Goal: Task Accomplishment & Management: Manage account settings

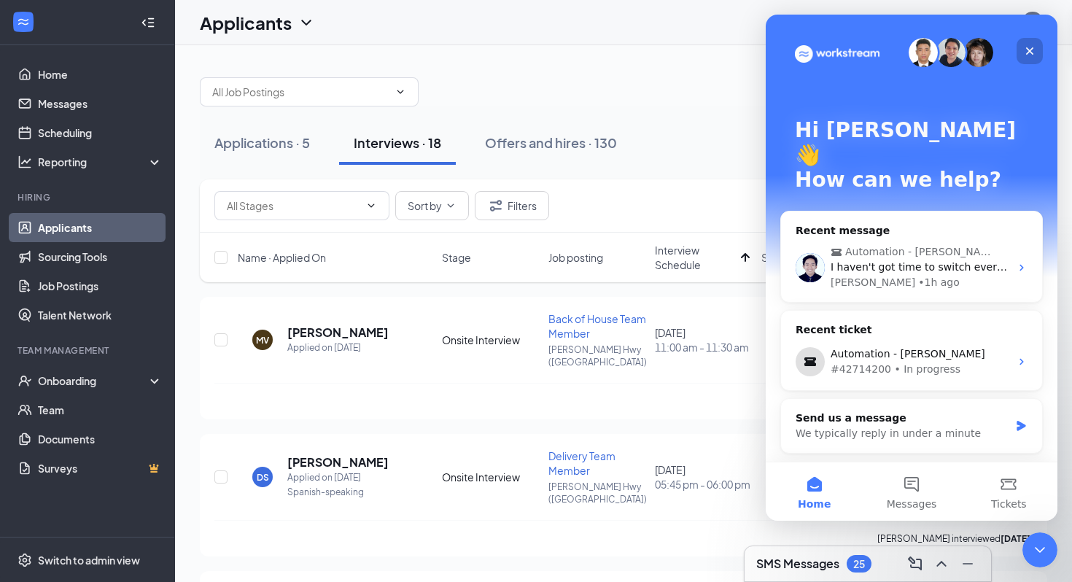
click at [1030, 45] on icon "Close" at bounding box center [1030, 51] width 12 height 12
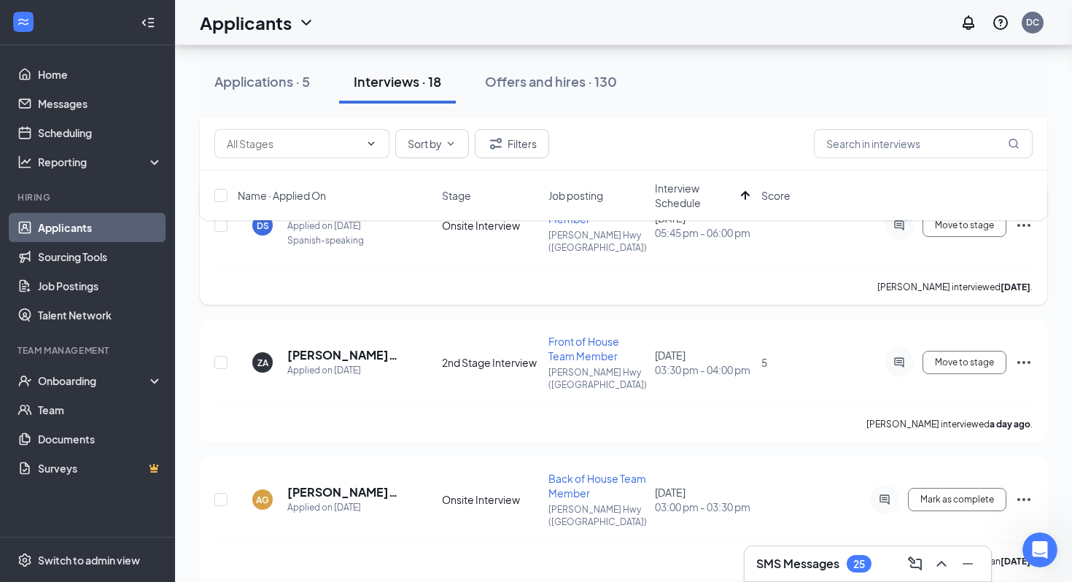
scroll to position [260, 0]
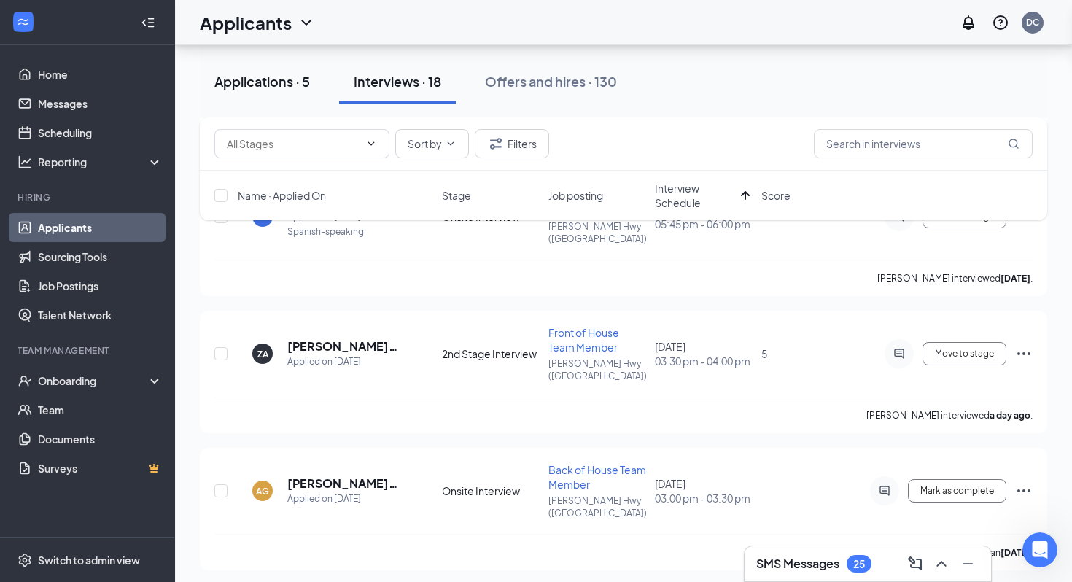
click at [300, 87] on div "Applications · 5" at bounding box center [262, 81] width 96 height 18
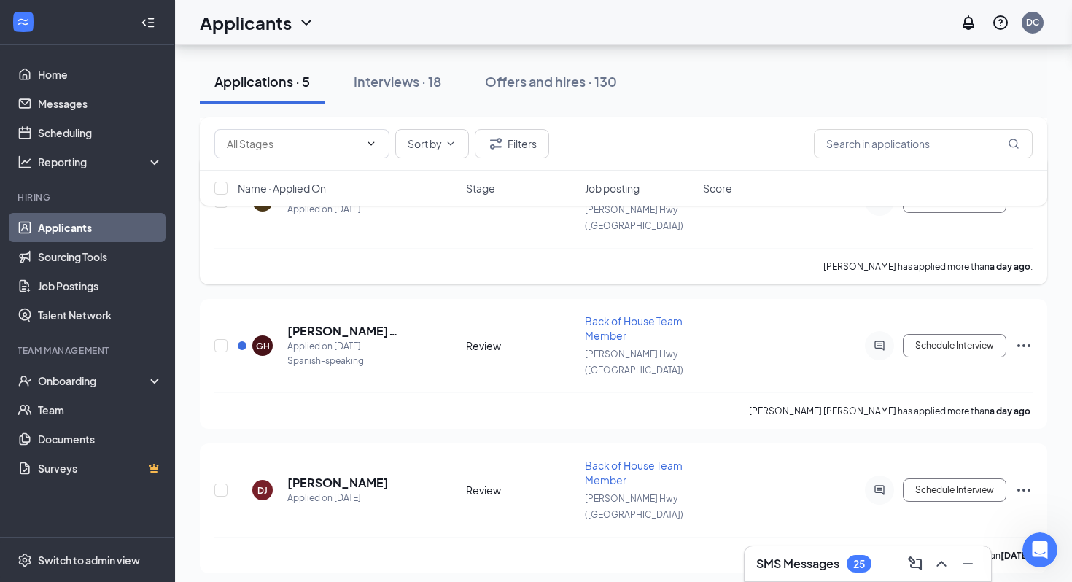
scroll to position [339, 0]
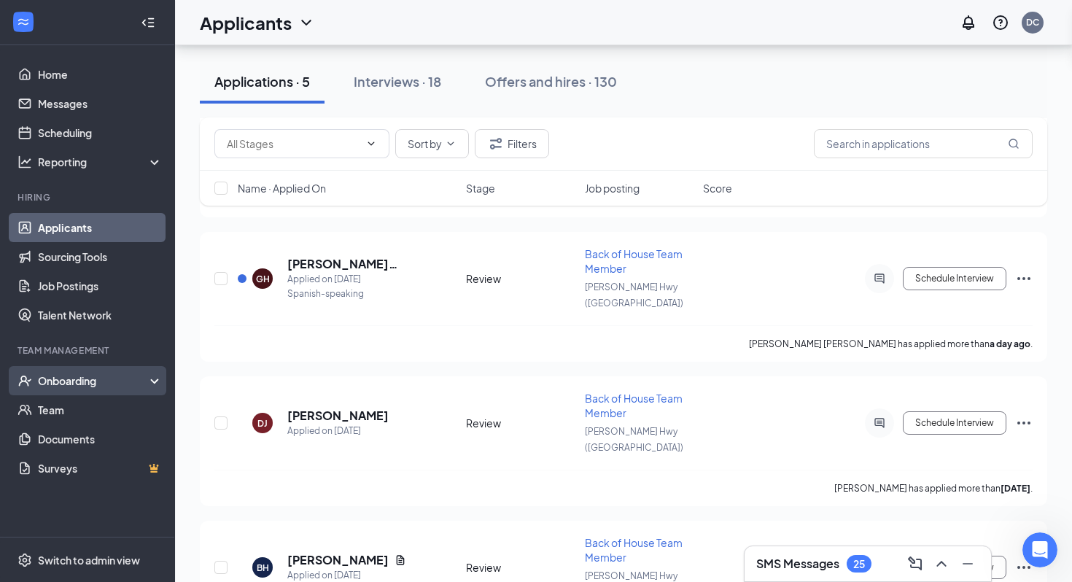
click at [112, 378] on div "Onboarding" at bounding box center [94, 380] width 112 height 15
click at [128, 373] on div "Onboarding" at bounding box center [87, 380] width 175 height 29
click at [418, 74] on div "Interviews · 18" at bounding box center [397, 81] width 87 height 18
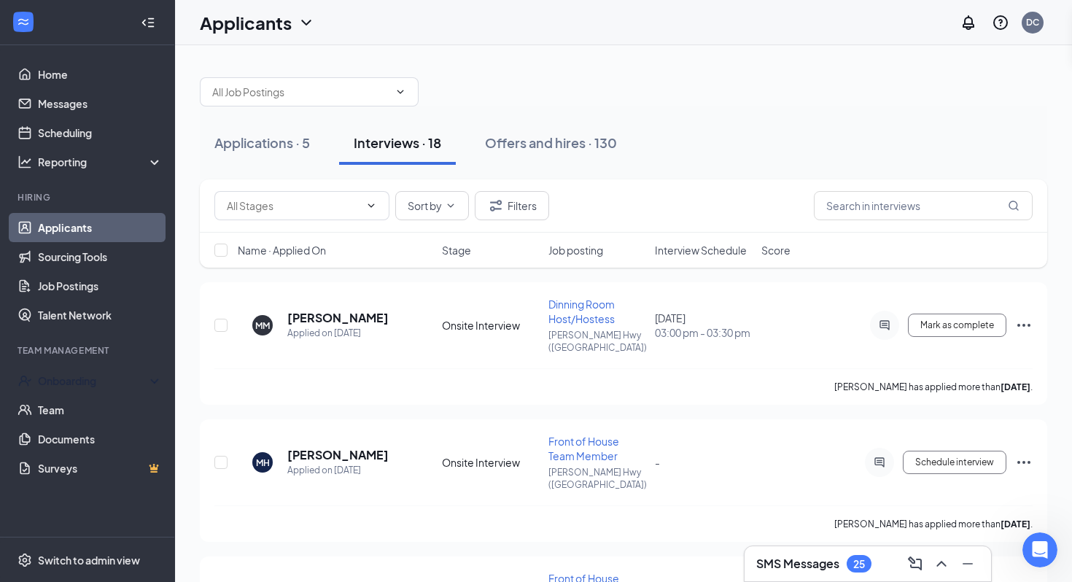
click at [687, 254] on span "Interview Schedule" at bounding box center [701, 250] width 92 height 15
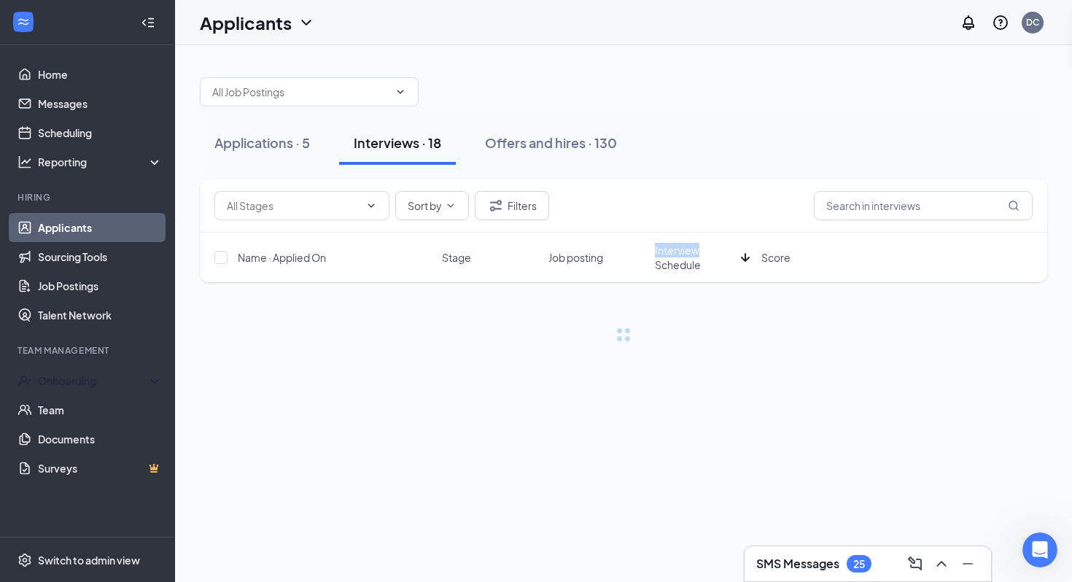
click at [687, 254] on span "Interview Schedule" at bounding box center [695, 257] width 80 height 29
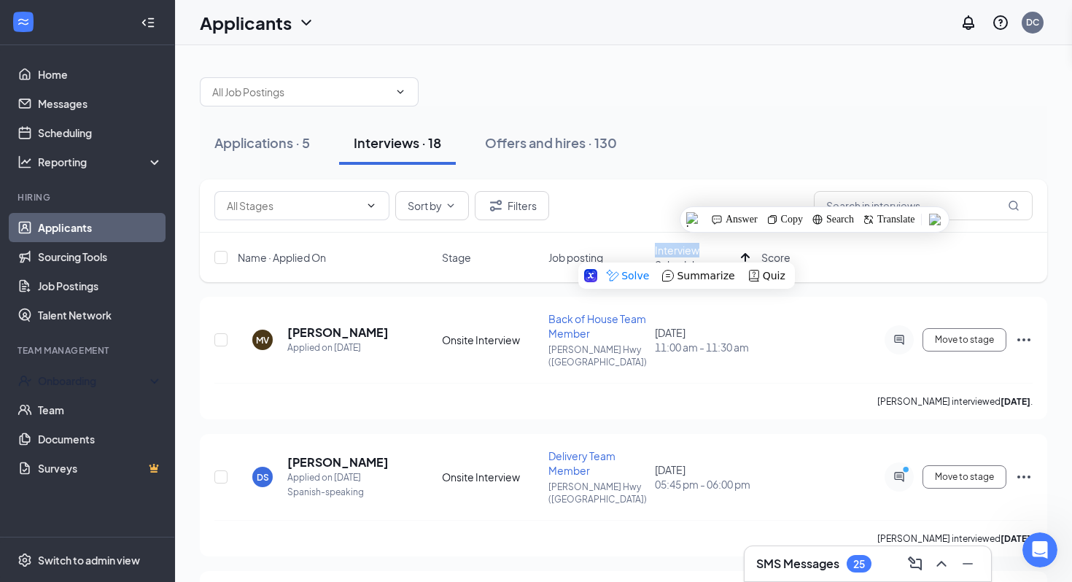
click at [688, 222] on img at bounding box center [693, 219] width 15 height 15
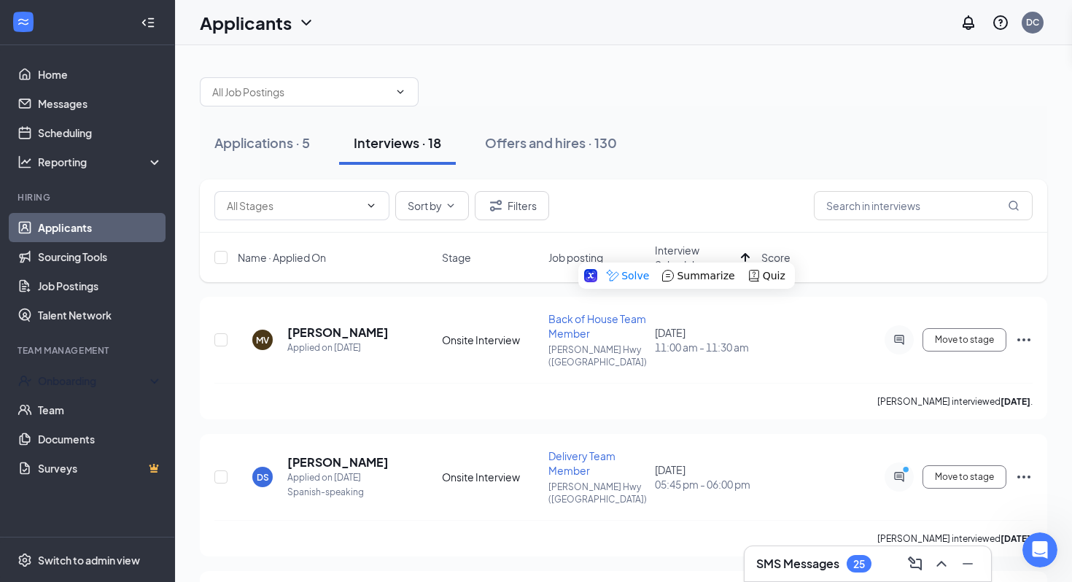
click at [639, 227] on div "Sort by Filters" at bounding box center [623, 205] width 847 height 53
click at [662, 259] on span "Interview Schedule" at bounding box center [695, 257] width 80 height 29
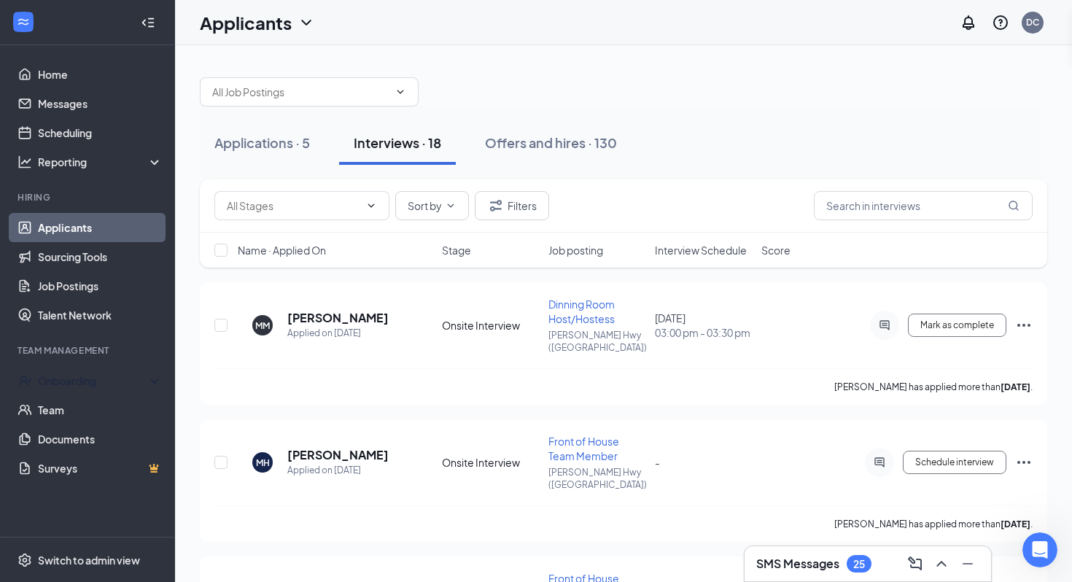
click at [661, 259] on div "Name · Applied On Stage Job posting Interview Schedule Score" at bounding box center [623, 250] width 847 height 35
click at [672, 251] on span "Interview Schedule" at bounding box center [701, 250] width 92 height 15
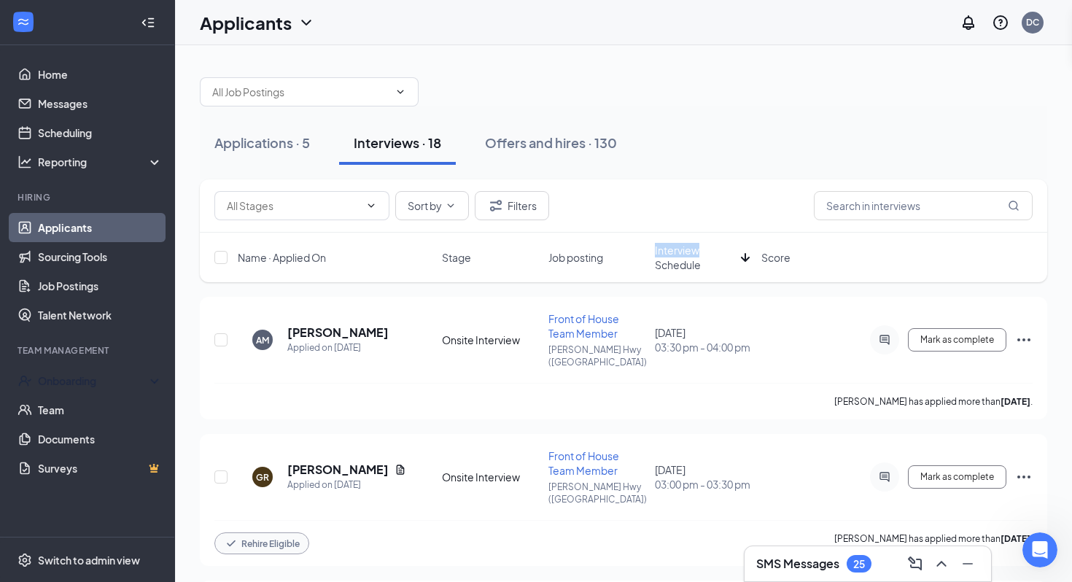
click at [672, 251] on span "Interview Schedule" at bounding box center [695, 257] width 80 height 29
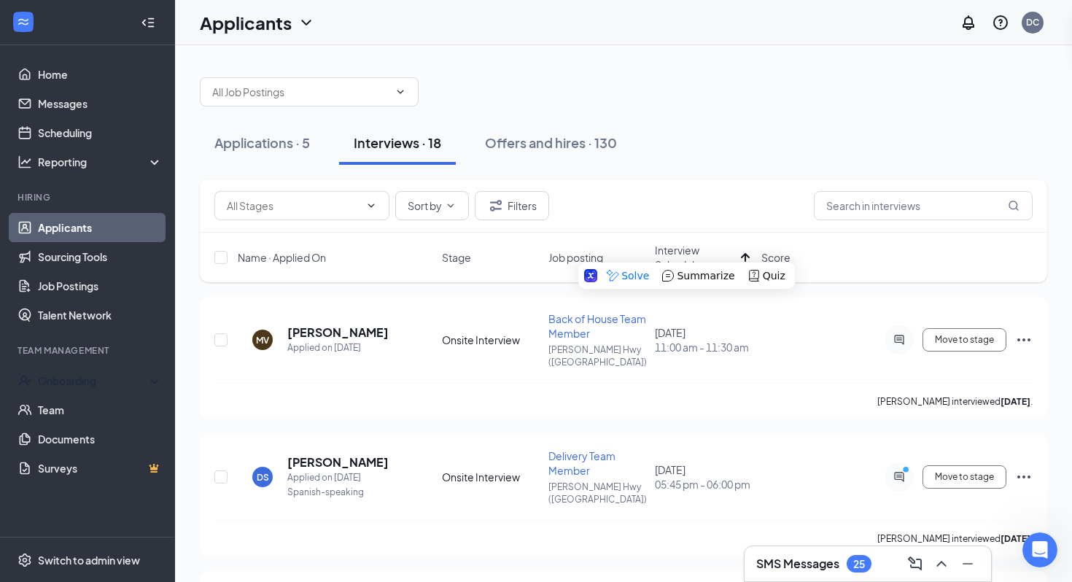
click at [659, 226] on div "Sort by Filters" at bounding box center [623, 205] width 847 height 53
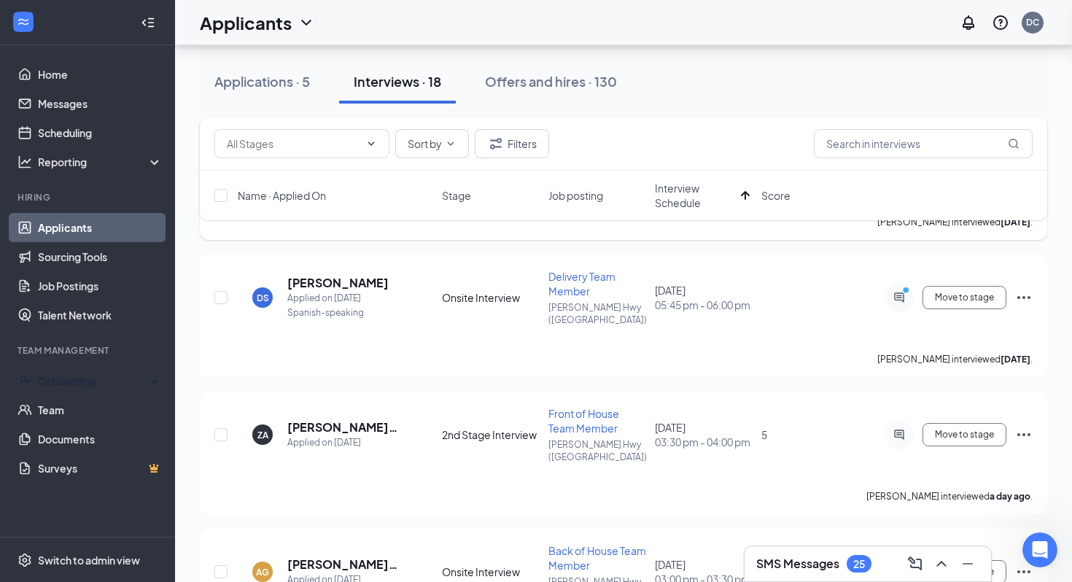
scroll to position [219, 0]
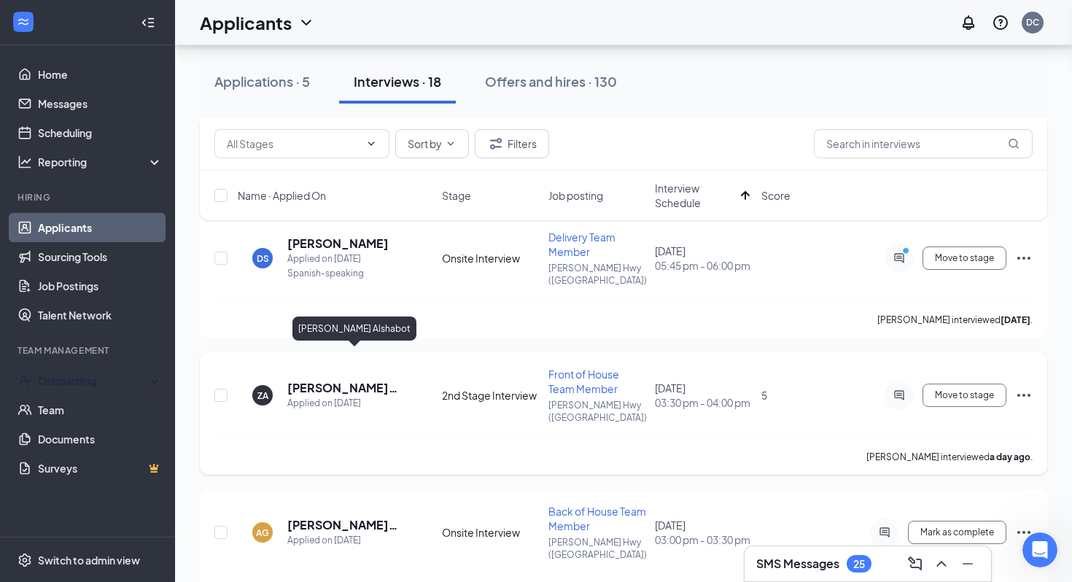
click at [289, 380] on h5 "Zade Alshabot" at bounding box center [352, 388] width 130 height 16
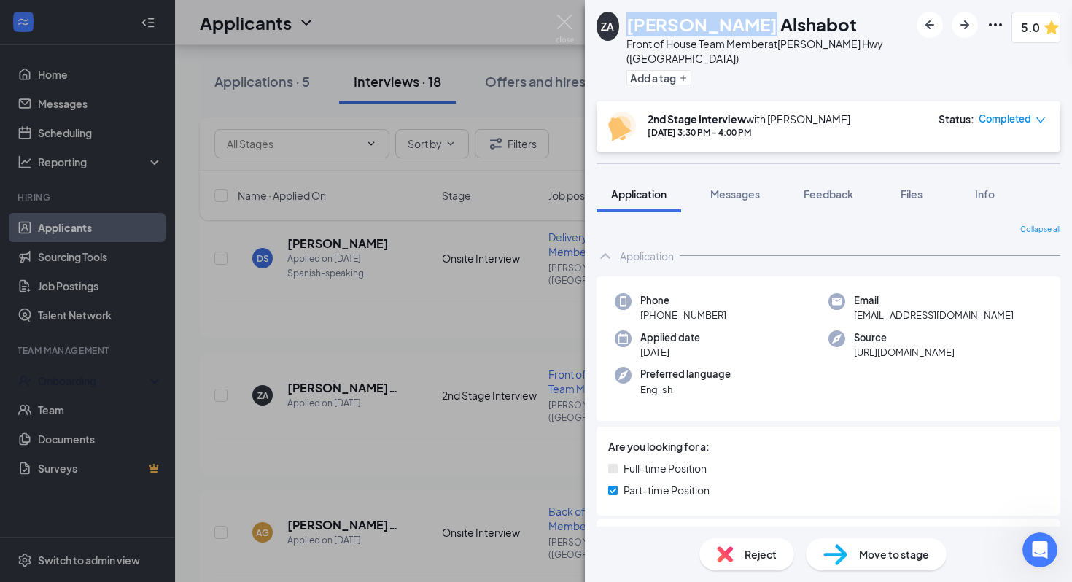
drag, startPoint x: 636, startPoint y: 26, endPoint x: 766, endPoint y: 33, distance: 130.7
click at [766, 33] on div "Zade Alshabot" at bounding box center [768, 24] width 284 height 25
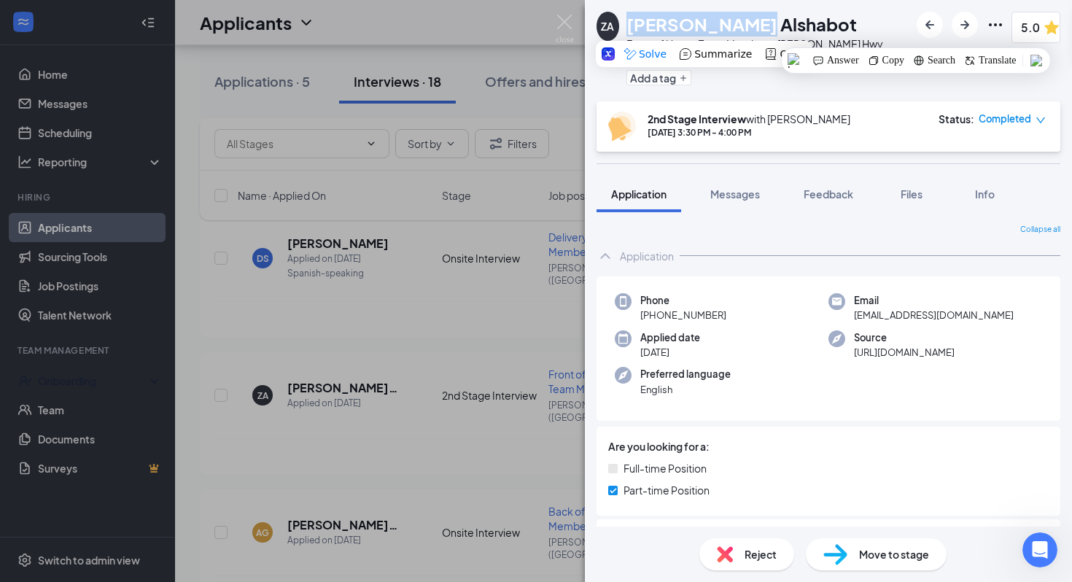
copy h1 "Zade Alshabot"
click at [770, 302] on div "Phone +1 (502) 389-7891" at bounding box center [722, 308] width 214 height 30
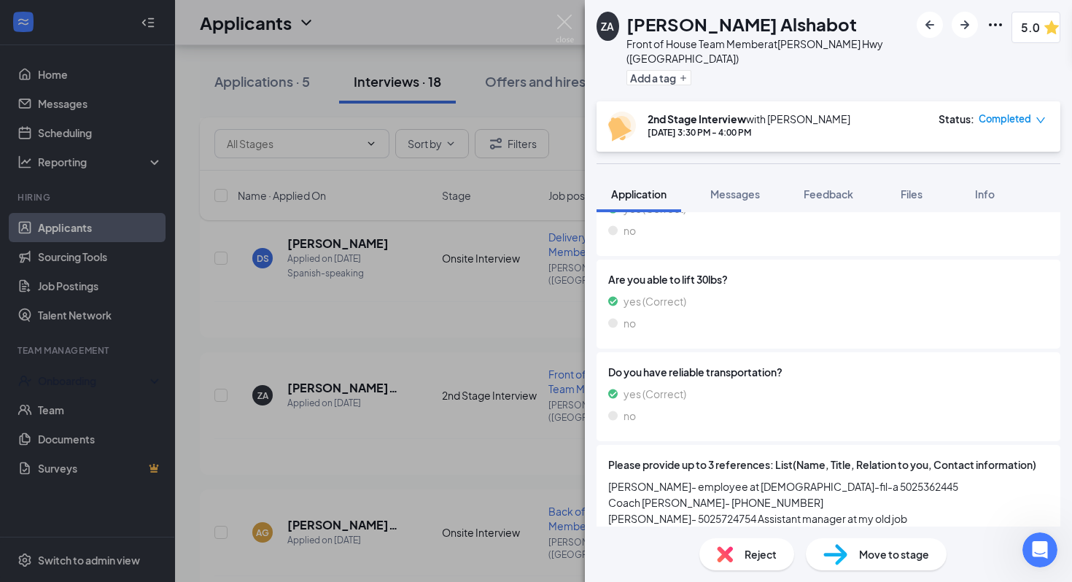
scroll to position [1215, 0]
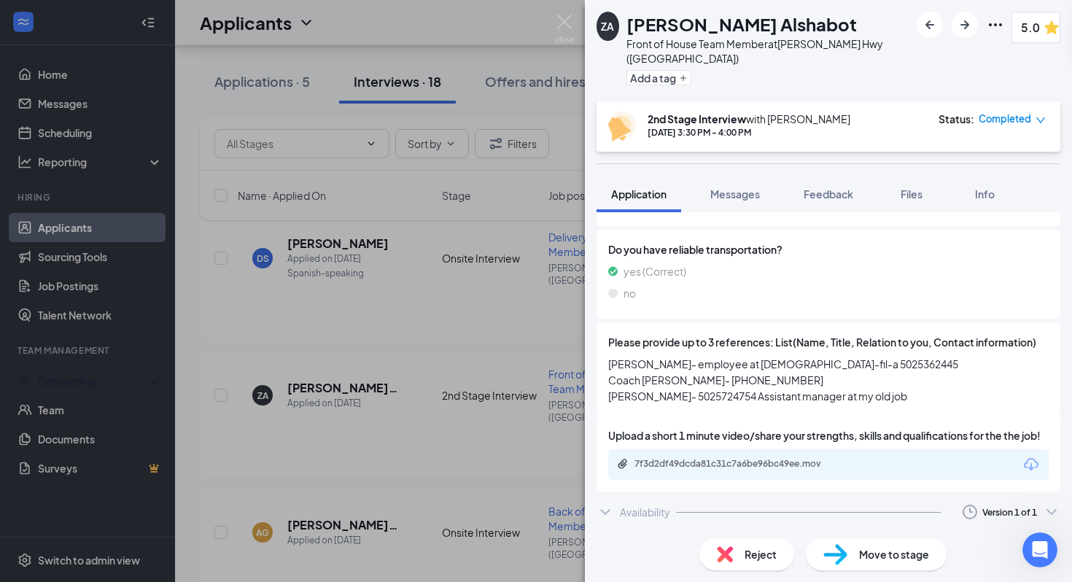
click at [757, 513] on div "Availability Version 1 of 1" at bounding box center [828, 511] width 464 height 29
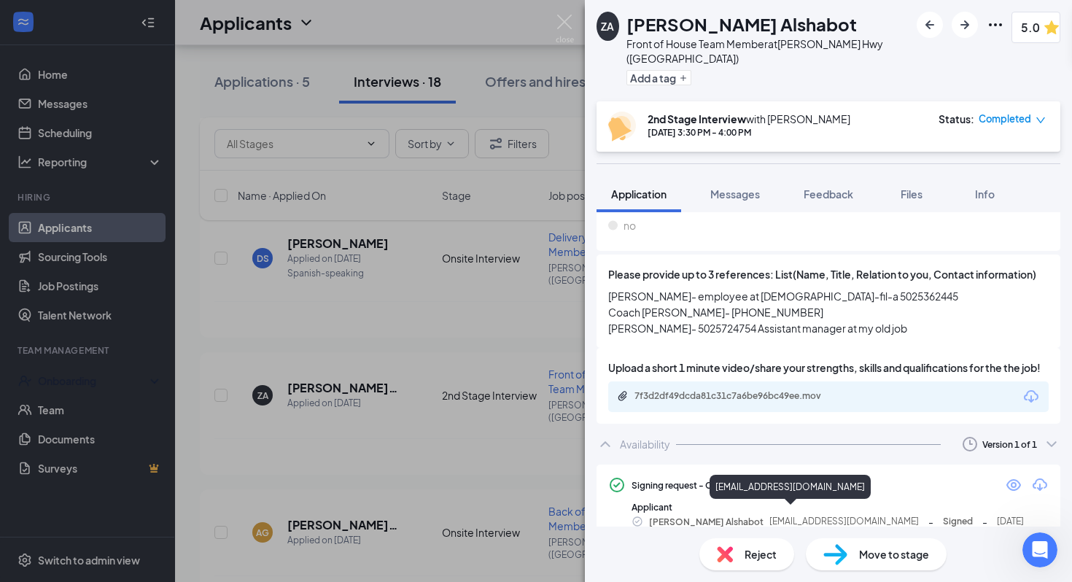
scroll to position [1289, 0]
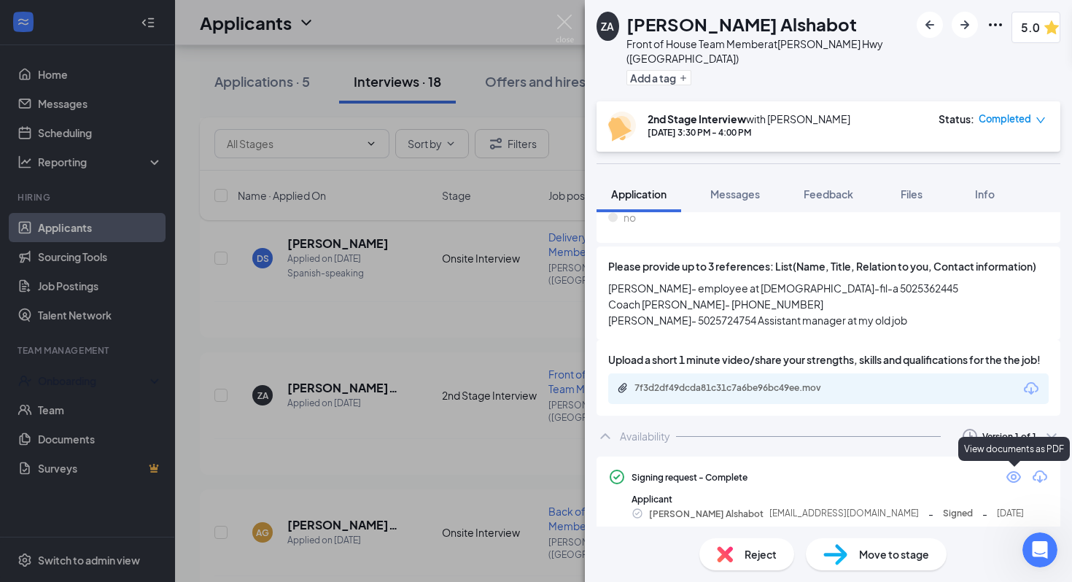
click at [1010, 478] on icon "Eye" at bounding box center [1013, 476] width 17 height 17
click at [817, 562] on div "Move to stage" at bounding box center [876, 554] width 141 height 32
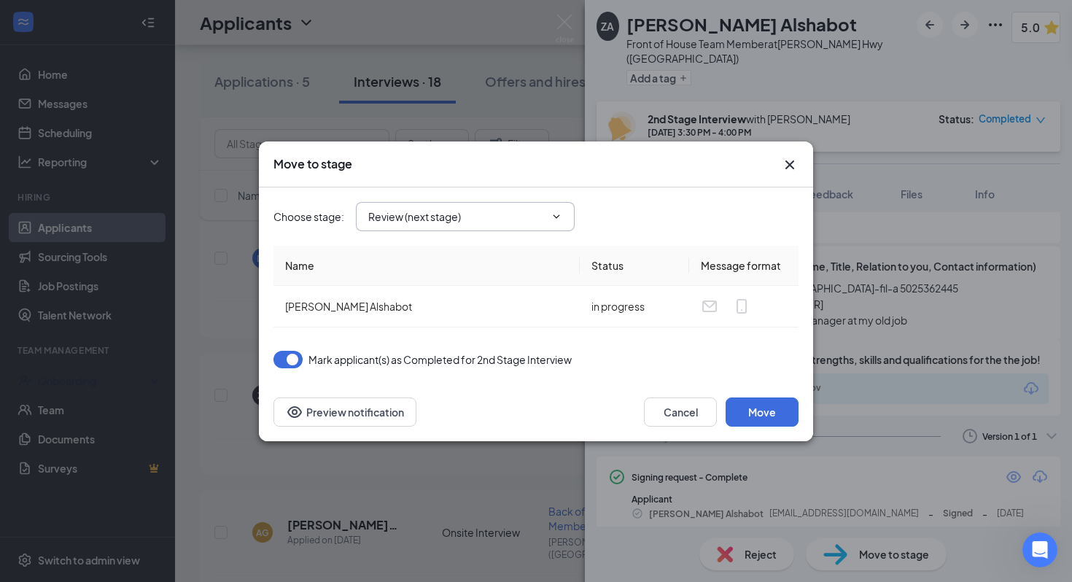
click at [486, 214] on input "Review (next stage)" at bounding box center [456, 217] width 176 height 16
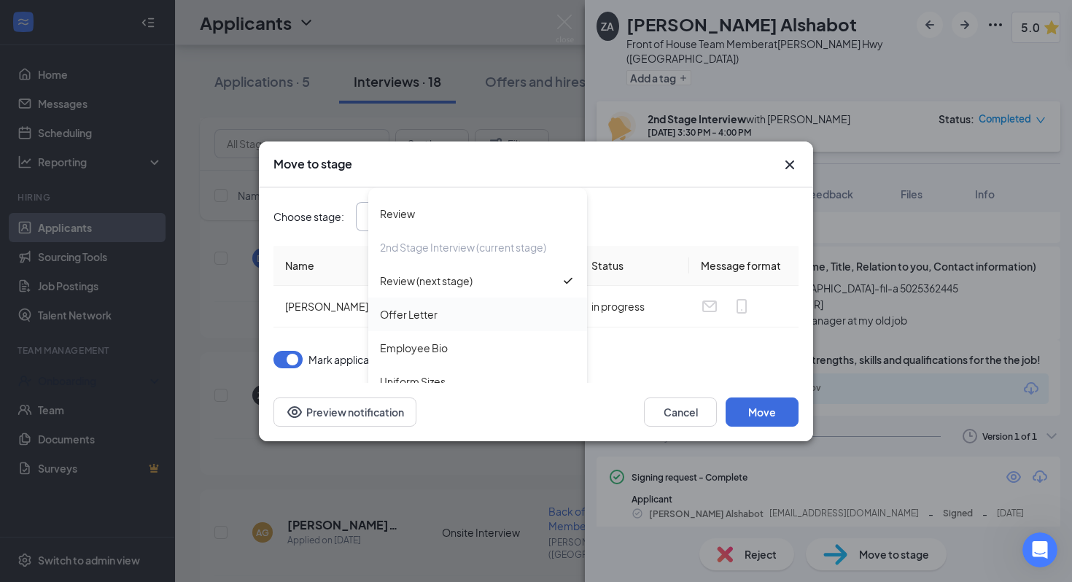
click at [474, 311] on div "Offer Letter" at bounding box center [477, 314] width 195 height 16
type input "Offer Letter"
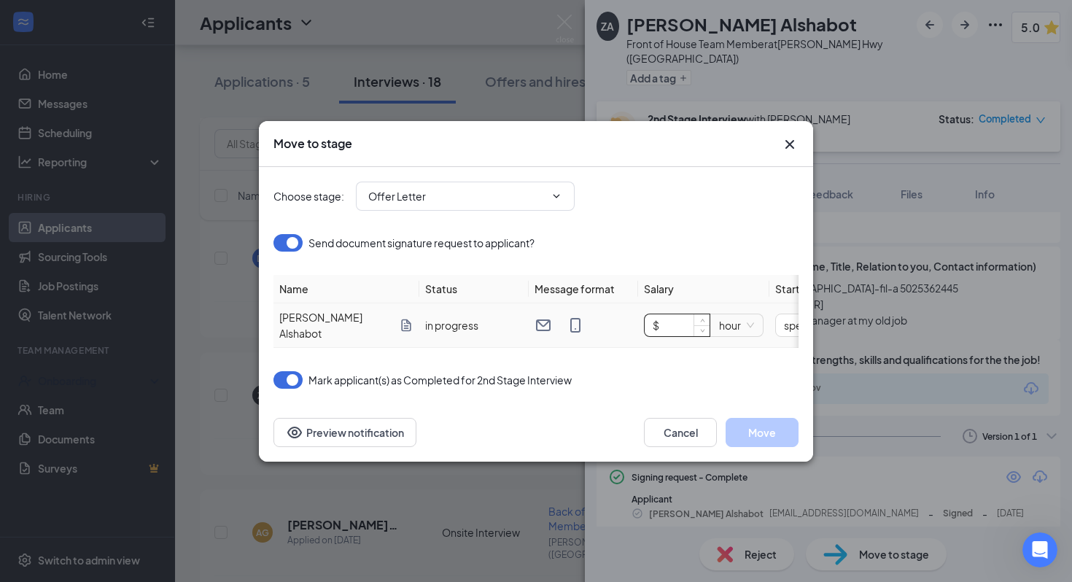
click at [672, 328] on input "$" at bounding box center [677, 325] width 65 height 22
type input "$ 12.50"
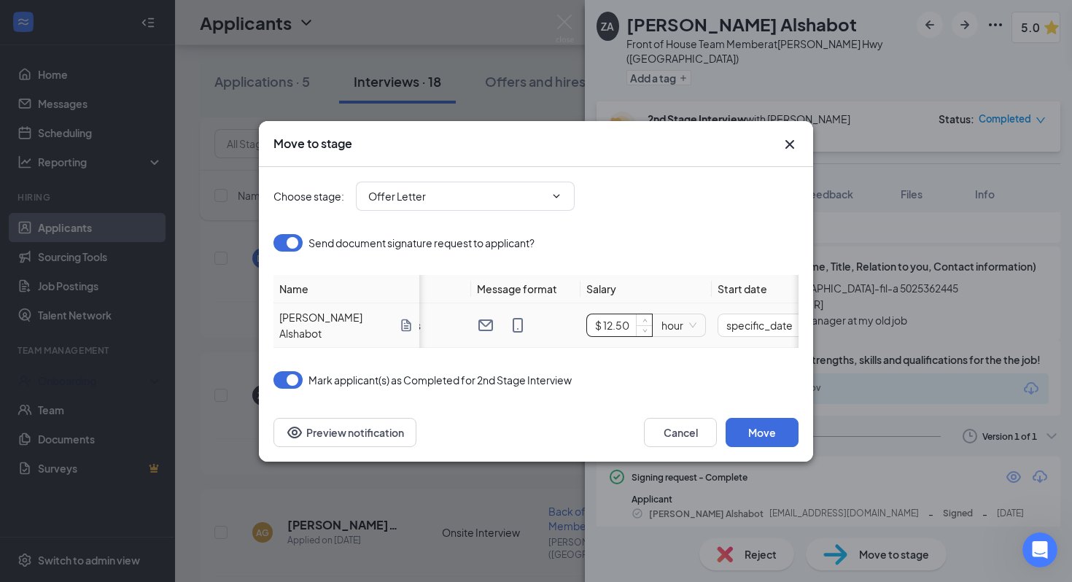
scroll to position [0, 190]
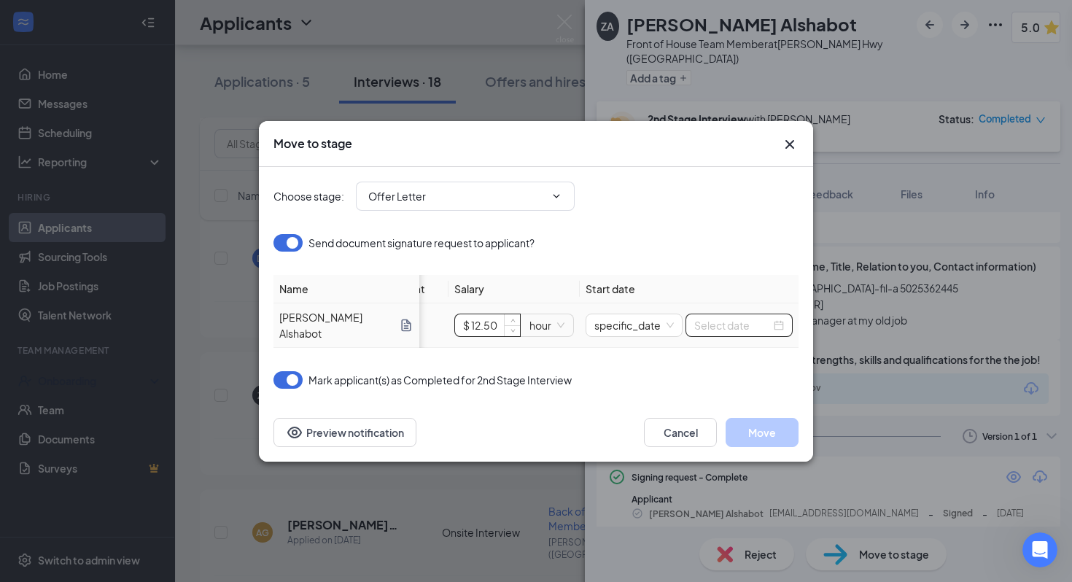
type input "$ 12.5"
click at [751, 324] on input at bounding box center [732, 325] width 77 height 16
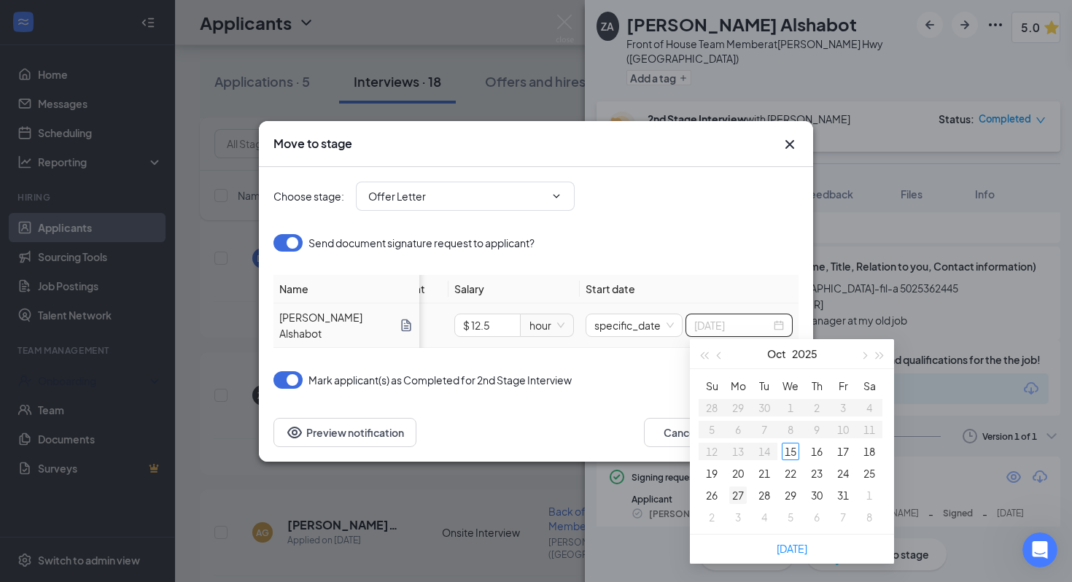
type input "Oct 27, 2025"
click at [733, 497] on div "27" at bounding box center [737, 494] width 17 height 17
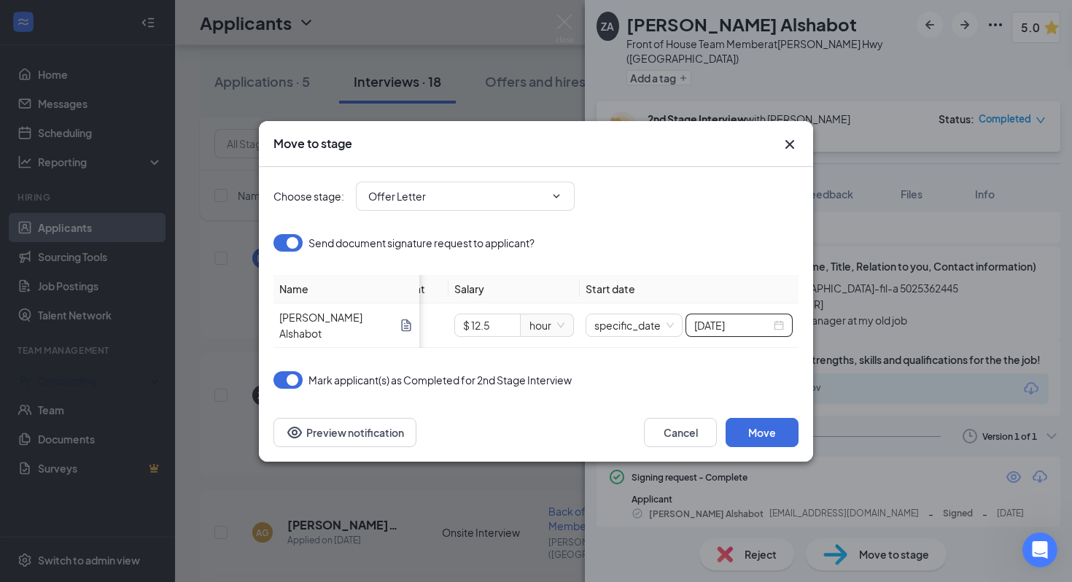
click at [790, 143] on icon "Cross" at bounding box center [789, 144] width 17 height 17
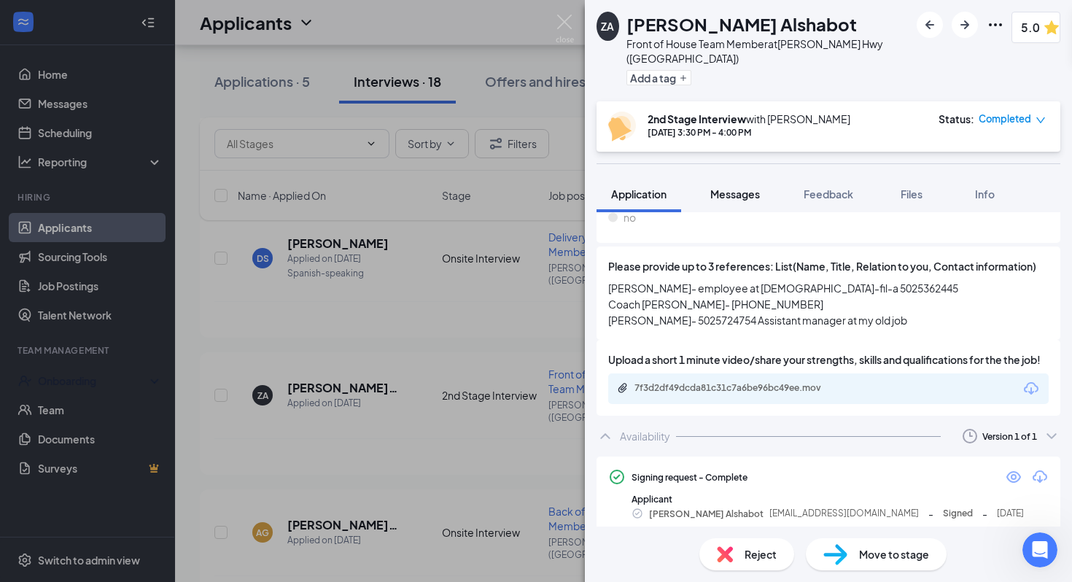
click at [753, 187] on div "Messages" at bounding box center [735, 194] width 50 height 15
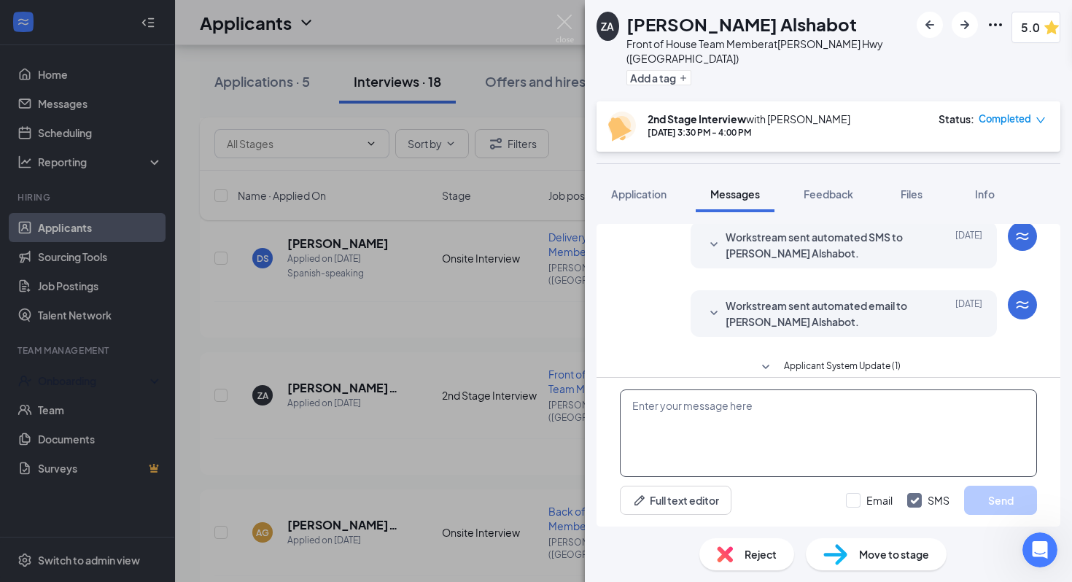
click at [753, 437] on textarea at bounding box center [828, 432] width 417 height 87
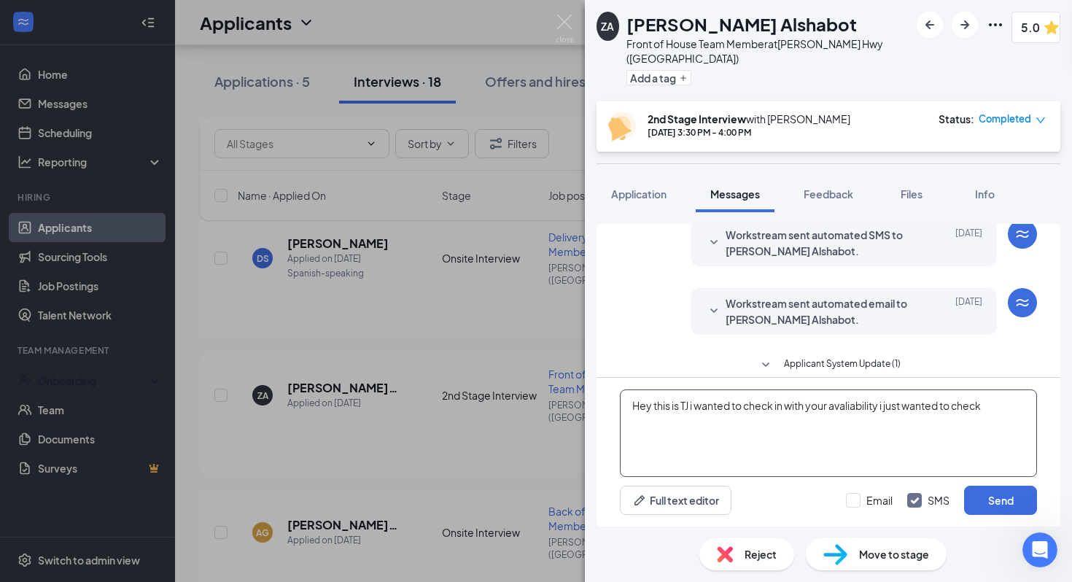
click at [0, 0] on span "Add Punctuation" at bounding box center [0, 0] width 0 height 0
click at [696, 405] on textarea "Hey, this is TJ i wanted to check in with your avaliability i just wanted to ch…" at bounding box center [828, 432] width 417 height 87
click at [0, 0] on div "availability; I" at bounding box center [0, 0] width 0 height 0
click at [1011, 408] on textarea "Hey, this is TJ I wanted to check in with your availability; I just wanted to c…" at bounding box center [828, 432] width 417 height 87
click at [0, 0] on span "your availability" at bounding box center [0, 0] width 0 height 0
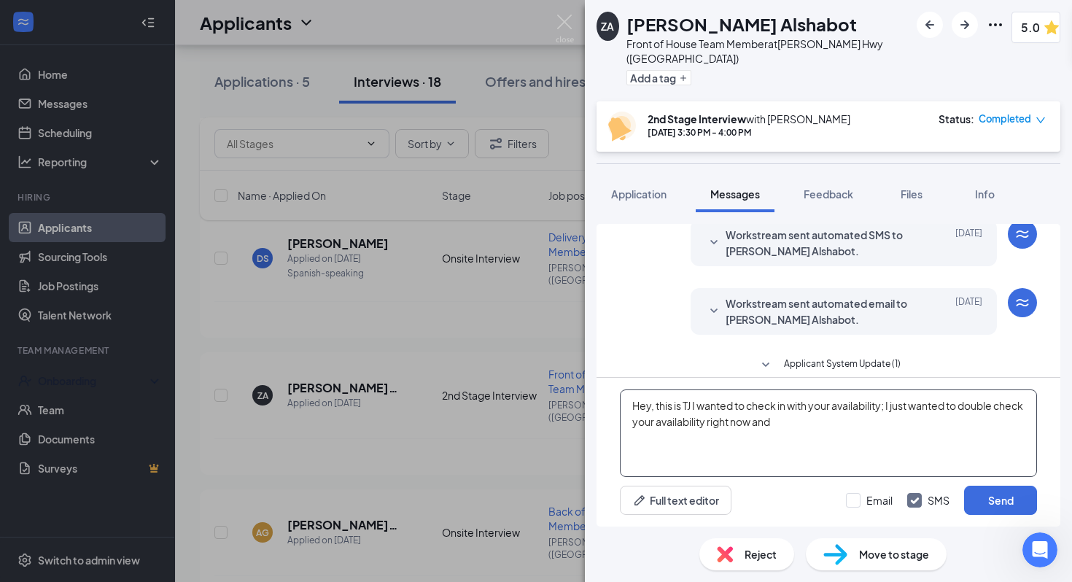
click at [0, 0] on span "Replace with" at bounding box center [0, 0] width 0 height 0
click at [855, 431] on textarea "Hey, this is TJ I wanted to check in with your availability; I just wanted to d…" at bounding box center [828, 432] width 417 height 87
click at [1014, 408] on textarea "Hey, this is TJ I wanted to check in with your availability; I just wanted to d…" at bounding box center [828, 432] width 417 height 87
click at [900, 411] on textarea "Hey, this is TJ I wanted to check in with your availability; I just wanted to d…" at bounding box center [828, 432] width 417 height 87
click at [883, 424] on textarea "Hey, this is TJ I wanted to check in with your availability; I just wanted to d…" at bounding box center [828, 432] width 417 height 87
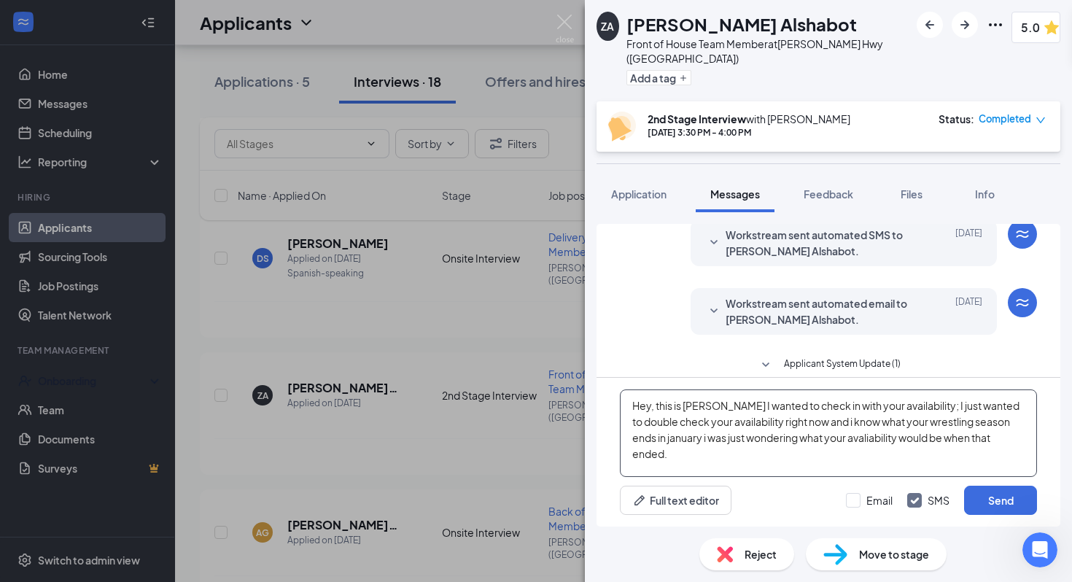
click at [0, 0] on qb-div "Correct the spelling error availability" at bounding box center [0, 0] width 0 height 0
click at [0, 0] on qb-div "Correct the spelling error that" at bounding box center [0, 0] width 0 height 0
click at [0, 0] on qb-div "Correct the capitalization I know" at bounding box center [0, 0] width 0 height 0
click at [0, 0] on span "Add a comma" at bounding box center [0, 0] width 0 height 0
click at [0, 0] on qb-div "Replace with January. I" at bounding box center [0, 0] width 0 height 0
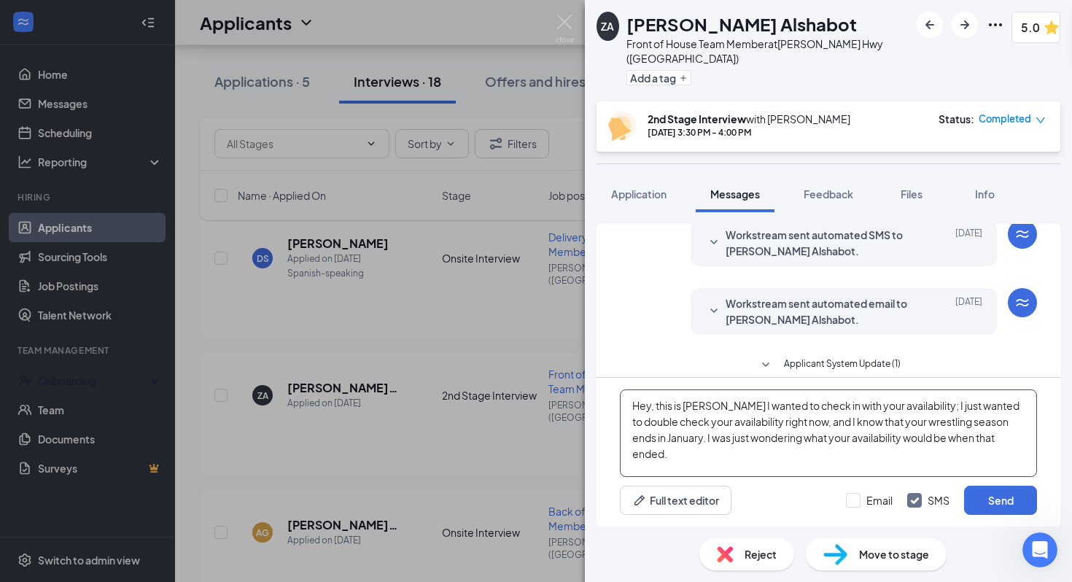
click at [0, 0] on span "Ignore" at bounding box center [0, 0] width 0 height 0
type textarea "Hey, this is TJ I wanted to check in with your availability; I just wanted to d…"
click at [872, 494] on input "Email" at bounding box center [869, 500] width 47 height 15
checkbox input "true"
click at [997, 497] on button "Send" at bounding box center [1000, 500] width 73 height 29
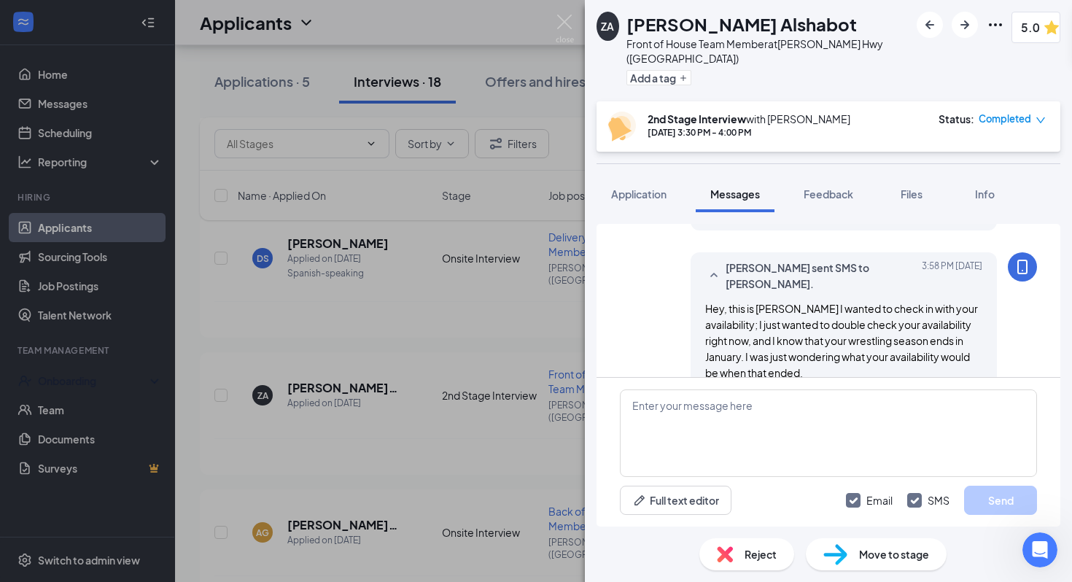
scroll to position [731, 0]
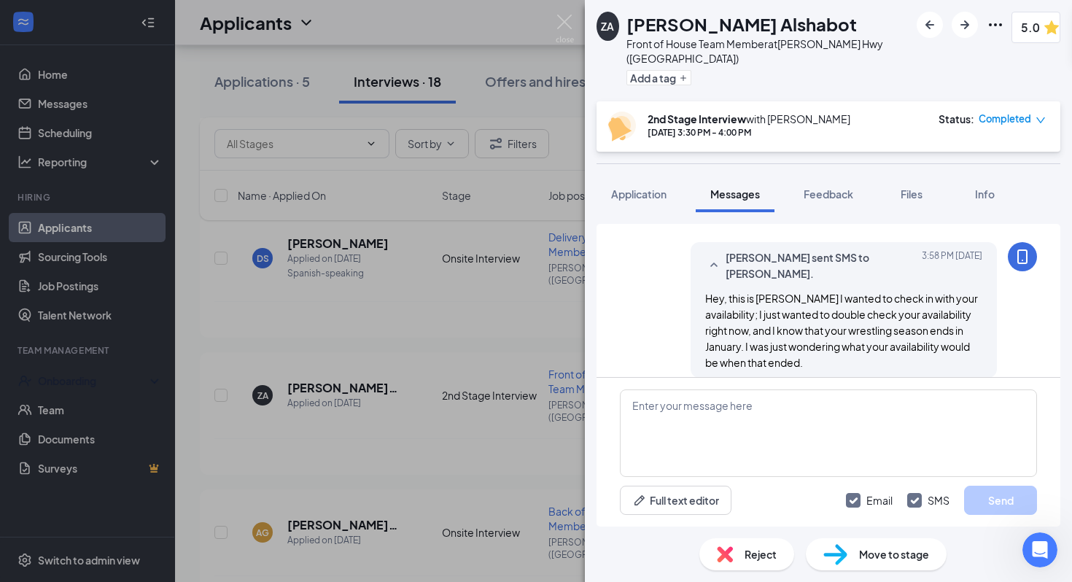
click at [524, 327] on div "ZA Zade Alshabot Front of House Team Member at Dixie Hwy (KY) Add a tag 5.0 2nd…" at bounding box center [536, 291] width 1072 height 582
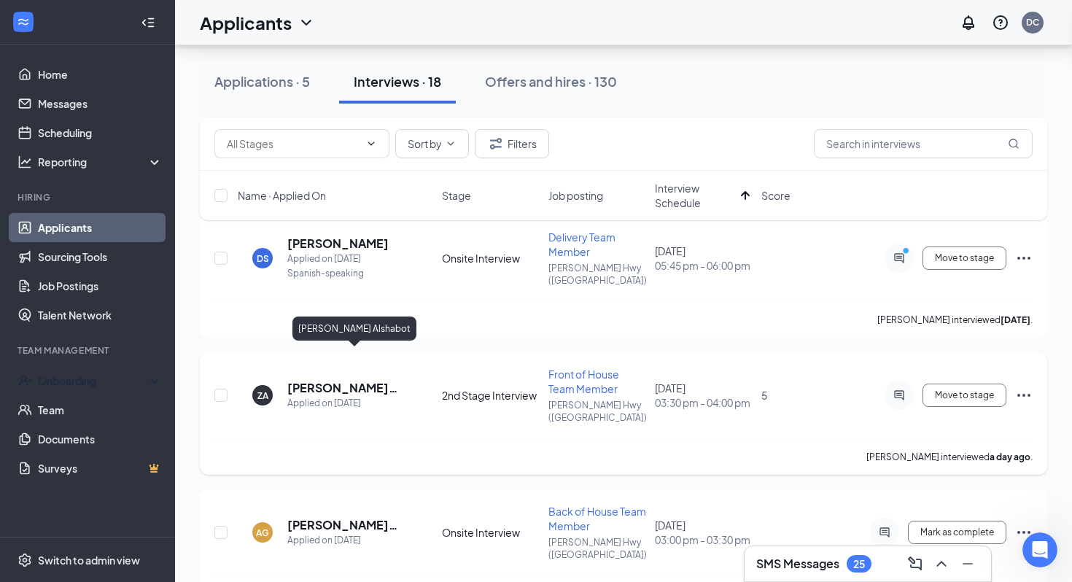
click at [358, 380] on h5 "Zade Alshabot" at bounding box center [352, 388] width 130 height 16
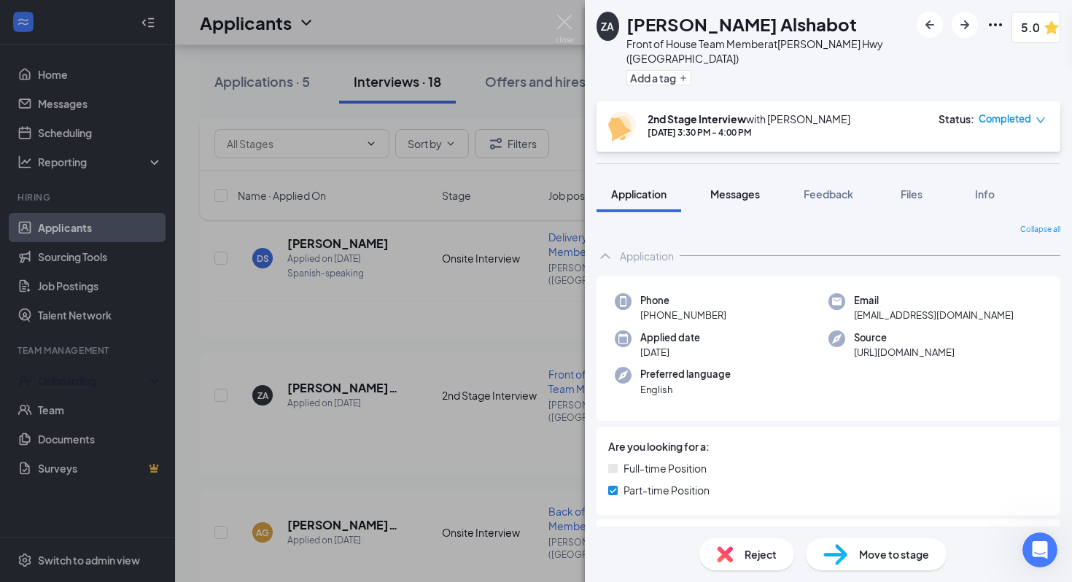
click at [736, 196] on button "Messages" at bounding box center [735, 194] width 79 height 36
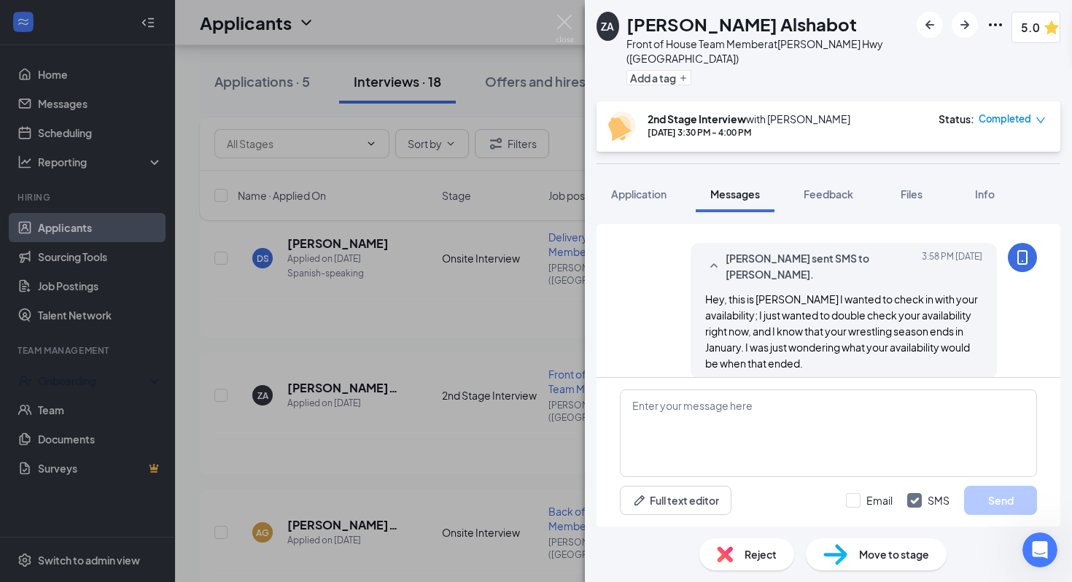
scroll to position [690, 0]
click at [534, 337] on div "ZA Zade Alshabot Front of House Team Member at Dixie Hwy (KY) Add a tag 5.0 2nd…" at bounding box center [536, 291] width 1072 height 582
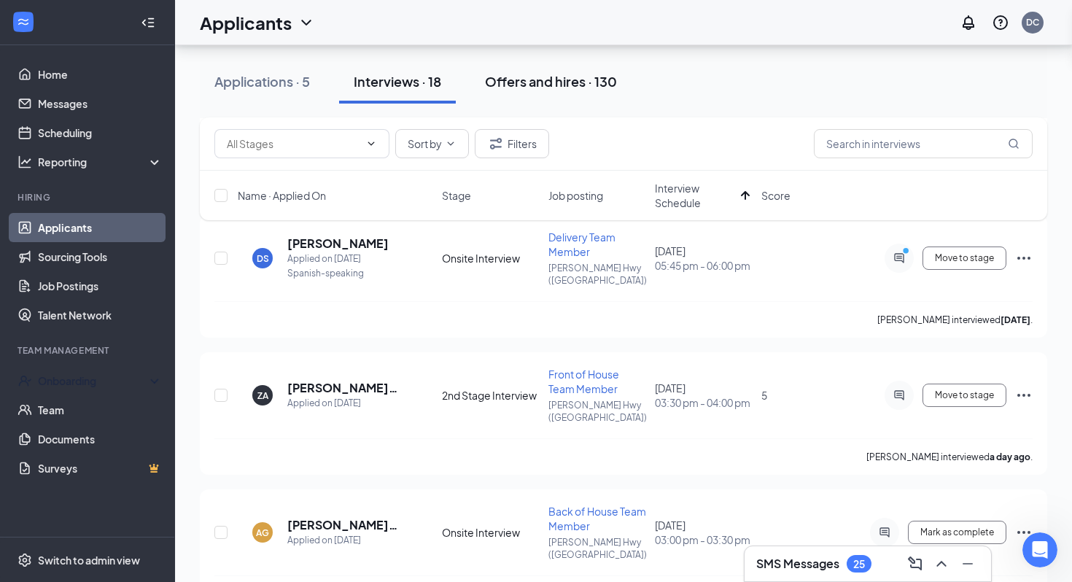
click at [542, 85] on div "Offers and hires · 130" at bounding box center [551, 81] width 132 height 18
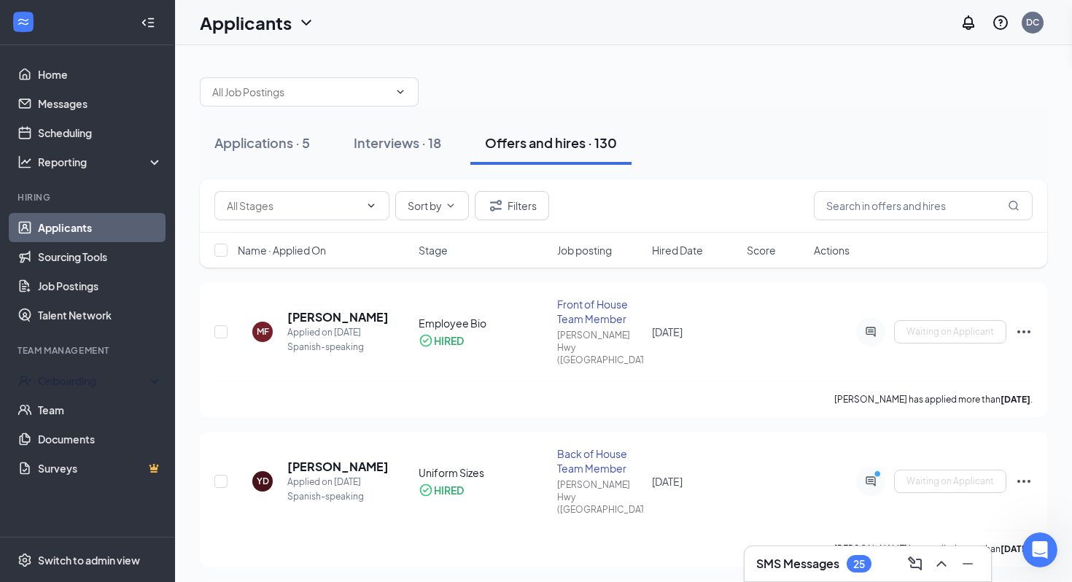
click at [683, 246] on span "Hired Date" at bounding box center [677, 250] width 51 height 15
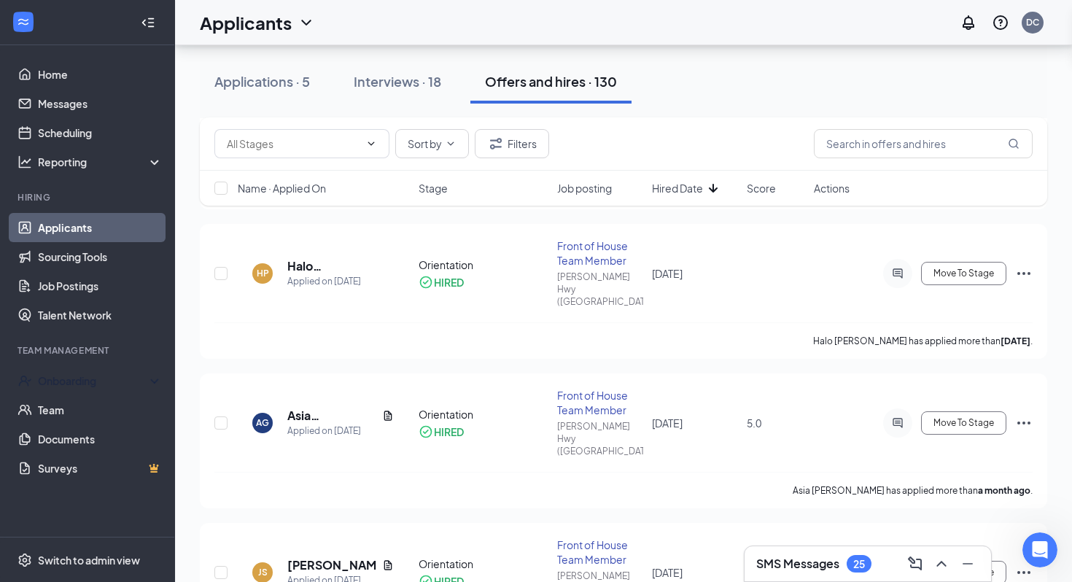
scroll to position [812, 0]
click at [330, 558] on h5 "[PERSON_NAME]" at bounding box center [331, 566] width 89 height 16
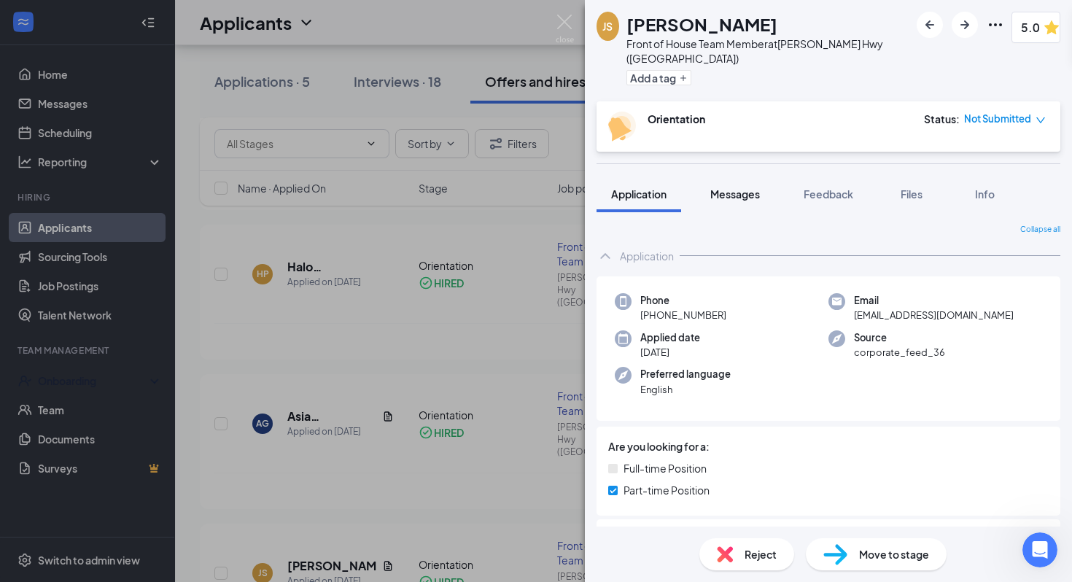
click at [758, 195] on button "Messages" at bounding box center [735, 194] width 79 height 36
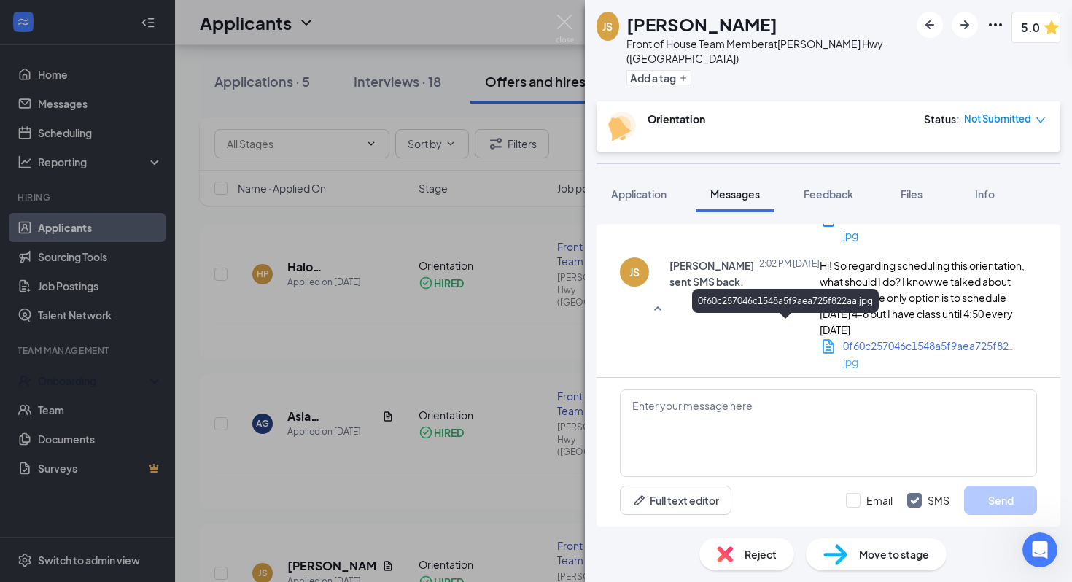
scroll to position [1160, 0]
click at [843, 339] on span "0f60c257046c1548a5f9aea725f822aa.jpg" at bounding box center [943, 345] width 201 height 13
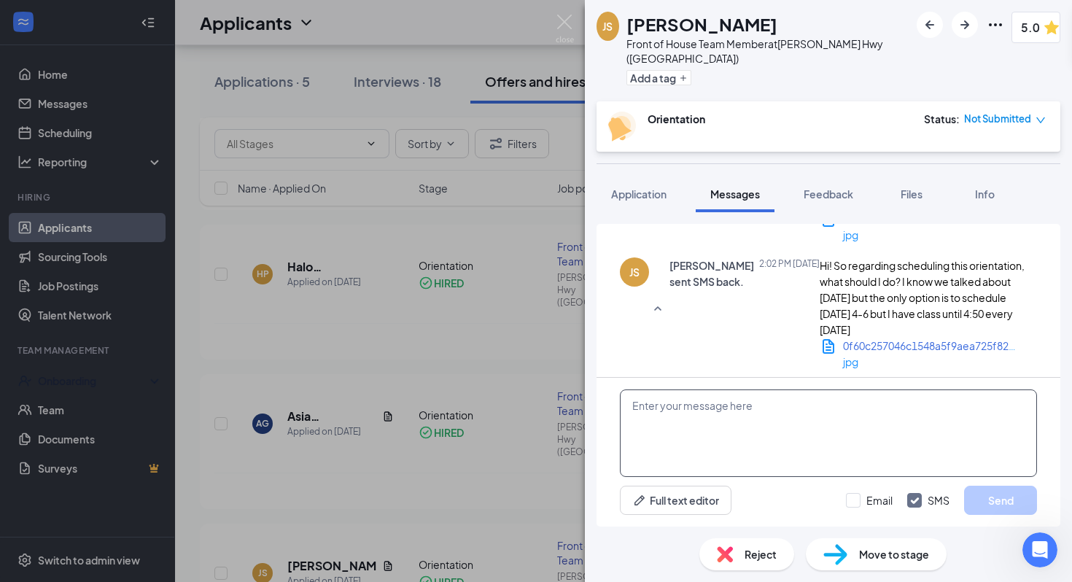
click at [723, 433] on textarea at bounding box center [828, 432] width 417 height 87
type textarea "i can go ahead"
click at [562, 28] on img at bounding box center [565, 29] width 18 height 28
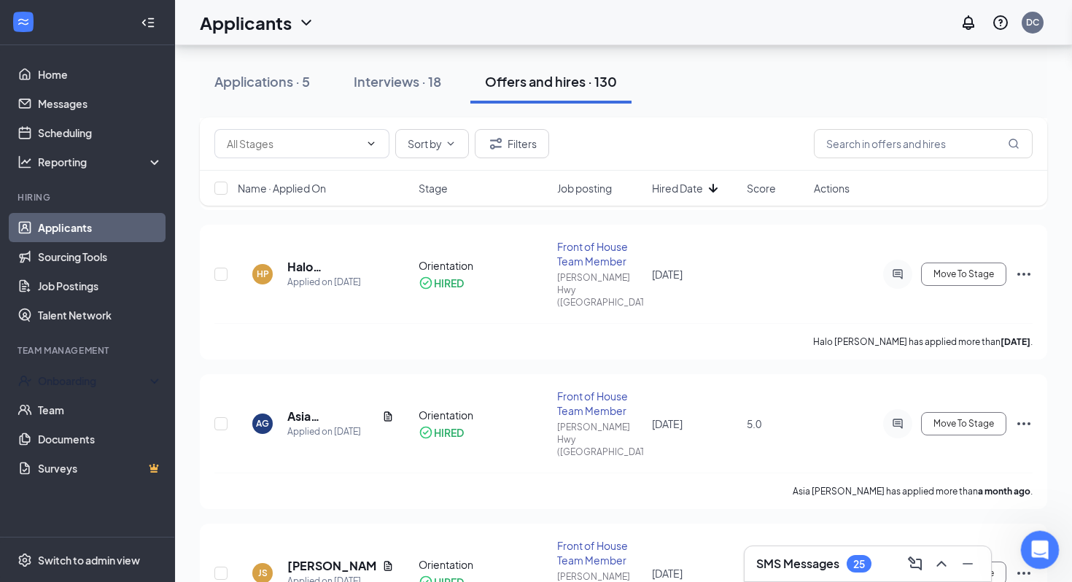
click at [1035, 547] on icon "Open Intercom Messenger" at bounding box center [1038, 548] width 24 height 24
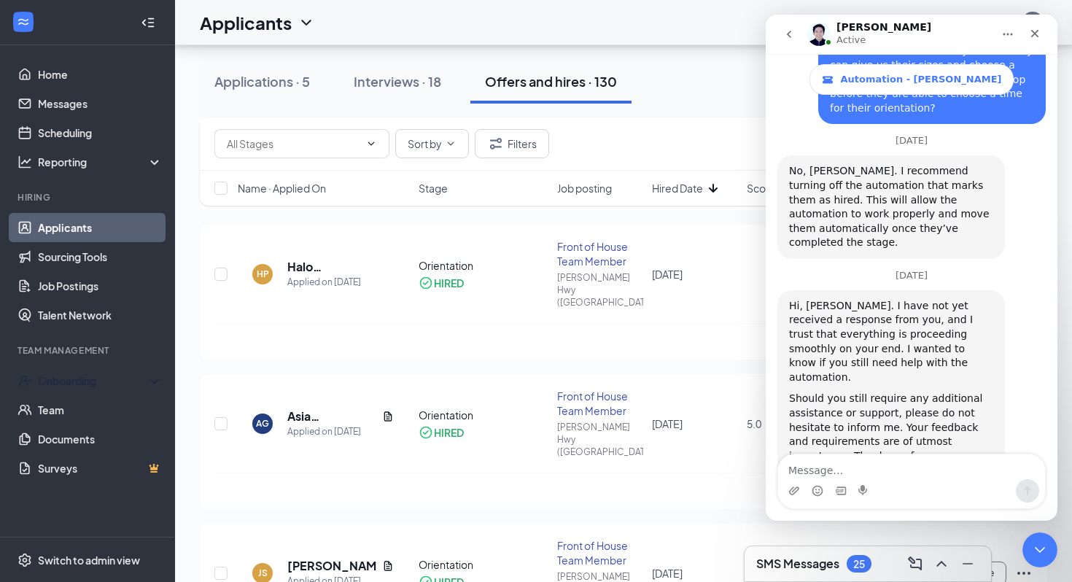
scroll to position [1710, 0]
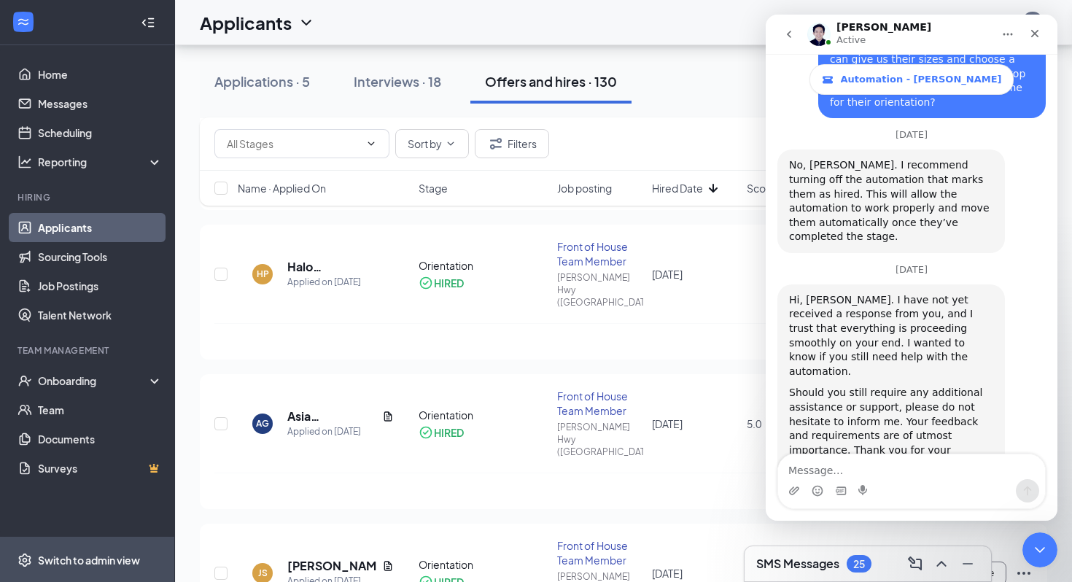
click at [69, 556] on div "Switch to admin view" at bounding box center [89, 560] width 102 height 15
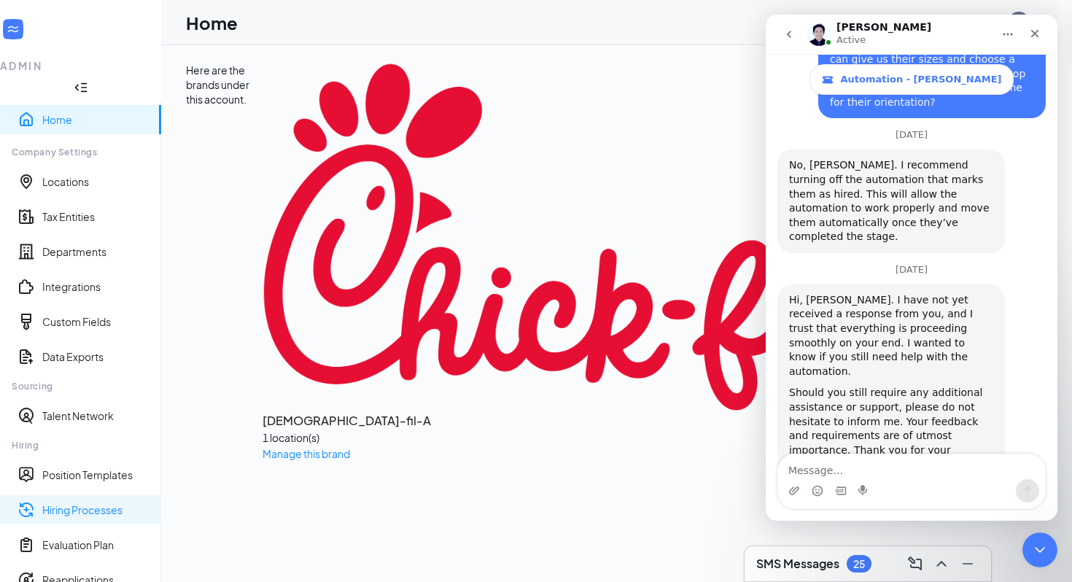
click at [82, 502] on link "Hiring Processes" at bounding box center [95, 509] width 107 height 15
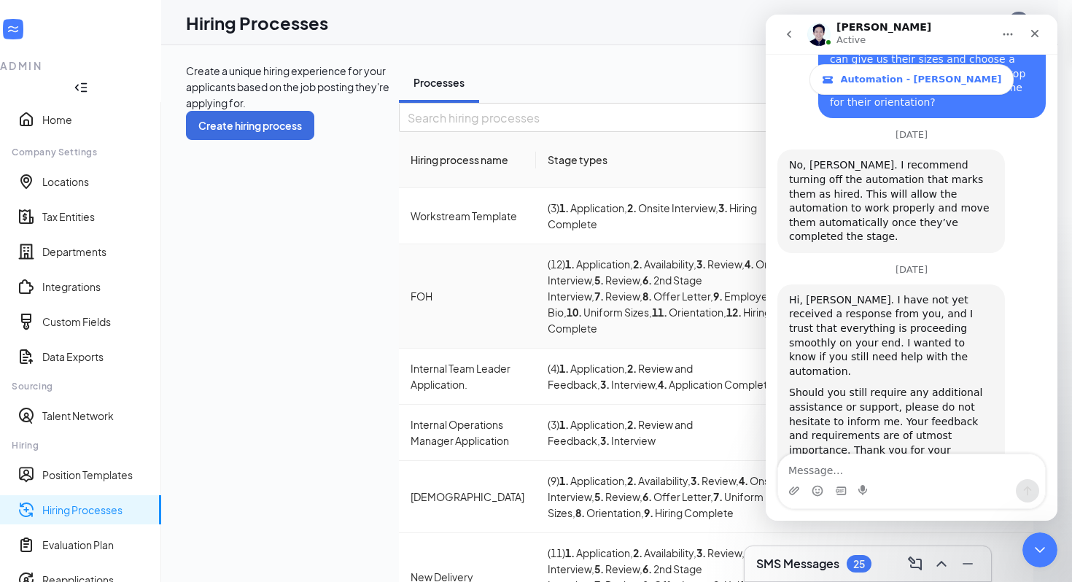
click at [410, 304] on div "FOH" at bounding box center [467, 296] width 114 height 16
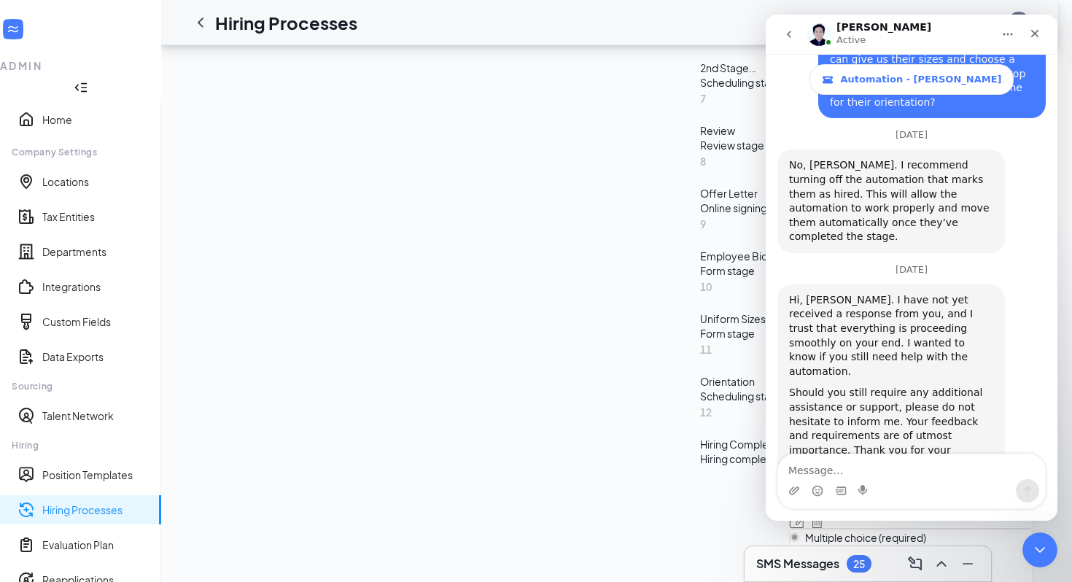
scroll to position [602, 0]
click at [700, 205] on div "Offer Letter" at bounding box center [741, 197] width 83 height 15
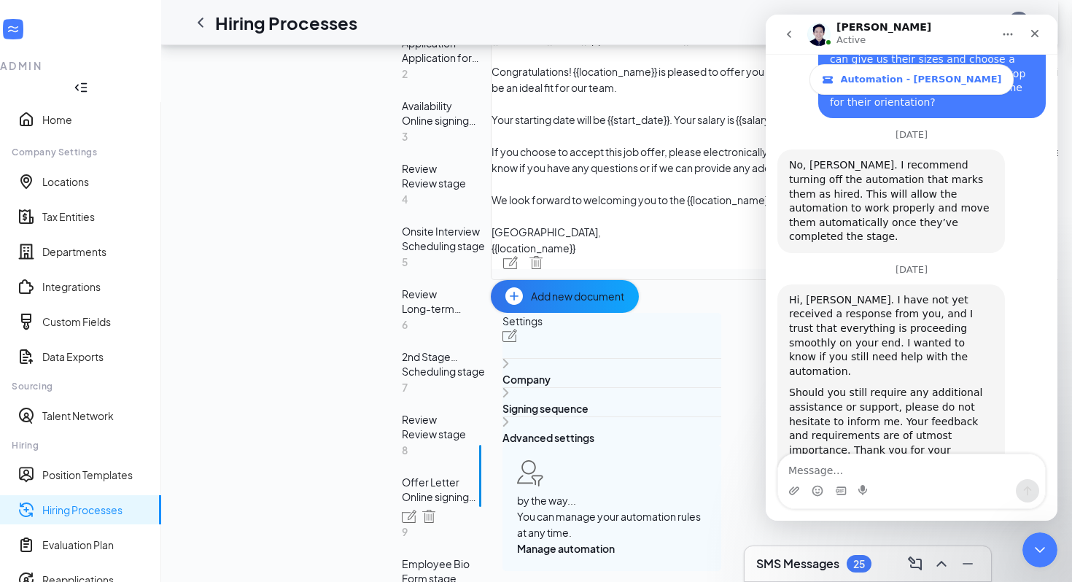
scroll to position [297, 0]
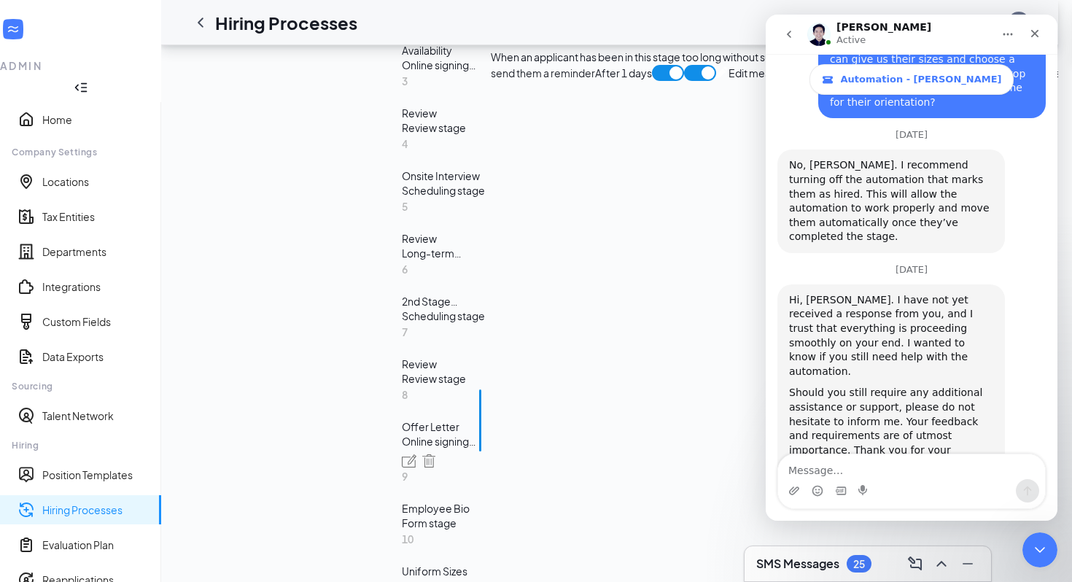
scroll to position [365, 0]
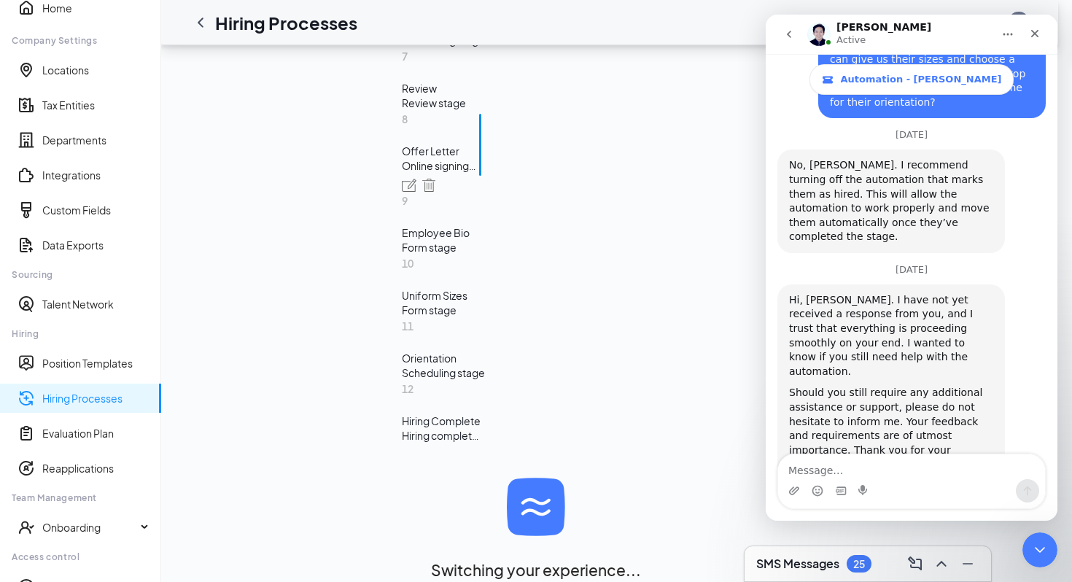
scroll to position [825, 0]
click at [402, 413] on div "Hiring Complete" at bounding box center [443, 420] width 83 height 15
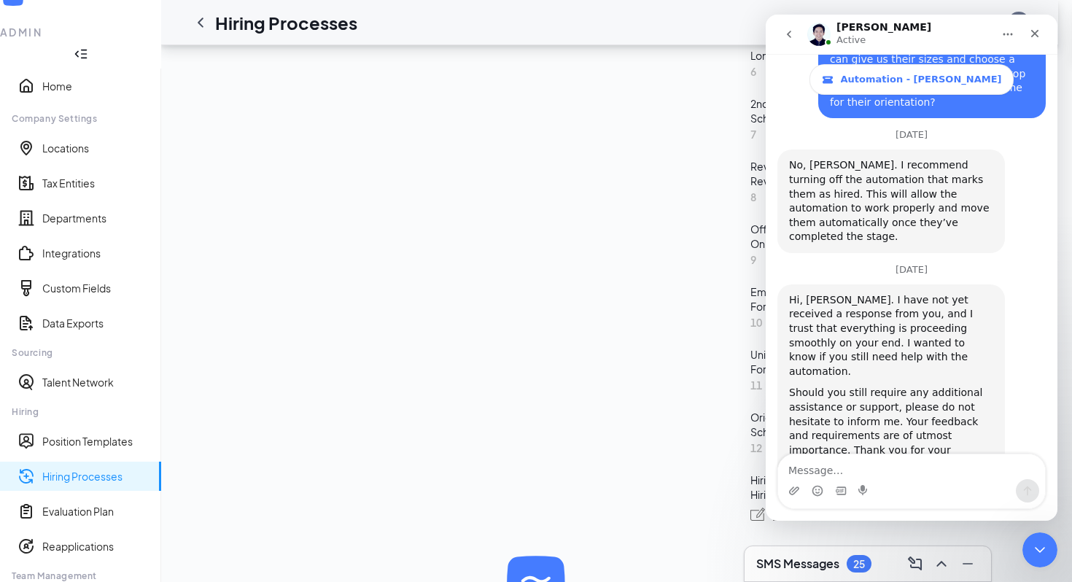
scroll to position [195, 0]
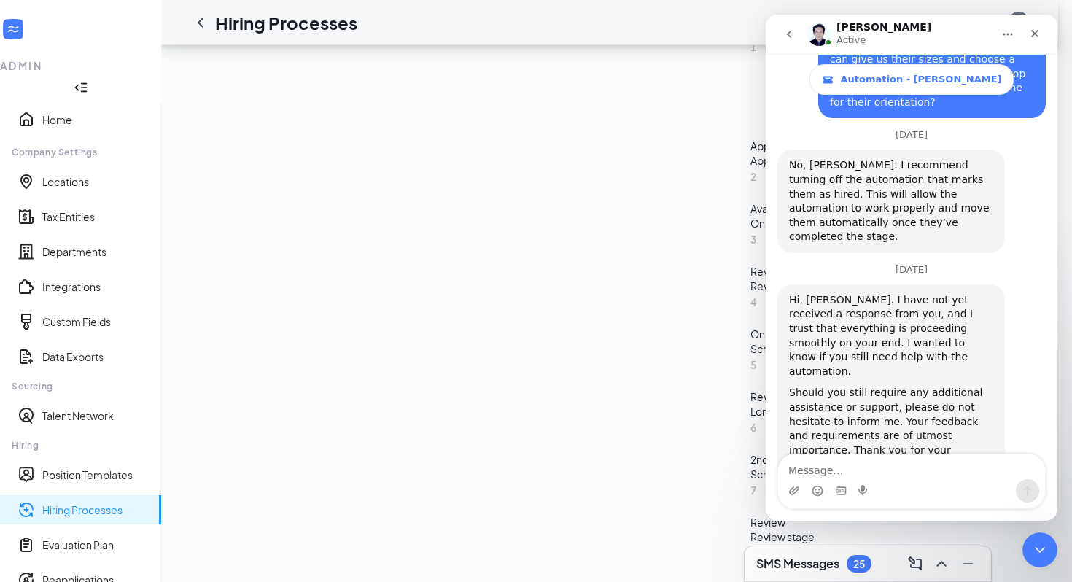
click at [962, 63] on span "Automation" at bounding box center [990, 42] width 56 height 41
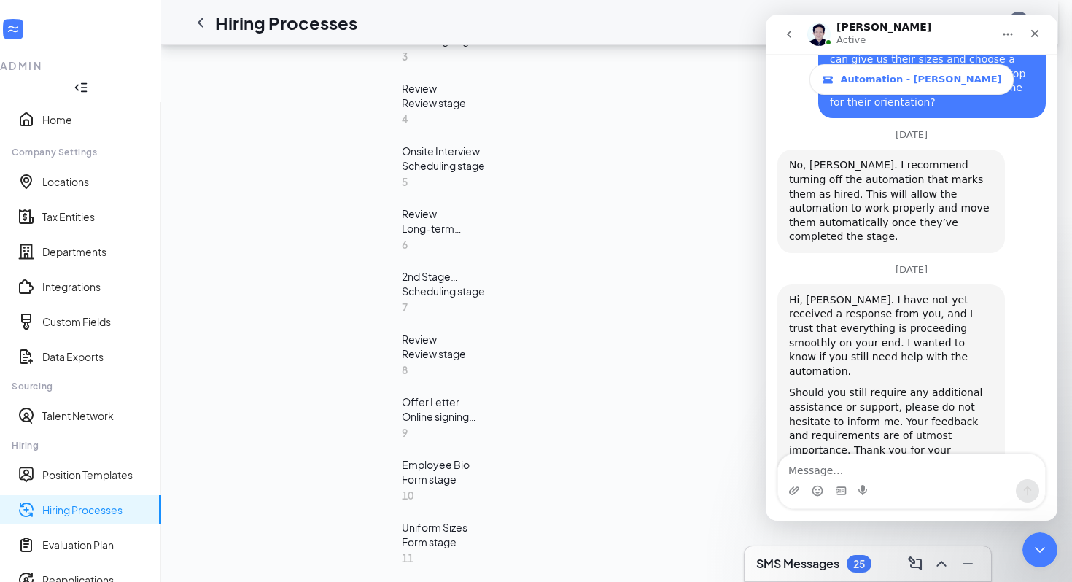
scroll to position [384, 0]
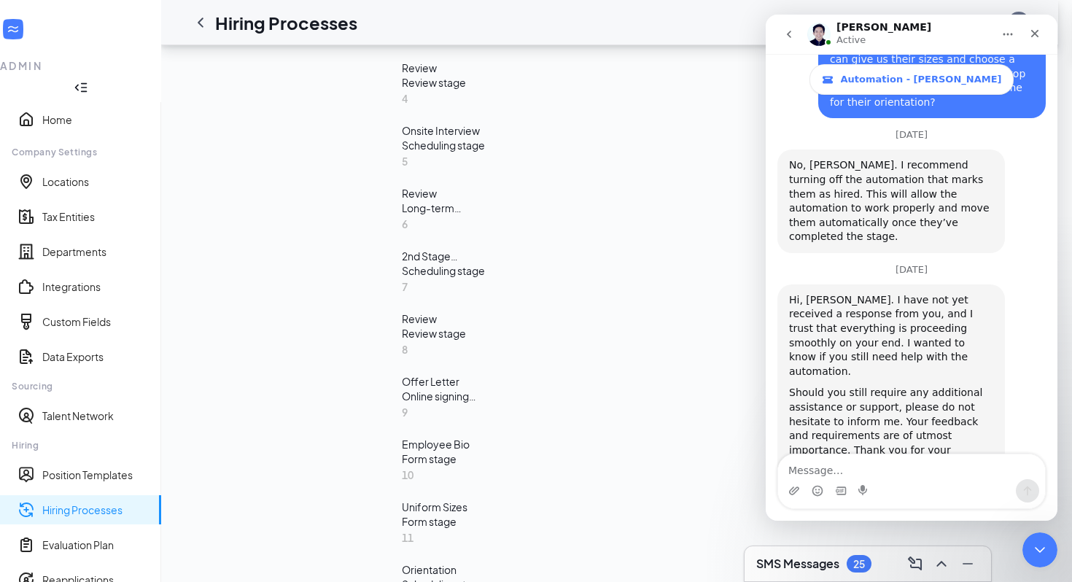
click at [510, 424] on div "Learn how to set up hiring stages and see examples here Add new stage 1 Applica…" at bounding box center [816, 231] width 829 height 904
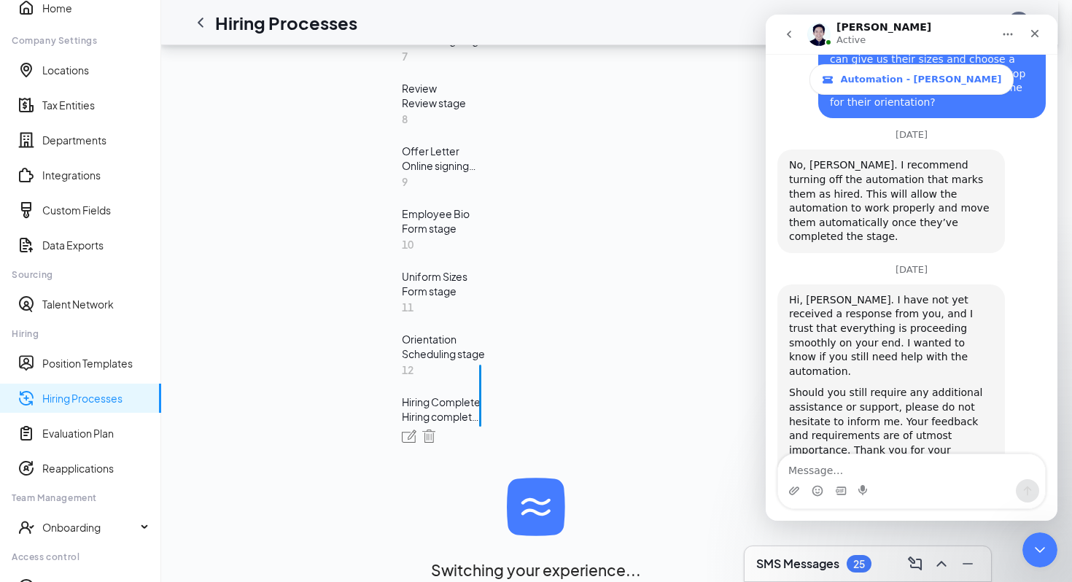
scroll to position [660, 0]
click at [402, 346] on div "Orientation" at bounding box center [443, 339] width 83 height 15
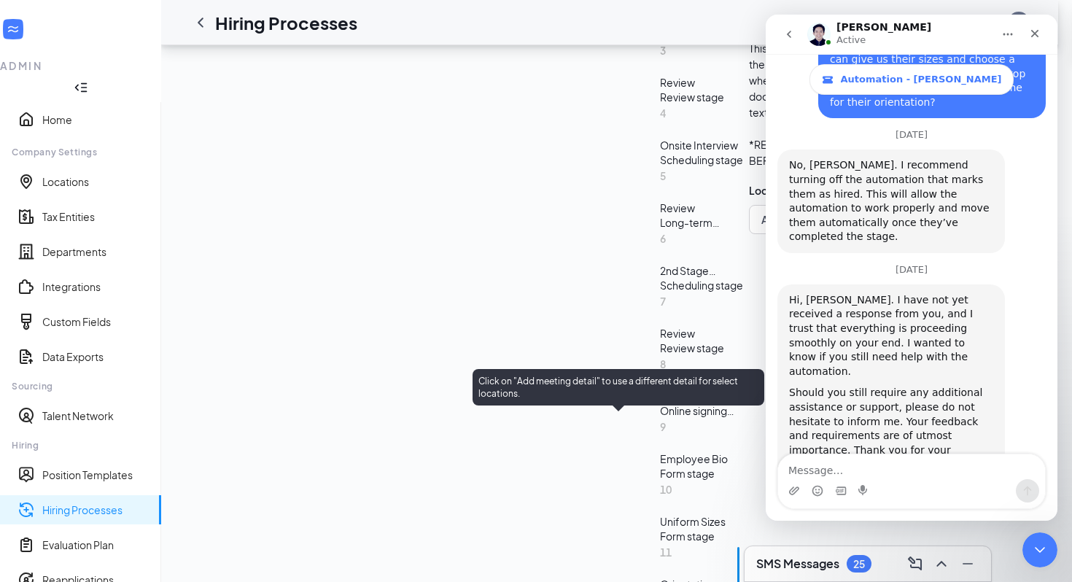
scroll to position [375, 0]
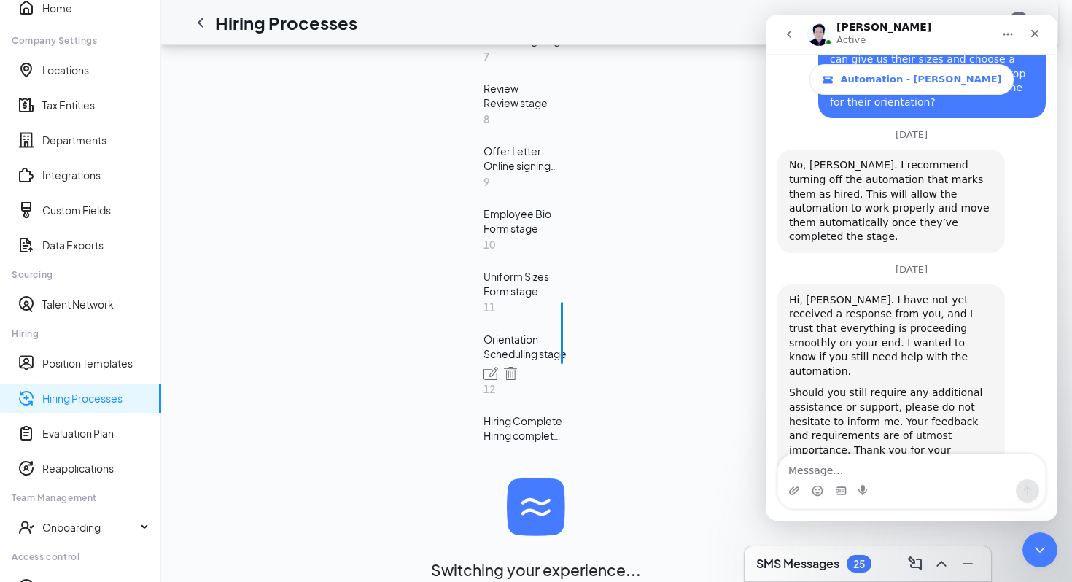
scroll to position [682, 0]
click at [483, 298] on div "10 Uniform Sizes Form stage" at bounding box center [524, 267] width 83 height 63
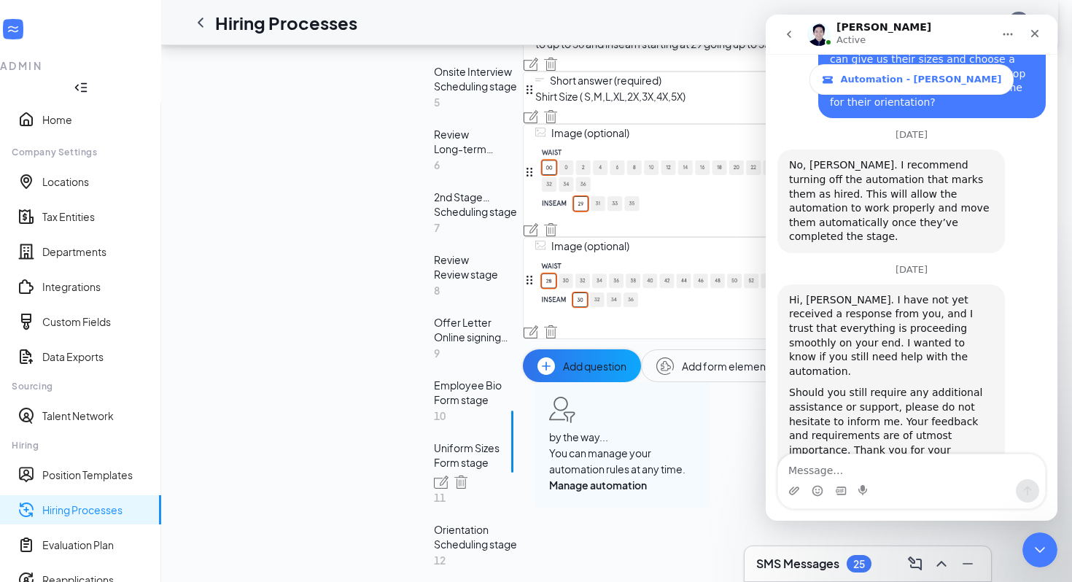
scroll to position [332, 0]
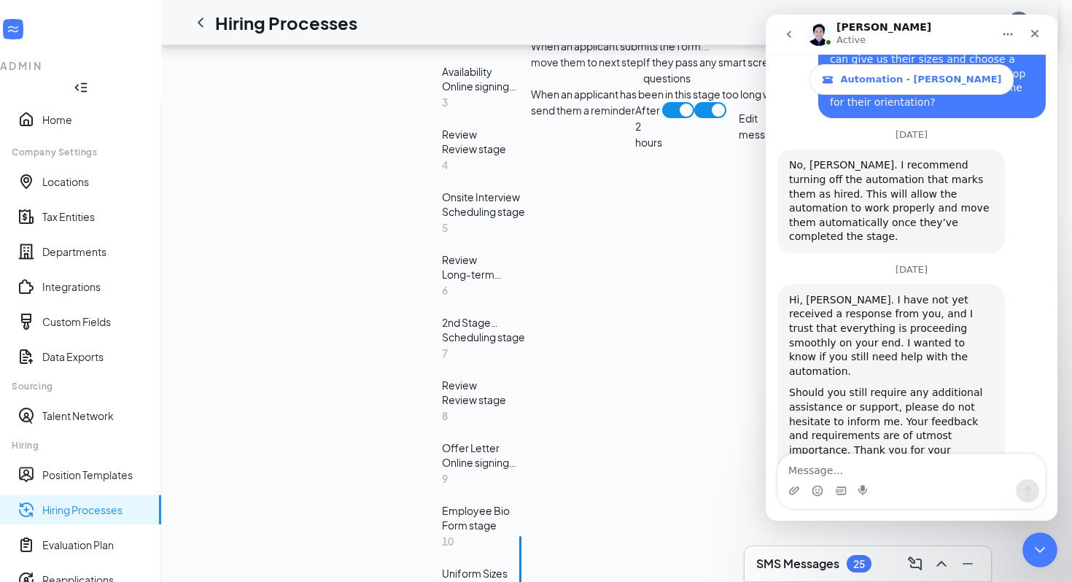
click at [442, 330] on div "2nd Stage Interview" at bounding box center [483, 322] width 83 height 15
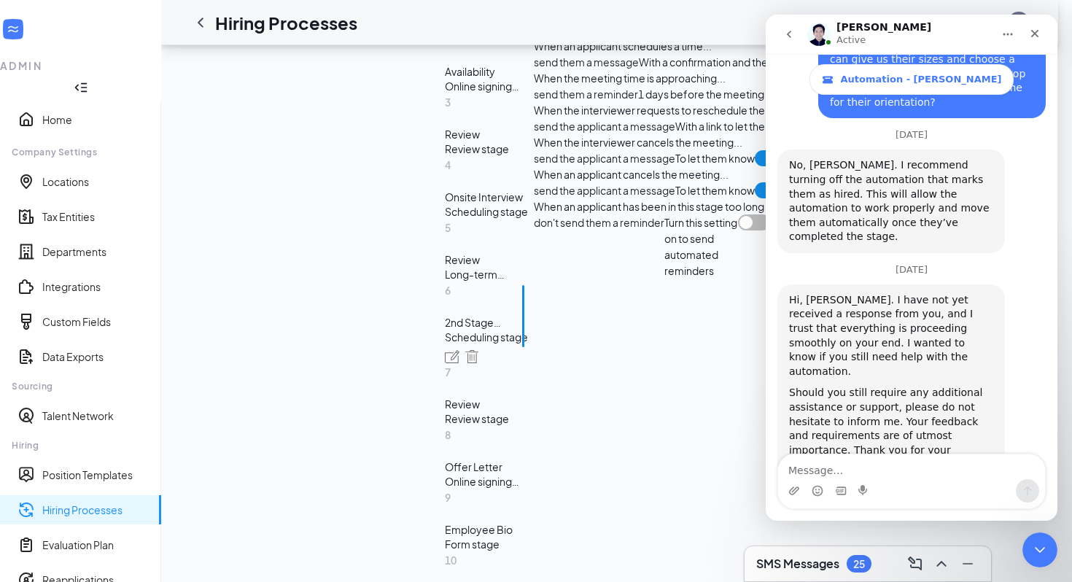
click at [445, 267] on div "Review" at bounding box center [486, 259] width 83 height 15
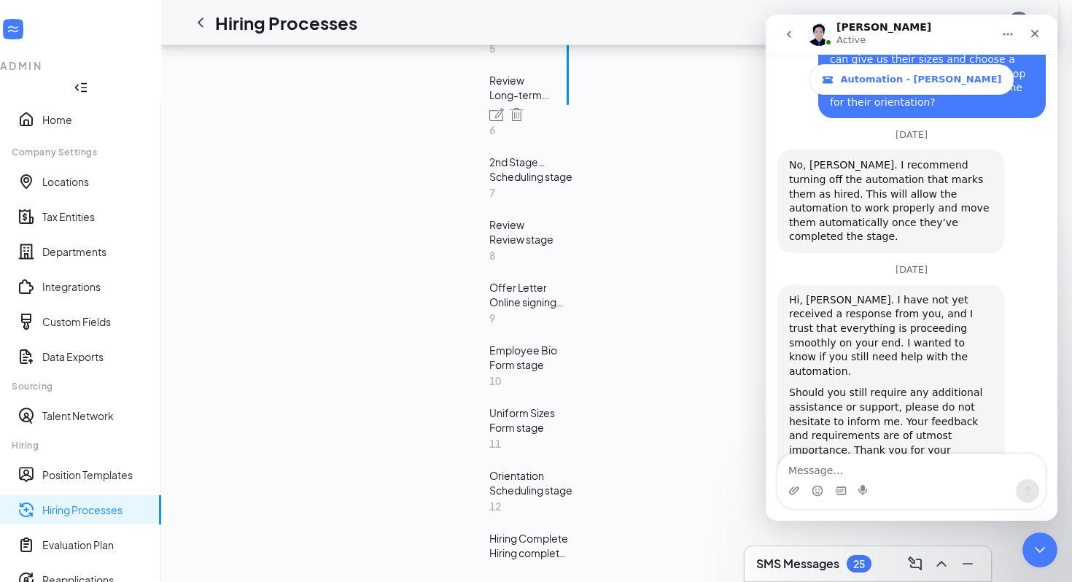
scroll to position [600, 0]
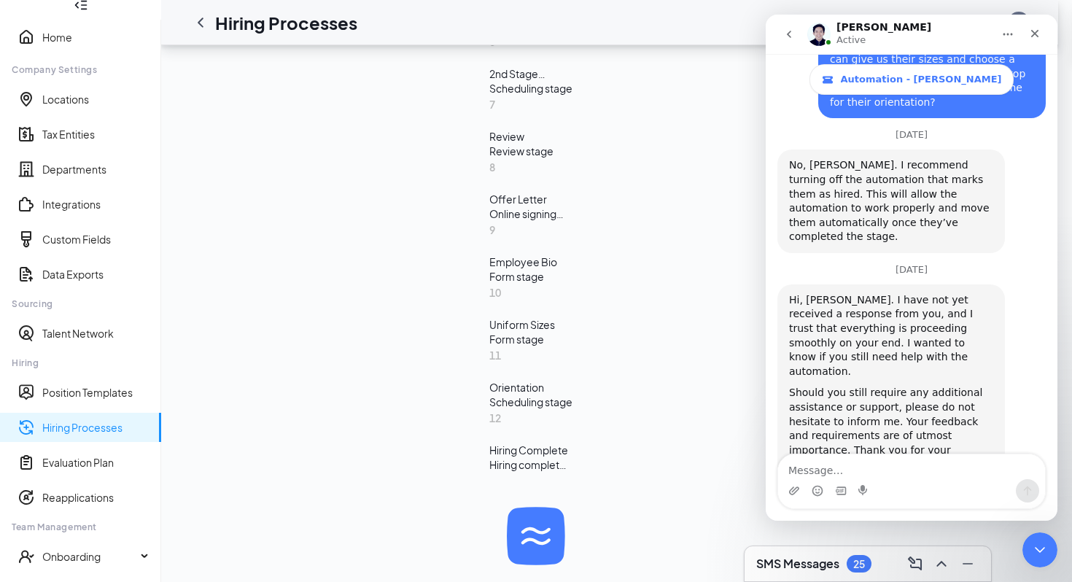
click at [489, 221] on div "Online signing stage" at bounding box center [530, 213] width 83 height 15
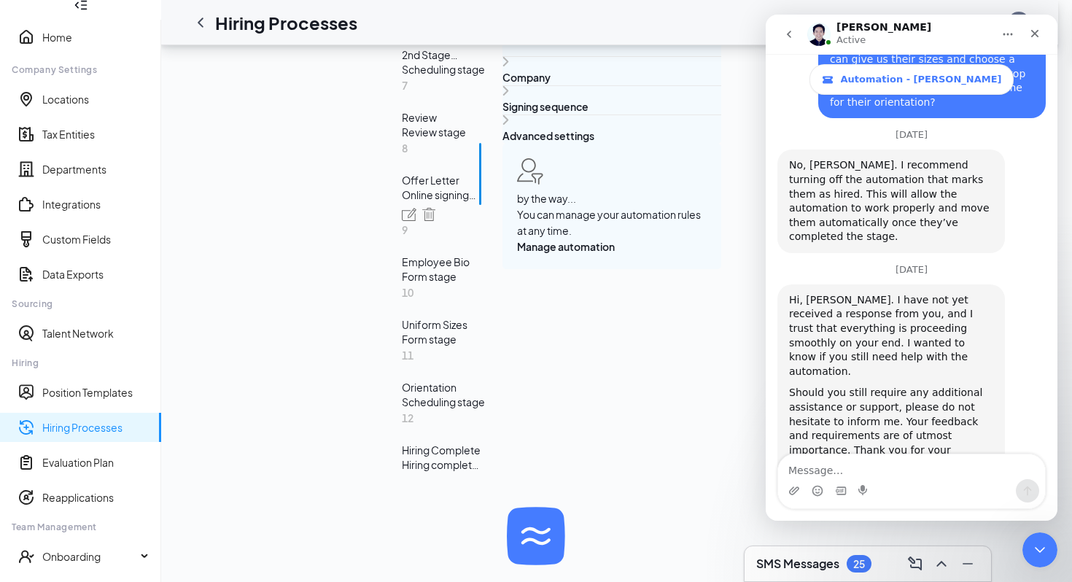
scroll to position [661, 0]
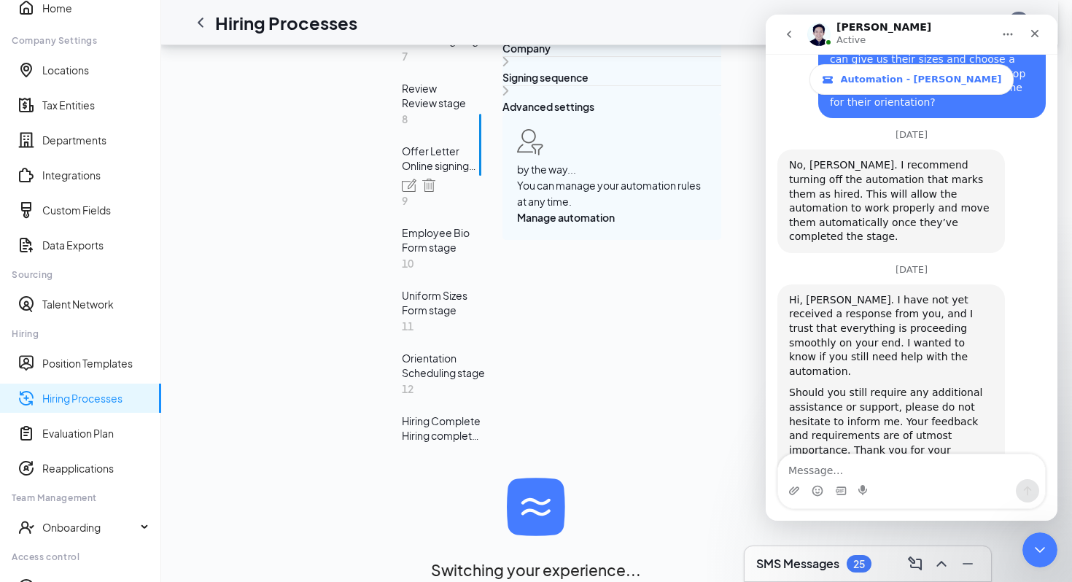
click at [402, 380] on div "11 Orientation Scheduling stage" at bounding box center [443, 348] width 83 height 63
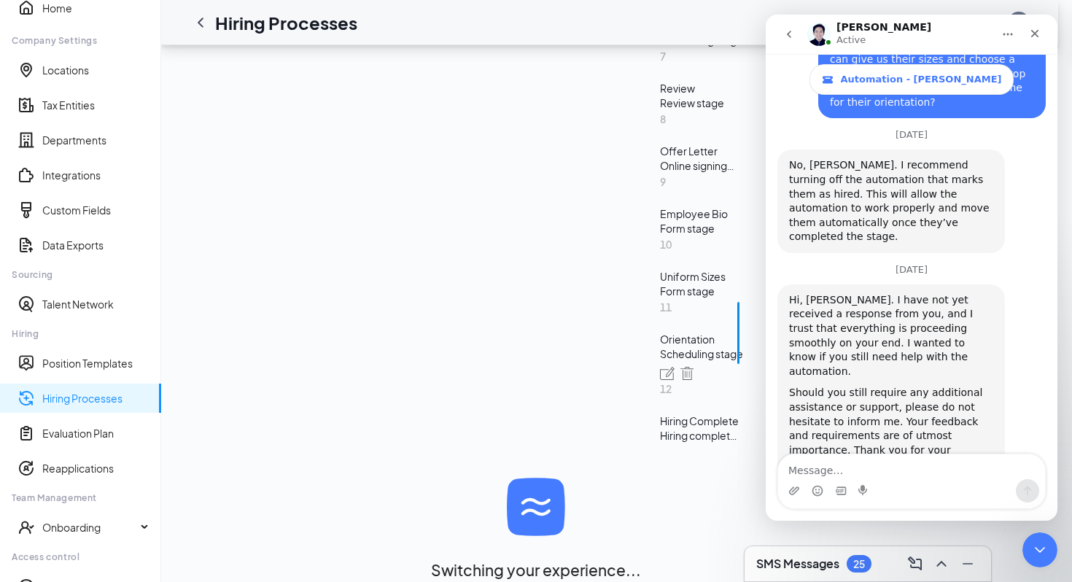
click at [660, 428] on div "Hiring Complete" at bounding box center [701, 420] width 83 height 15
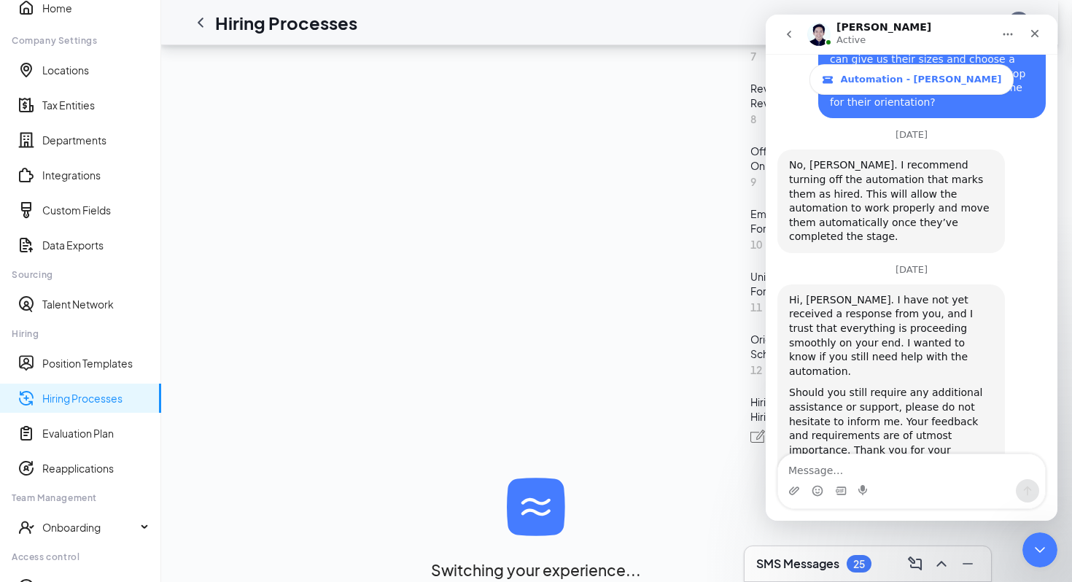
click at [750, 346] on div "Orientation" at bounding box center [791, 339] width 83 height 15
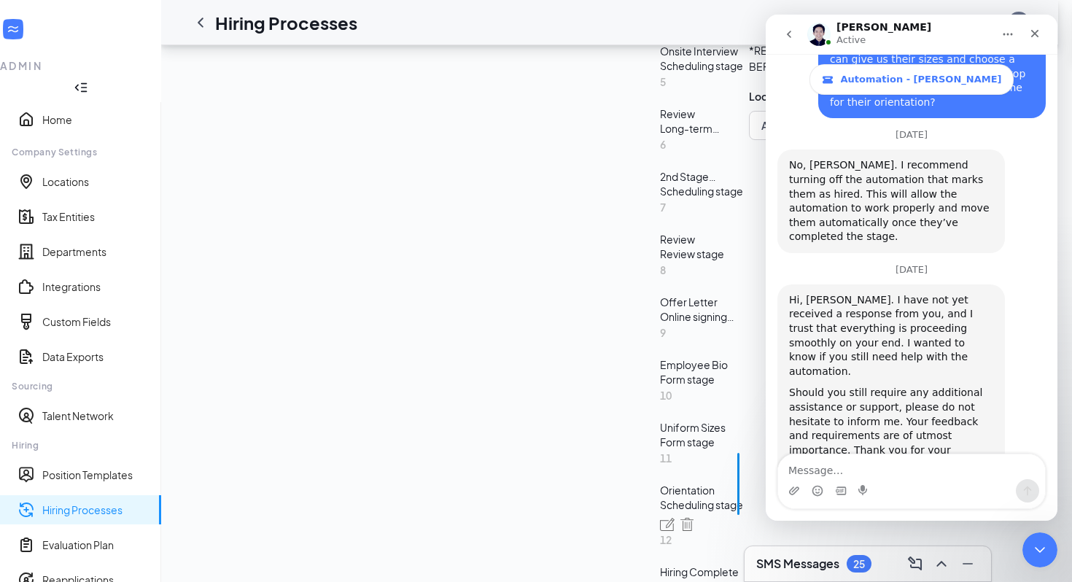
scroll to position [54, 0]
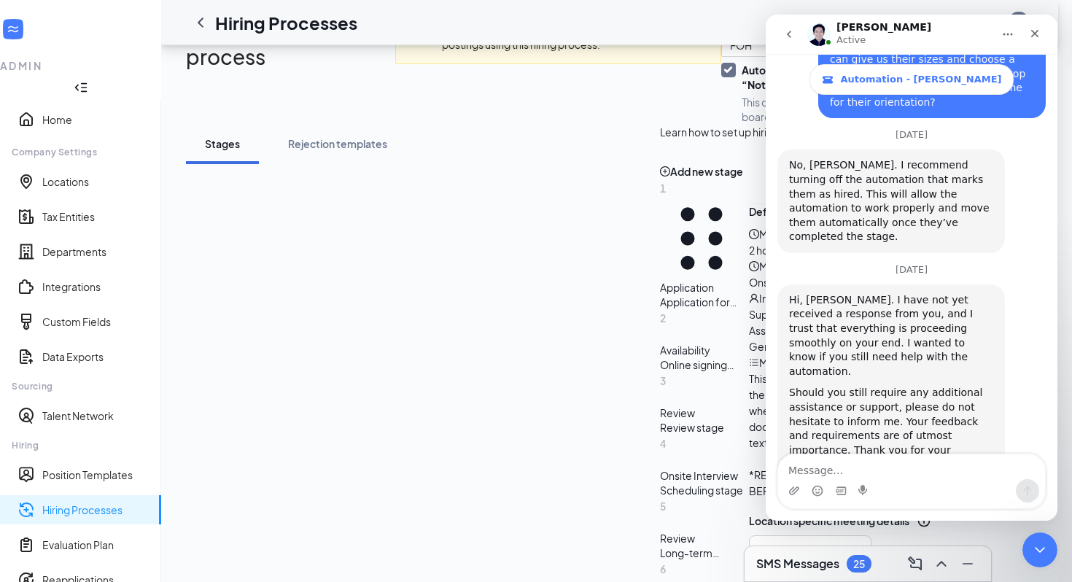
click at [890, 204] on span "Automation" at bounding box center [918, 183] width 56 height 41
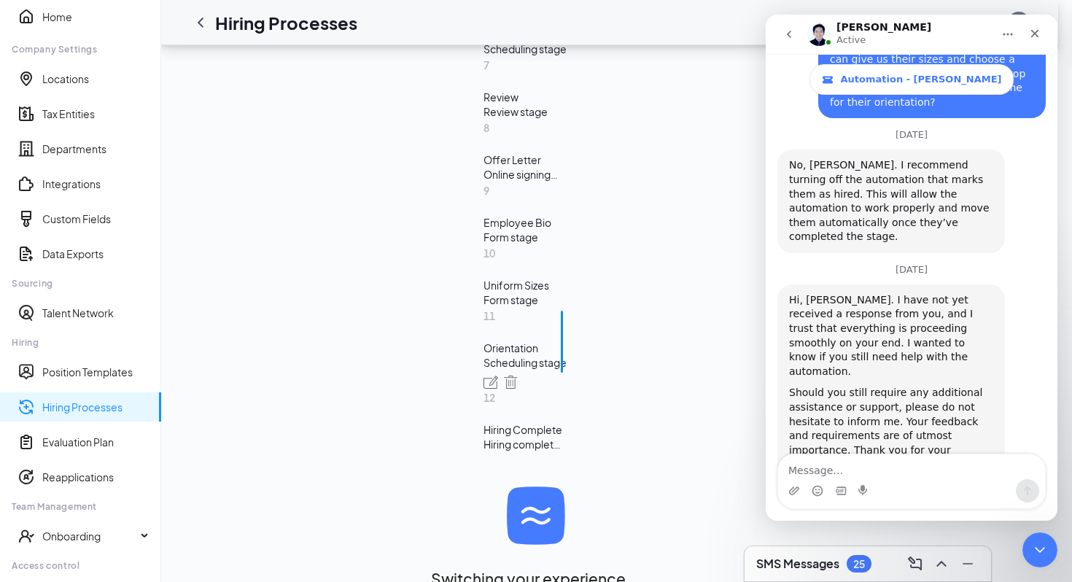
scroll to position [596, 0]
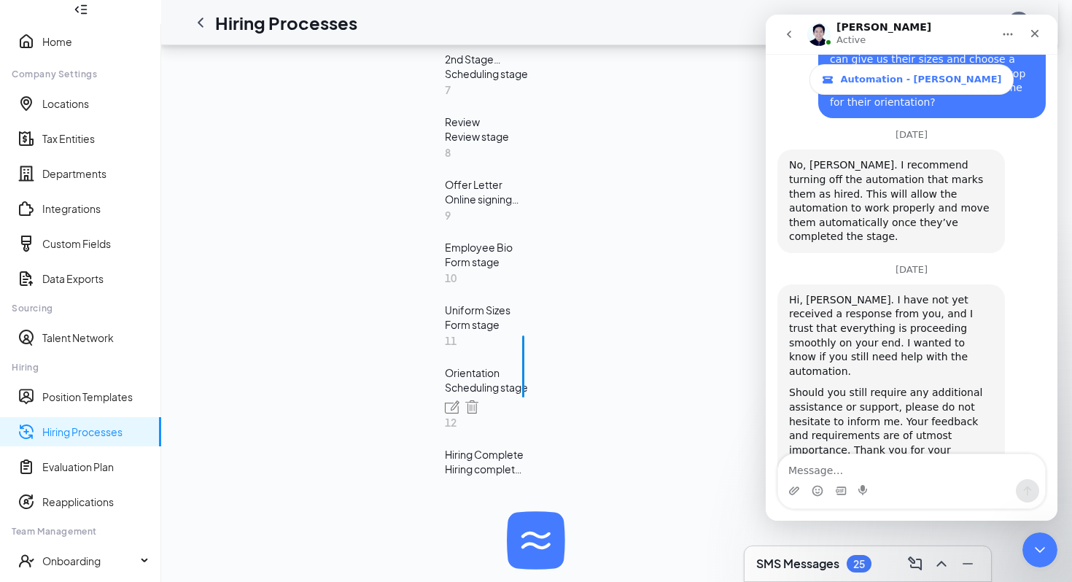
click at [445, 332] on div "Form stage" at bounding box center [486, 324] width 83 height 15
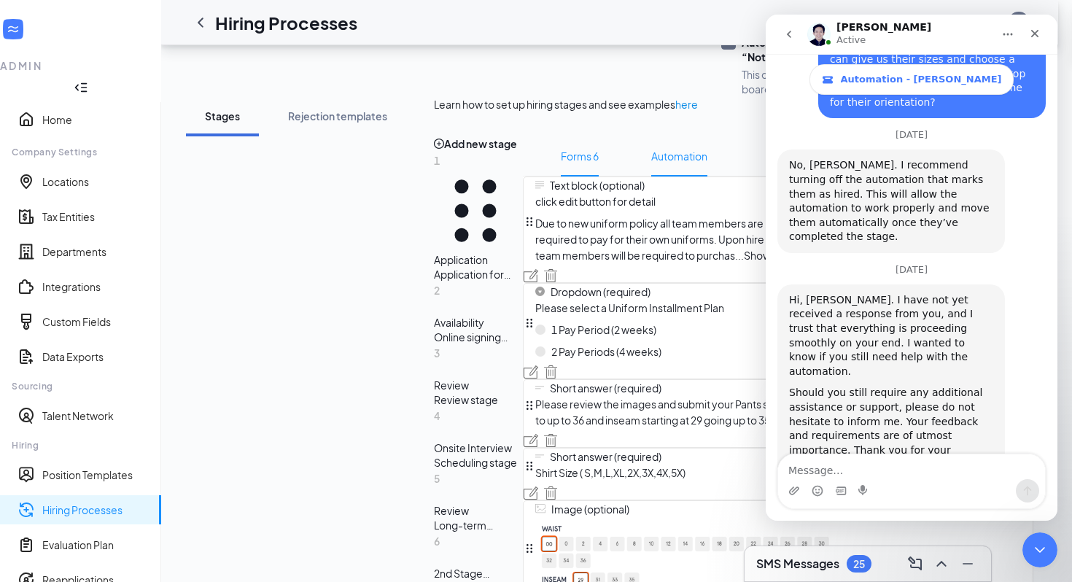
click at [651, 176] on span "Automation" at bounding box center [679, 156] width 56 height 41
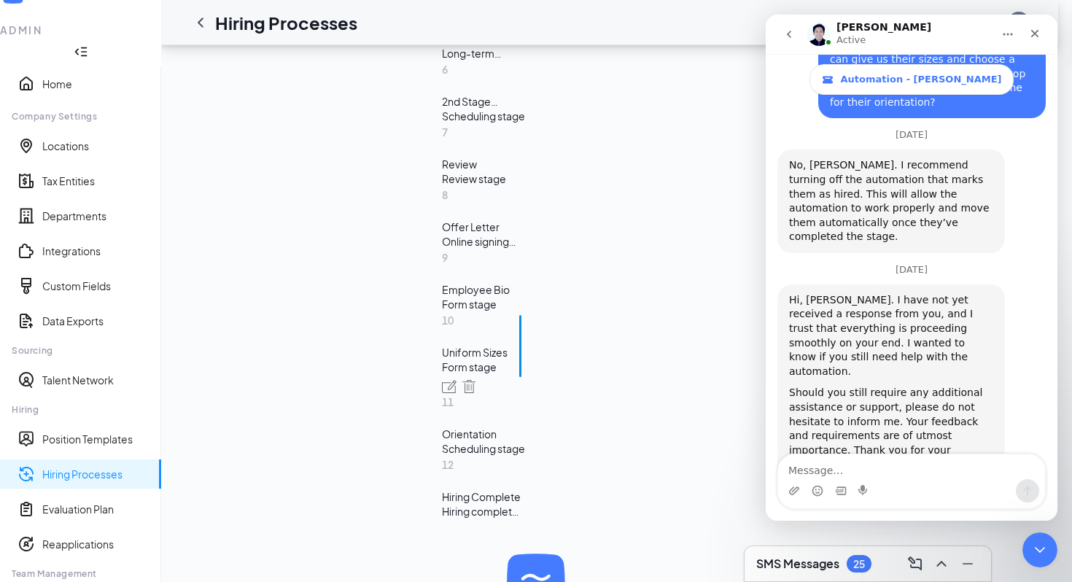
scroll to position [567, 0]
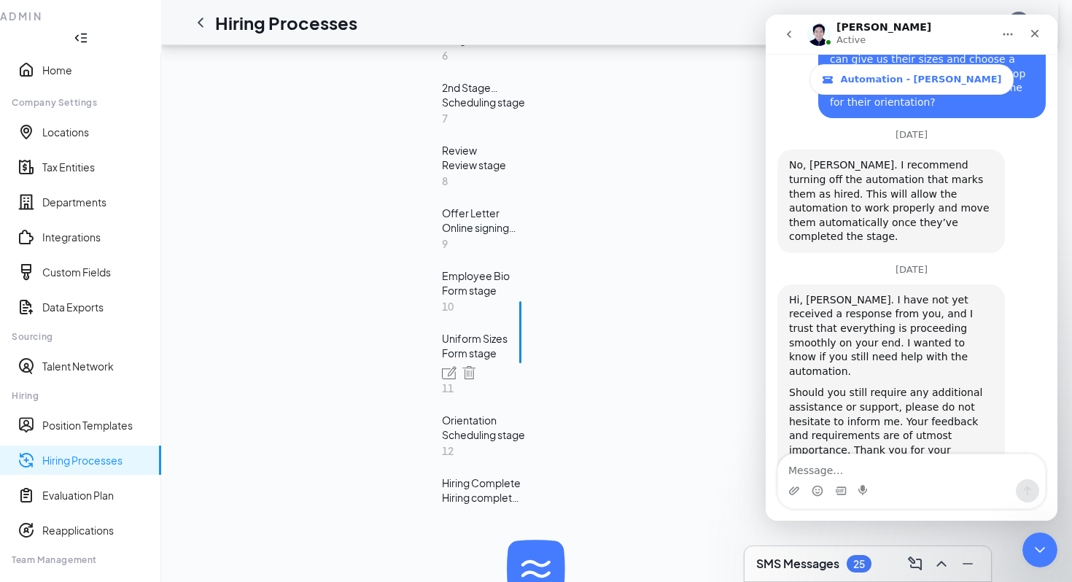
click at [442, 297] on div "9 Employee Bio Form stage" at bounding box center [483, 266] width 83 height 63
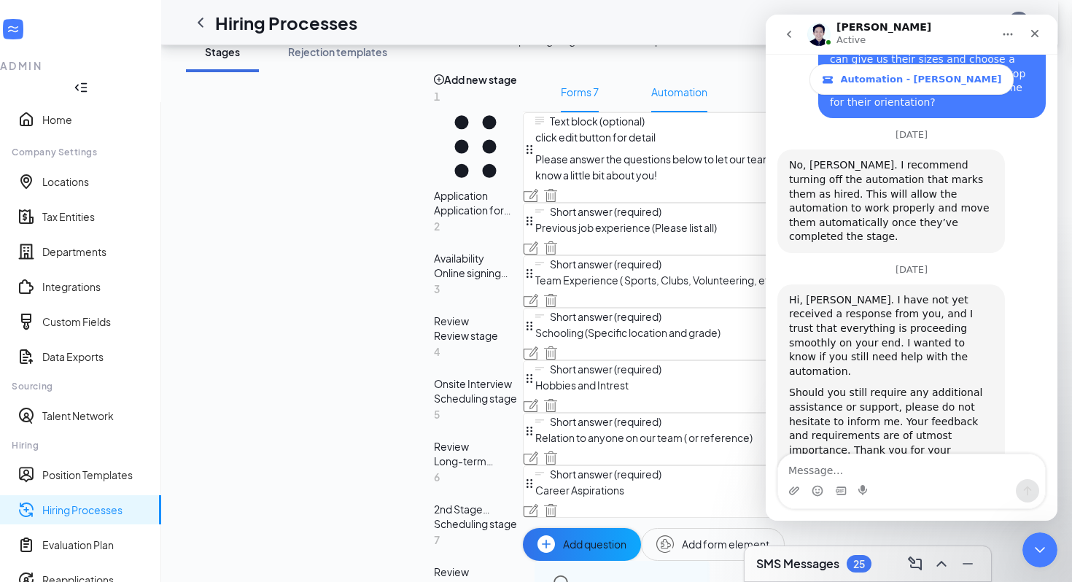
click at [651, 112] on span "Automation" at bounding box center [679, 91] width 56 height 41
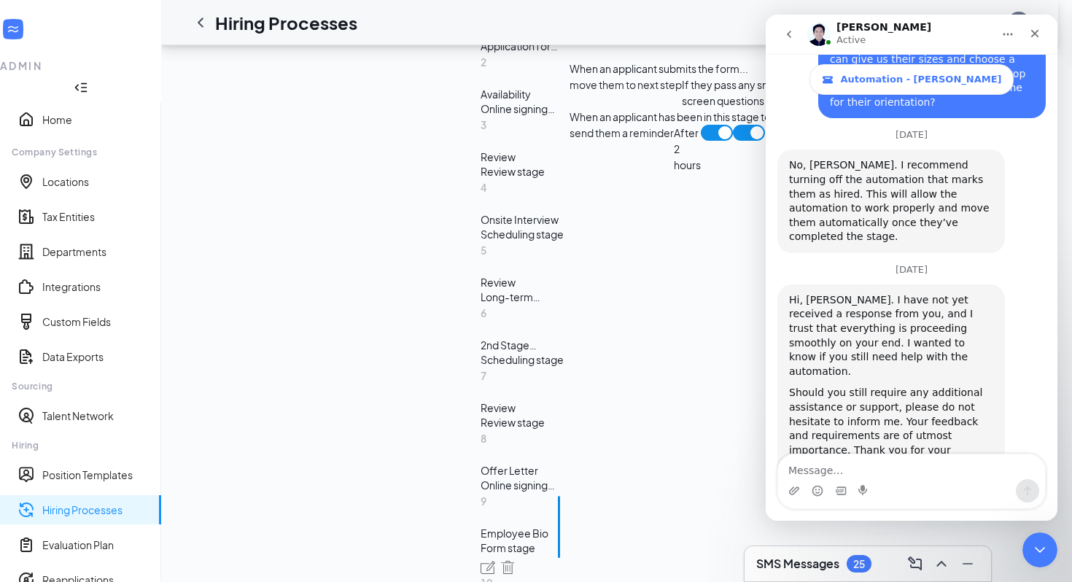
scroll to position [615, 0]
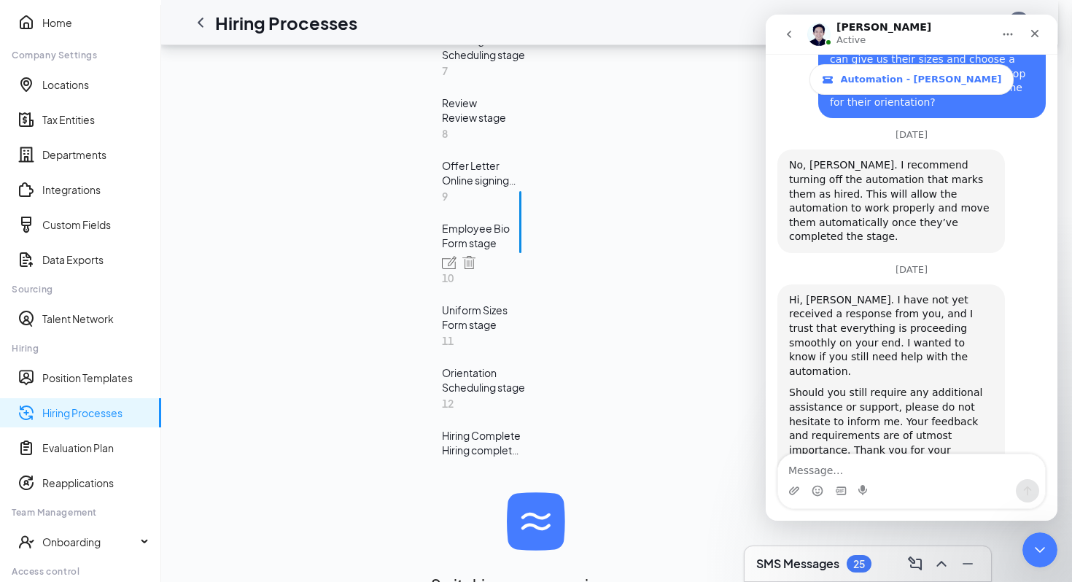
click at [442, 187] on div "Online signing stage" at bounding box center [483, 180] width 83 height 15
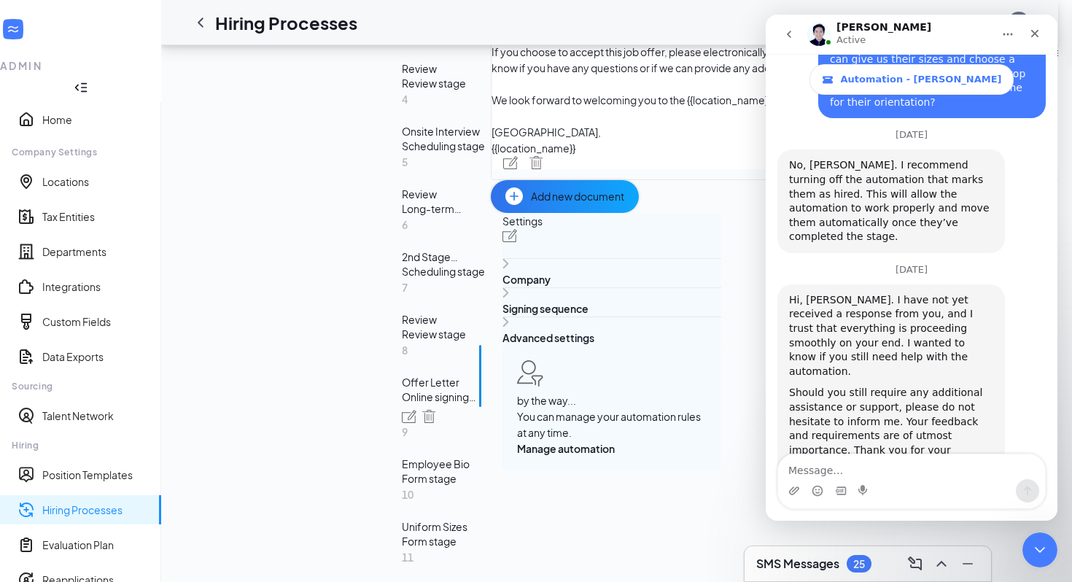
scroll to position [304, 0]
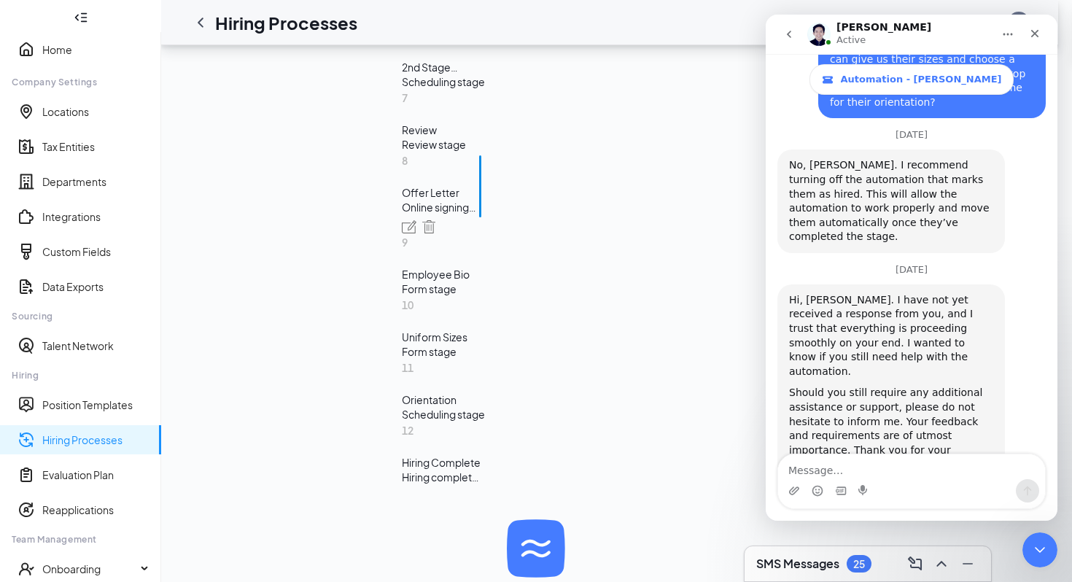
scroll to position [572, 0]
click at [402, 152] on div "Review stage" at bounding box center [443, 145] width 83 height 15
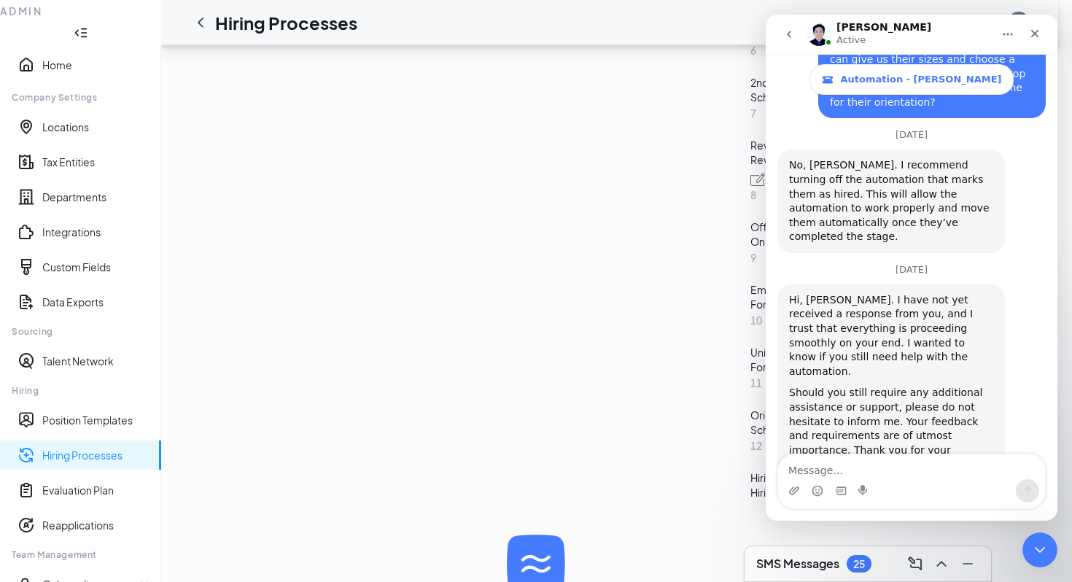
scroll to position [246, 0]
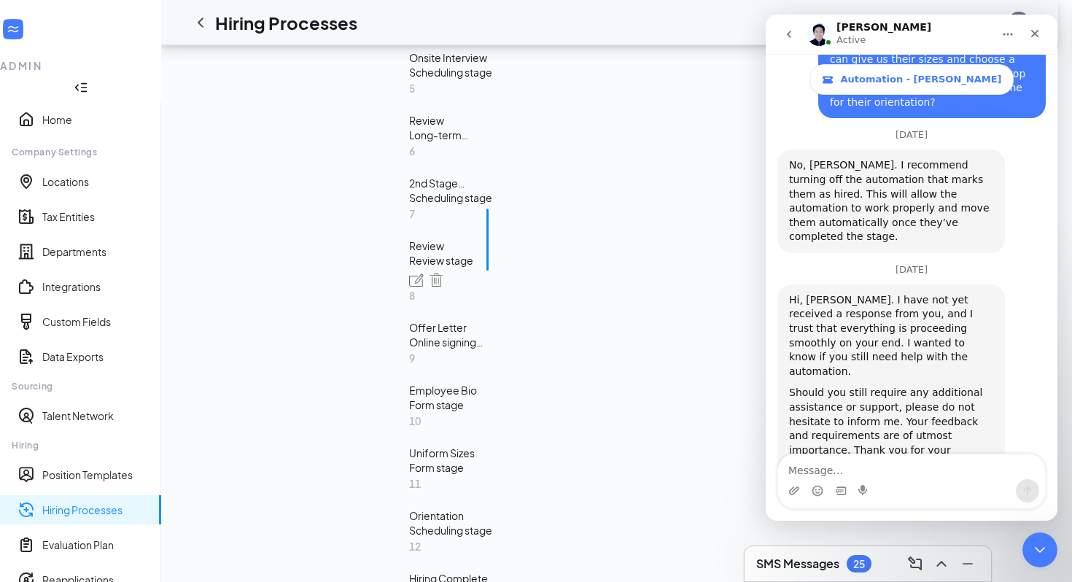
scroll to position [473, 0]
click at [1038, 37] on icon "Close" at bounding box center [1035, 34] width 12 height 12
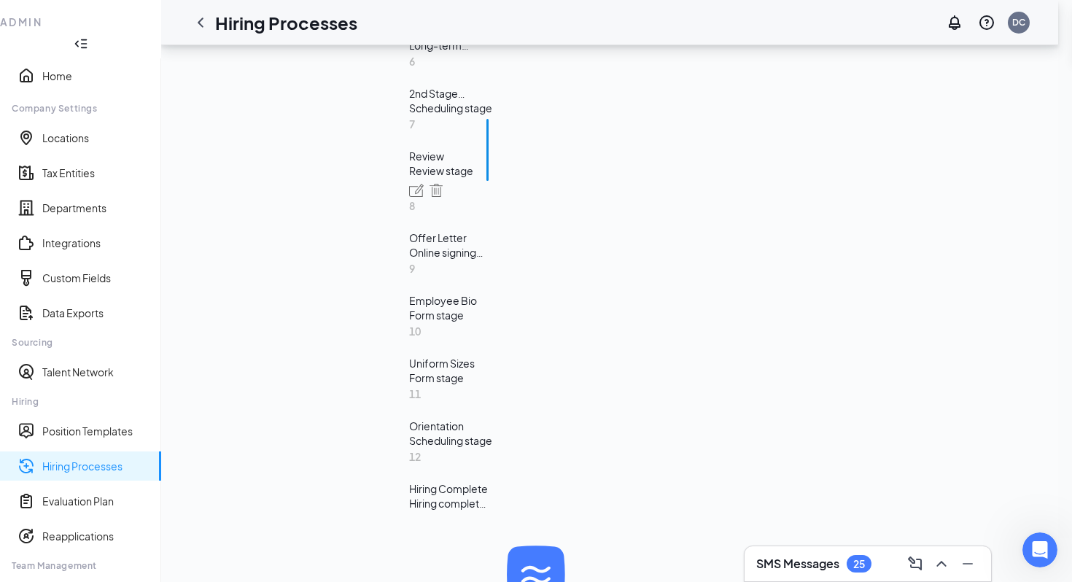
scroll to position [661, 0]
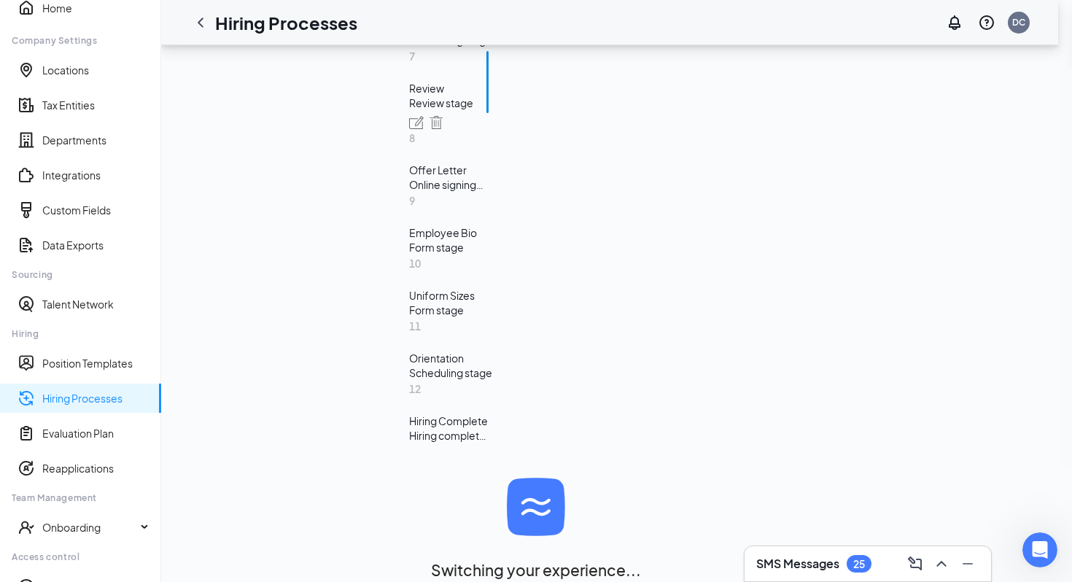
click at [409, 453] on div "Learn how to set up hiring stages and see examples here Add new stage 1 Applica…" at bounding box center [721, 1] width 624 height 904
click at [409, 428] on div "Hiring Complete" at bounding box center [450, 420] width 83 height 15
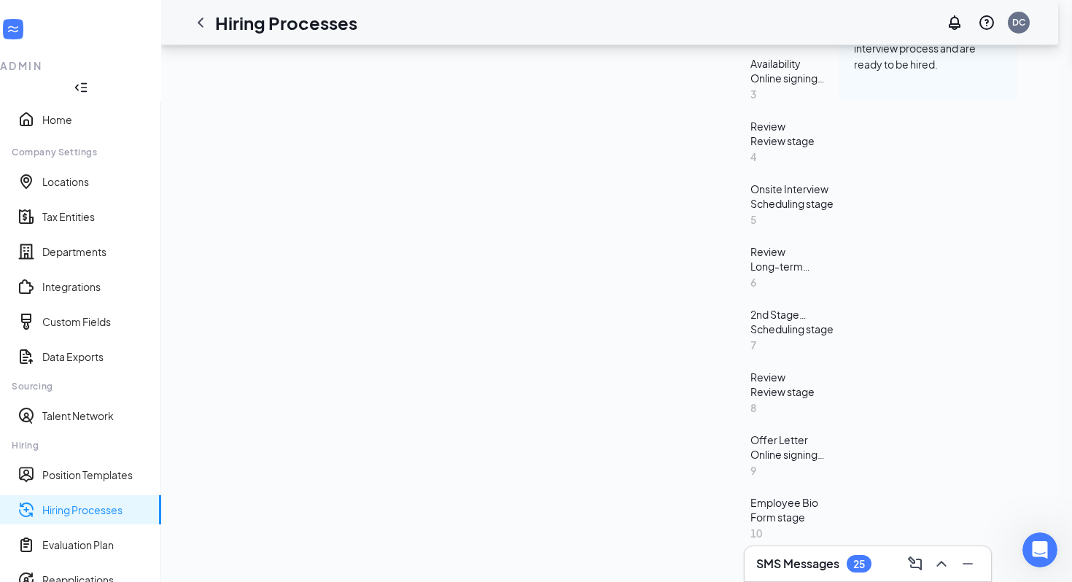
scroll to position [312, 0]
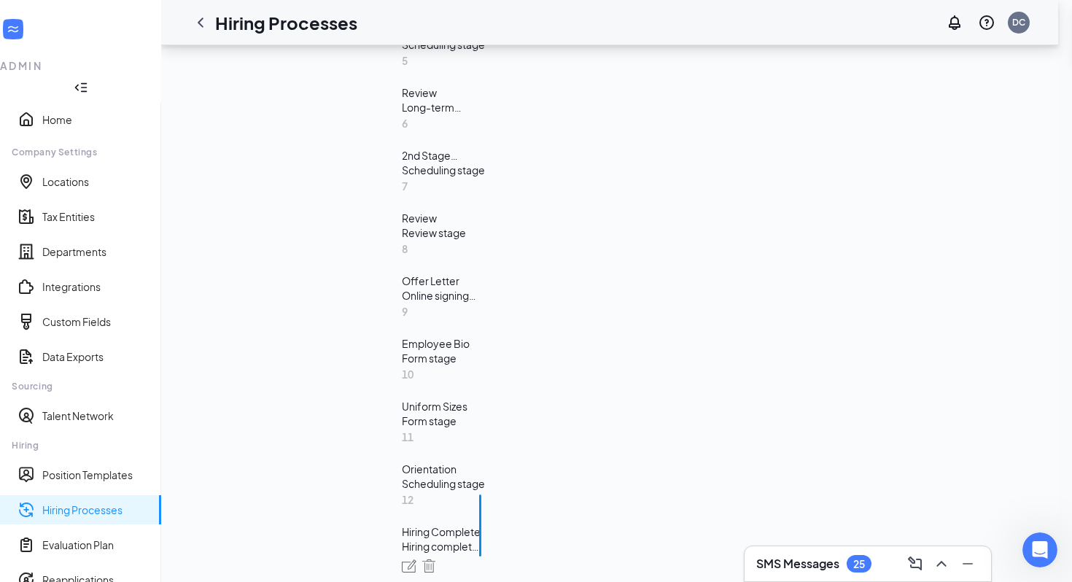
scroll to position [491, 0]
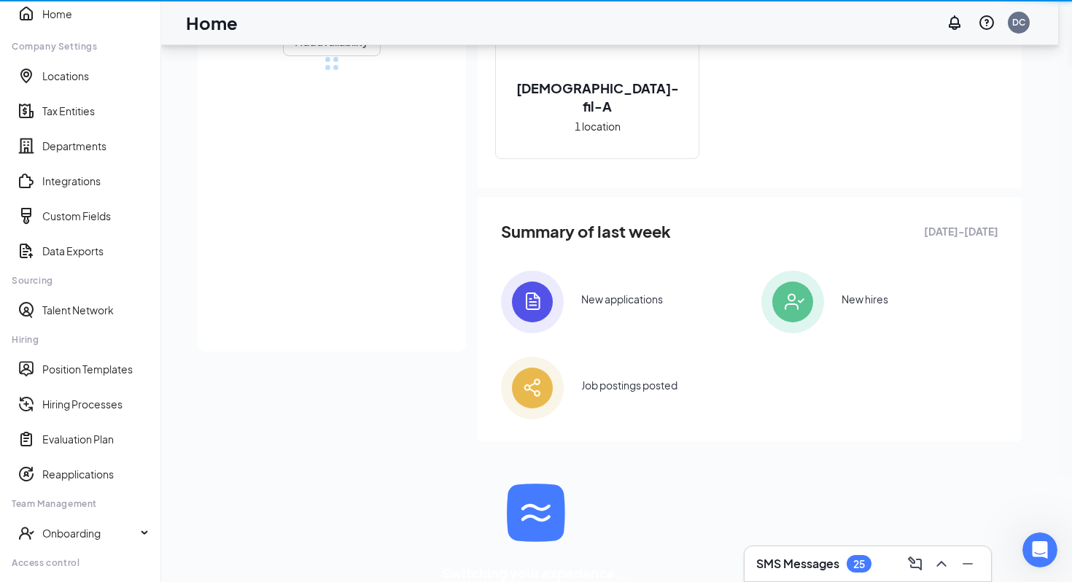
scroll to position [130, 0]
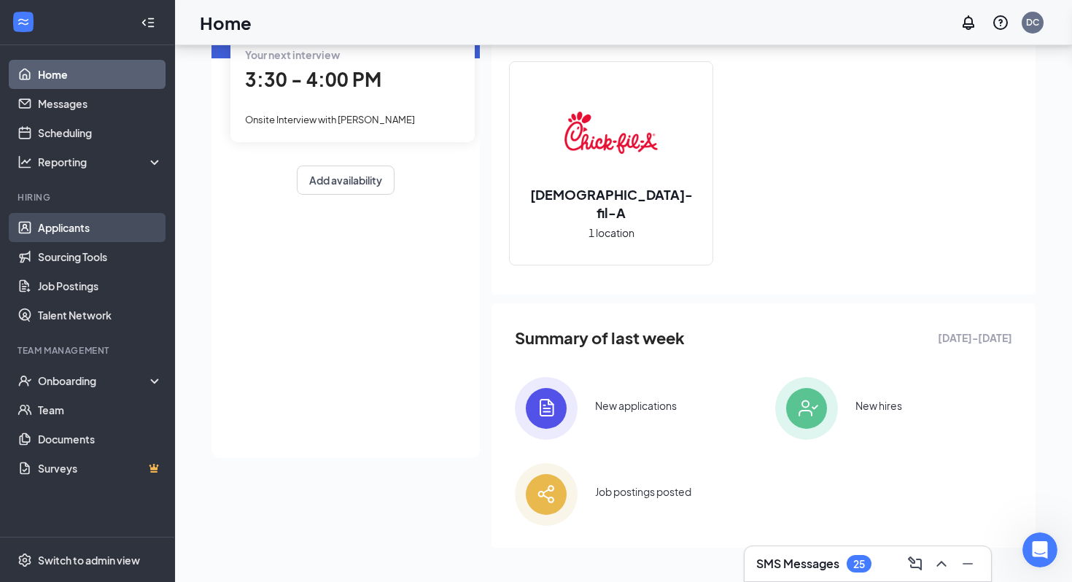
click at [113, 217] on link "Applicants" at bounding box center [100, 227] width 125 height 29
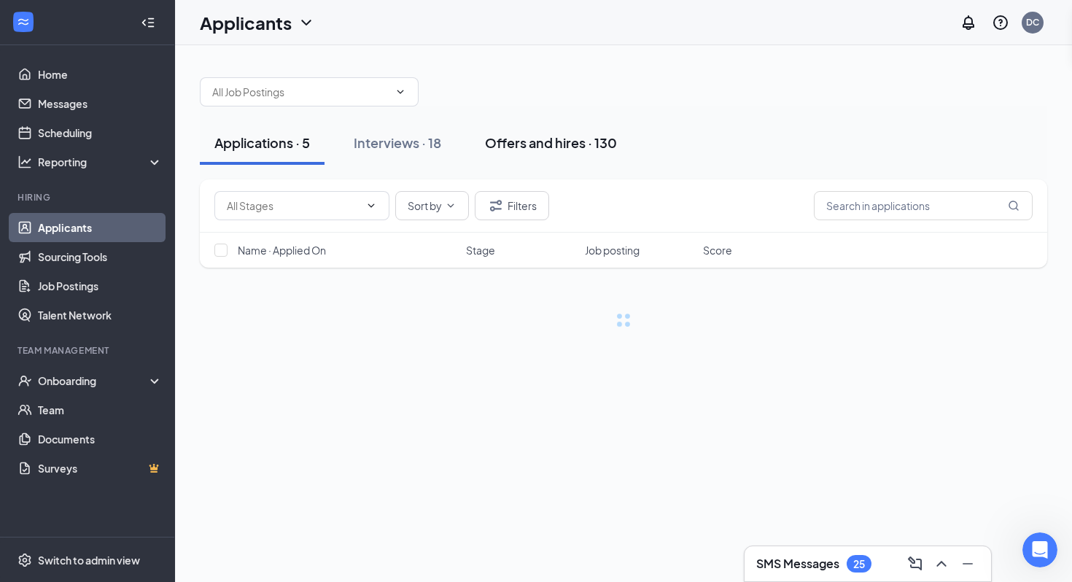
click at [579, 163] on button "Offers and hires · 130" at bounding box center [550, 143] width 161 height 44
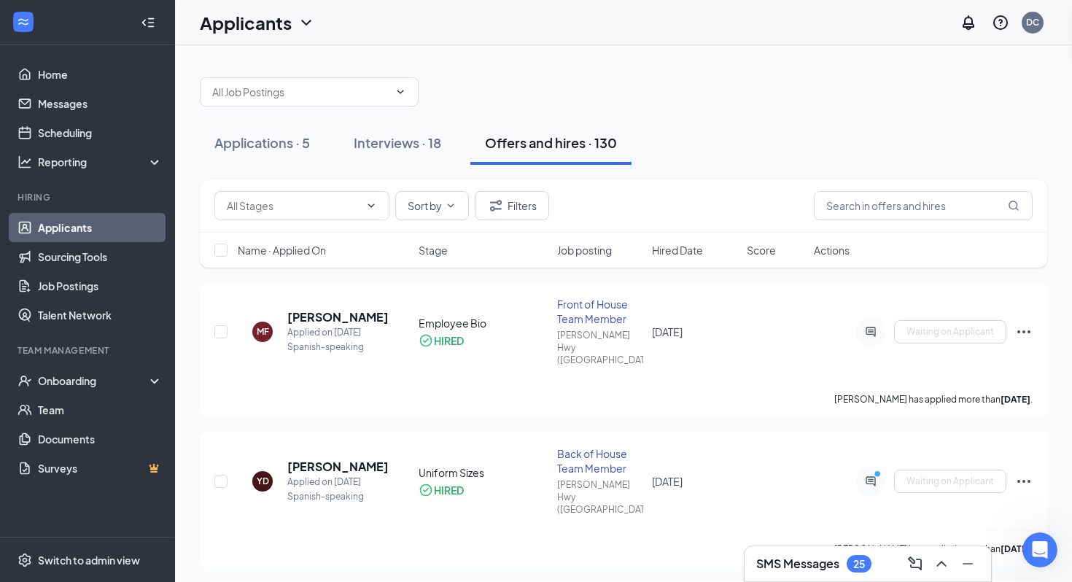
click at [679, 240] on div "Name · Applied On Stage Job posting Hired Date Score Actions" at bounding box center [623, 250] width 847 height 35
click at [682, 249] on span "Hired Date" at bounding box center [677, 250] width 51 height 15
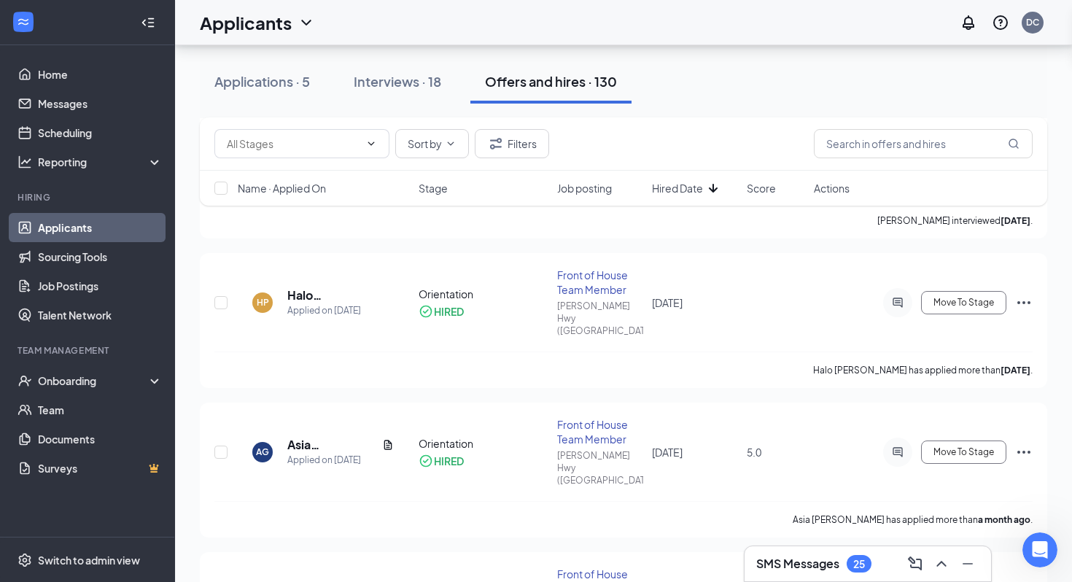
scroll to position [805, 0]
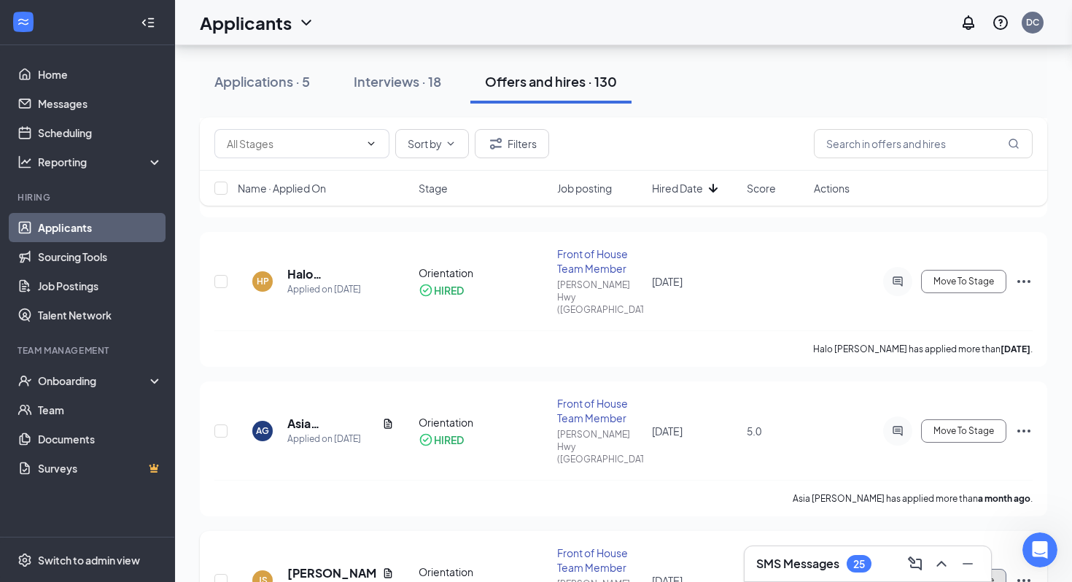
click at [955, 575] on span "Move To Stage" at bounding box center [963, 580] width 61 height 10
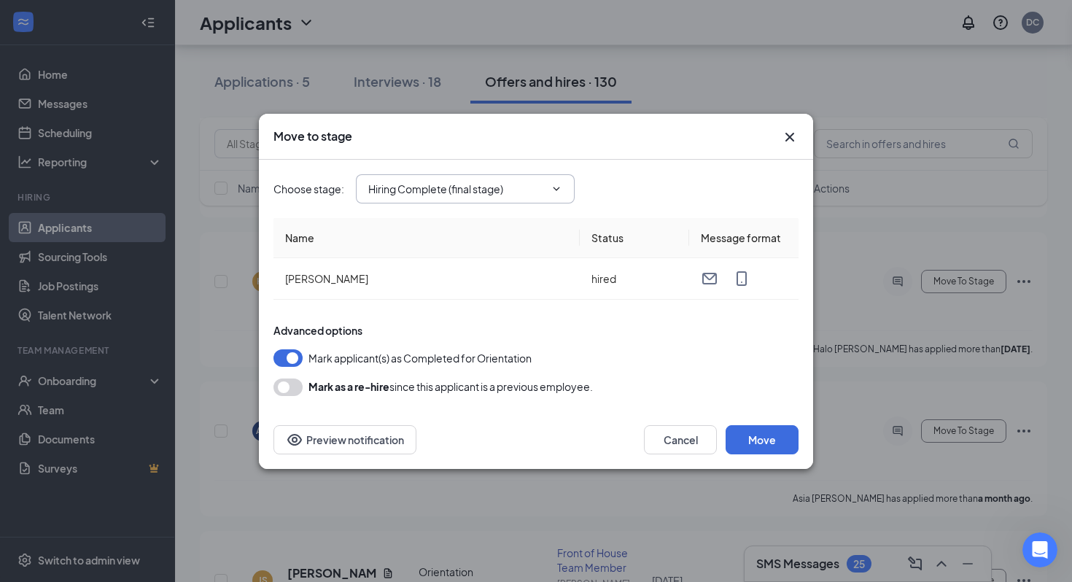
click at [467, 176] on span "Hiring Complete (final stage)" at bounding box center [465, 188] width 219 height 29
click at [469, 198] on span "Hiring Complete (final stage)" at bounding box center [465, 188] width 219 height 29
click at [552, 185] on icon "ChevronDown" at bounding box center [556, 189] width 12 height 12
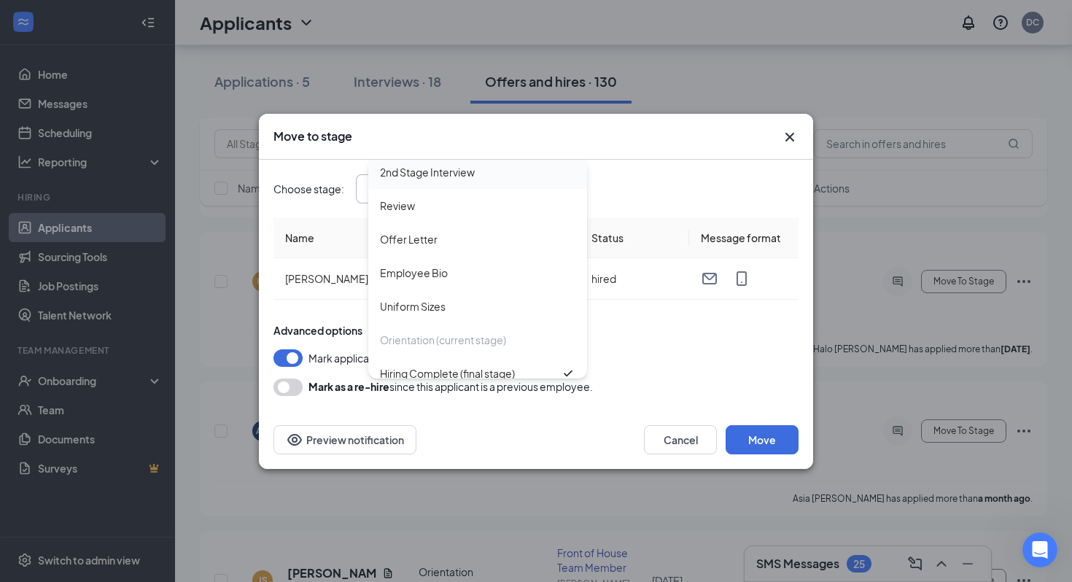
scroll to position [184, 0]
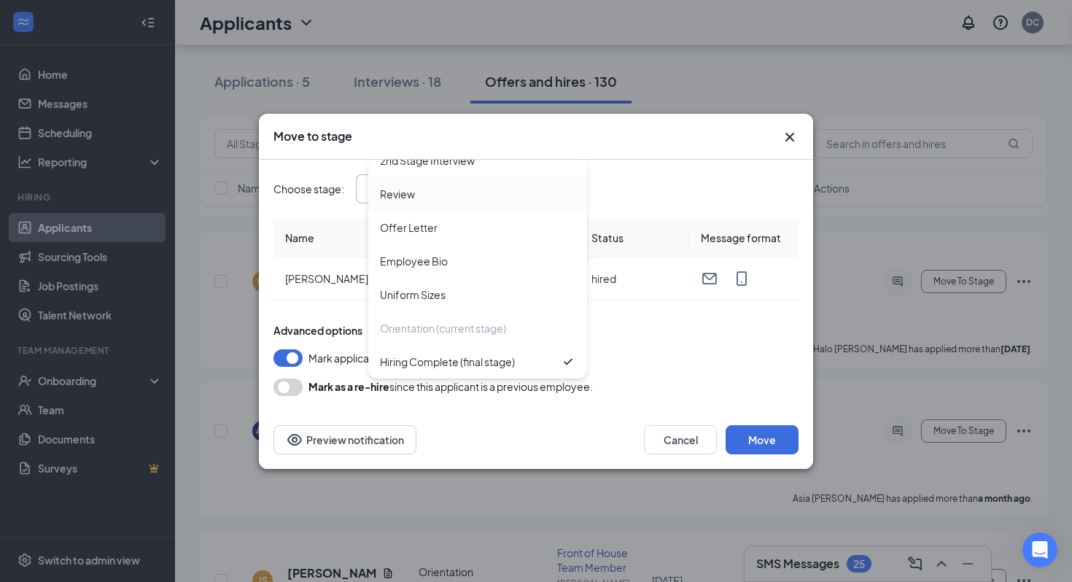
click at [496, 205] on div "Review" at bounding box center [477, 194] width 219 height 34
type input "Review"
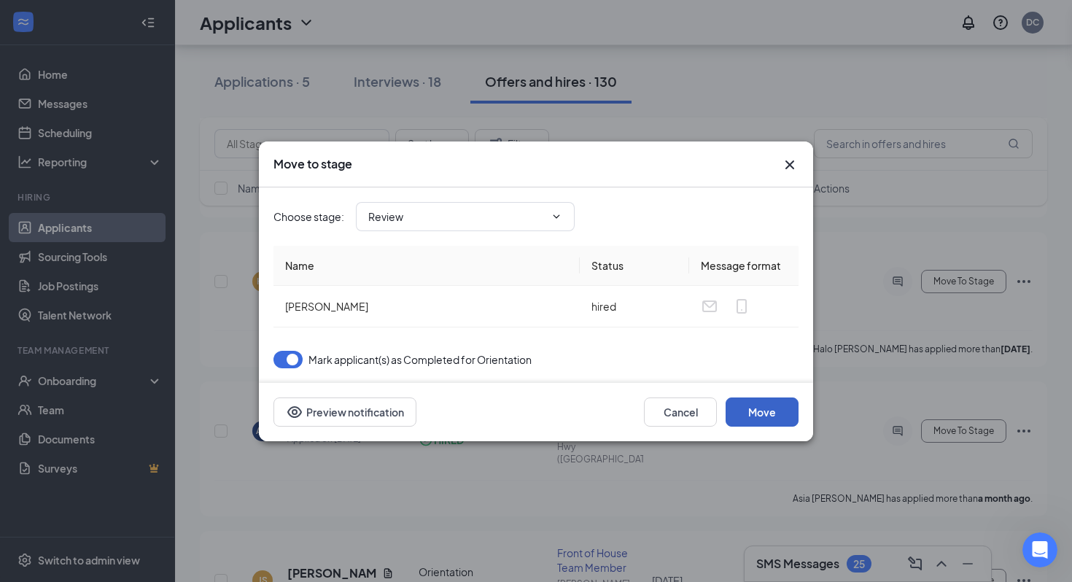
click at [746, 401] on button "Move" at bounding box center [761, 411] width 73 height 29
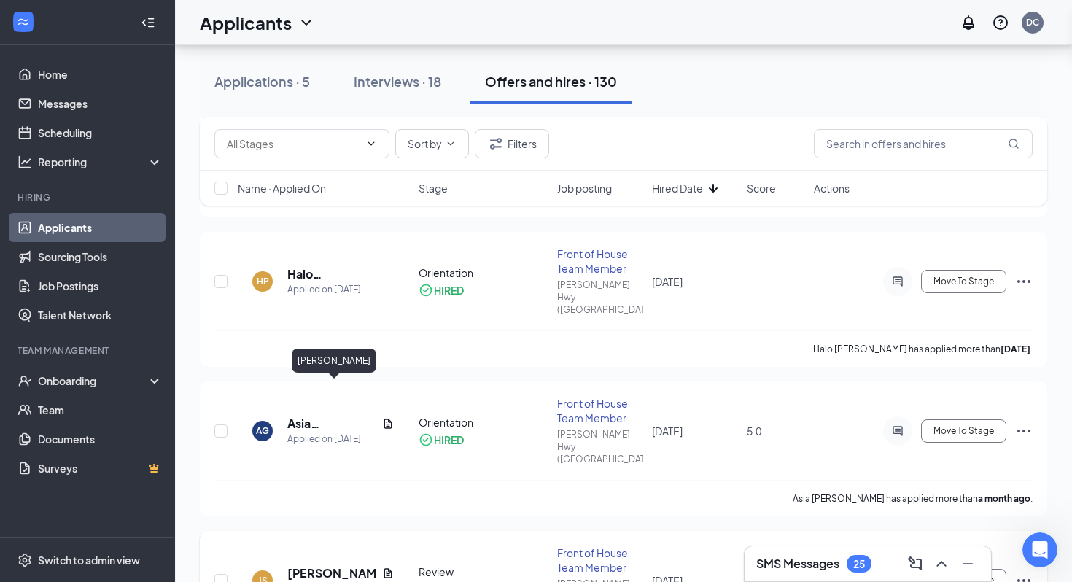
click at [329, 565] on h5 "[PERSON_NAME]" at bounding box center [331, 573] width 89 height 16
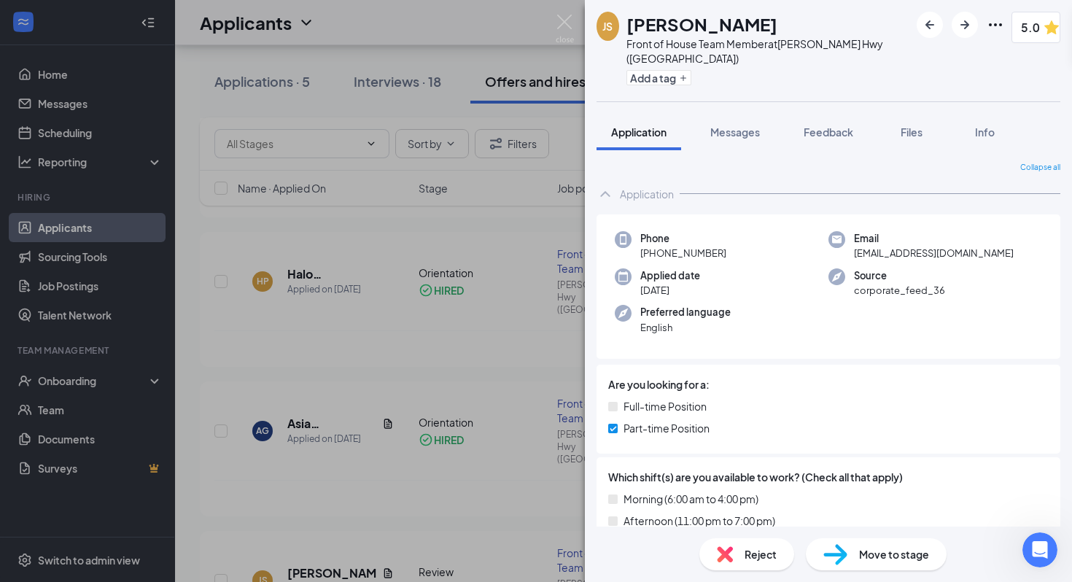
click at [849, 544] on div "Move to stage" at bounding box center [876, 554] width 141 height 32
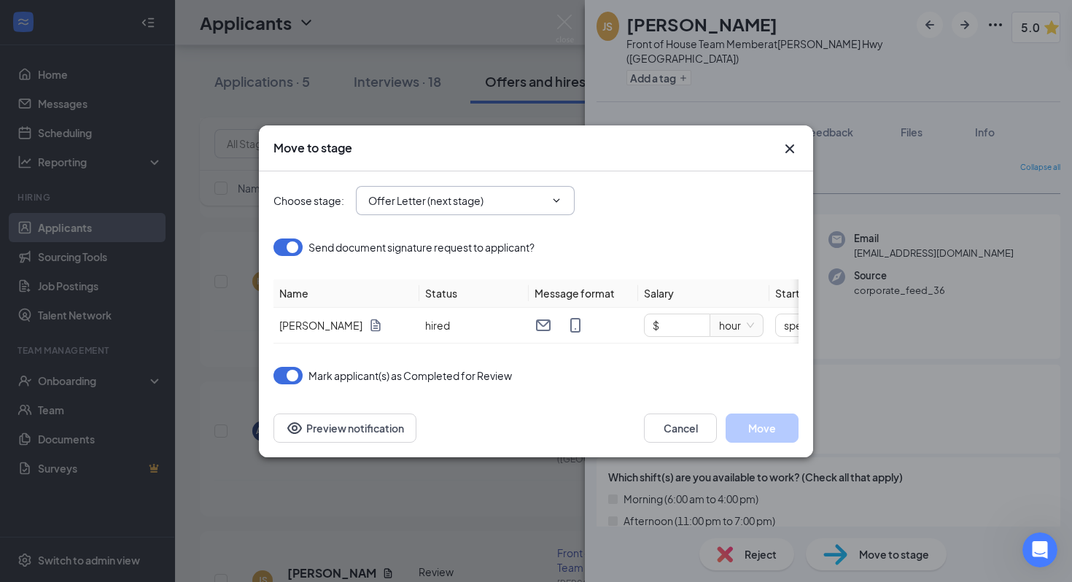
click at [517, 188] on span "Offer Letter (next stage)" at bounding box center [465, 200] width 219 height 29
click at [514, 195] on input "Offer Letter (next stage)" at bounding box center [456, 200] width 176 height 16
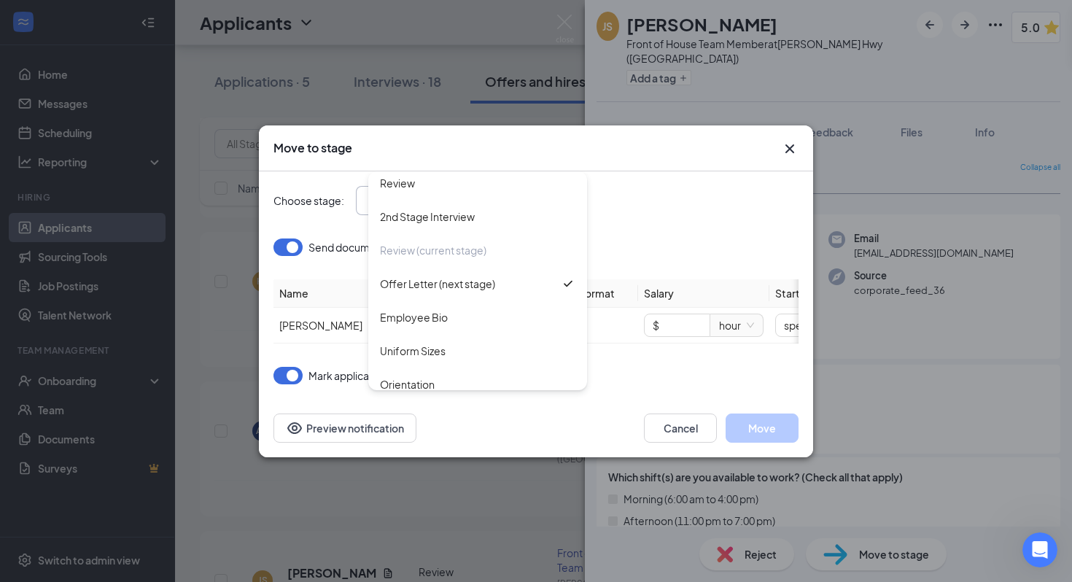
scroll to position [184, 0]
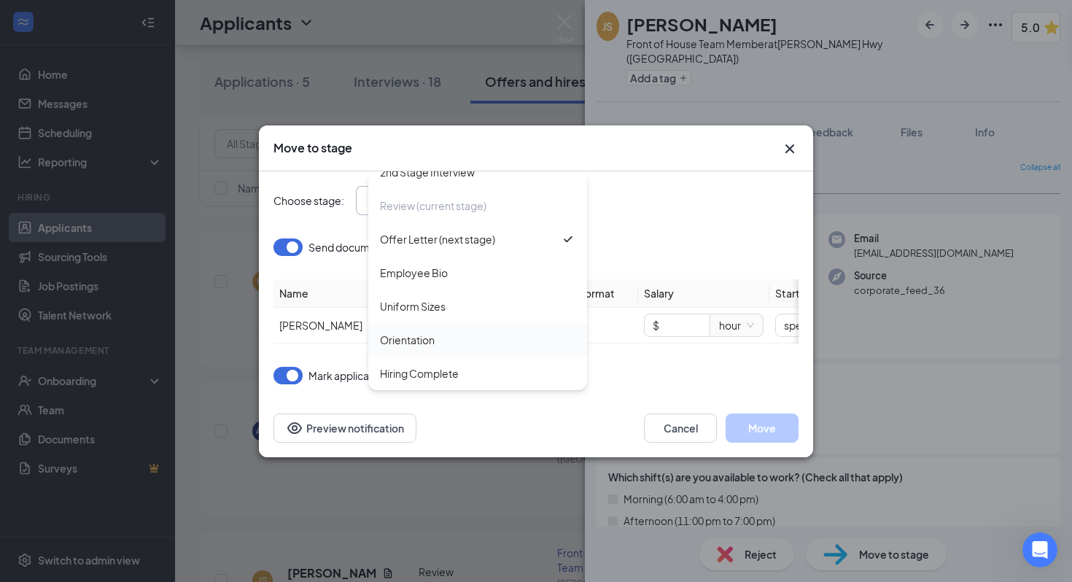
click at [508, 327] on div "Orientation" at bounding box center [477, 340] width 219 height 34
type input "Orientation"
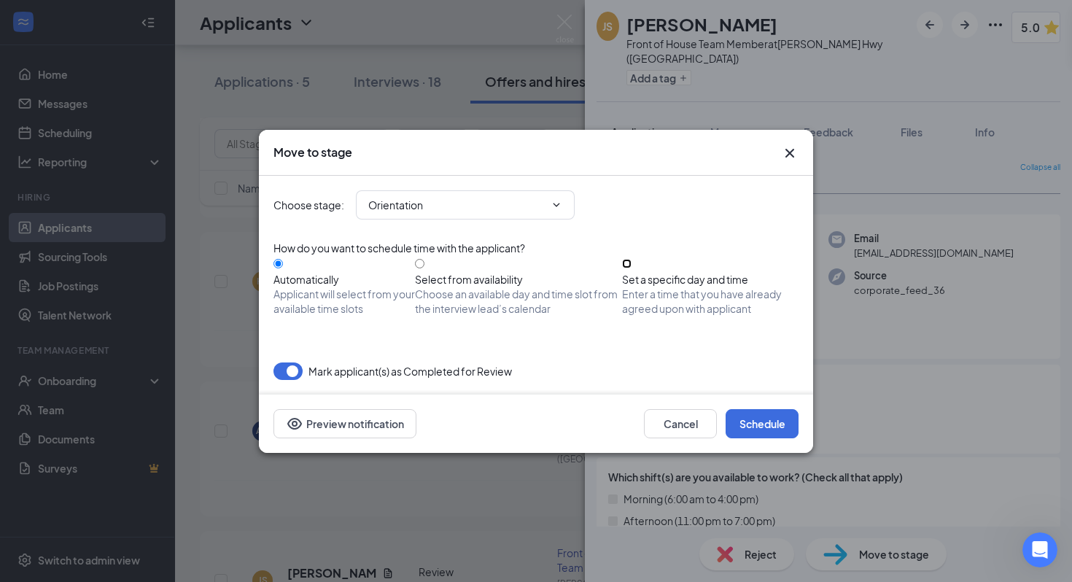
click at [631, 268] on input "Set a specific day and time Enter a time that you have already agreed upon with…" at bounding box center [626, 263] width 9 height 9
radio input "true"
radio input "false"
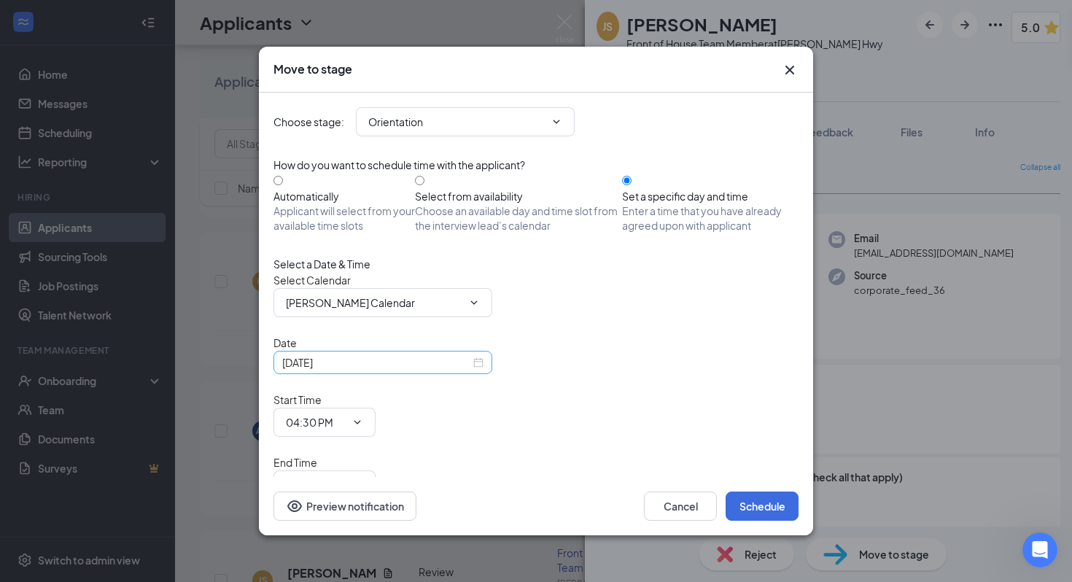
click at [472, 370] on div "[DATE]" at bounding box center [382, 362] width 201 height 16
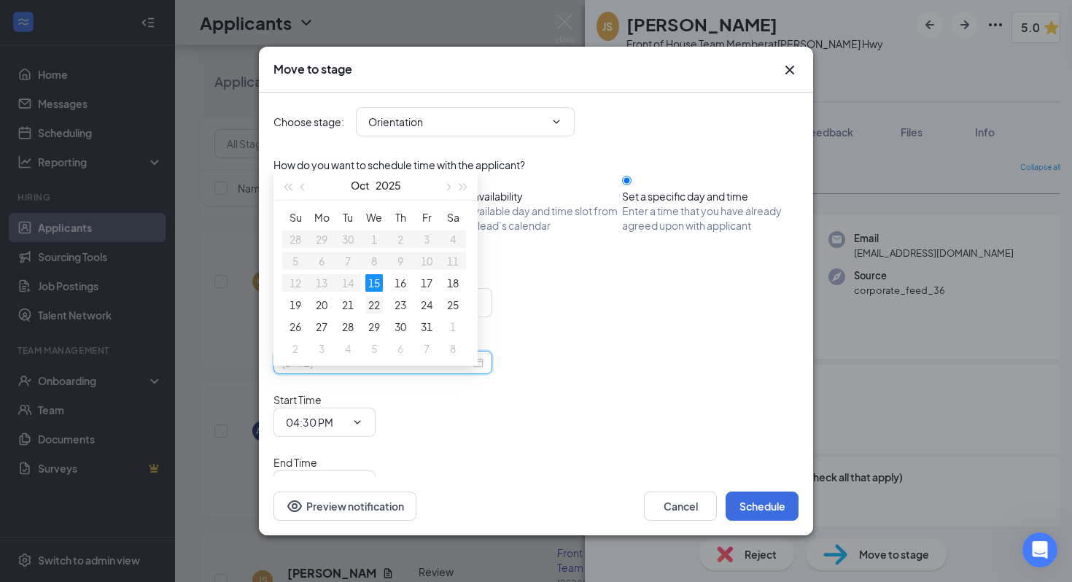
type input "Oct 22, 2025"
click at [376, 305] on div "22" at bounding box center [373, 304] width 17 height 17
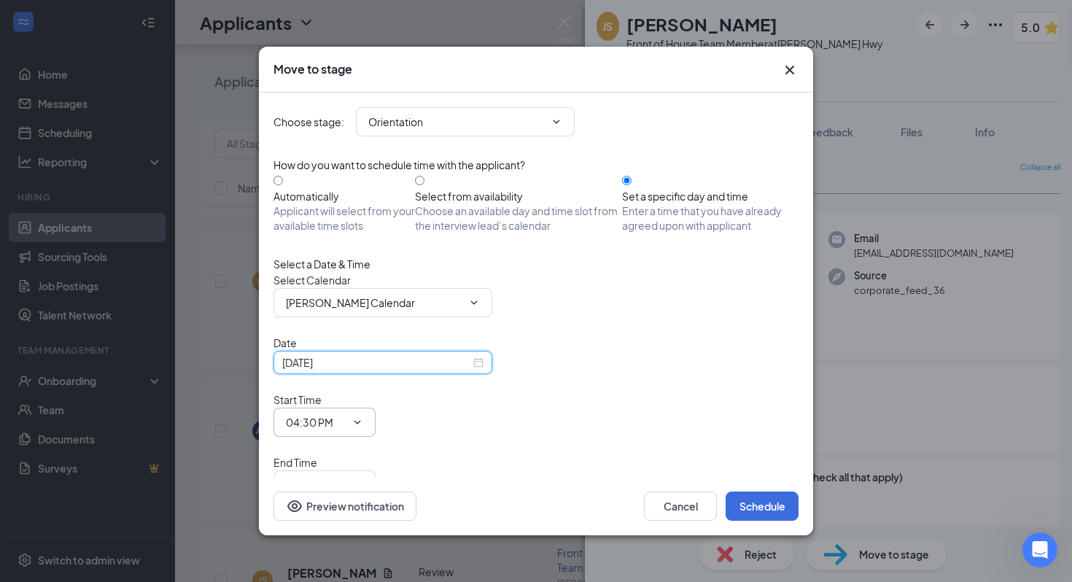
click at [363, 416] on icon "ChevronDown" at bounding box center [357, 422] width 12 height 12
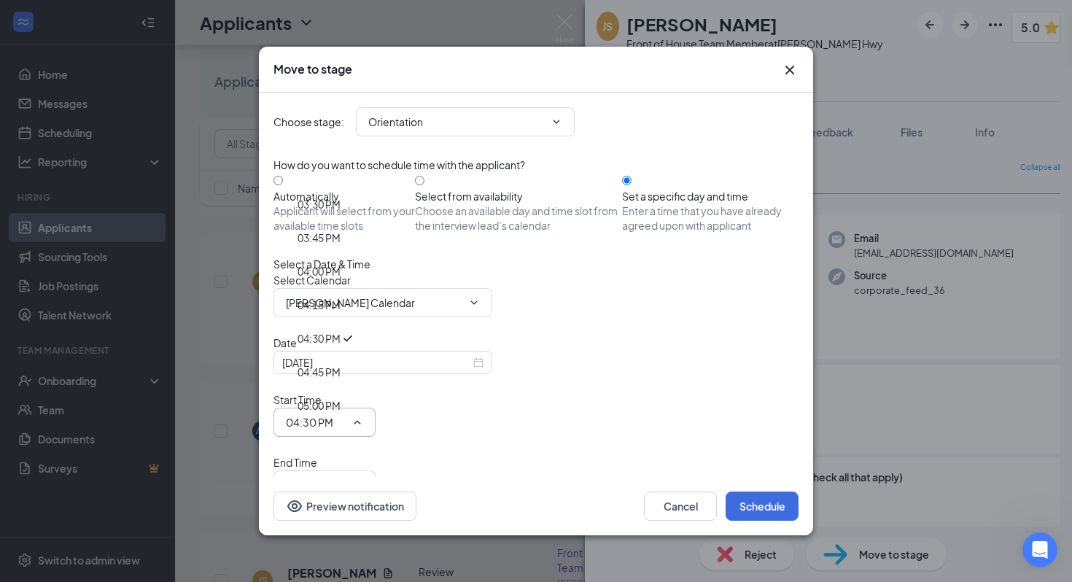
scroll to position [2083, 0]
click at [355, 265] on div "04:00 PM" at bounding box center [326, 273] width 58 height 16
type input "04:00 PM"
click at [346, 477] on input "05:00 PM" at bounding box center [316, 485] width 60 height 16
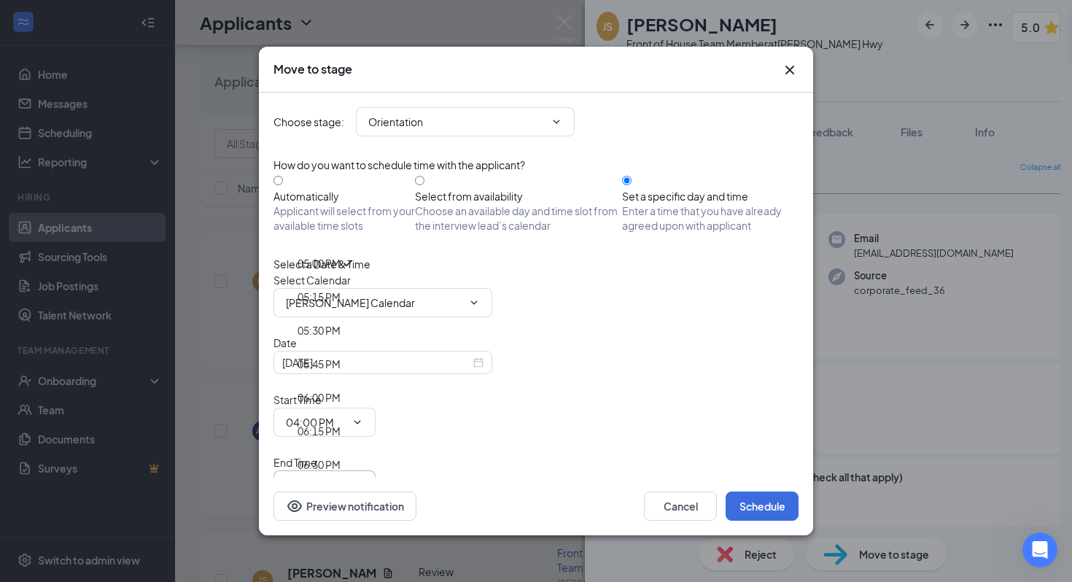
scroll to position [2288, 0]
click at [340, 391] on div "06:00 PM" at bounding box center [318, 399] width 43 height 16
type input "06:00 PM"
click at [760, 494] on button "Schedule" at bounding box center [761, 505] width 73 height 29
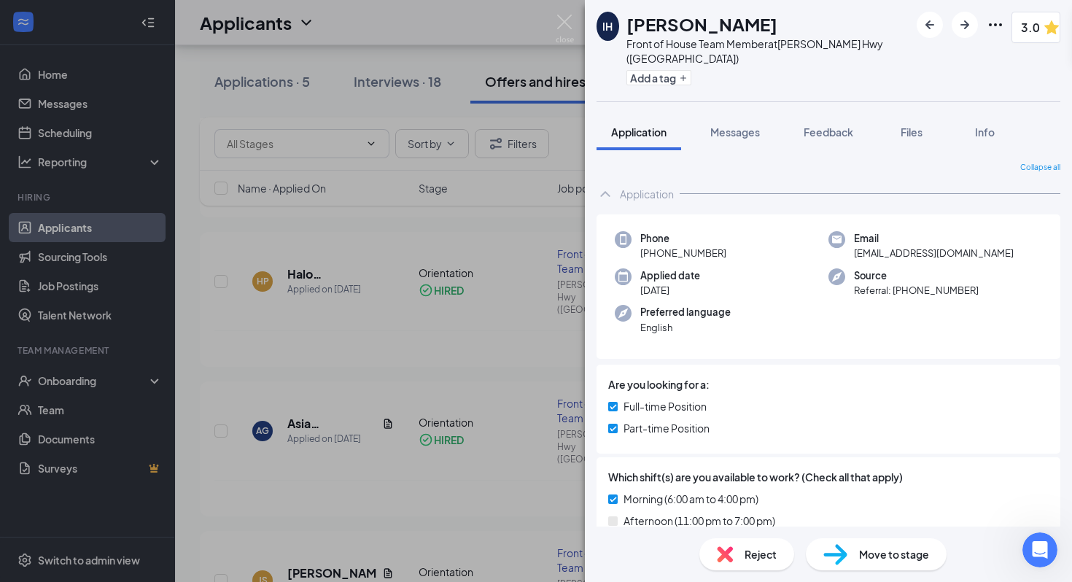
click at [569, 13] on div "IH Ivana Hernandez Front of House Team Member at Dixie Hwy (KY) Add a tag 3.0 A…" at bounding box center [536, 291] width 1072 height 582
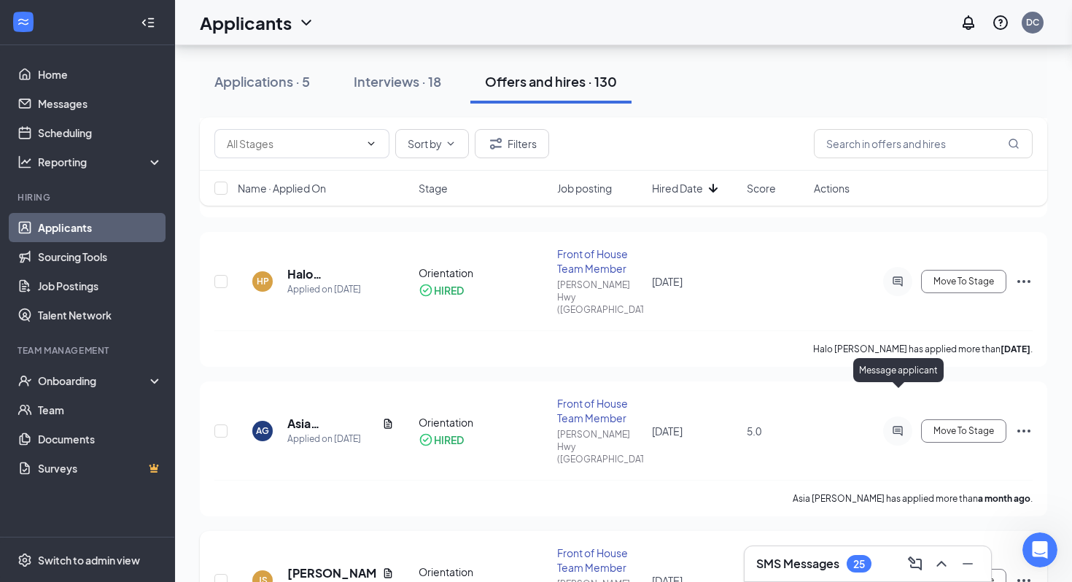
click at [902, 575] on icon "ActiveChat" at bounding box center [896, 579] width 9 height 9
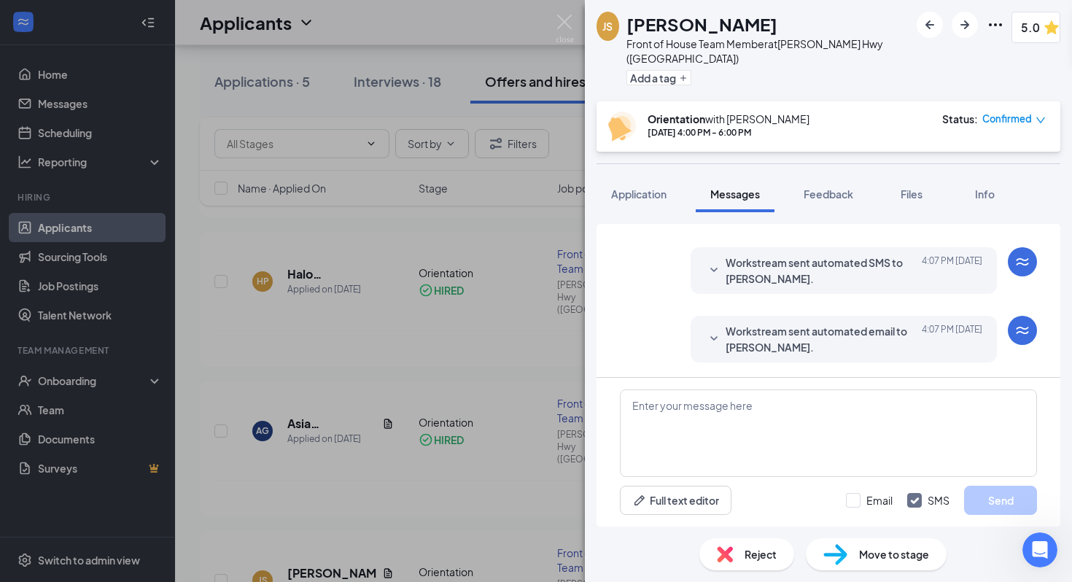
scroll to position [722, 0]
click at [822, 287] on span "Workstream sent automated SMS to Julia Schmitt." at bounding box center [820, 270] width 191 height 32
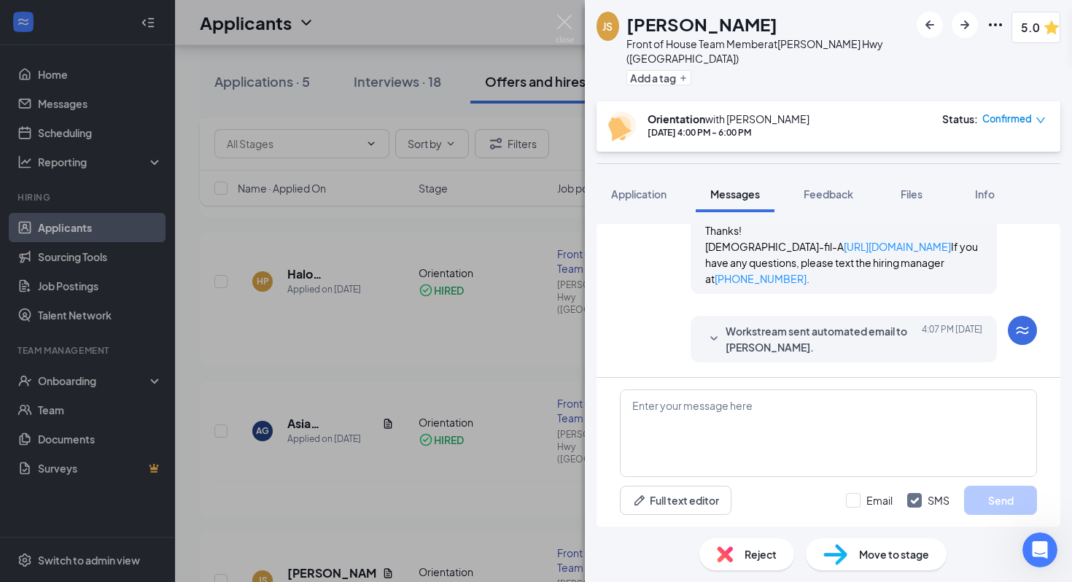
scroll to position [897, 0]
click at [785, 443] on textarea at bounding box center [828, 432] width 417 height 87
click at [0, 0] on span "scheduled" at bounding box center [0, 0] width 0 height 0
click at [635, 404] on textarea "i just scheduled that for you so dont worry about" at bounding box center [828, 432] width 417 height 87
click at [888, 415] on textarea "I just scheduled that for you so dont worry about" at bounding box center [828, 432] width 417 height 87
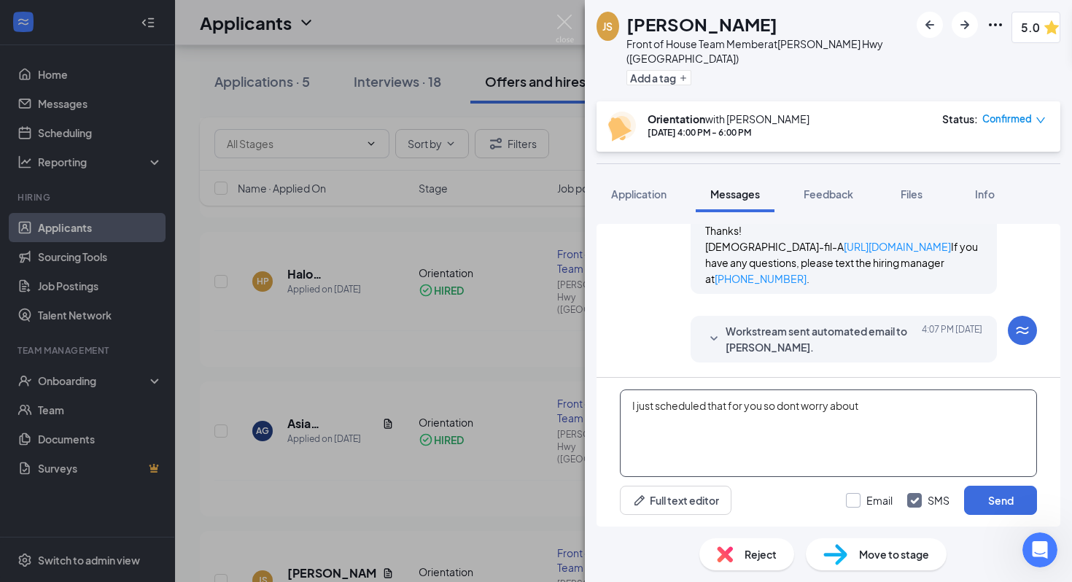
type textarea "I just scheduled that for you so dont worry about"
click at [860, 496] on input "Email" at bounding box center [869, 500] width 47 height 15
checkbox input "true"
click at [797, 405] on textarea "I just scheduled that for you so dont worry about" at bounding box center [828, 432] width 417 height 87
click at [892, 416] on textarea "I just scheduled that for you so don't worry about" at bounding box center [828, 432] width 417 height 87
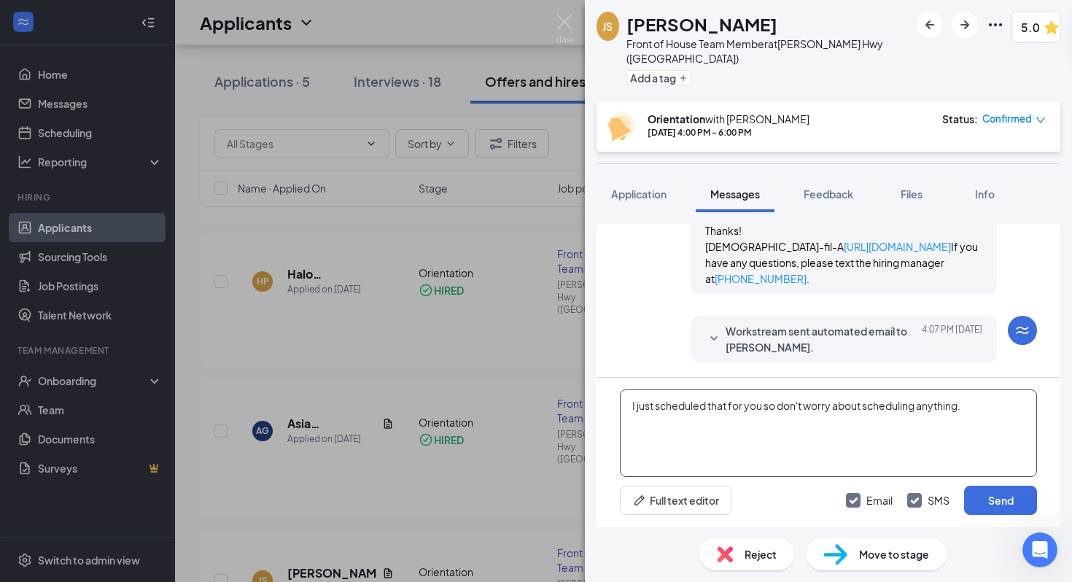
click at [0, 0] on span "," at bounding box center [0, 0] width 0 height 0
click at [986, 413] on textarea "I just scheduled that for you, so don't worry about scheduling anything." at bounding box center [828, 432] width 417 height 87
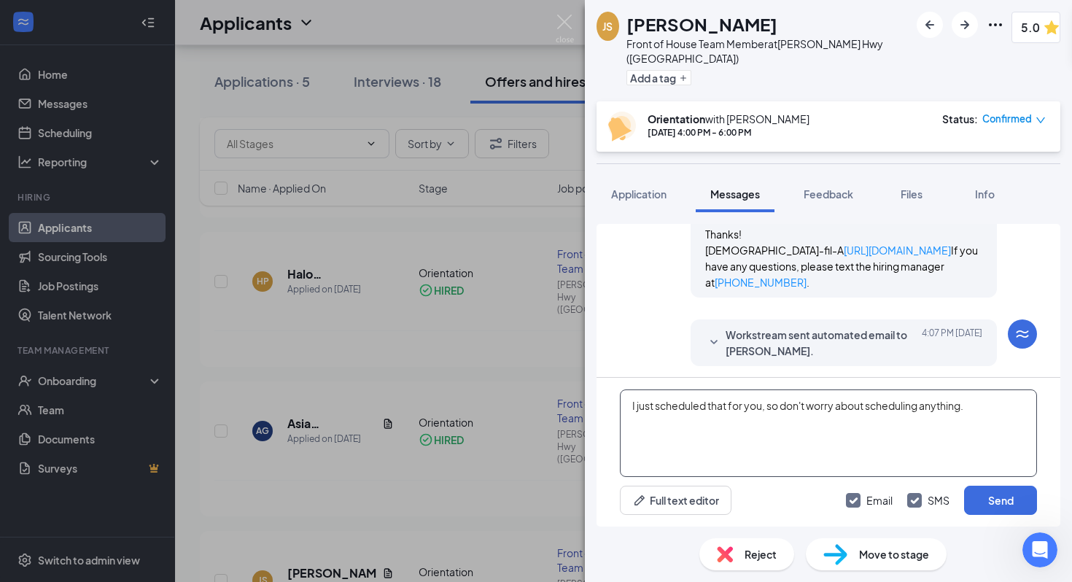
scroll to position [1001, 0]
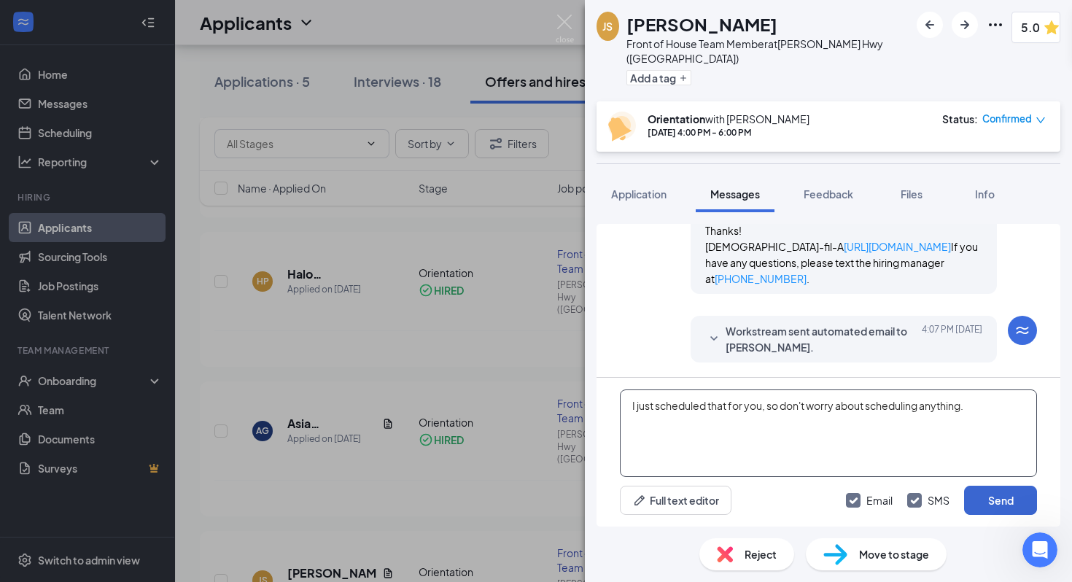
type textarea "I just scheduled that for you, so don't worry about scheduling anything."
click at [990, 501] on button "Send" at bounding box center [1000, 500] width 73 height 29
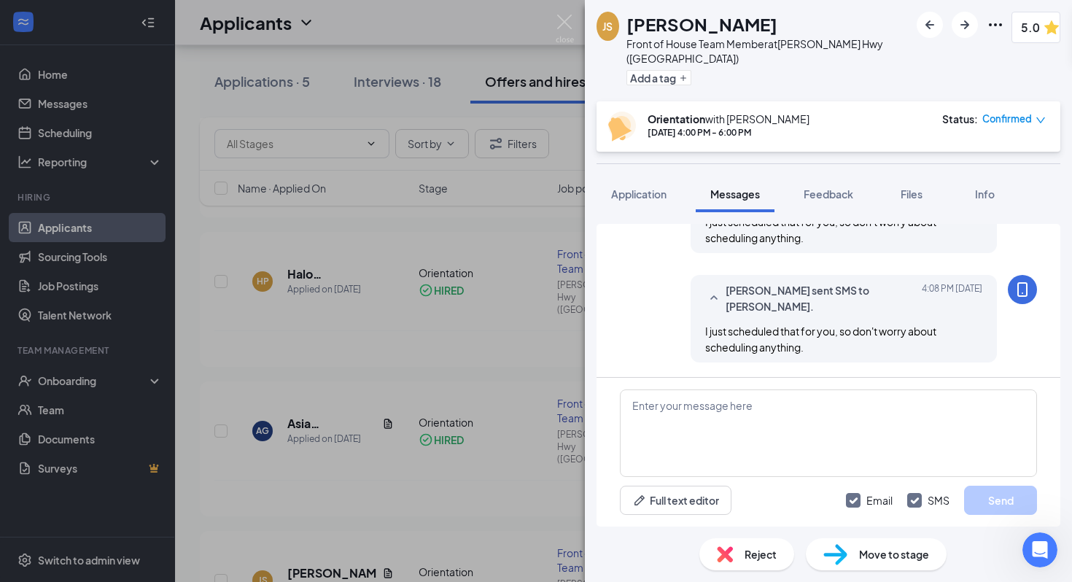
scroll to position [1220, 0]
click at [563, 22] on img at bounding box center [565, 29] width 18 height 28
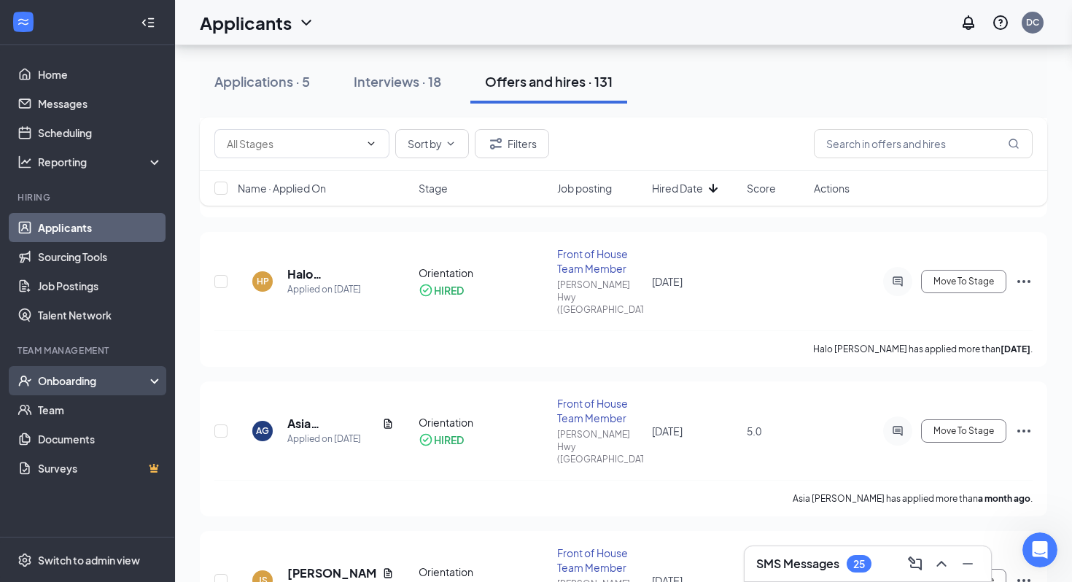
click at [89, 378] on div "Onboarding" at bounding box center [94, 380] width 112 height 15
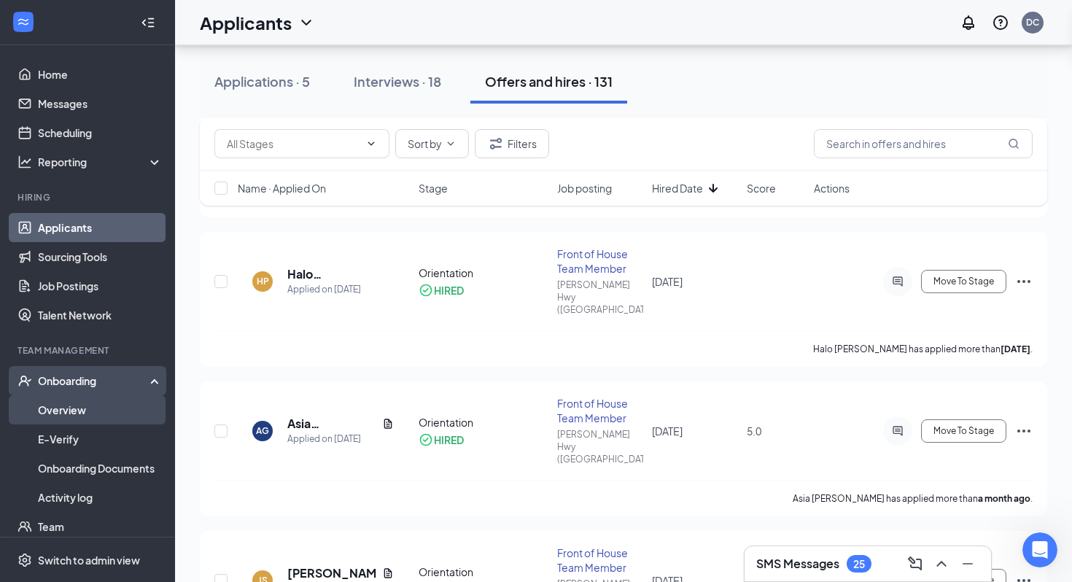
click at [82, 414] on link "Overview" at bounding box center [100, 409] width 125 height 29
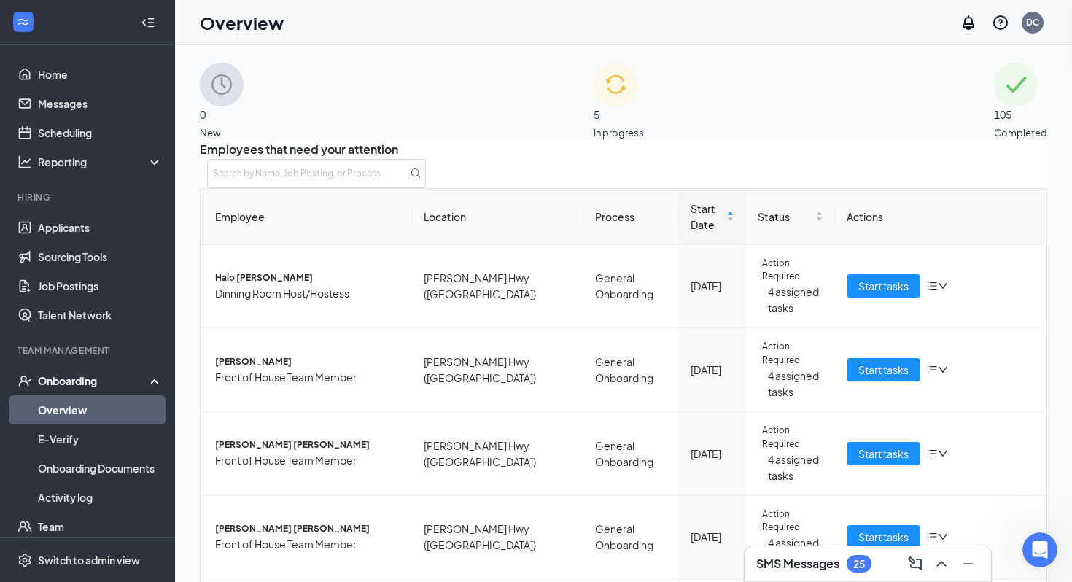
click at [593, 104] on img at bounding box center [615, 85] width 44 height 44
click at [244, 115] on div "0 New" at bounding box center [222, 101] width 44 height 77
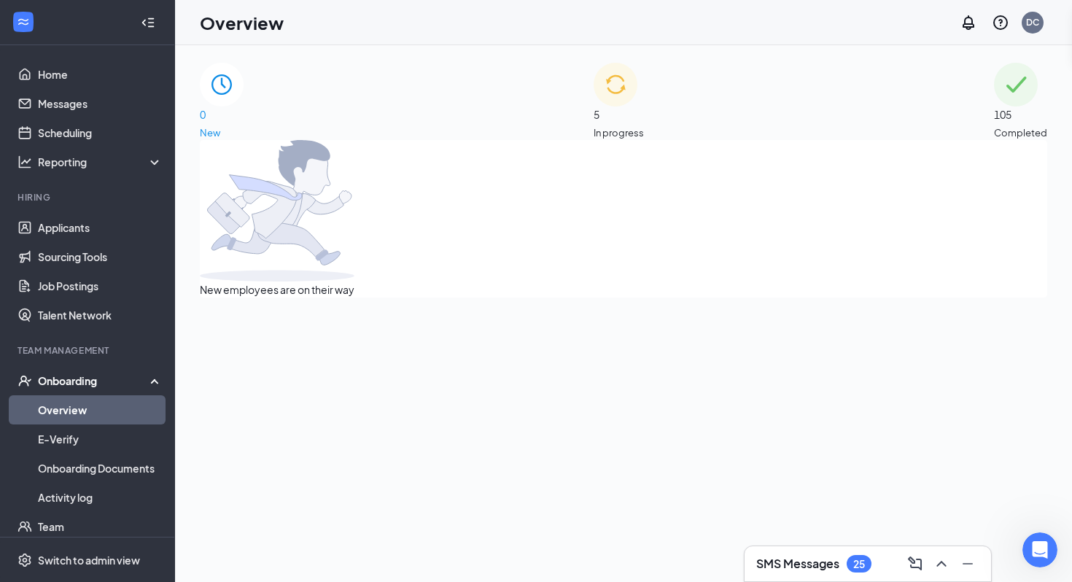
click at [593, 109] on div "5 In progress" at bounding box center [618, 101] width 50 height 77
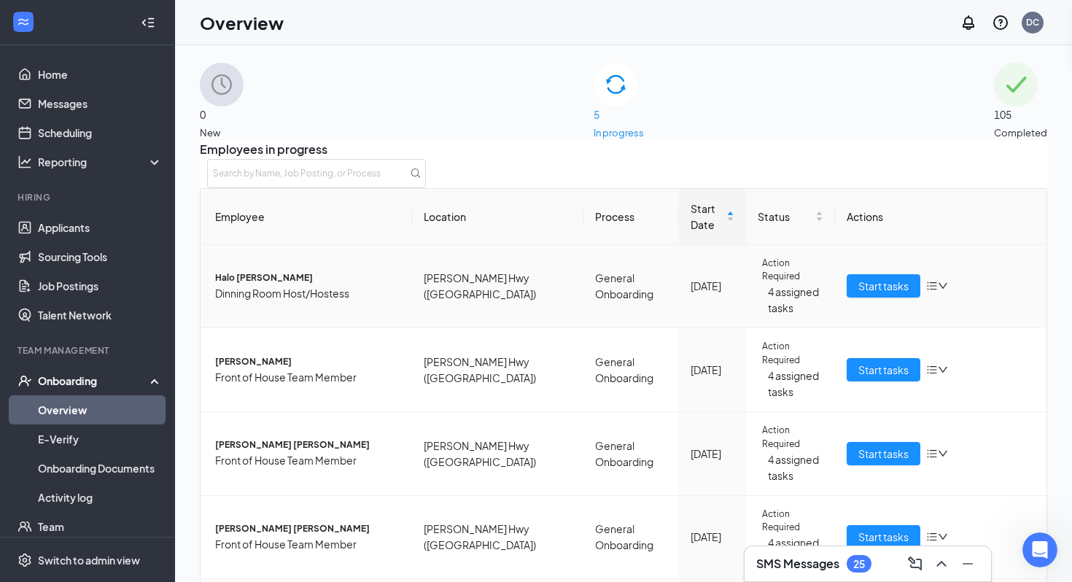
click at [373, 271] on span "Halo [PERSON_NAME]" at bounding box center [307, 278] width 185 height 14
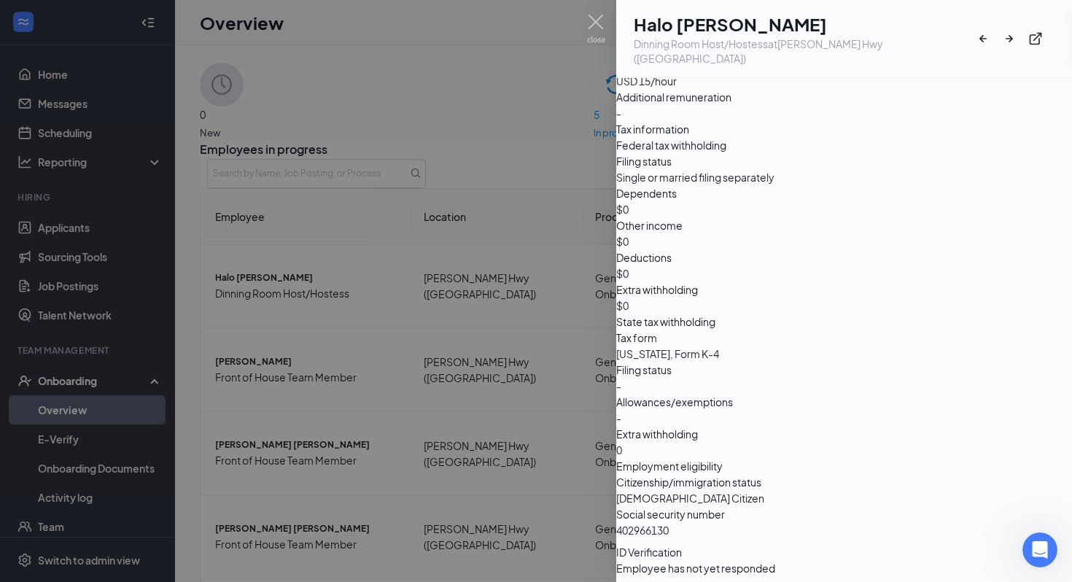
scroll to position [1325, 0]
click at [535, 292] on div at bounding box center [536, 291] width 1072 height 582
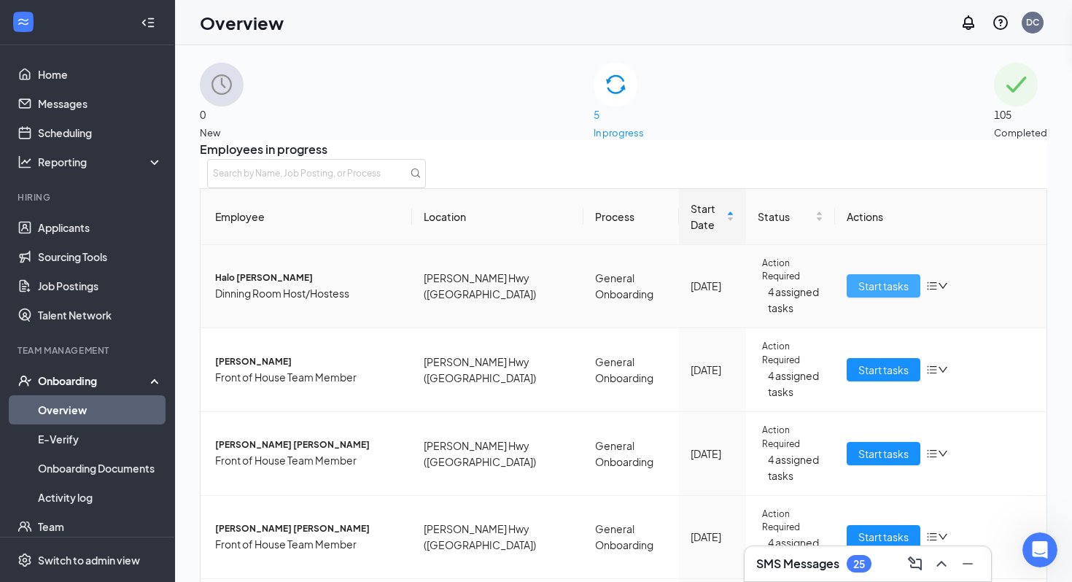
click at [863, 278] on span "Start tasks" at bounding box center [883, 286] width 50 height 16
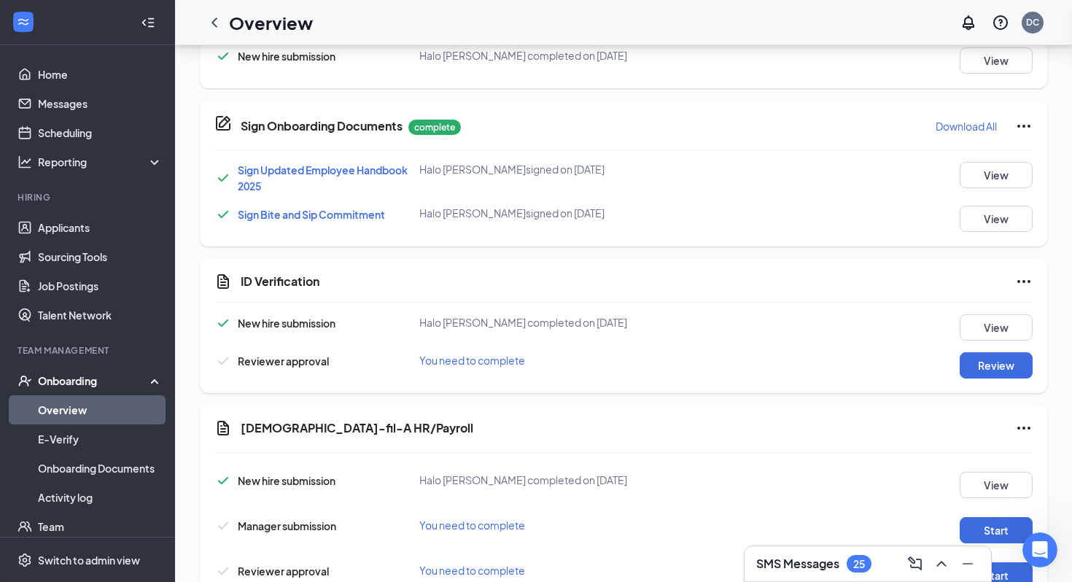
scroll to position [707, 0]
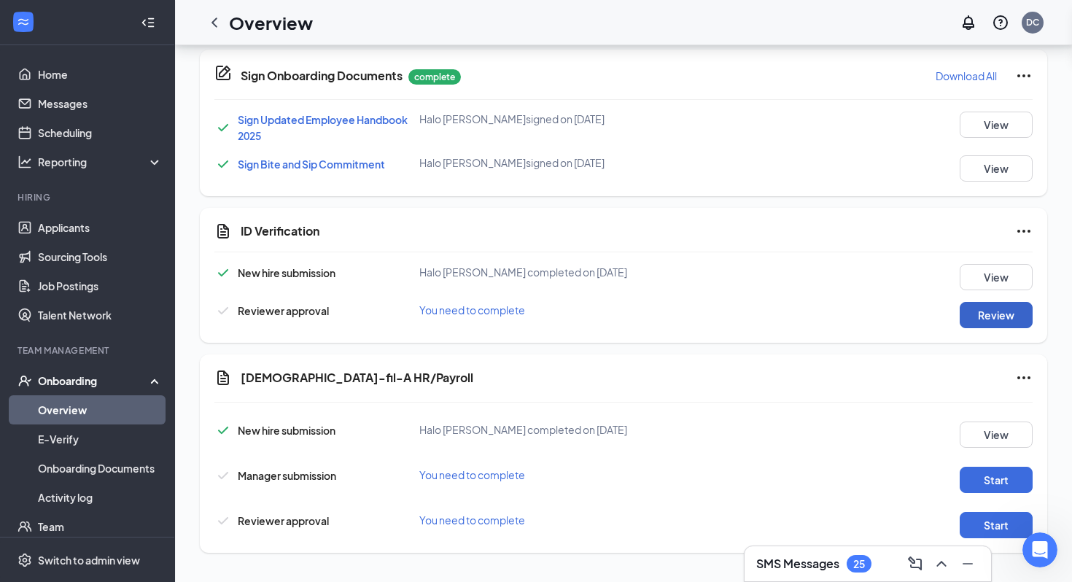
click at [997, 315] on button "Review" at bounding box center [996, 315] width 73 height 26
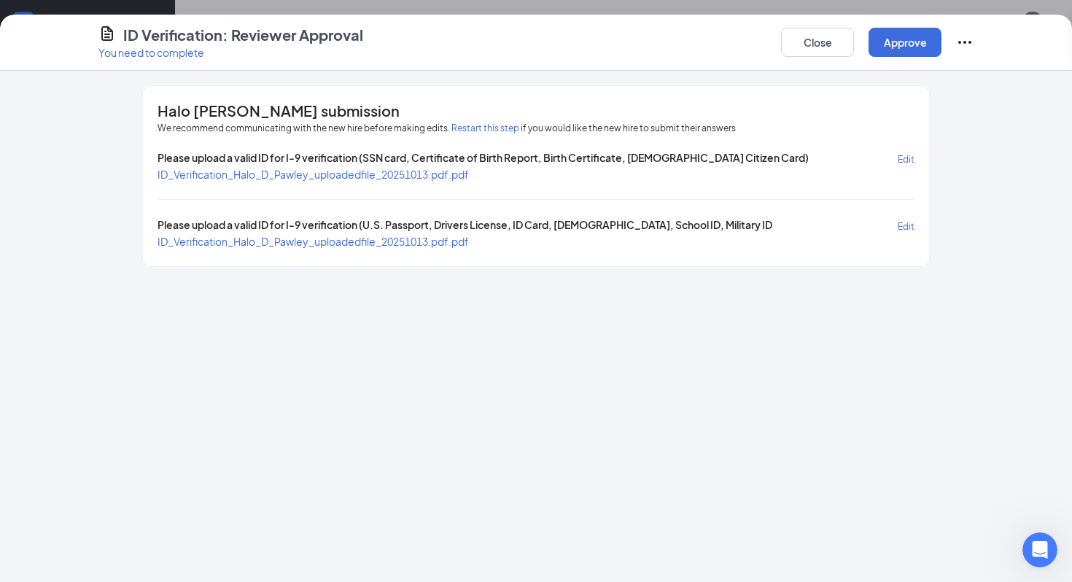
click at [437, 172] on span "ID_Verification_Halo_D_Pawley_uploadedfile_20251013.pdf.pdf" at bounding box center [312, 174] width 311 height 13
click at [271, 241] on span "ID_Verification_Halo_D_Pawley_uploadedfile_20251013.pdf.pdf" at bounding box center [312, 241] width 311 height 13
click at [799, 47] on button "Close" at bounding box center [817, 42] width 73 height 29
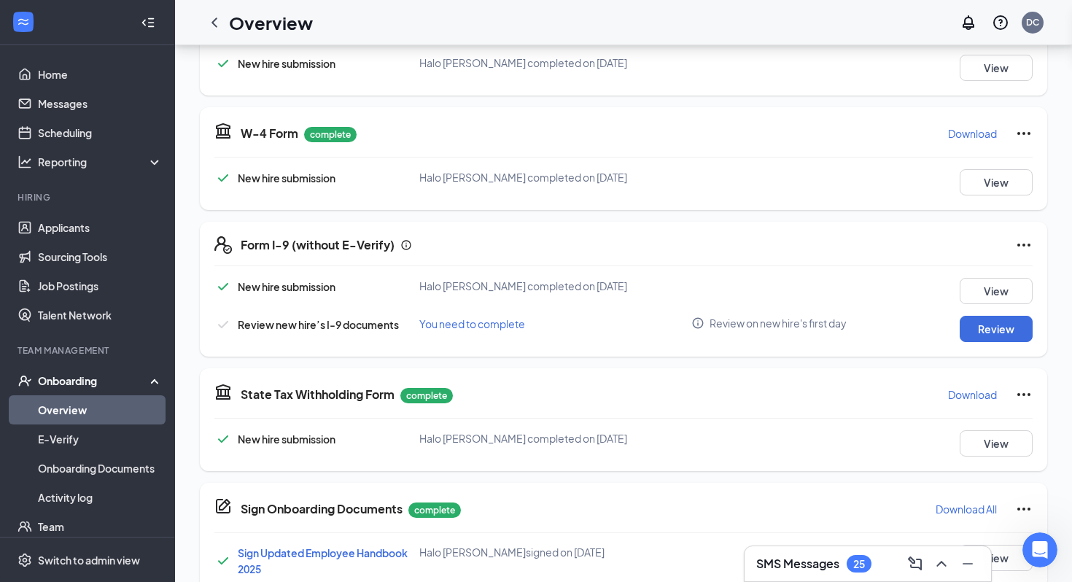
scroll to position [252, 0]
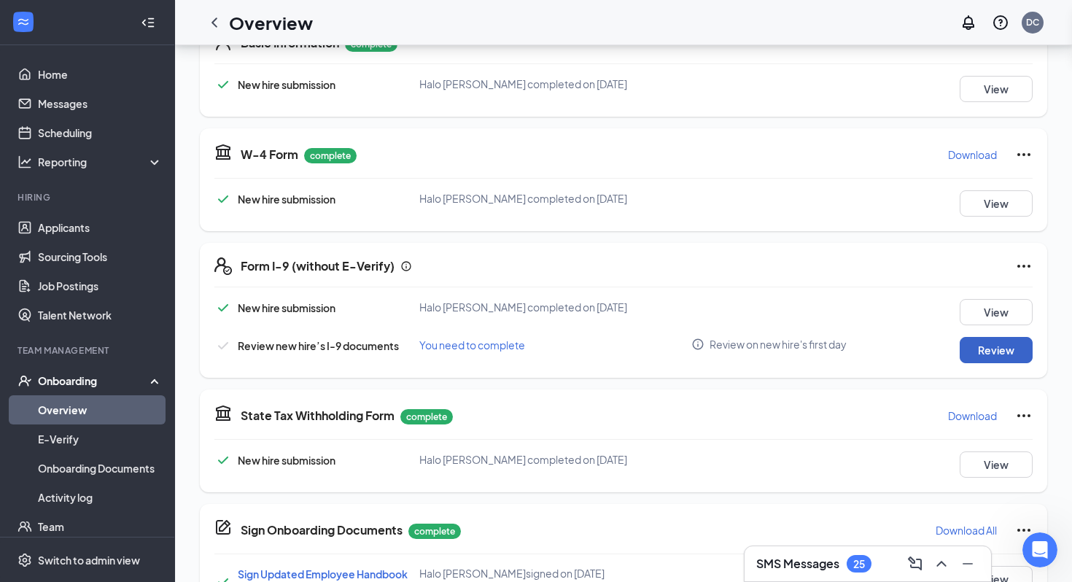
click at [993, 350] on button "Review" at bounding box center [996, 350] width 73 height 26
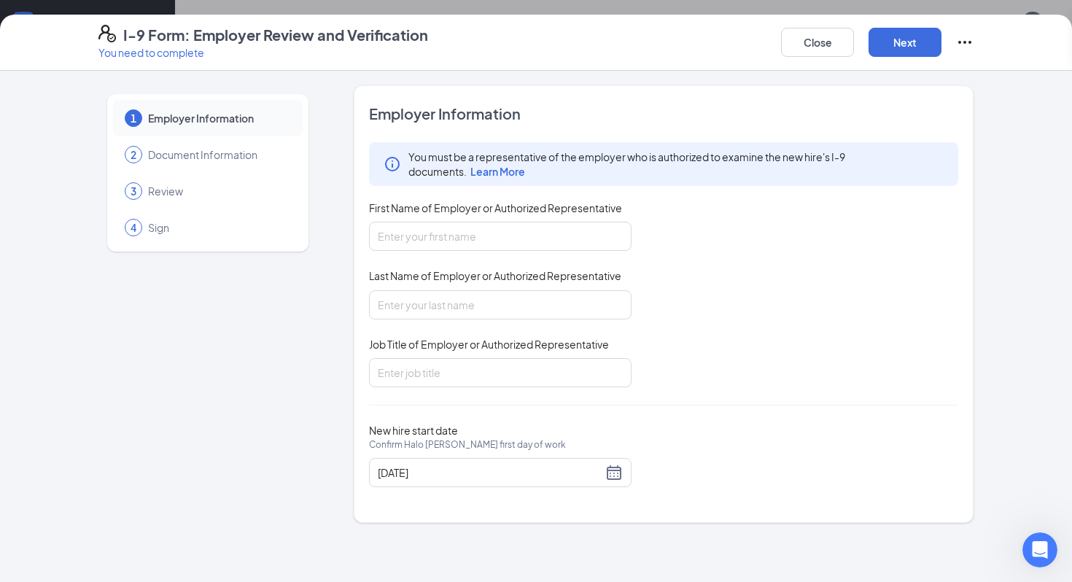
click at [550, 218] on div "First Name of Employer or Authorized Representative" at bounding box center [500, 211] width 262 height 21
click at [550, 236] on input "First Name of Employer or Authorized Representative" at bounding box center [500, 236] width 262 height 29
type input "Dawson"
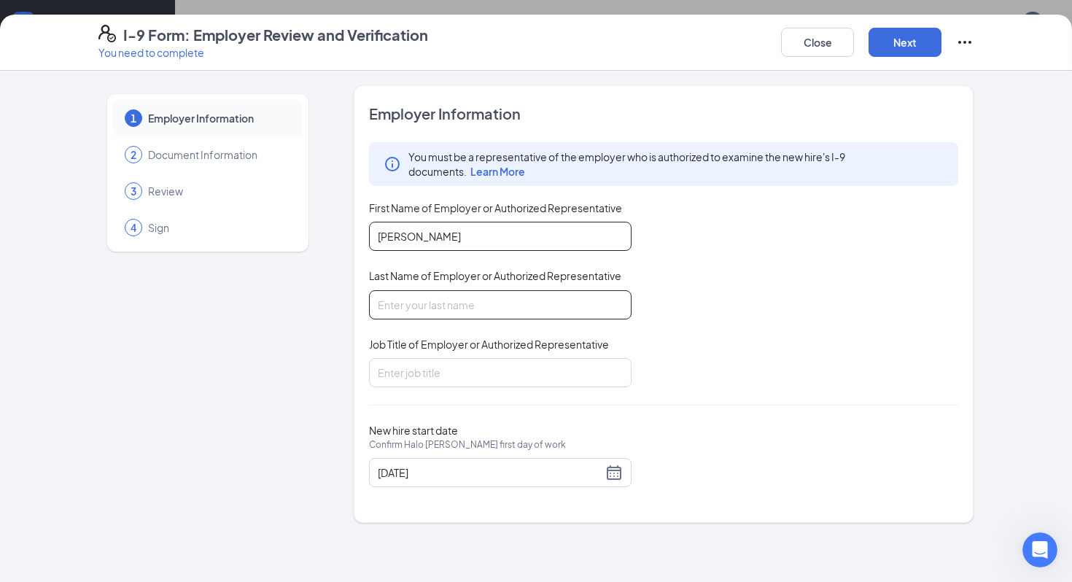
type input "Cummings"
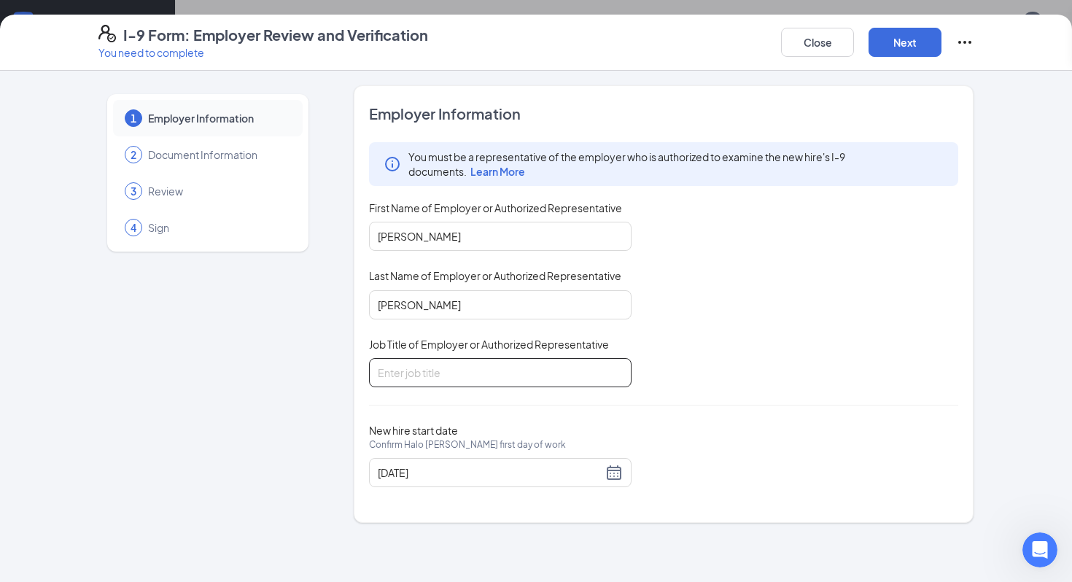
click at [510, 362] on input "Job Title of Employer or Authorized Representative" at bounding box center [500, 372] width 262 height 29
type input "Talent Coordinator"
click at [900, 42] on button "Next" at bounding box center [904, 42] width 73 height 29
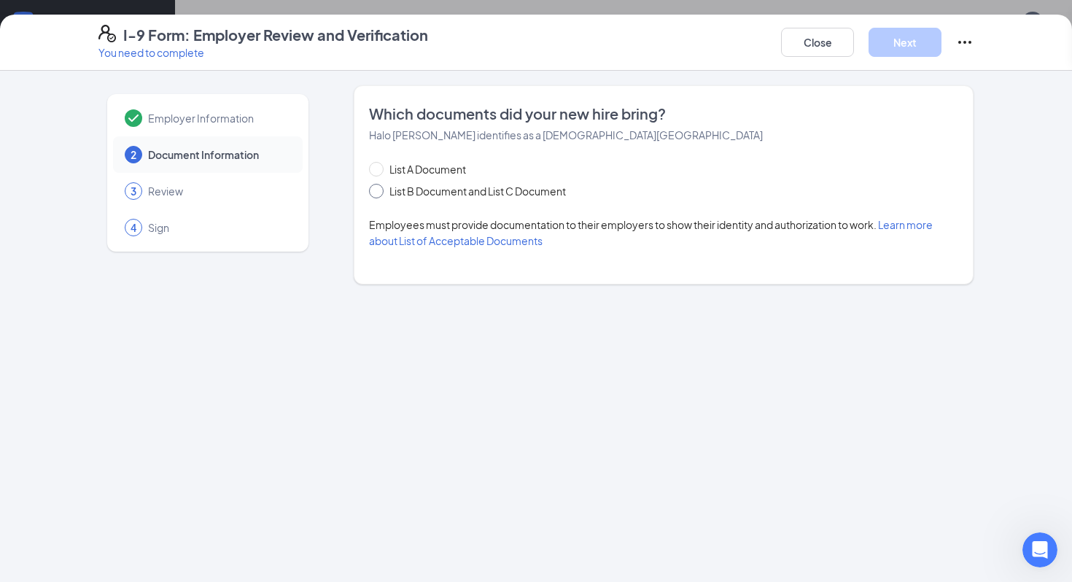
click at [451, 192] on span "List B Document and List C Document" at bounding box center [478, 191] width 188 height 16
click at [379, 192] on input "List B Document and List C Document" at bounding box center [374, 189] width 10 height 10
radio input "true"
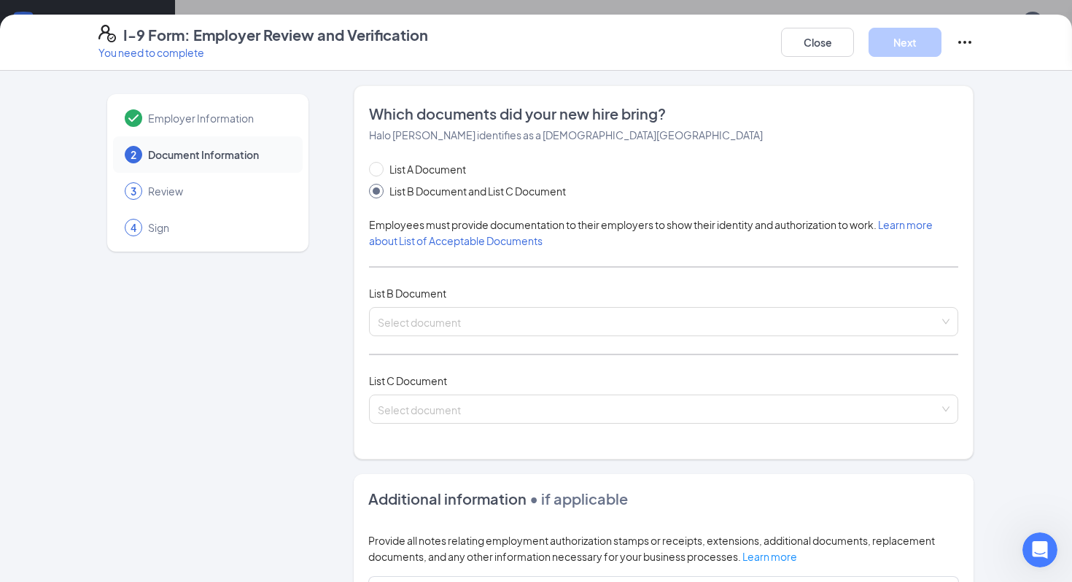
click at [458, 344] on div "List A Document List B Document and List C Document Employees must provide docu…" at bounding box center [663, 301] width 589 height 280
click at [458, 324] on input "search" at bounding box center [658, 319] width 561 height 22
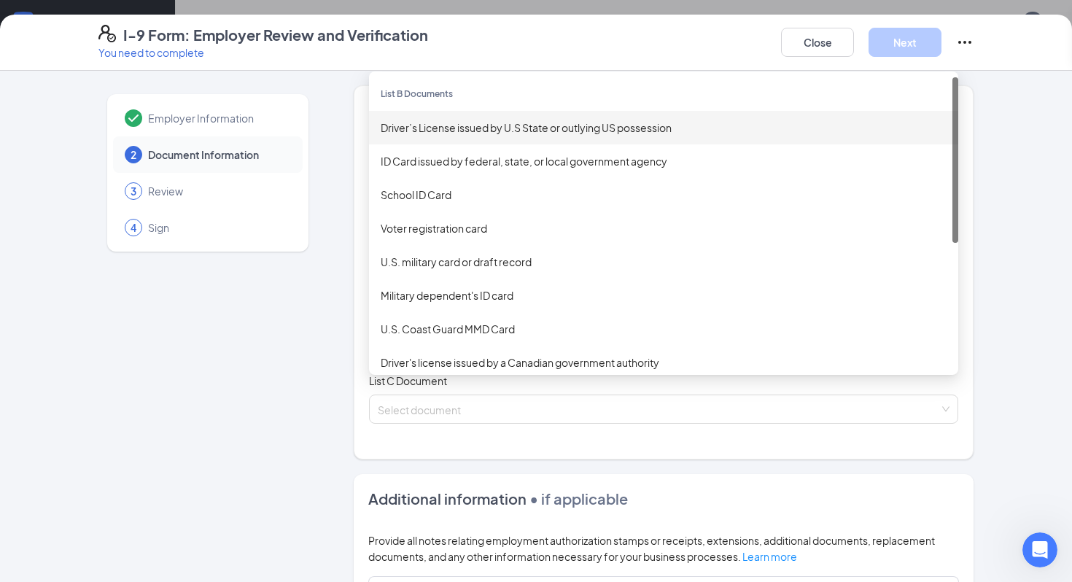
click at [485, 127] on div "Driver’s License issued by U.S State or outlying US possession" at bounding box center [664, 128] width 566 height 16
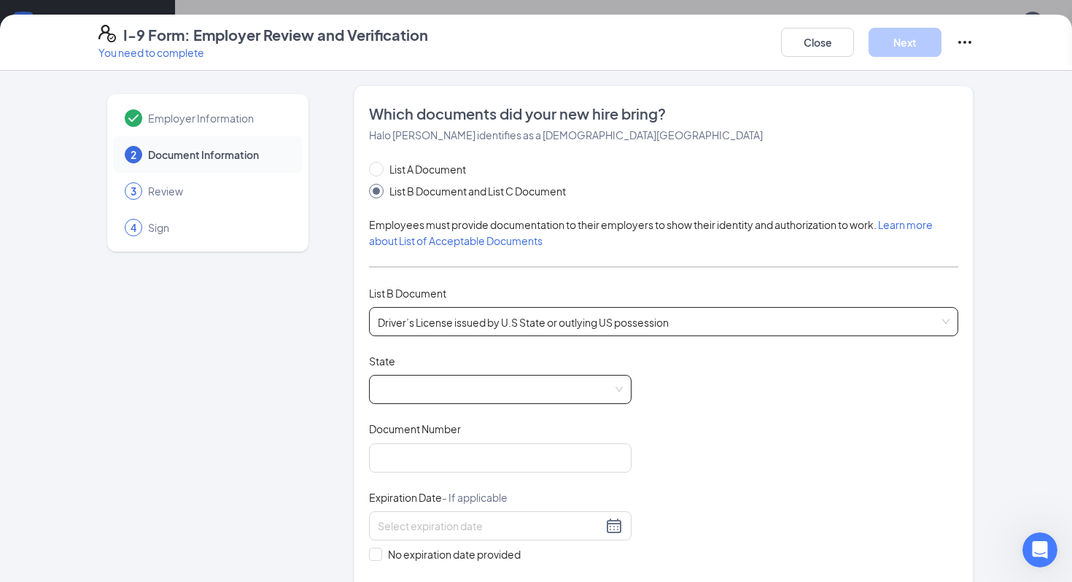
click at [453, 392] on span at bounding box center [500, 389] width 245 height 28
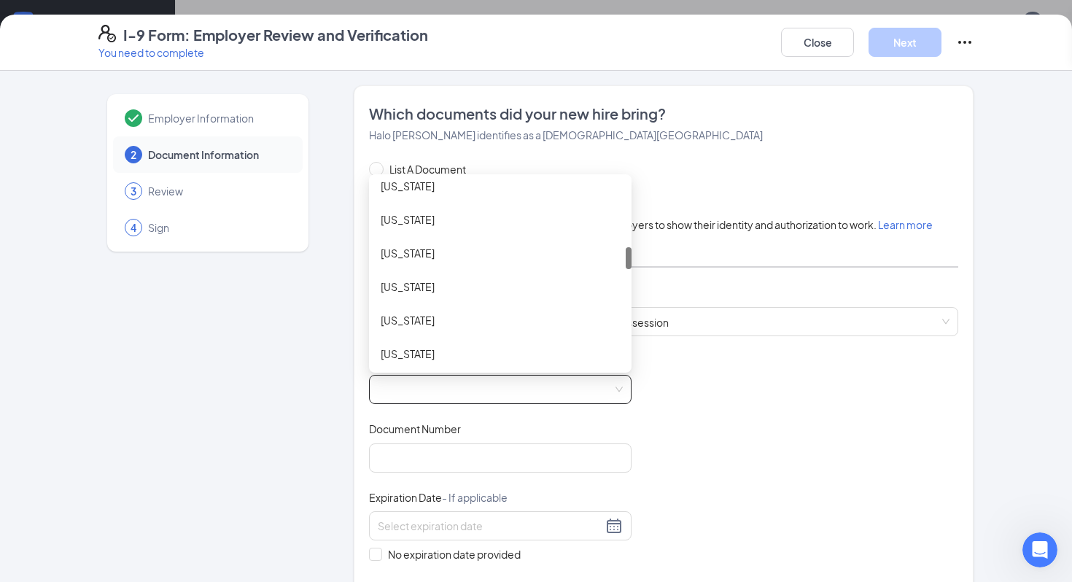
scroll to position [588, 0]
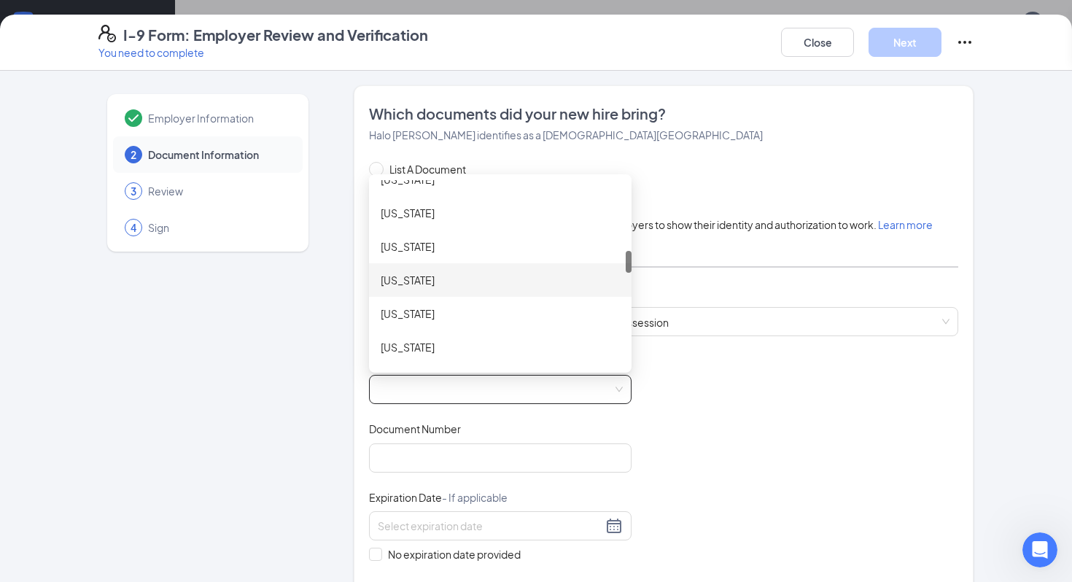
click at [445, 250] on div "Kentucky" at bounding box center [500, 246] width 239 height 16
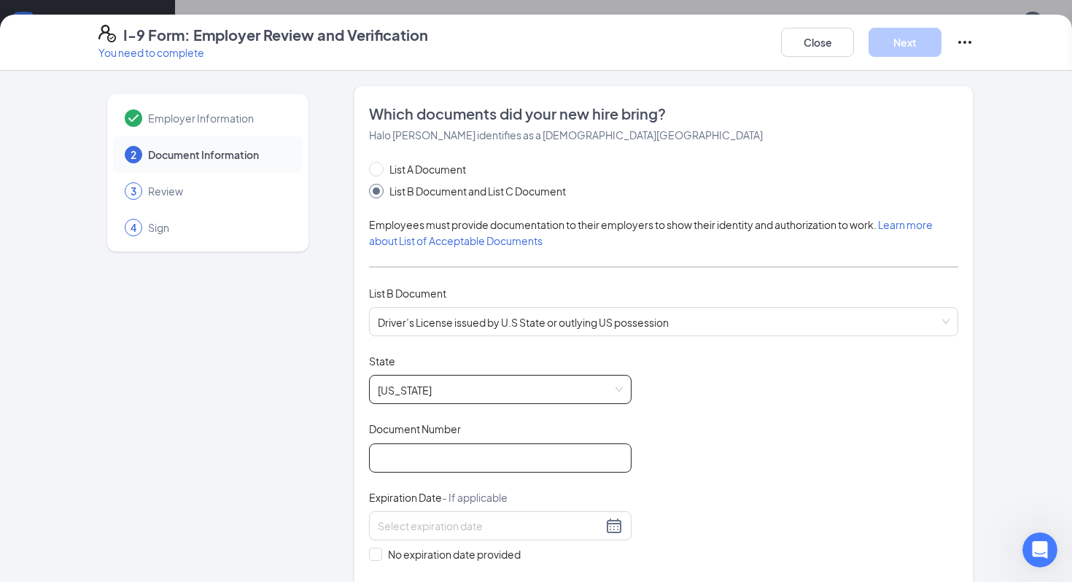
click at [454, 450] on input "Document Number" at bounding box center [500, 457] width 262 height 29
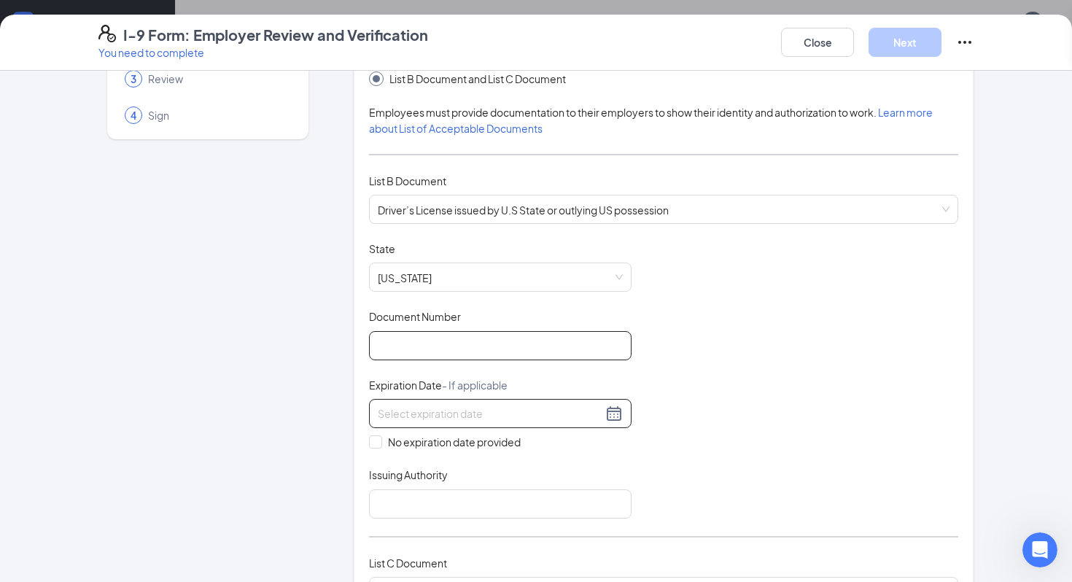
scroll to position [113, 0]
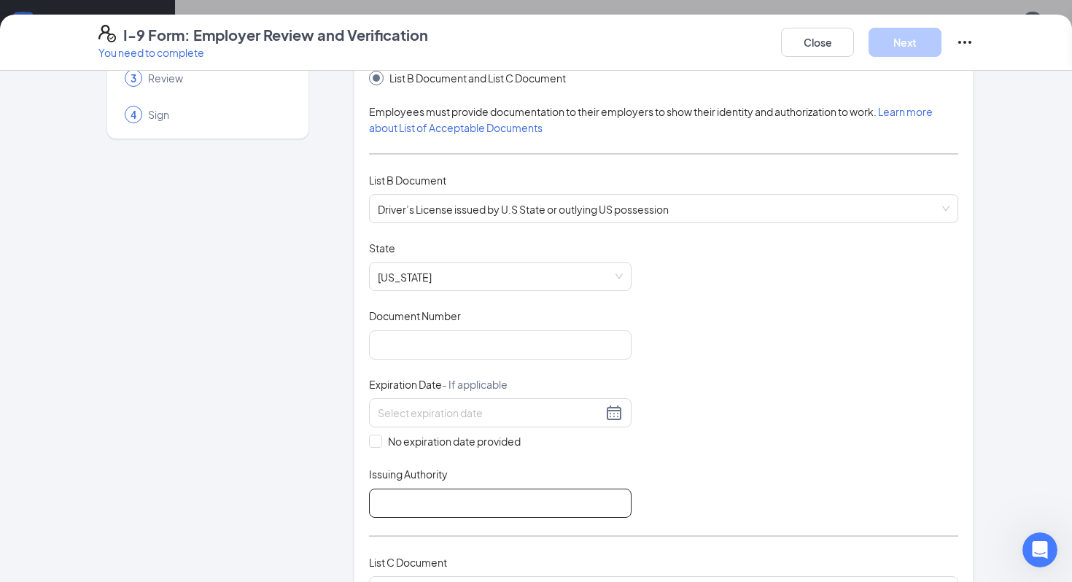
click at [432, 507] on input "Issuing Authority" at bounding box center [500, 503] width 262 height 29
type input "KY"
click at [476, 405] on input at bounding box center [490, 413] width 225 height 16
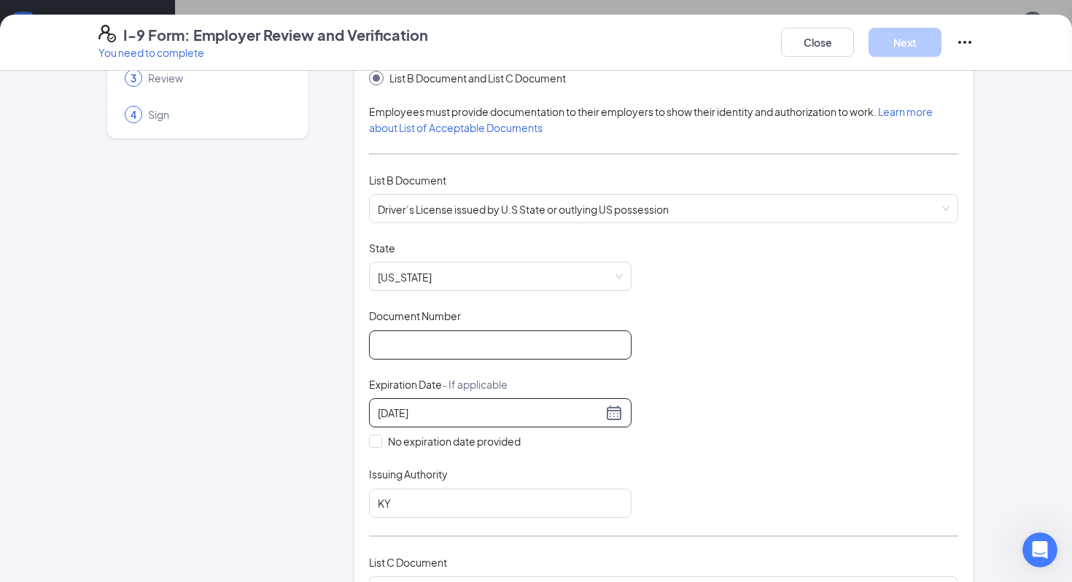
type input "04/25/2027"
click at [414, 346] on input "Document Number" at bounding box center [500, 344] width 262 height 29
type input "P24851362"
click at [498, 303] on div "Document Title Driver’s License issued by U.S State or outlying US possession S…" at bounding box center [663, 379] width 589 height 277
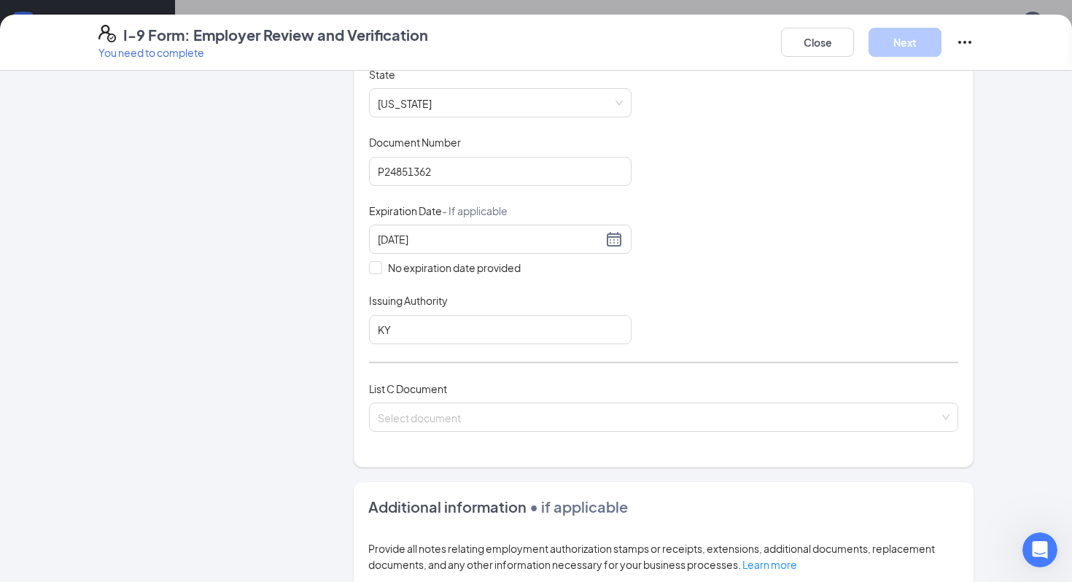
scroll to position [287, 0]
click at [488, 395] on div "List C Document Select document" at bounding box center [663, 414] width 589 height 69
click at [488, 408] on input "search" at bounding box center [658, 413] width 561 height 22
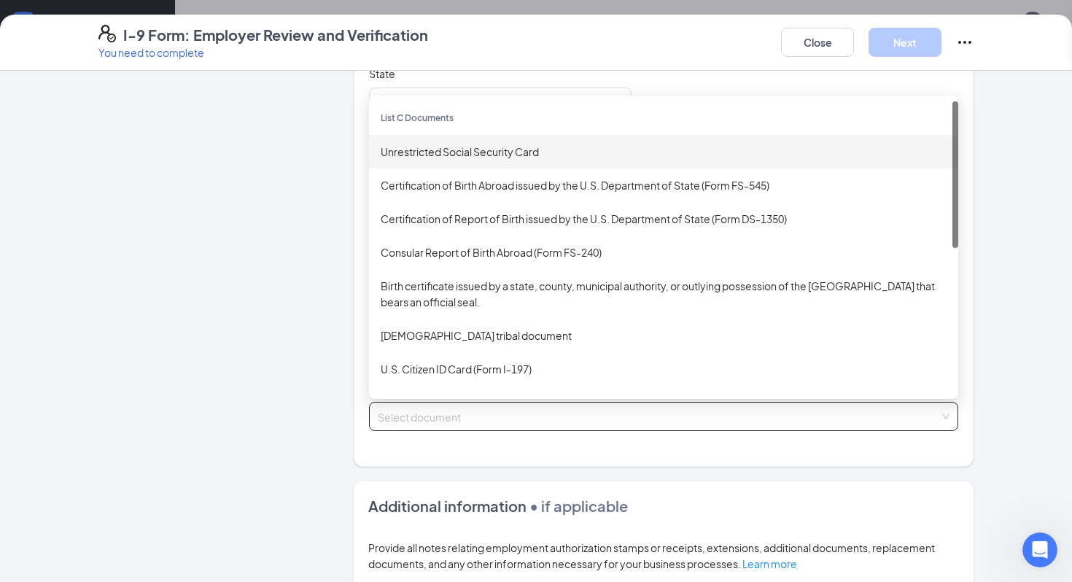
click at [480, 155] on div "Unrestricted Social Security Card" at bounding box center [664, 152] width 566 height 16
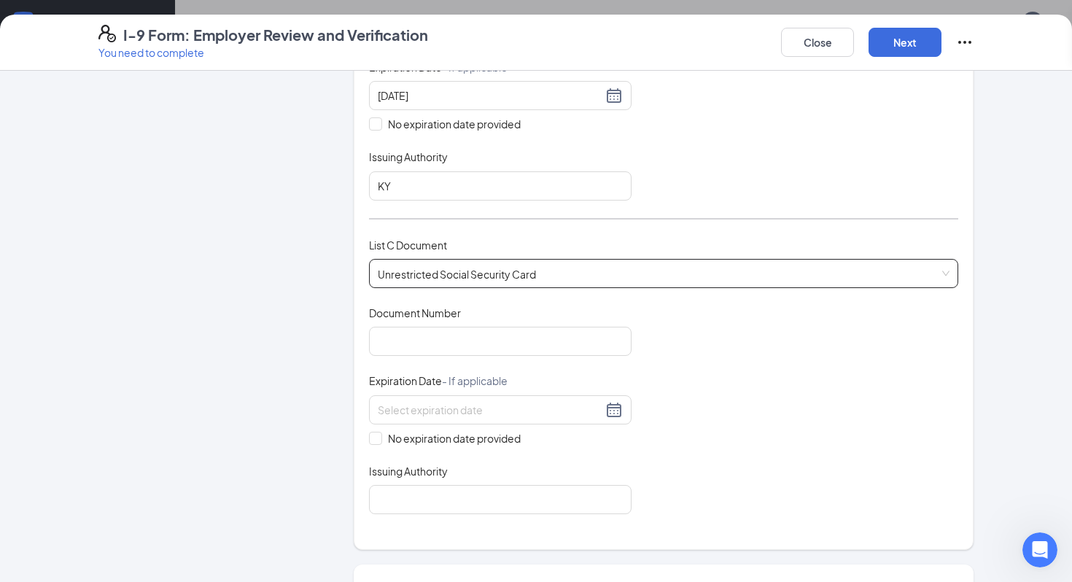
scroll to position [440, 0]
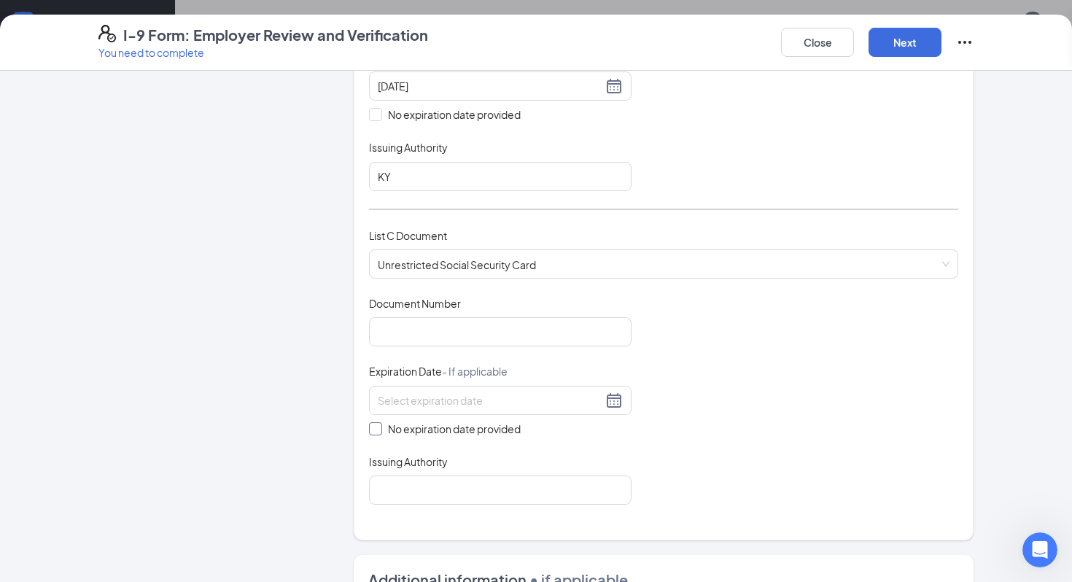
click at [378, 424] on span at bounding box center [375, 428] width 13 height 13
click at [430, 491] on input "Issuing Authority" at bounding box center [500, 489] width 262 height 29
type input "United States"
click at [380, 426] on span at bounding box center [375, 428] width 13 height 13
click at [379, 426] on input "No expiration date provided" at bounding box center [374, 427] width 10 height 10
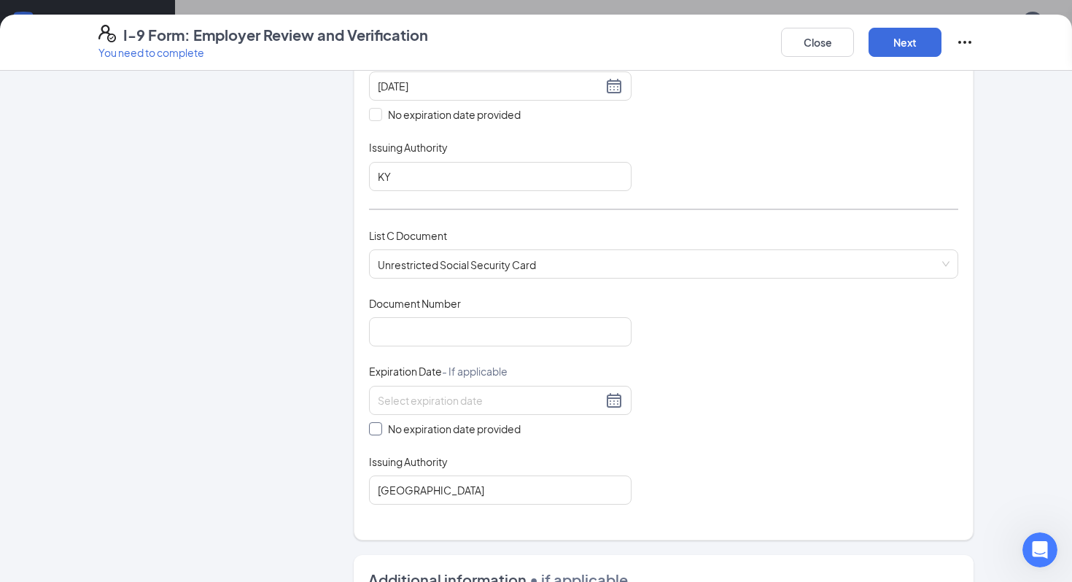
checkbox input "true"
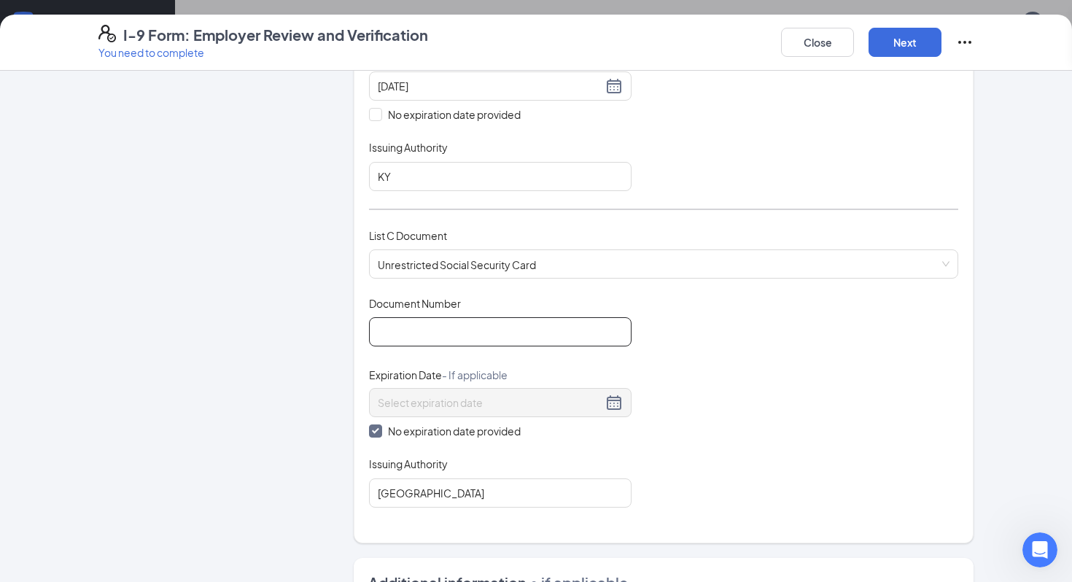
click at [453, 326] on input "Document Number" at bounding box center [500, 331] width 262 height 29
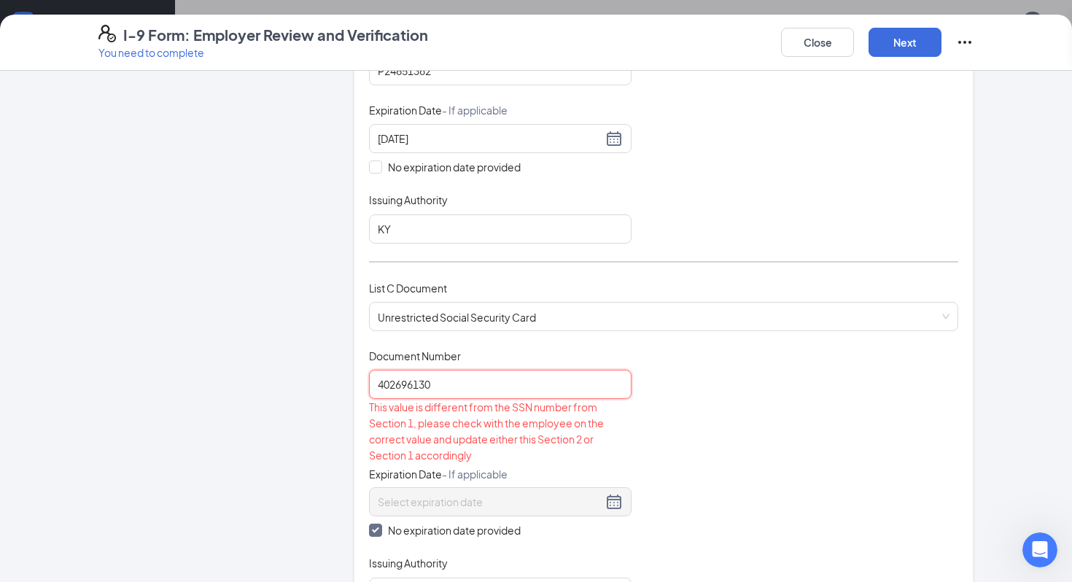
scroll to position [421, 0]
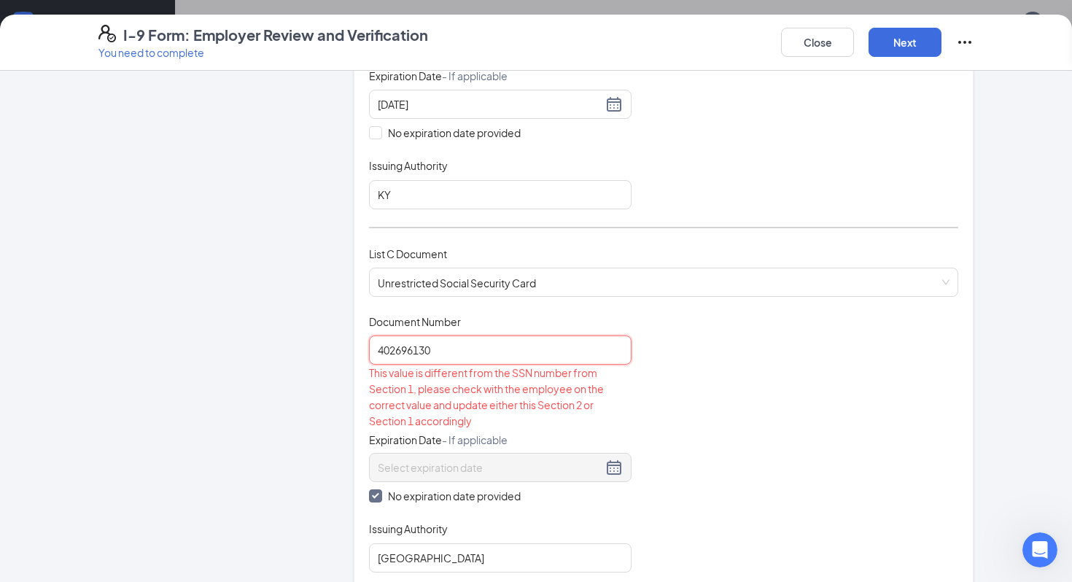
click at [483, 335] on input "402696130" at bounding box center [500, 349] width 262 height 29
click at [484, 348] on input "402696130" at bounding box center [500, 349] width 262 height 29
type input "402696130"
click at [490, 316] on div "Document Number" at bounding box center [500, 324] width 262 height 21
click at [800, 46] on button "Close" at bounding box center [817, 42] width 73 height 29
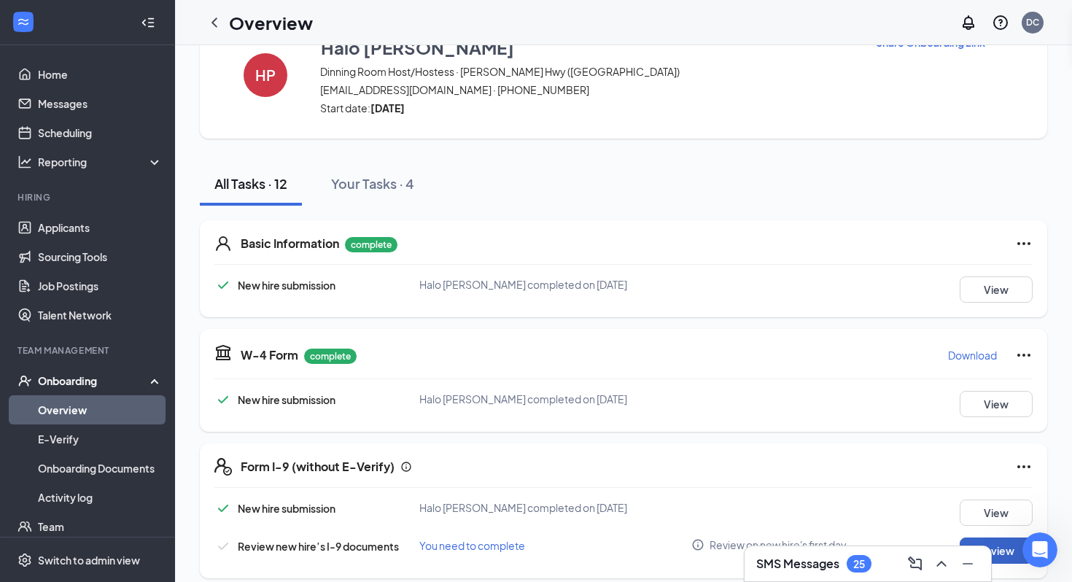
scroll to position [0, 0]
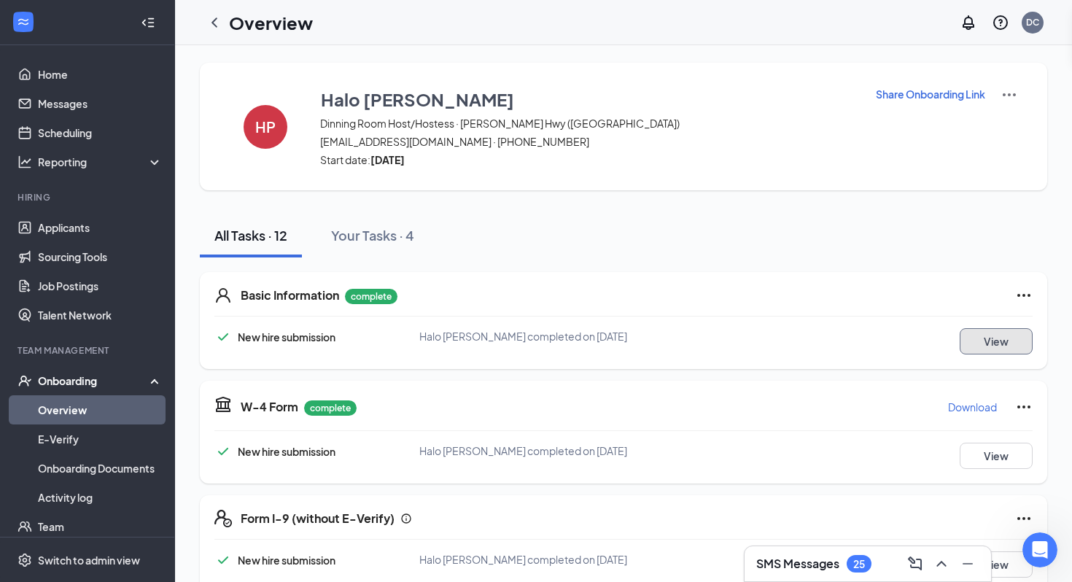
click at [997, 342] on button "View" at bounding box center [996, 341] width 73 height 26
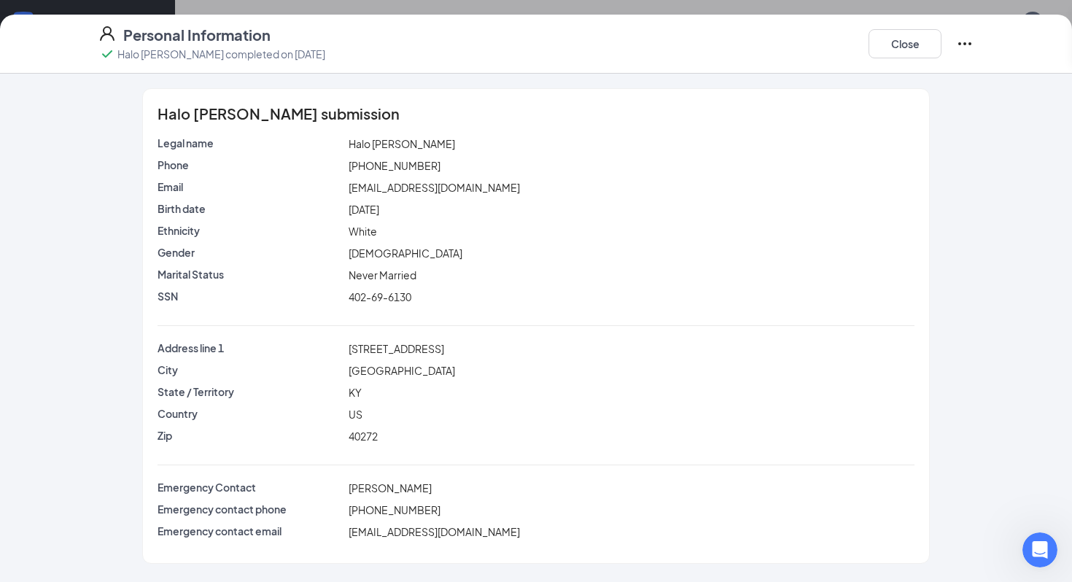
scroll to position [38, 0]
click at [900, 58] on button "Close" at bounding box center [904, 43] width 73 height 29
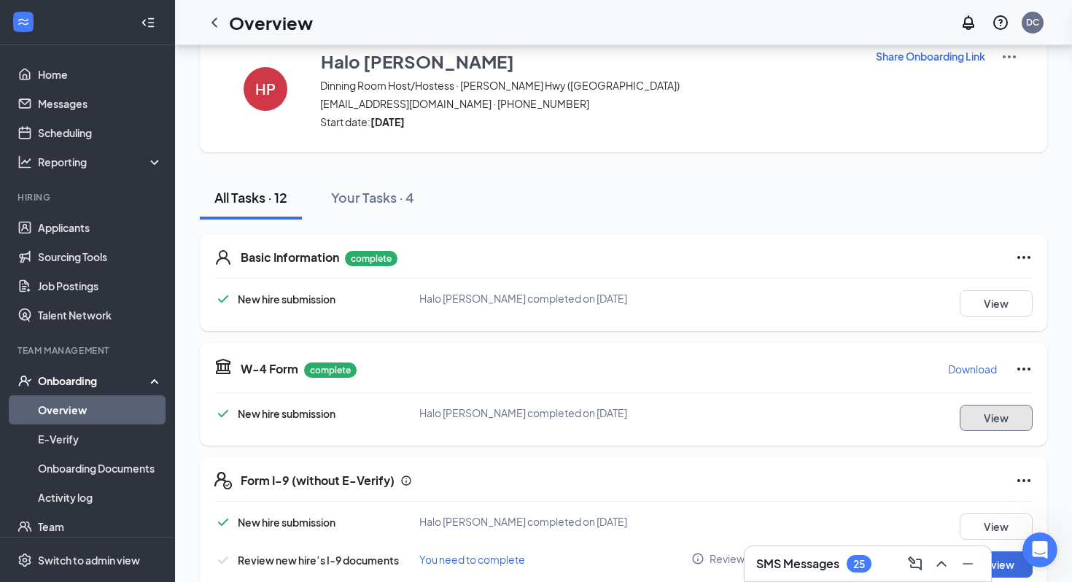
click at [989, 419] on button "View" at bounding box center [996, 418] width 73 height 26
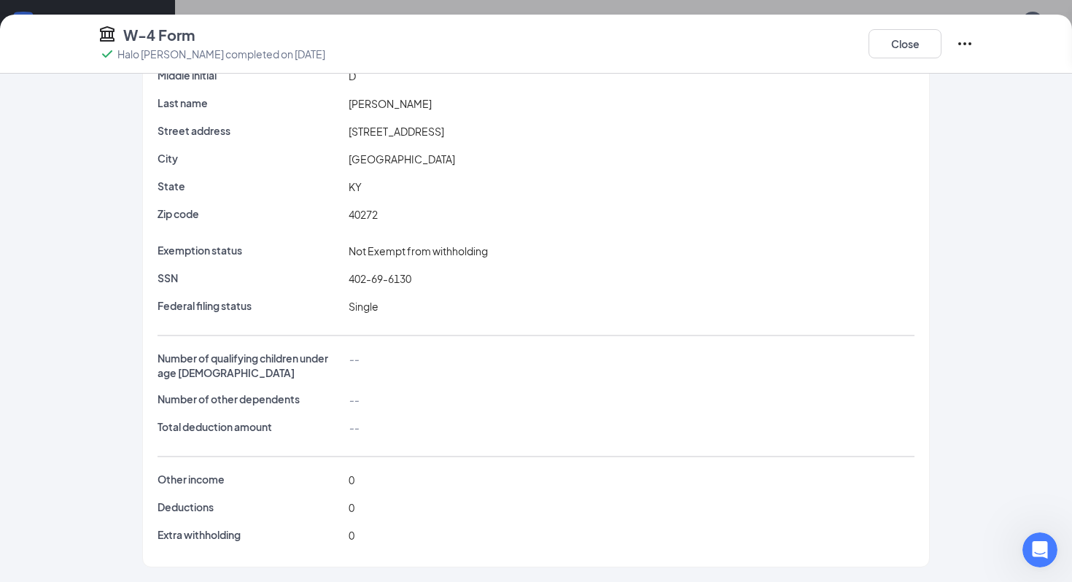
scroll to position [0, 0]
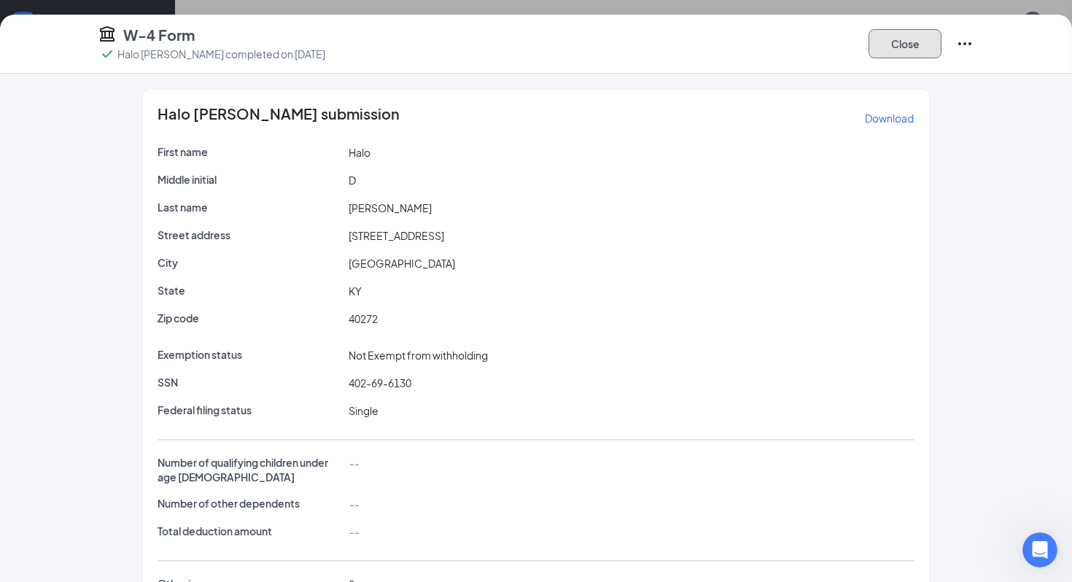
click at [903, 45] on button "Close" at bounding box center [904, 43] width 73 height 29
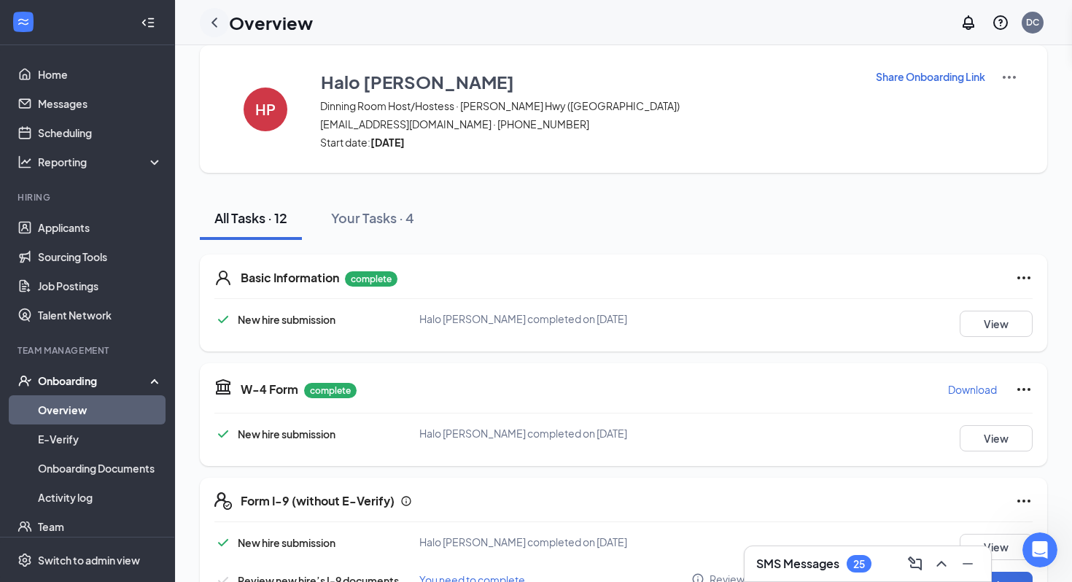
click at [217, 19] on icon "ChevronLeft" at bounding box center [214, 22] width 17 height 17
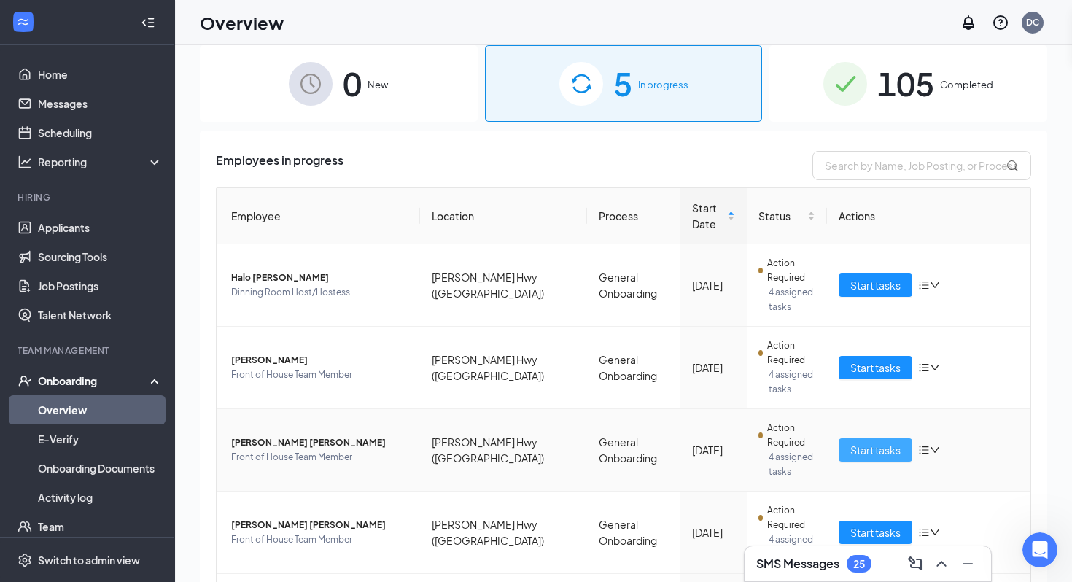
click at [858, 442] on span "Start tasks" at bounding box center [875, 450] width 50 height 16
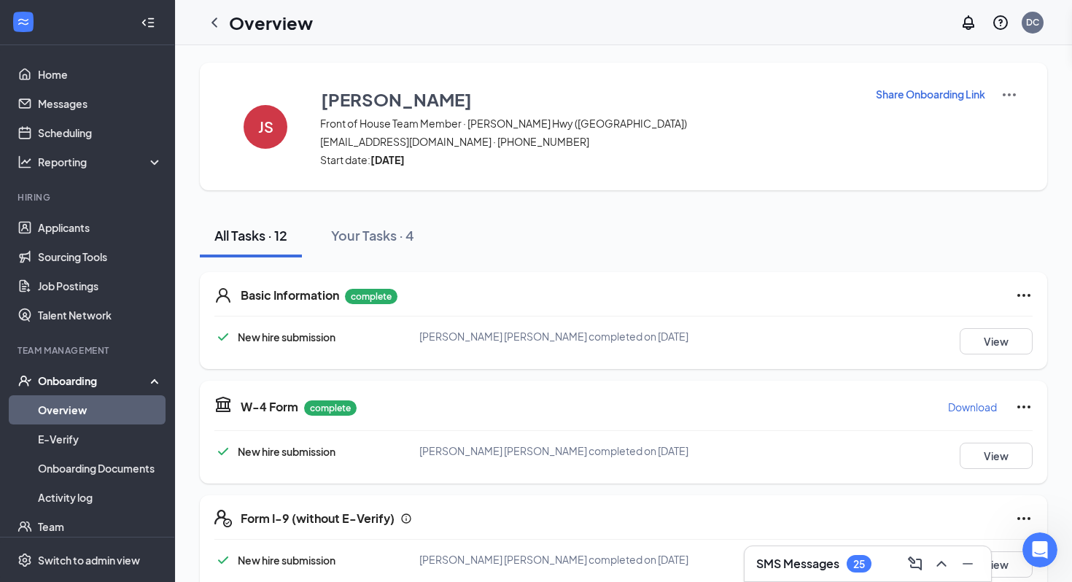
click at [924, 98] on p "Share Onboarding Link" at bounding box center [930, 94] width 109 height 15
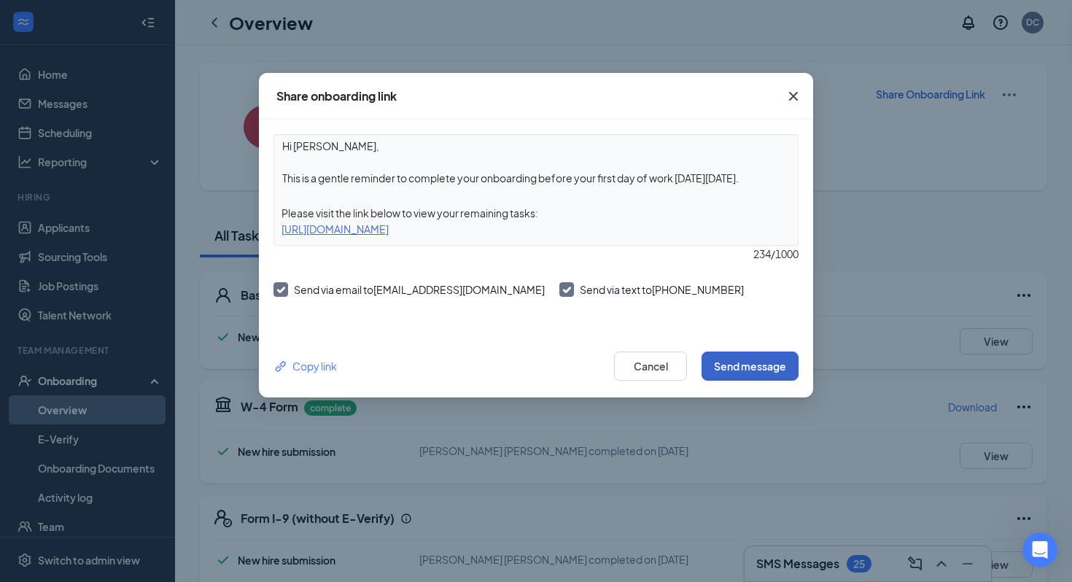
click at [748, 370] on button "Send message" at bounding box center [749, 365] width 97 height 29
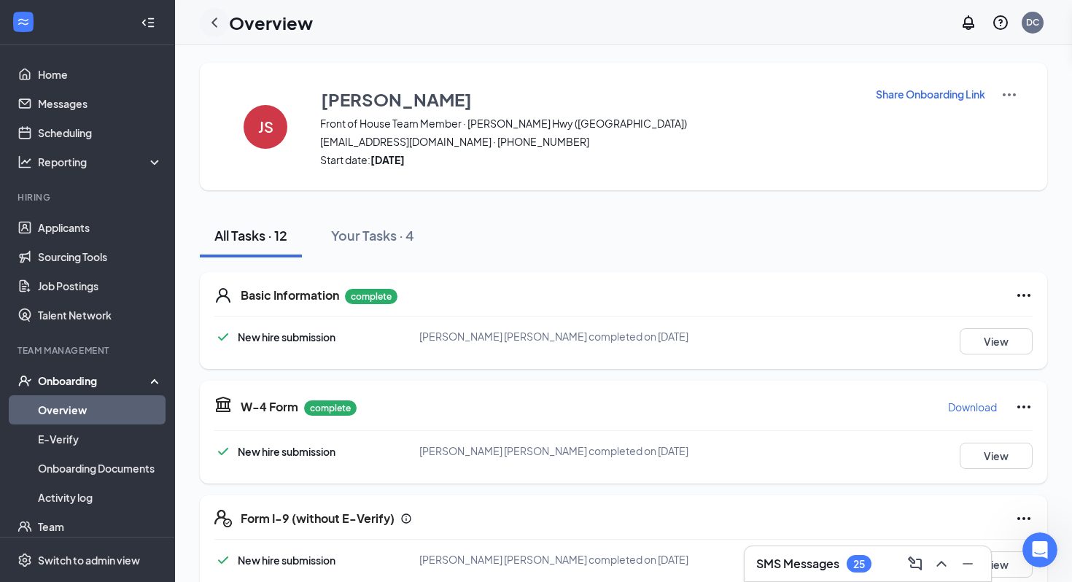
click at [214, 20] on icon "ChevronLeft" at bounding box center [214, 21] width 6 height 9
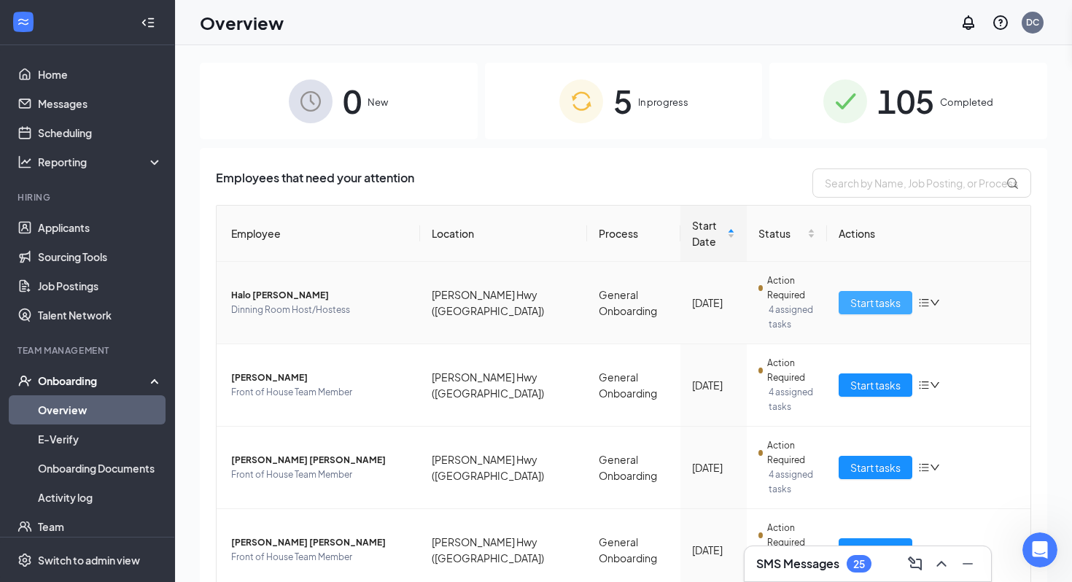
click at [853, 295] on span "Start tasks" at bounding box center [875, 303] width 50 height 16
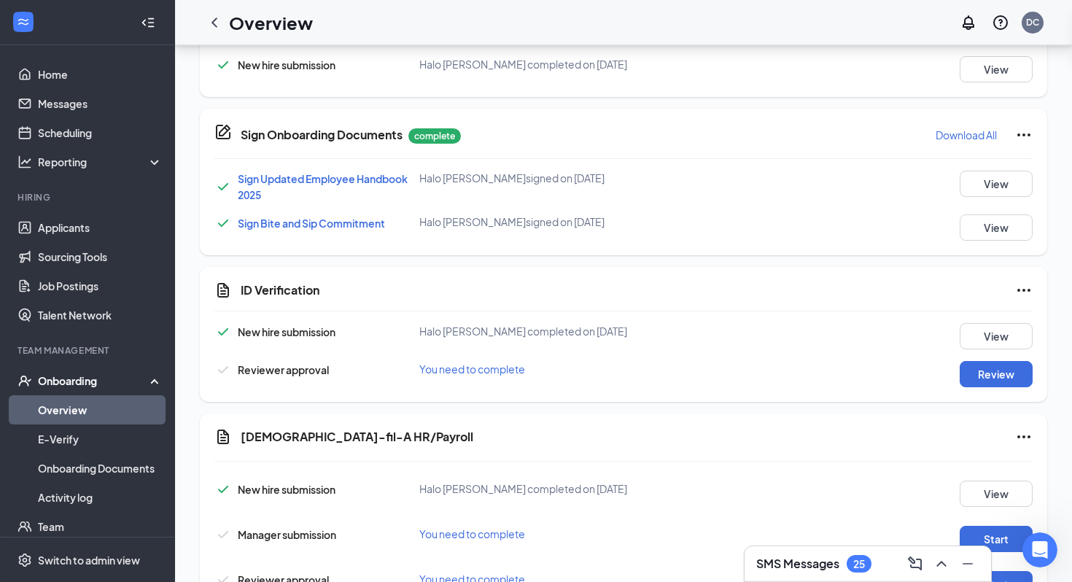
scroll to position [658, 0]
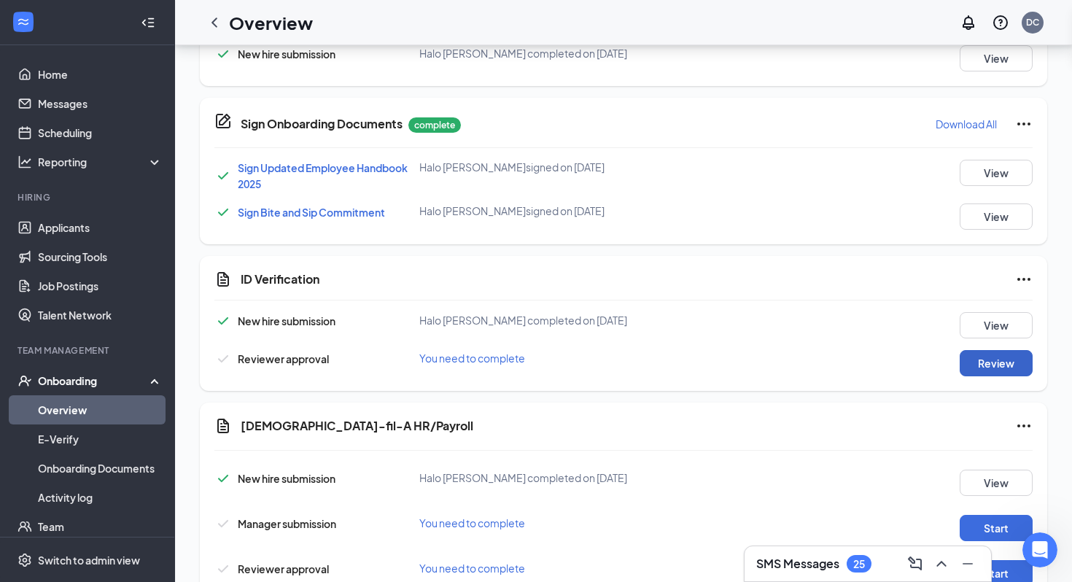
click at [974, 365] on button "Review" at bounding box center [996, 363] width 73 height 26
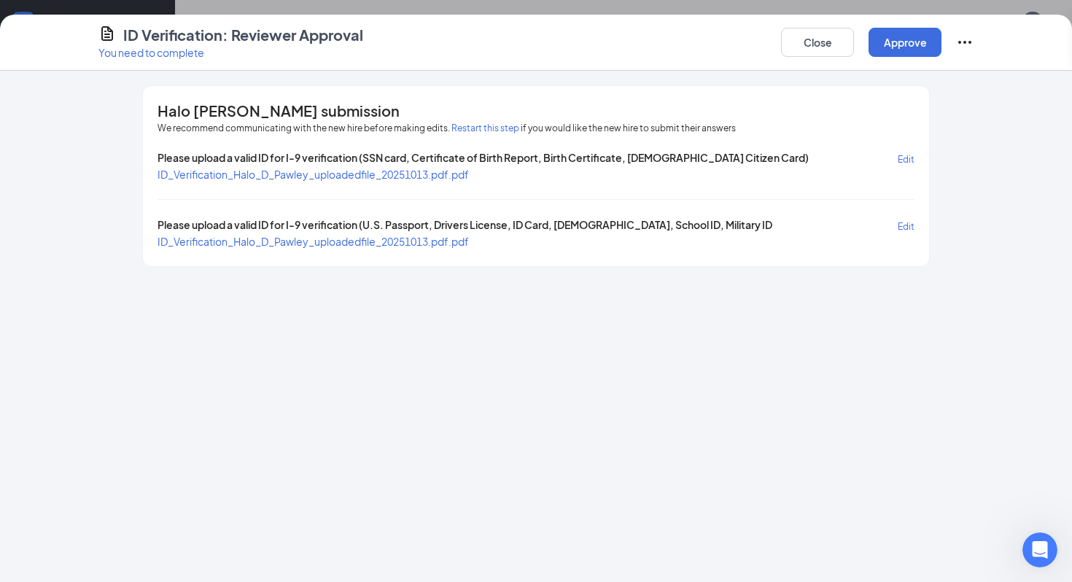
click at [378, 240] on span "ID_Verification_Halo_D_Pawley_uploadedfile_20251013.pdf.pdf" at bounding box center [312, 241] width 311 height 13
click at [322, 175] on span "ID_Verification_Halo_D_Pawley_uploadedfile_20251013.pdf.pdf" at bounding box center [312, 174] width 311 height 13
click at [819, 42] on button "Close" at bounding box center [817, 42] width 73 height 29
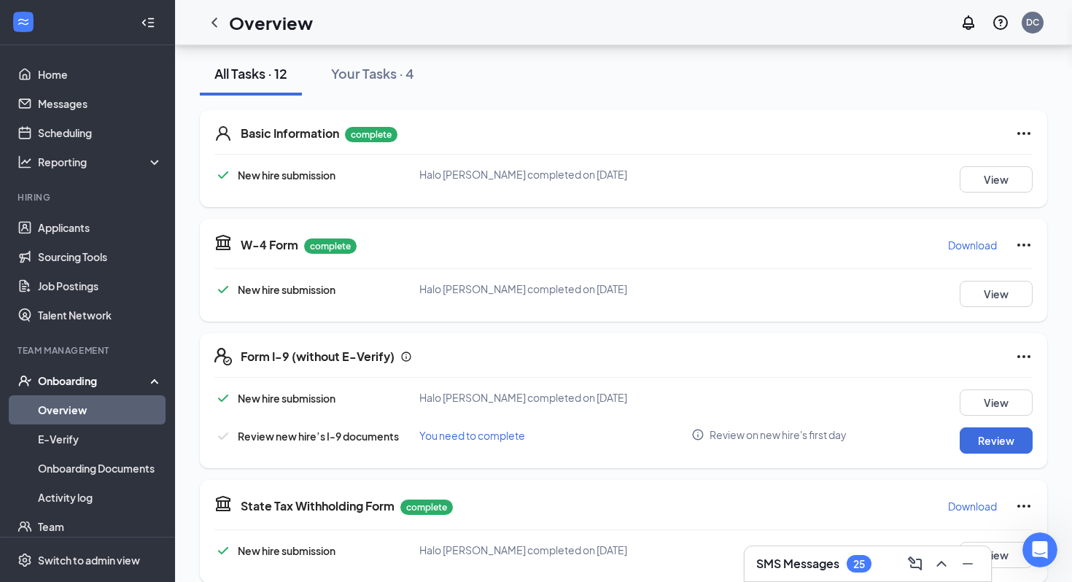
scroll to position [163, 0]
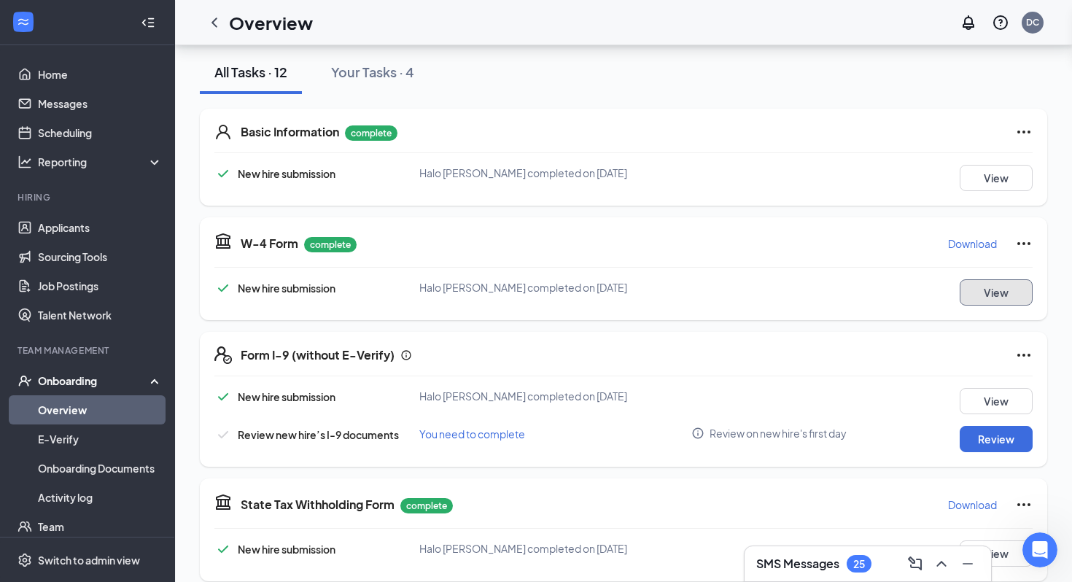
click at [981, 303] on button "View" at bounding box center [996, 292] width 73 height 26
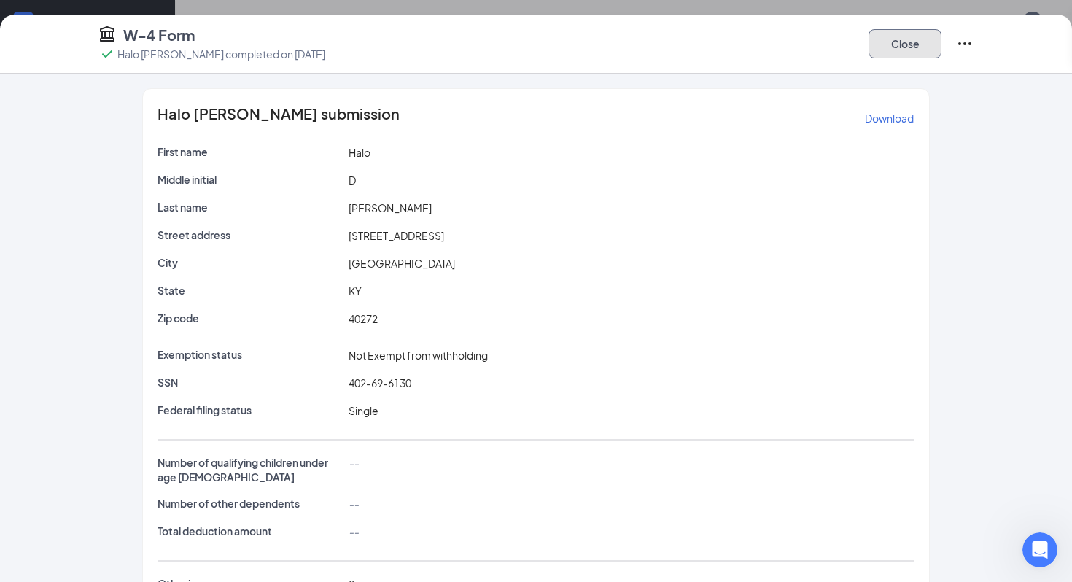
click at [892, 56] on button "Close" at bounding box center [904, 43] width 73 height 29
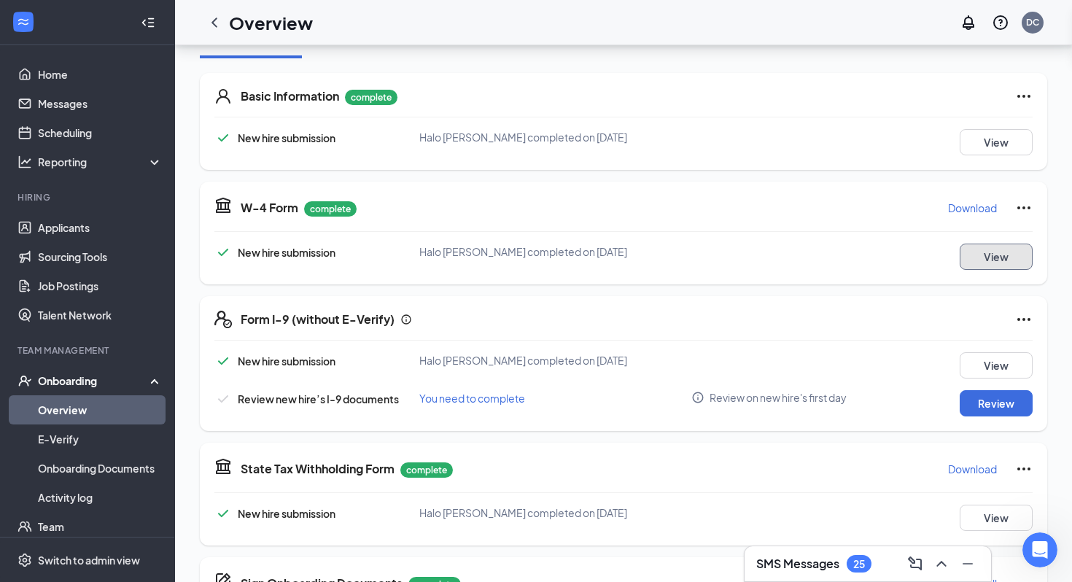
scroll to position [224, 0]
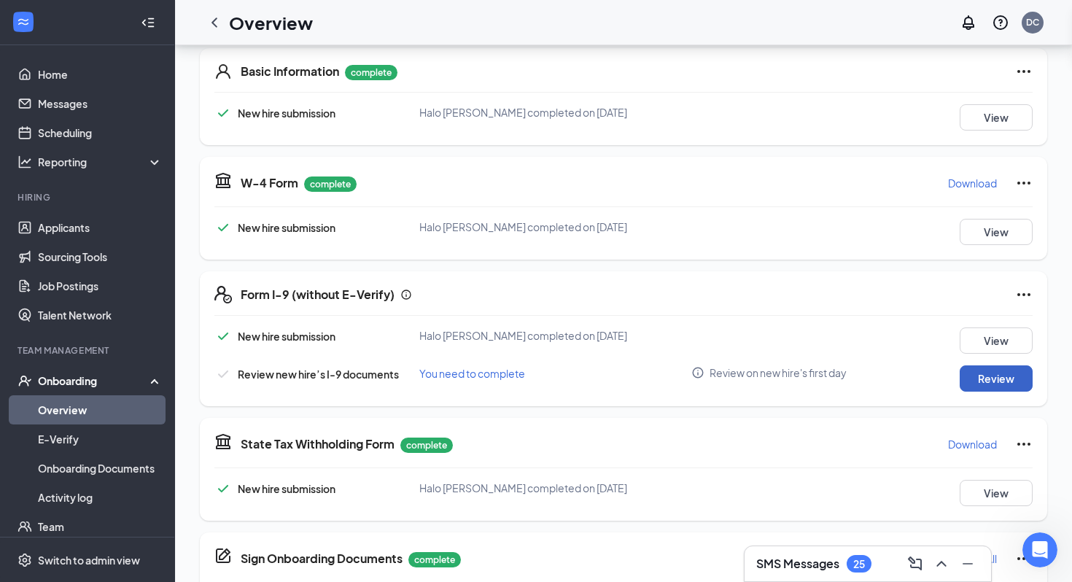
click at [968, 379] on button "Review" at bounding box center [996, 378] width 73 height 26
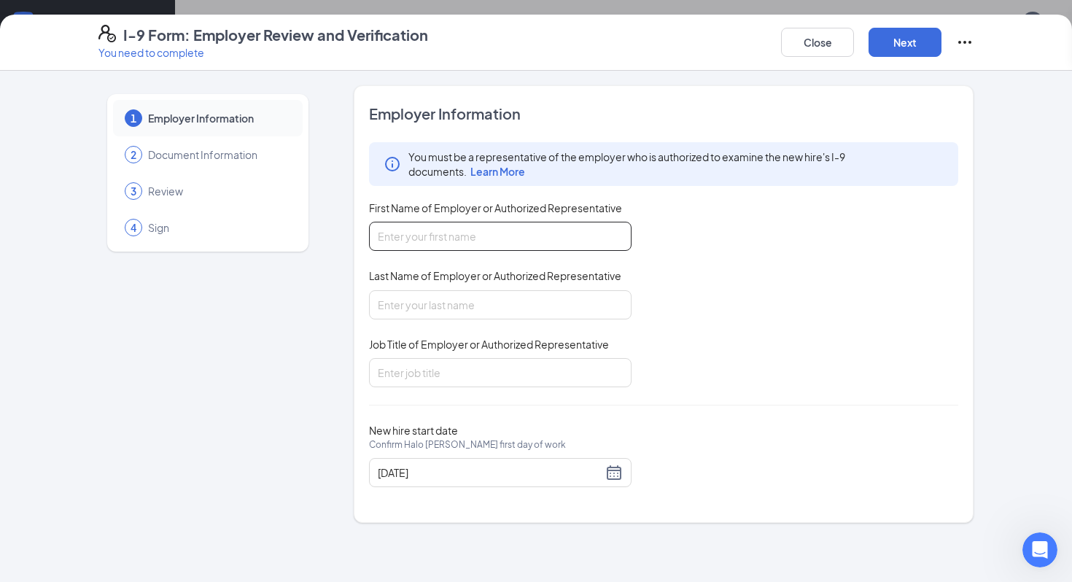
click at [486, 244] on input "First Name of Employer or Authorized Representative" at bounding box center [500, 236] width 262 height 29
type input "Dawson"
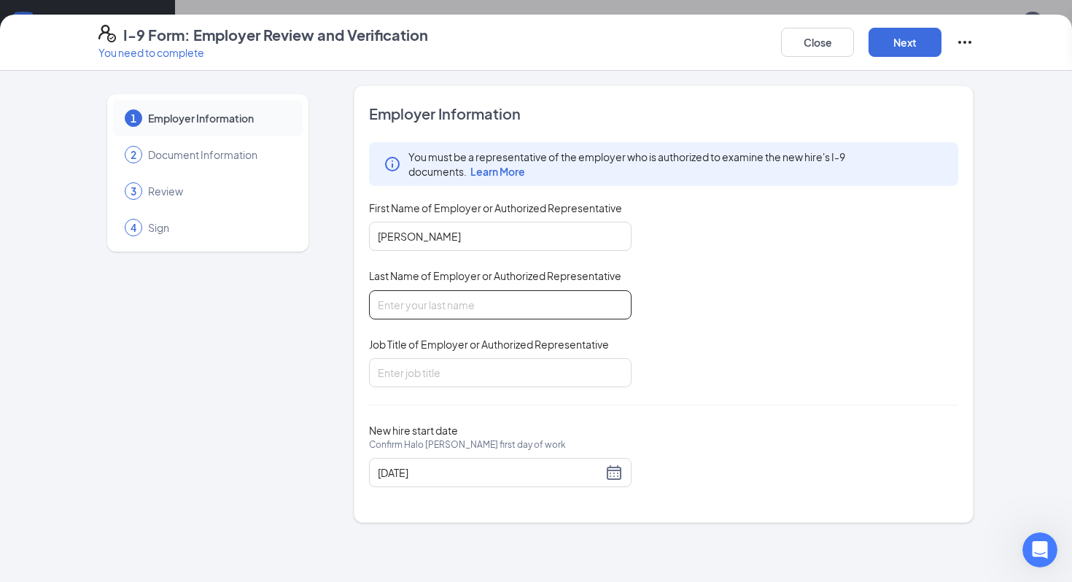
type input "Cummings"
click at [483, 379] on input "Job Title of Employer or Authorized Representative" at bounding box center [500, 372] width 262 height 29
type input "Talent Coordinator"
click at [916, 23] on div "I-9 Form: Employer Review and Verification You need to complete Close Next" at bounding box center [536, 43] width 1072 height 56
click at [913, 44] on button "Next" at bounding box center [904, 42] width 73 height 29
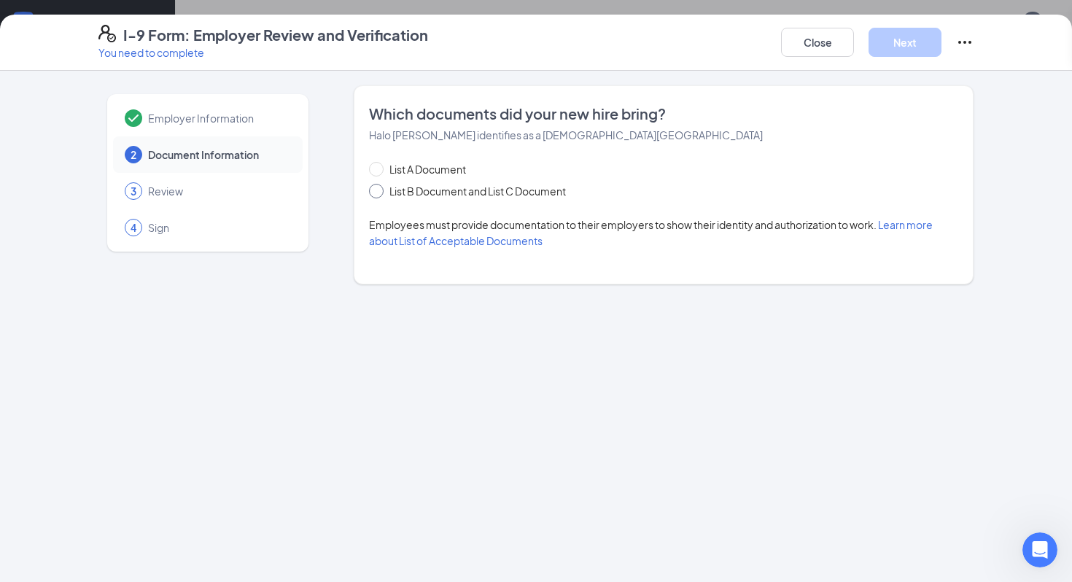
click at [493, 190] on span "List B Document and List C Document" at bounding box center [478, 191] width 188 height 16
click at [379, 190] on input "List B Document and List C Document" at bounding box center [374, 189] width 10 height 10
radio input "true"
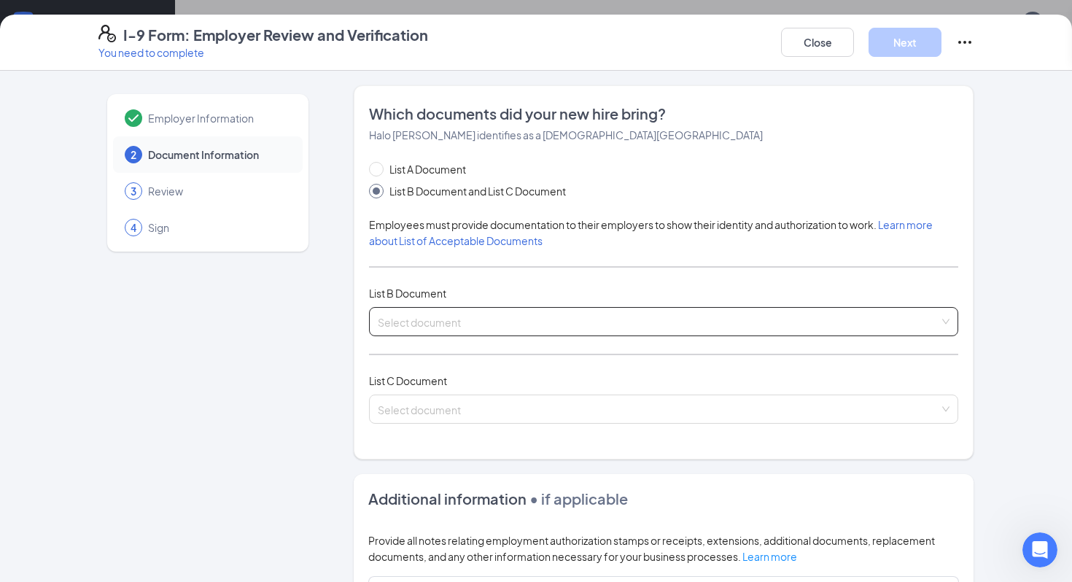
click at [467, 315] on input "search" at bounding box center [658, 319] width 561 height 22
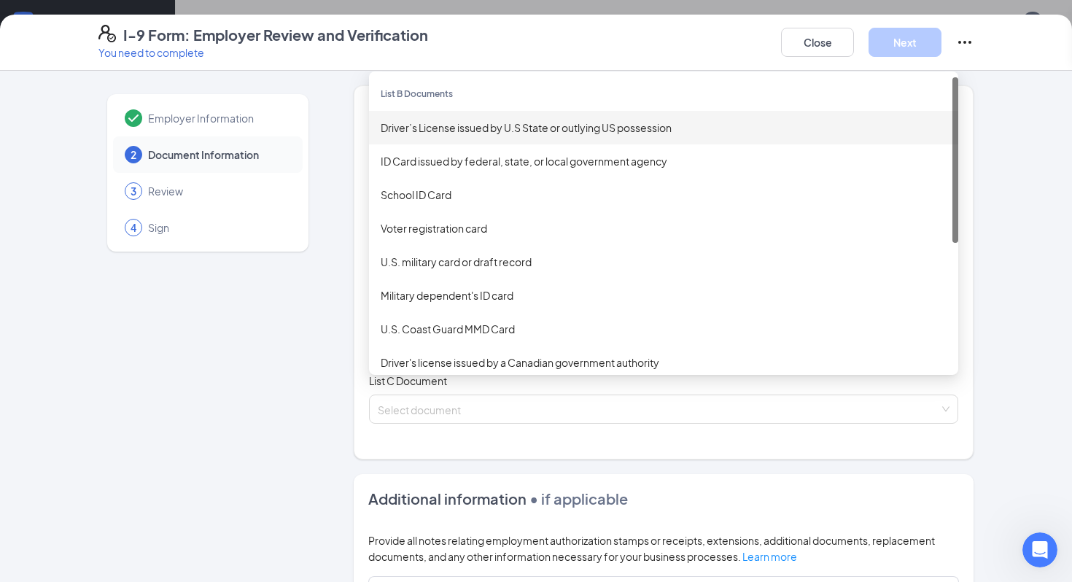
click at [527, 120] on div "Driver’s License issued by U.S State or outlying US possession" at bounding box center [664, 128] width 566 height 16
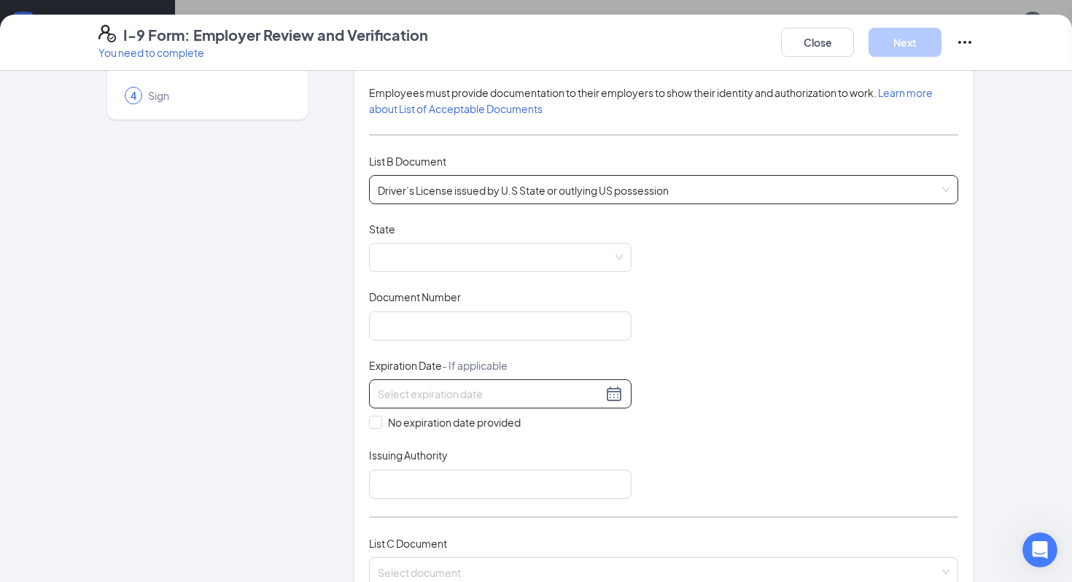
scroll to position [141, 0]
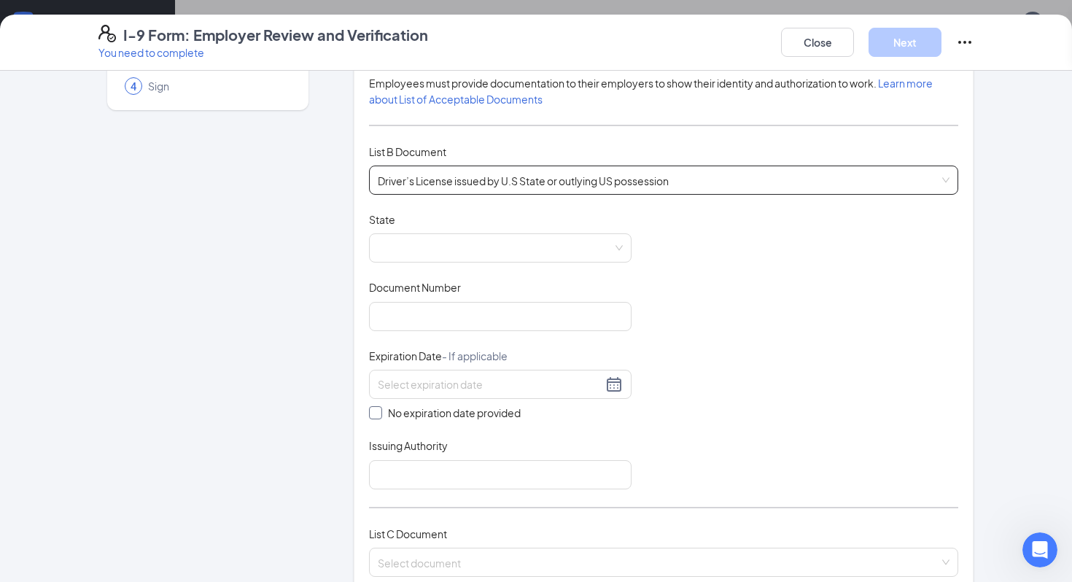
click at [378, 413] on input "No expiration date provided" at bounding box center [374, 411] width 10 height 10
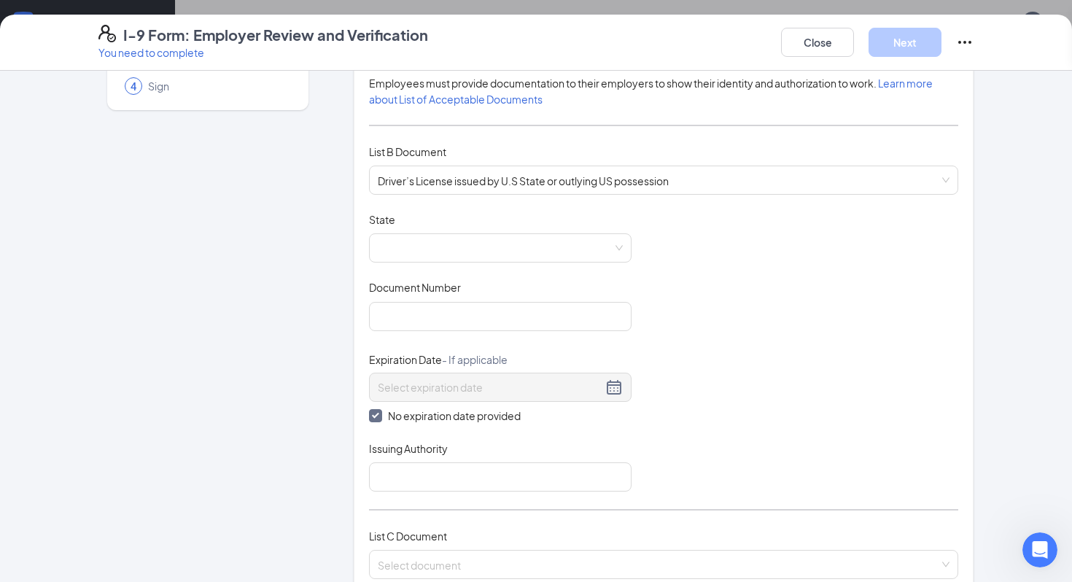
click at [378, 413] on input "No expiration date provided" at bounding box center [374, 414] width 10 height 10
checkbox input "false"
click at [407, 383] on input at bounding box center [490, 384] width 225 height 16
type input "04/25/2027"
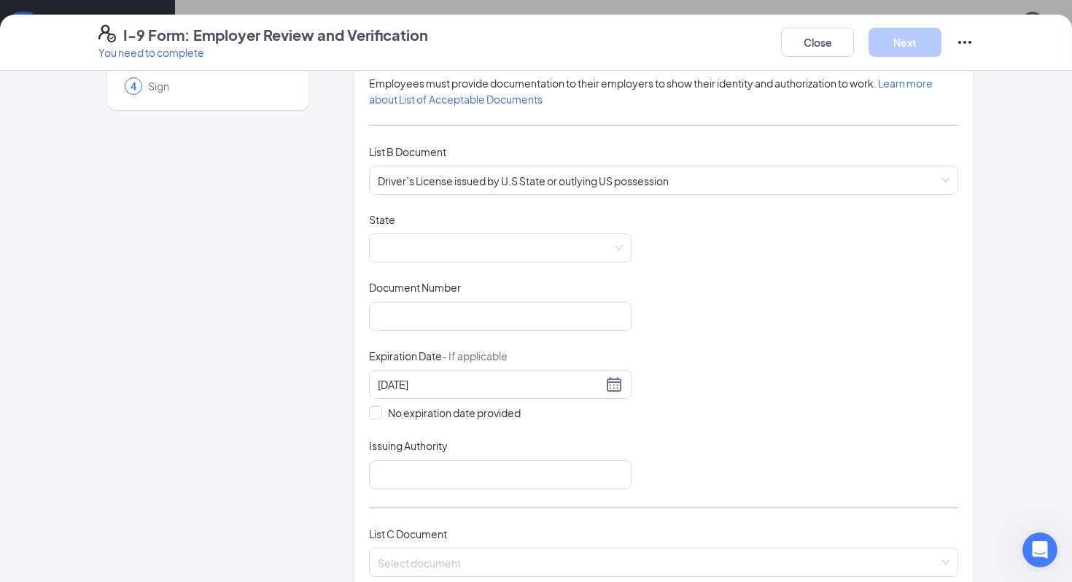
click at [395, 489] on div "List A Document List B Document and List C Document Employees must provide docu…" at bounding box center [663, 307] width 589 height 575
click at [400, 472] on input "Issuing Authority" at bounding box center [500, 474] width 262 height 29
type input "KY"
click at [440, 316] on input "Document Number" at bounding box center [500, 316] width 262 height 29
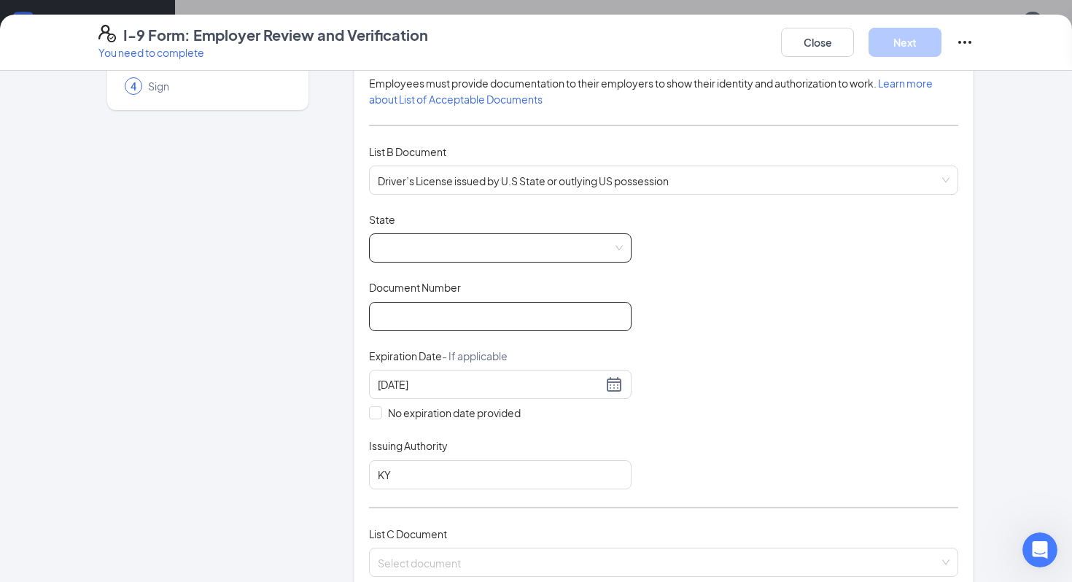
click at [453, 254] on span at bounding box center [500, 248] width 245 height 28
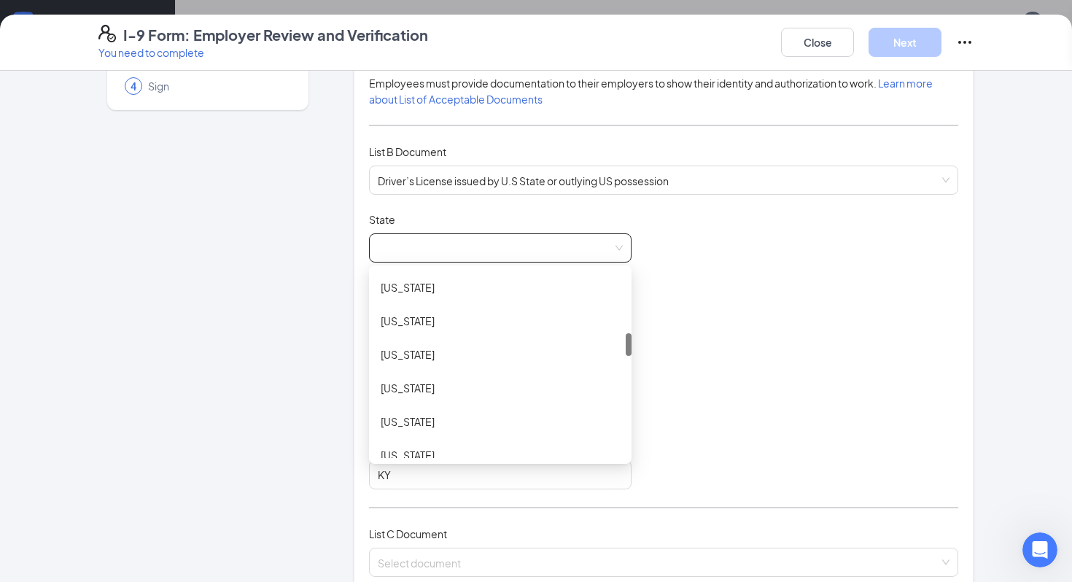
scroll to position [507, 0]
click at [448, 420] on div "Kentucky" at bounding box center [500, 418] width 239 height 16
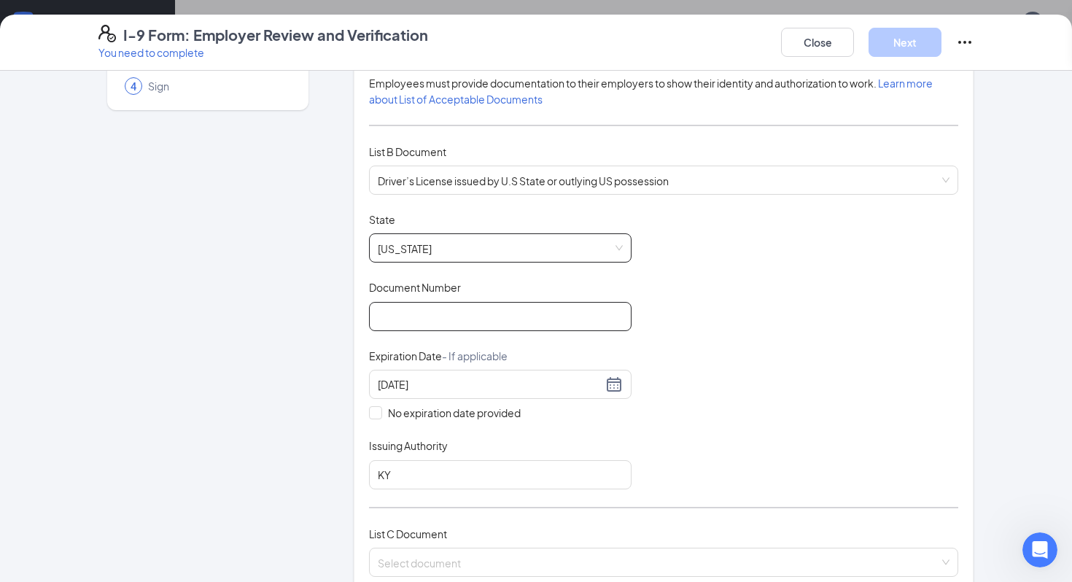
click at [468, 329] on input "Document Number" at bounding box center [500, 316] width 262 height 29
type input "P24851362"
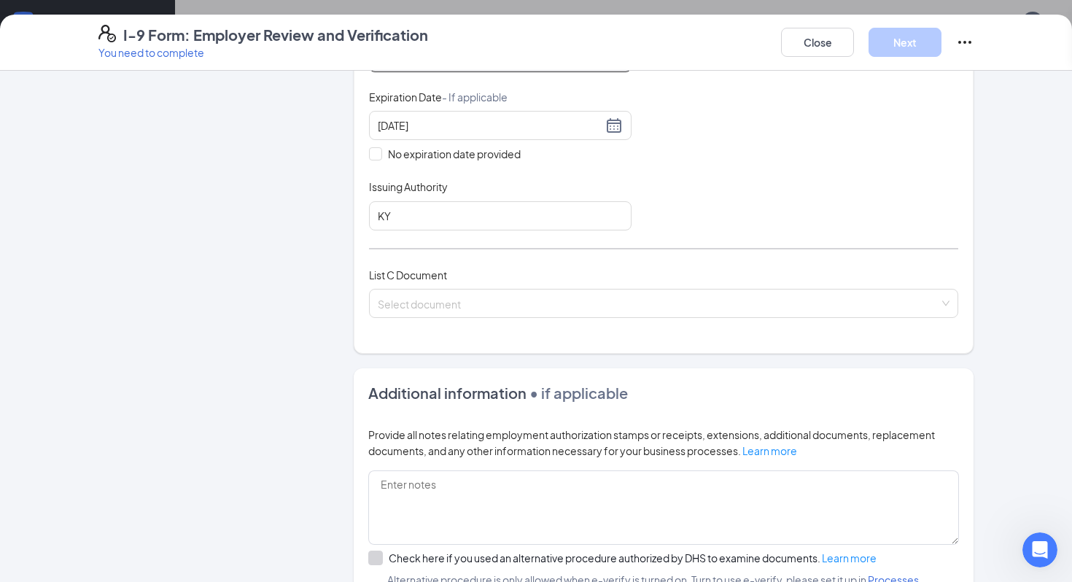
scroll to position [415, 0]
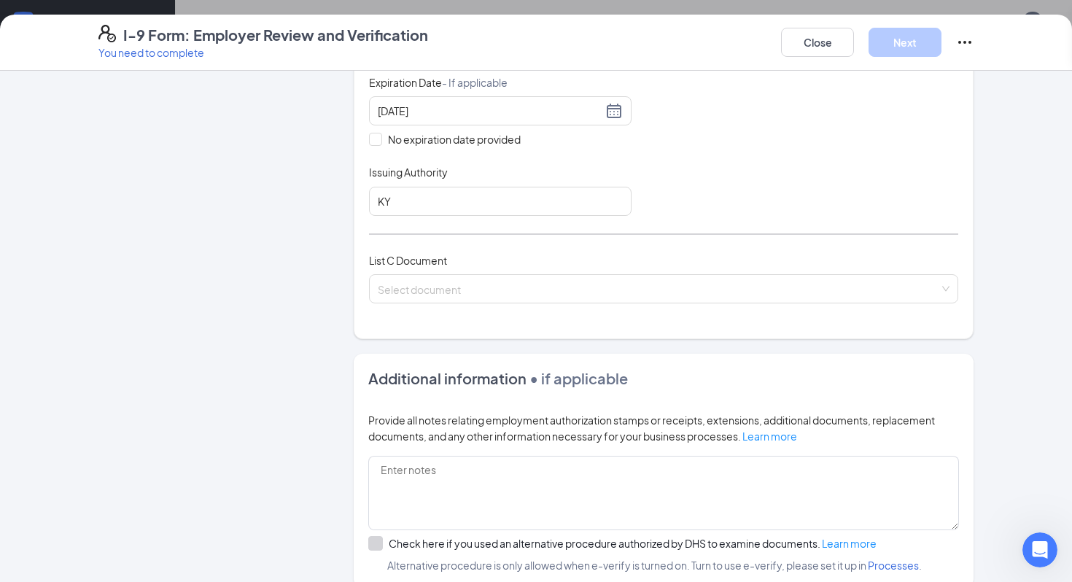
click at [467, 311] on div "List C Document Select document" at bounding box center [663, 286] width 589 height 69
click at [478, 277] on input "search" at bounding box center [658, 286] width 561 height 22
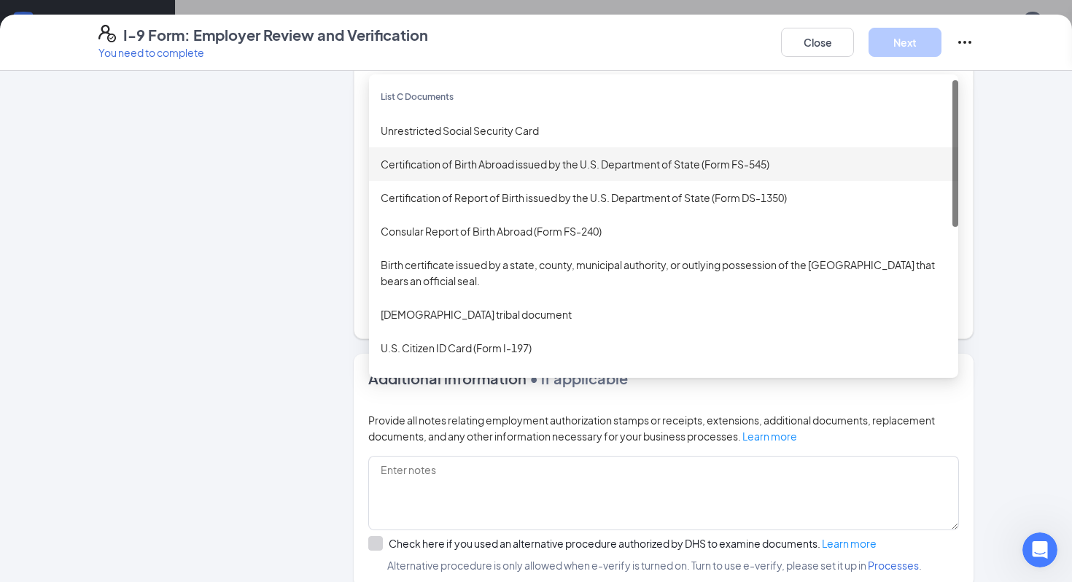
click at [491, 143] on div "Unrestricted Social Security Card" at bounding box center [663, 131] width 589 height 34
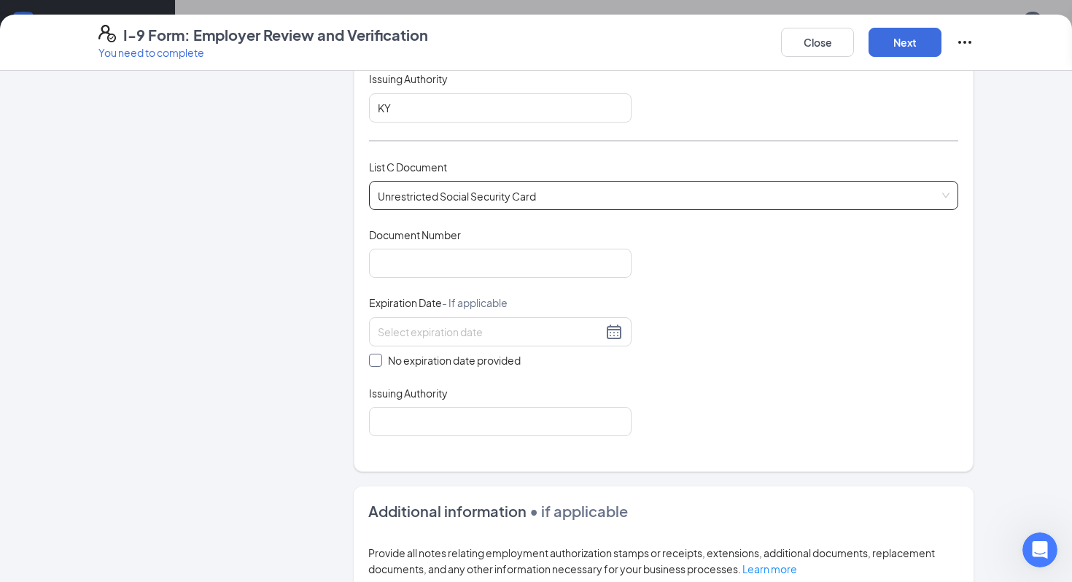
scroll to position [507, 0]
click at [375, 359] on input "No expiration date provided" at bounding box center [374, 359] width 10 height 10
checkbox input "true"
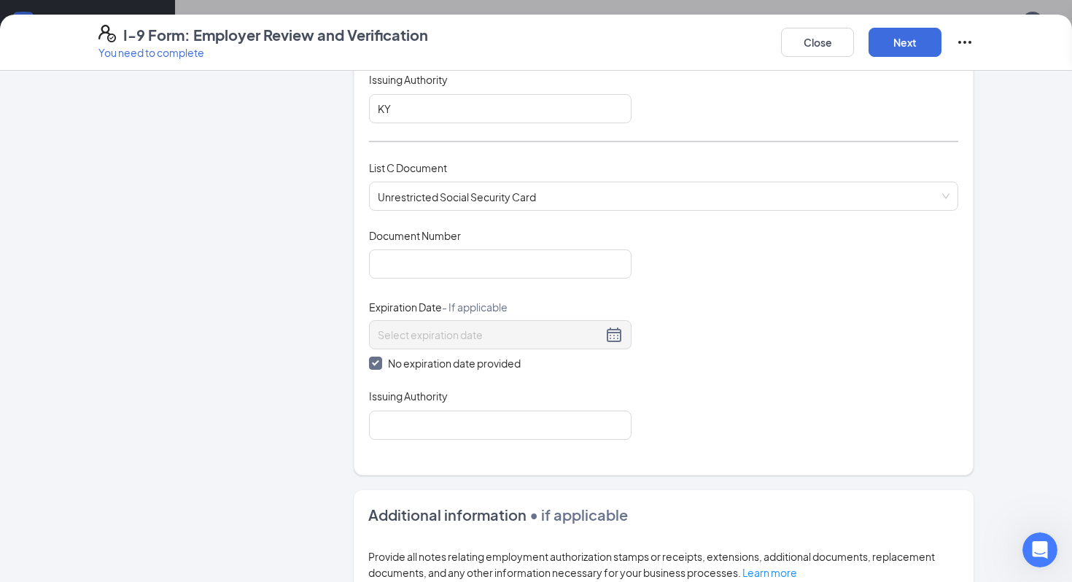
click at [422, 458] on div "Which documents did your new hire bring? Halo D Pawley identifies as a citizen …" at bounding box center [664, 27] width 620 height 898
click at [422, 427] on input "Issuing Authority" at bounding box center [500, 424] width 262 height 29
type input "United States"
click at [470, 289] on div "Document Title Unrestricted Social Security Card Document Number Expiration Dat…" at bounding box center [663, 333] width 589 height 211
click at [470, 268] on input "Document Number" at bounding box center [500, 263] width 262 height 29
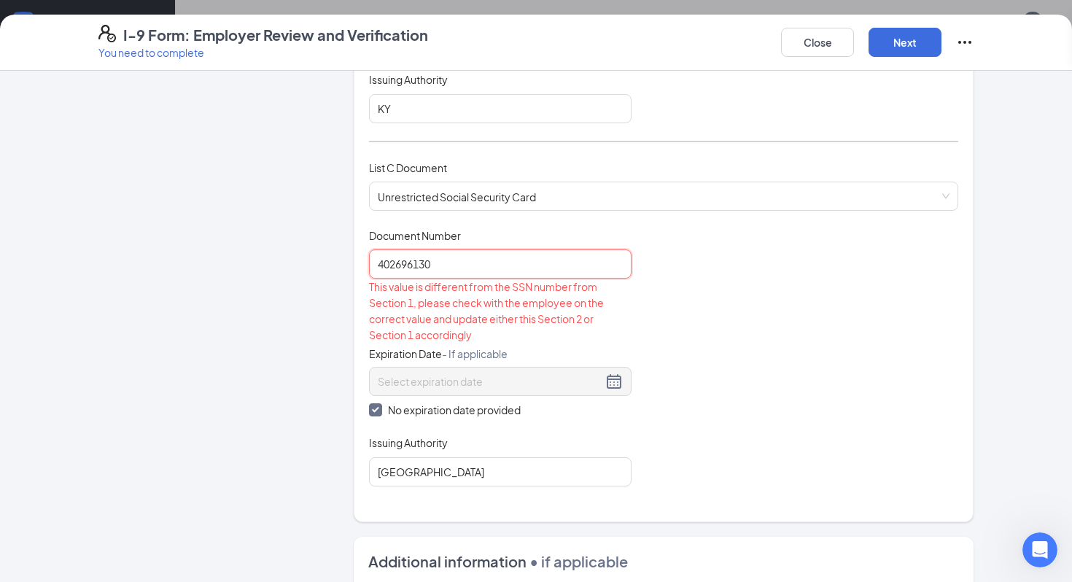
type input "402696130"
click at [546, 334] on div "This value is different from the SSN number from Section 1, please check with t…" at bounding box center [500, 311] width 262 height 64
click at [445, 263] on input "402696130" at bounding box center [500, 263] width 262 height 29
click at [787, 55] on button "Close" at bounding box center [817, 42] width 73 height 29
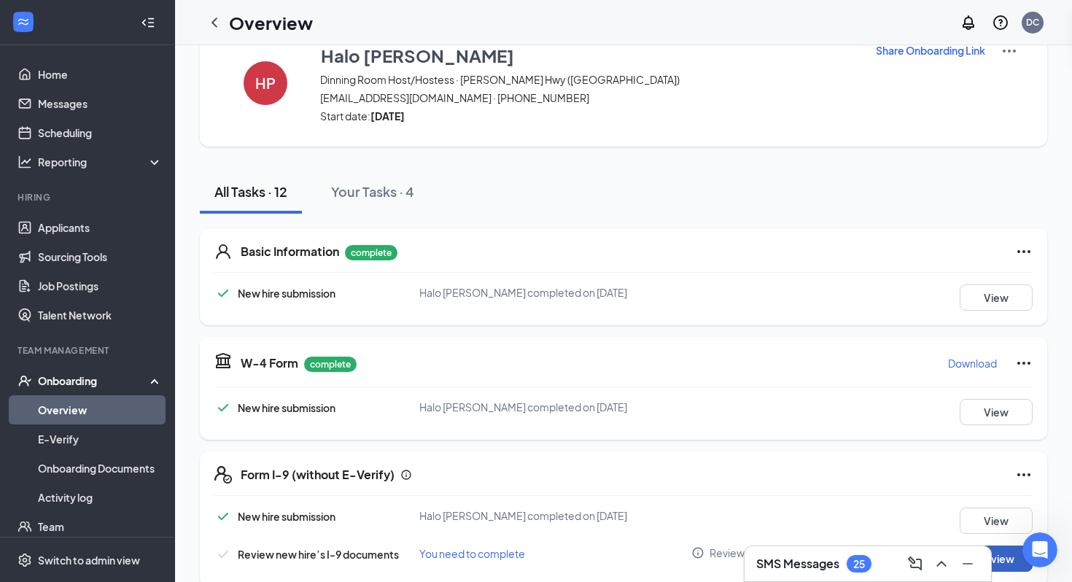
scroll to position [0, 0]
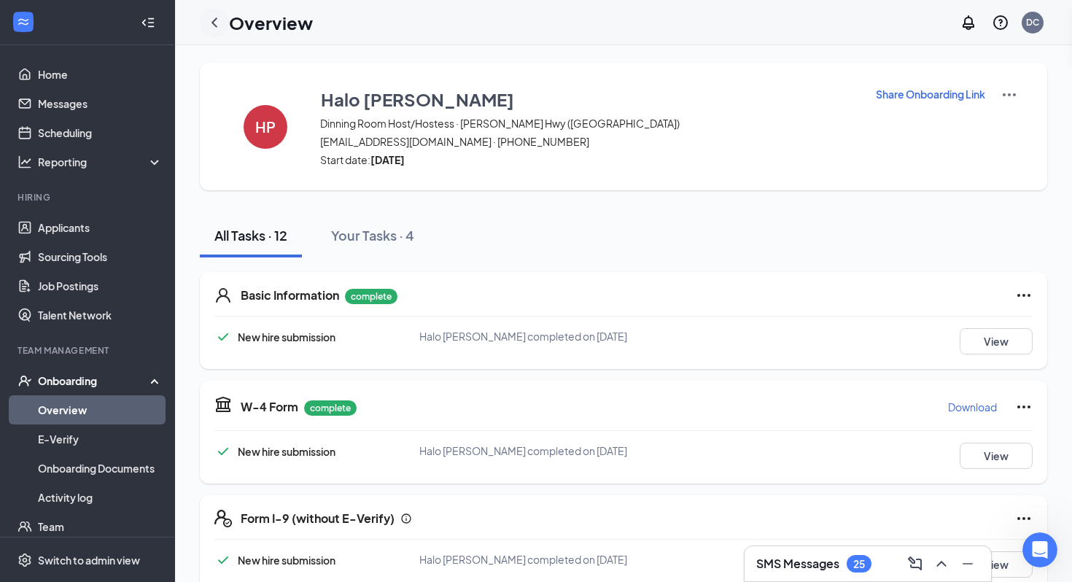
click at [209, 21] on icon "ChevronLeft" at bounding box center [214, 22] width 17 height 17
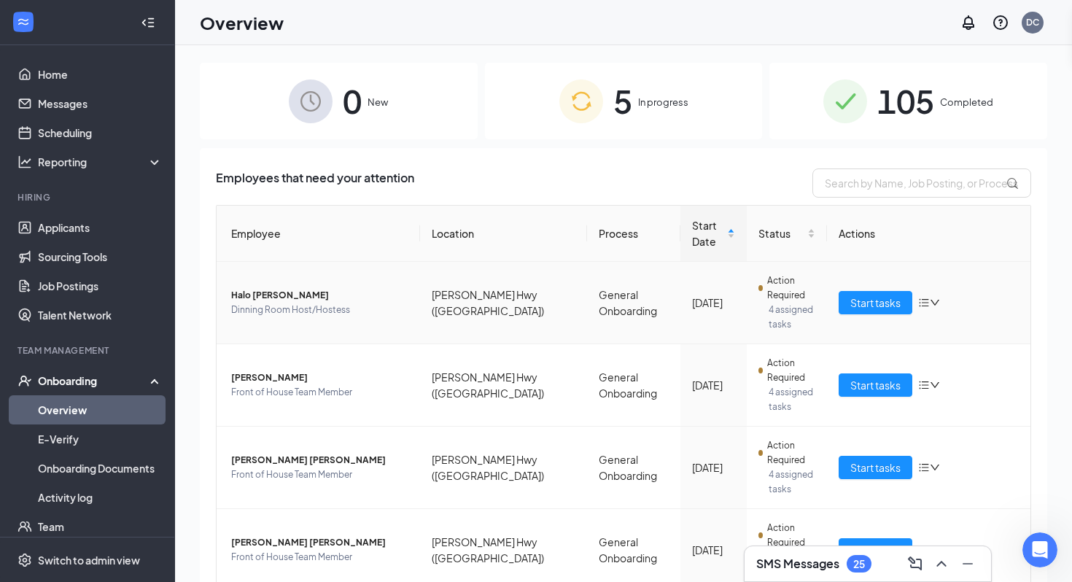
click at [261, 288] on span "Halo [PERSON_NAME]" at bounding box center [319, 295] width 177 height 15
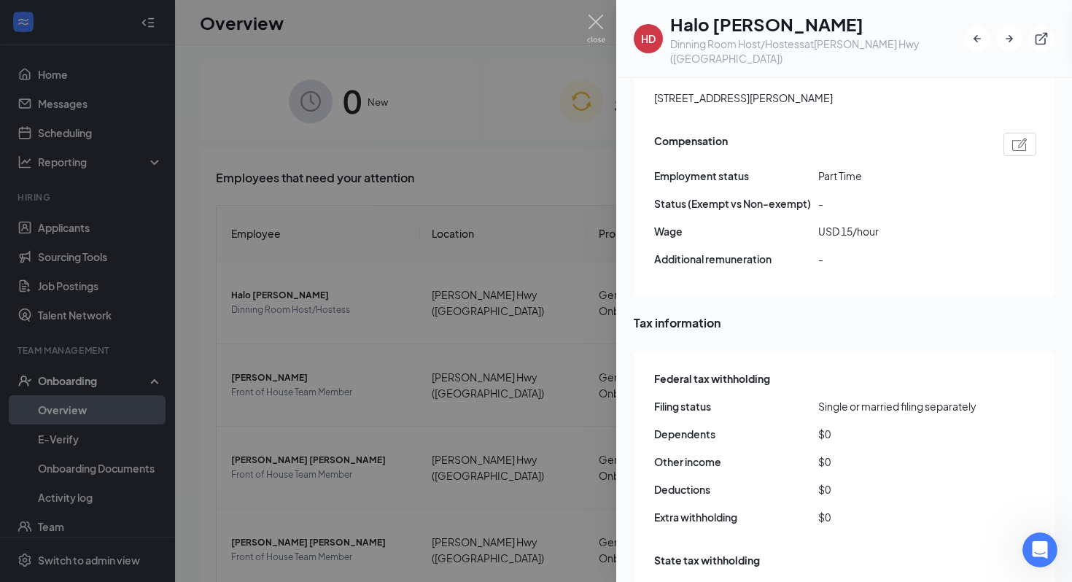
scroll to position [1325, 0]
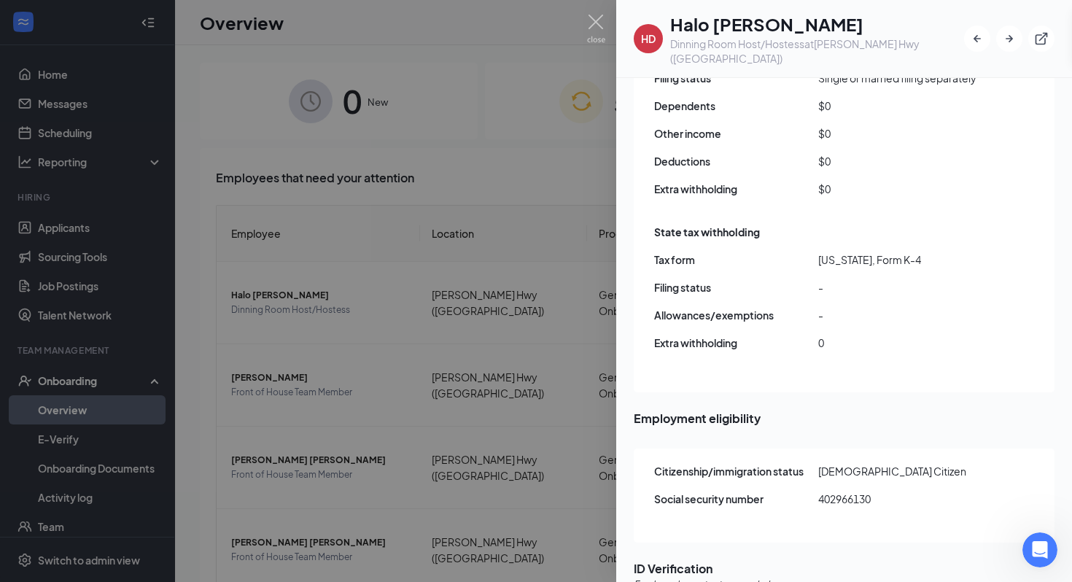
click at [304, 308] on div at bounding box center [536, 291] width 1072 height 582
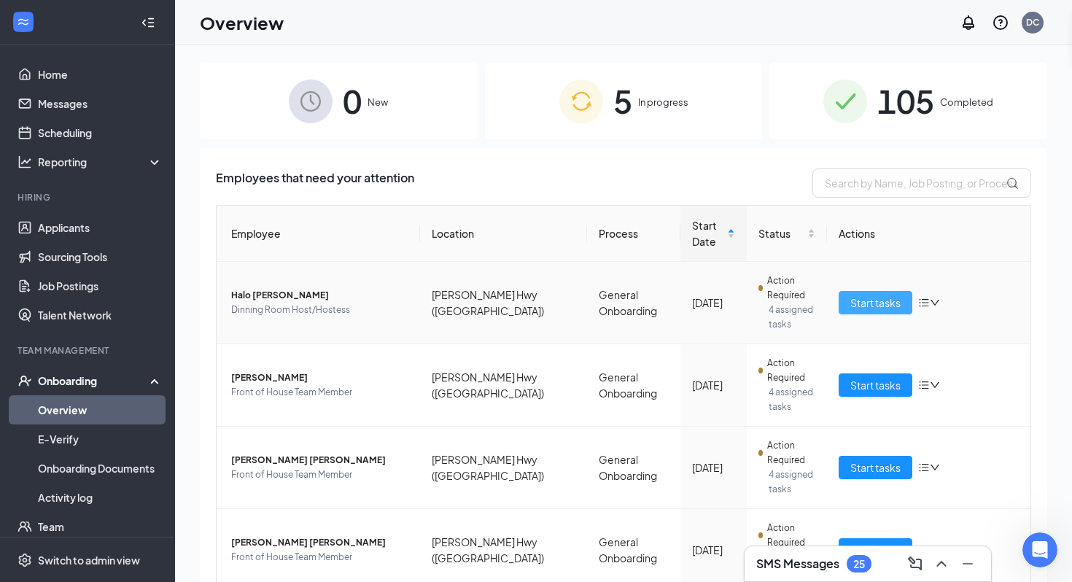
click at [886, 295] on span "Start tasks" at bounding box center [875, 303] width 50 height 16
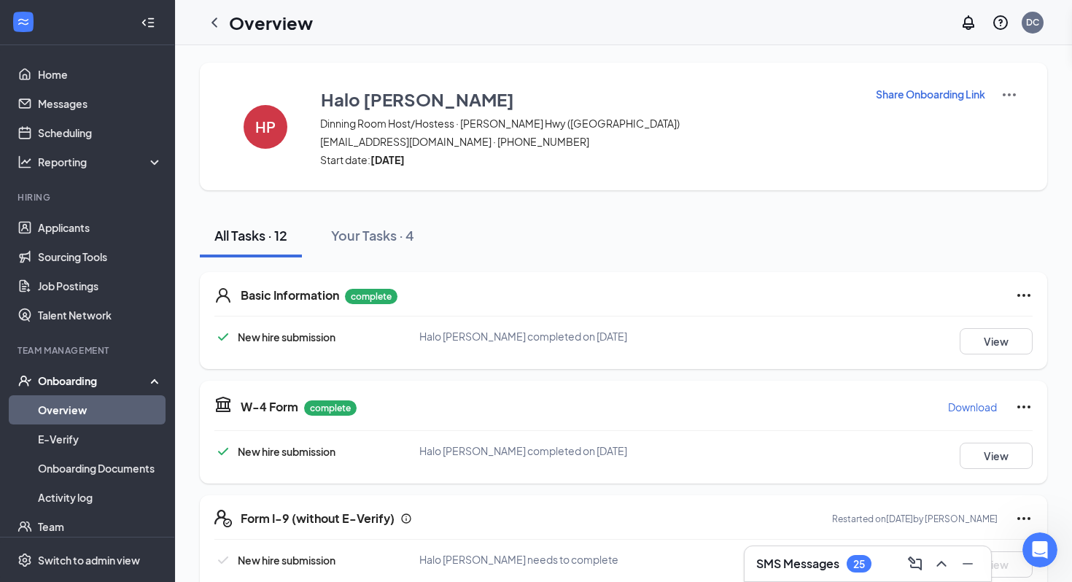
drag, startPoint x: 947, startPoint y: 94, endPoint x: 803, endPoint y: 300, distance: 250.8
click at [924, 91] on p "Share Onboarding Link" at bounding box center [930, 94] width 109 height 15
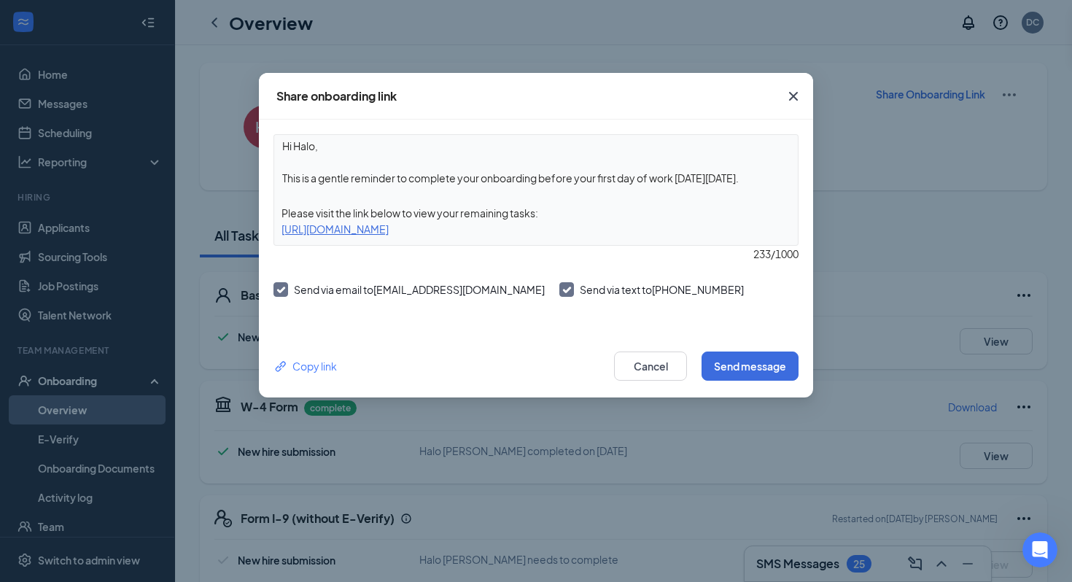
drag, startPoint x: 763, startPoint y: 174, endPoint x: 264, endPoint y: 182, distance: 499.5
click at [264, 182] on div "Hi Halo, This is a gentle reminder to complete your onboarding before your firs…" at bounding box center [536, 227] width 554 height 215
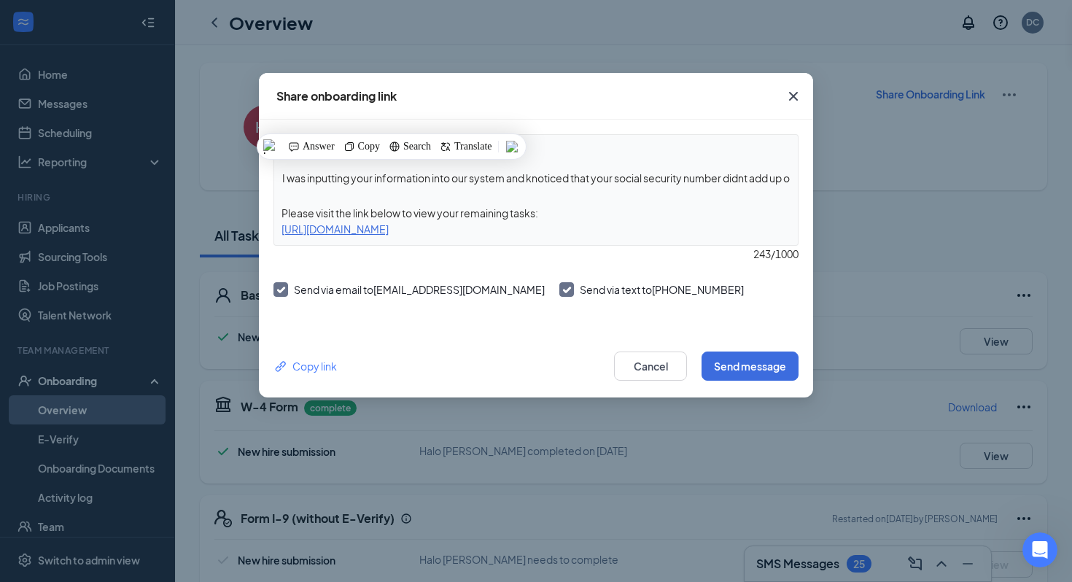
scroll to position [11, 0]
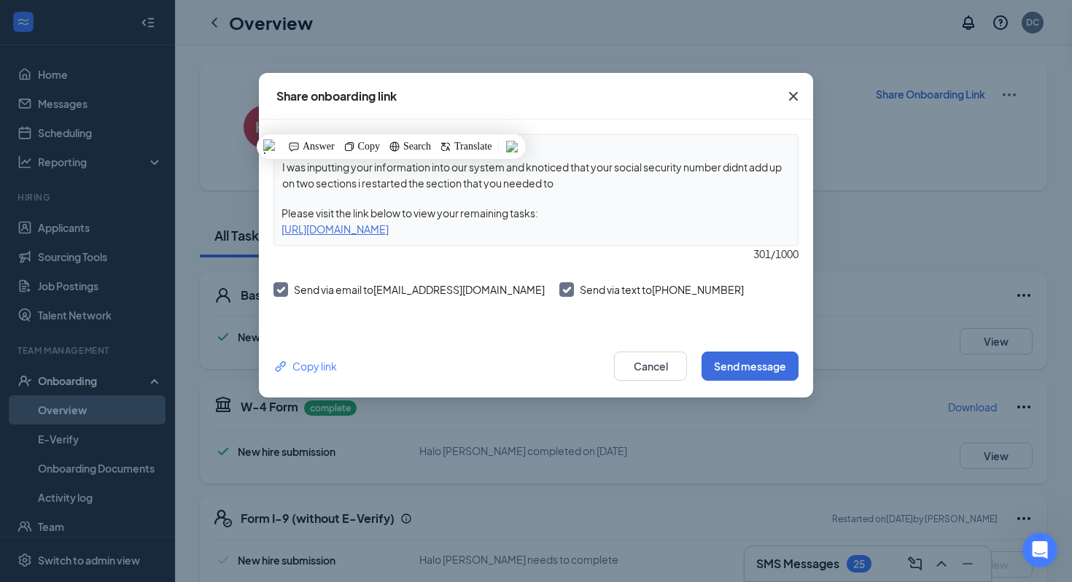
click at [0, 0] on qb-div "Correct the spelling error noticed" at bounding box center [0, 0] width 0 height 0
click at [583, 184] on textarea "Hi Halo, I was inputting your information into our system and noticed that your…" at bounding box center [536, 162] width 524 height 54
click at [362, 186] on textarea "Hi Halo, I was inputting your information into our system and noticed that your…" at bounding box center [536, 162] width 524 height 54
click at [675, 183] on textarea "Hi Halo, I was inputting your information into our system and noticed that your…" at bounding box center [536, 162] width 524 height 54
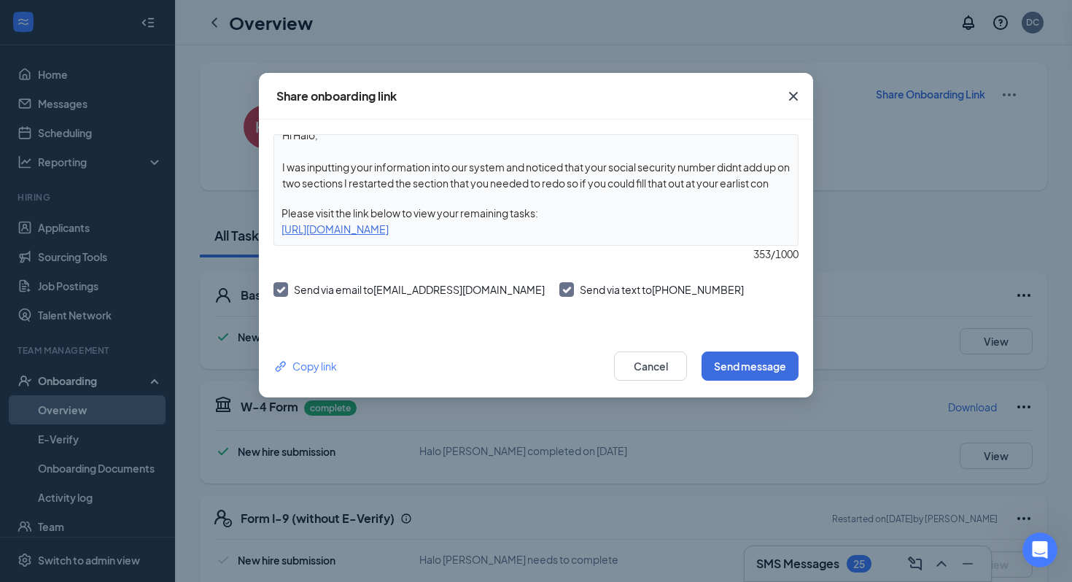
scroll to position [27, 0]
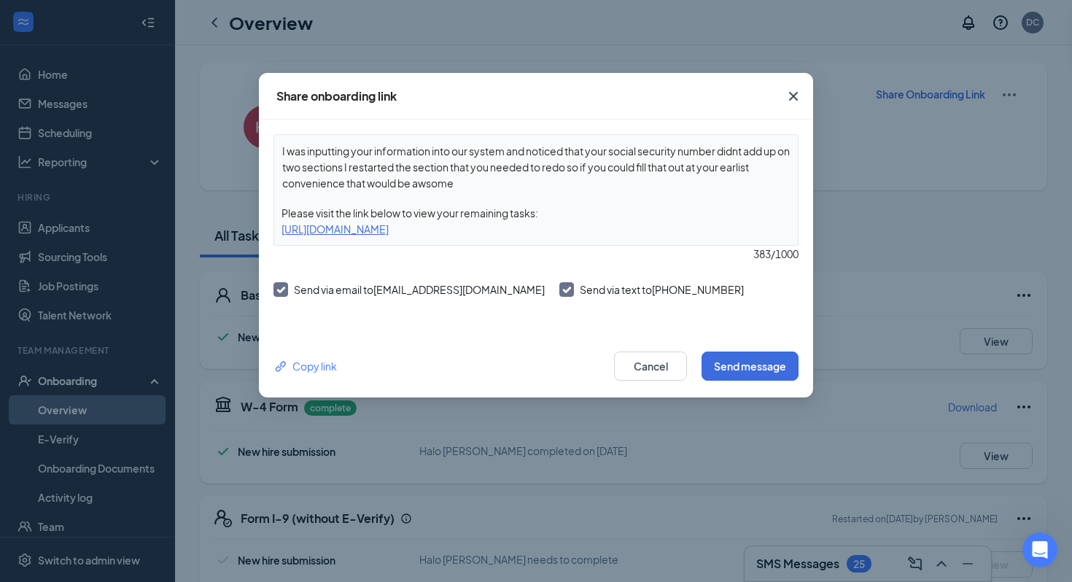
click at [0, 0] on span "Replace with" at bounding box center [0, 0] width 0 height 0
click at [518, 184] on textarea "Hi Halo, I was inputting your information into our system and noticed that your…" at bounding box center [536, 162] width 524 height 54
type textarea "Hi Halo, I was inputting your information into our system and noticed that your…"
click at [703, 355] on button "Send message" at bounding box center [749, 365] width 97 height 29
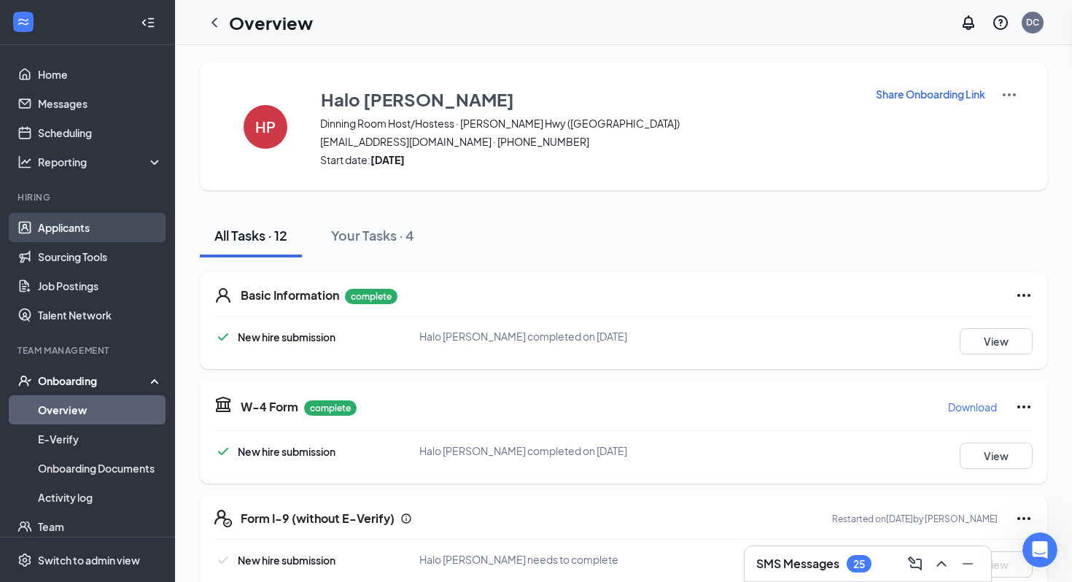
click at [116, 229] on link "Applicants" at bounding box center [100, 227] width 125 height 29
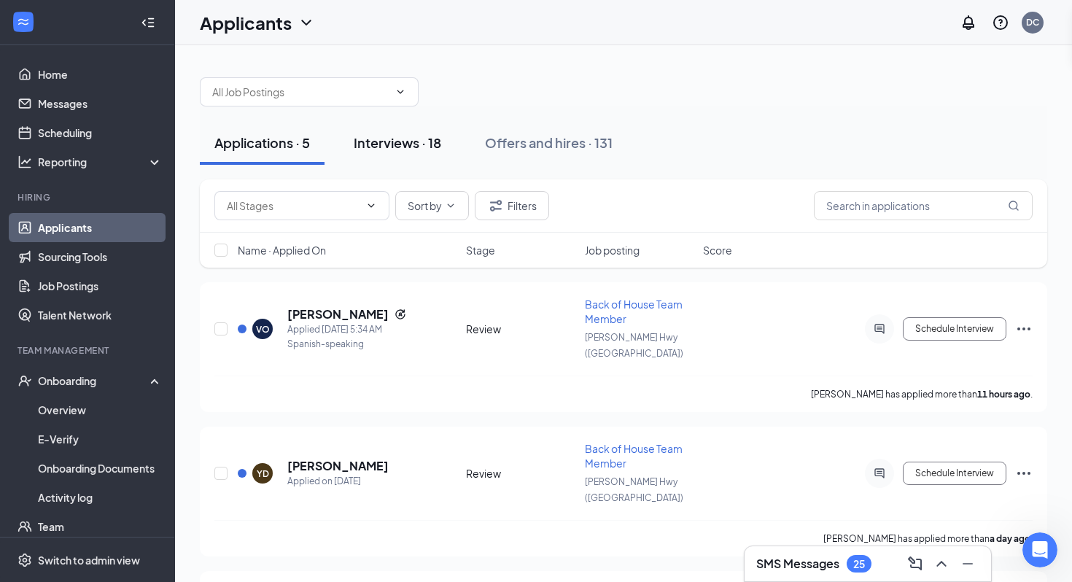
click at [409, 154] on button "Interviews · 18" at bounding box center [397, 143] width 117 height 44
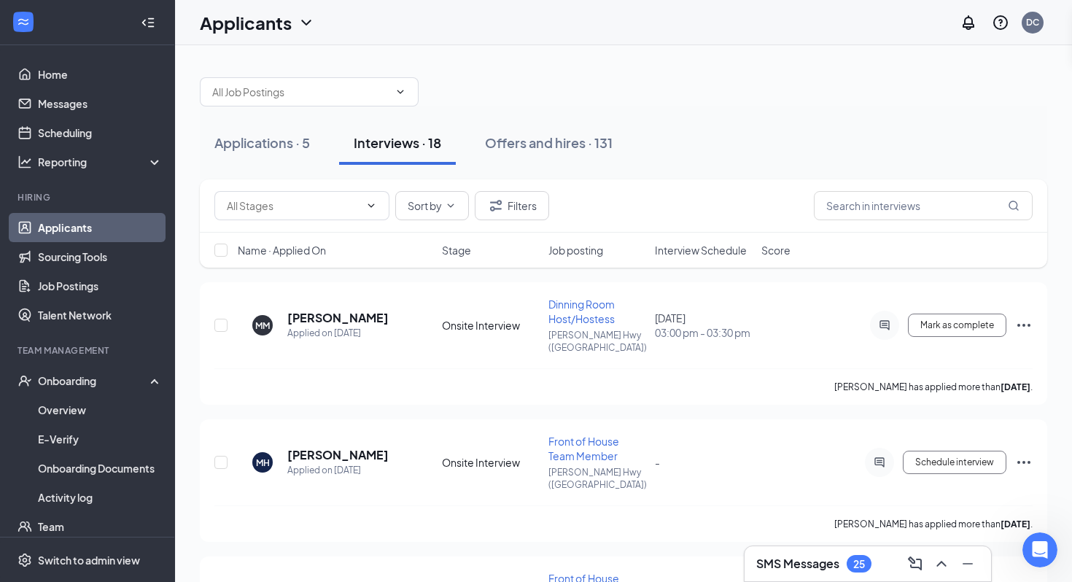
click at [683, 254] on span "Interview Schedule" at bounding box center [701, 250] width 92 height 15
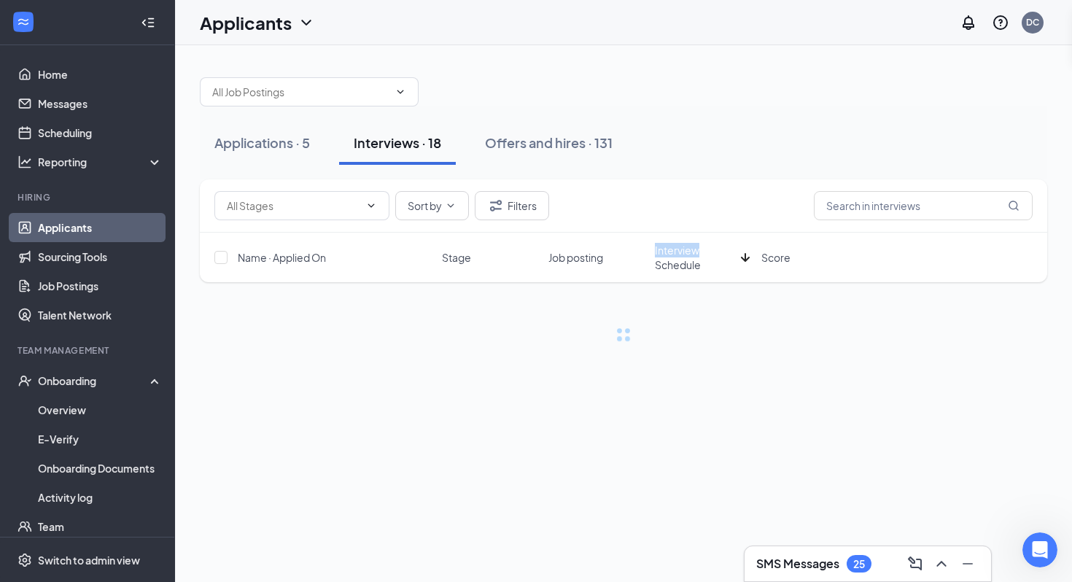
click at [683, 254] on span "Interview Schedule" at bounding box center [695, 257] width 80 height 29
click at [686, 216] on div "Sort by Filters" at bounding box center [623, 205] width 818 height 29
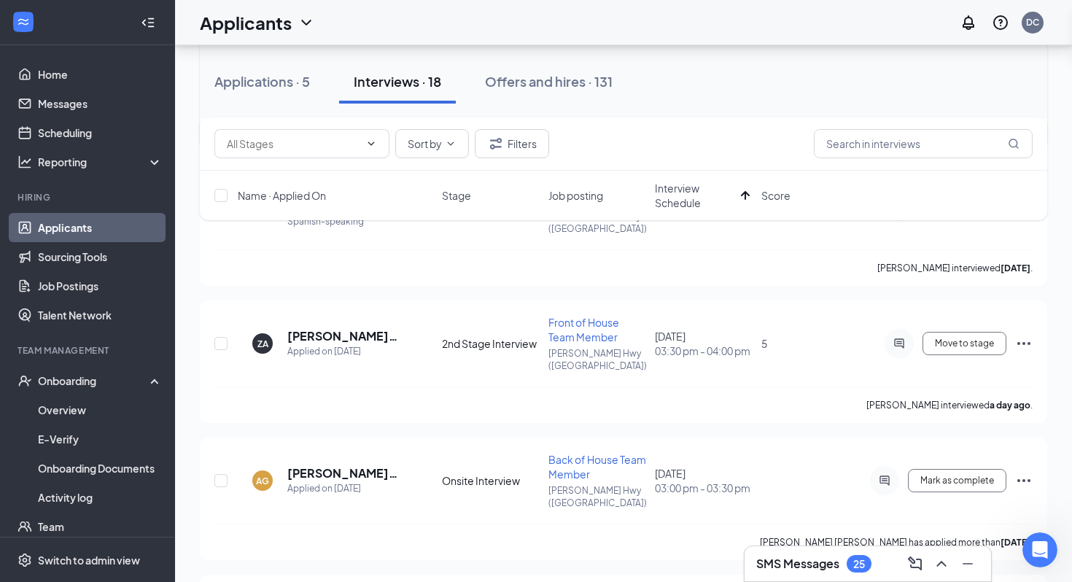
scroll to position [273, 0]
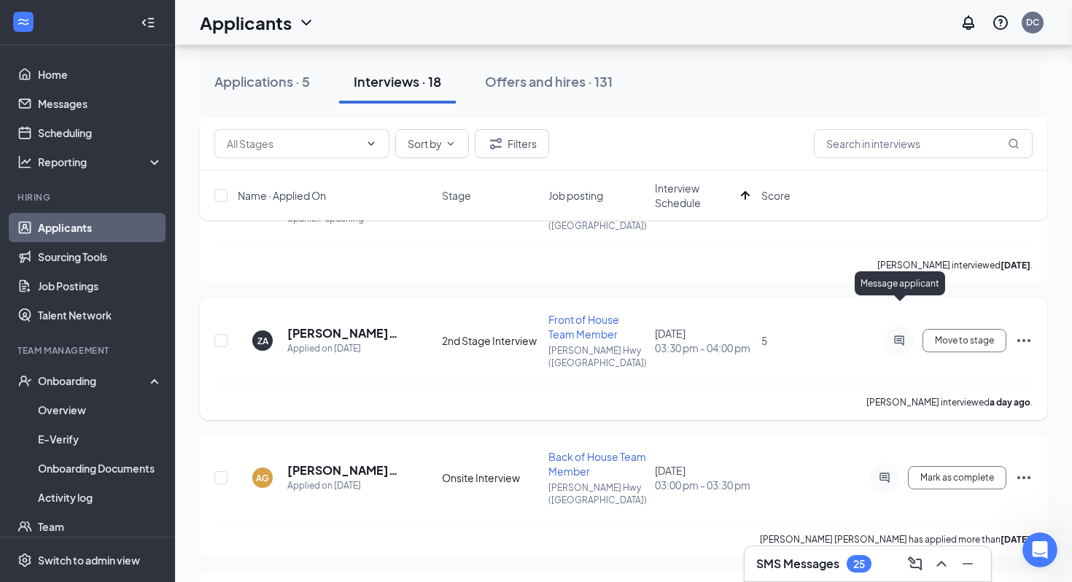
click at [901, 335] on icon "ActiveChat" at bounding box center [898, 339] width 9 height 9
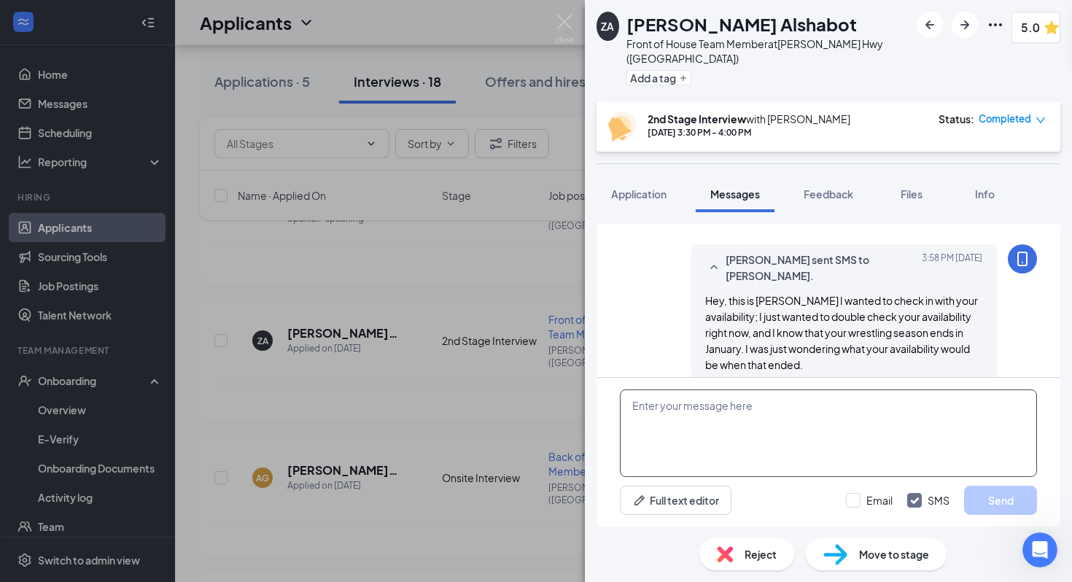
scroll to position [690, 0]
click at [506, 462] on div "ZA Zade Alshabot Front of House Team Member at Dixie Hwy (KY) Add a tag 5.0 2nd…" at bounding box center [536, 291] width 1072 height 582
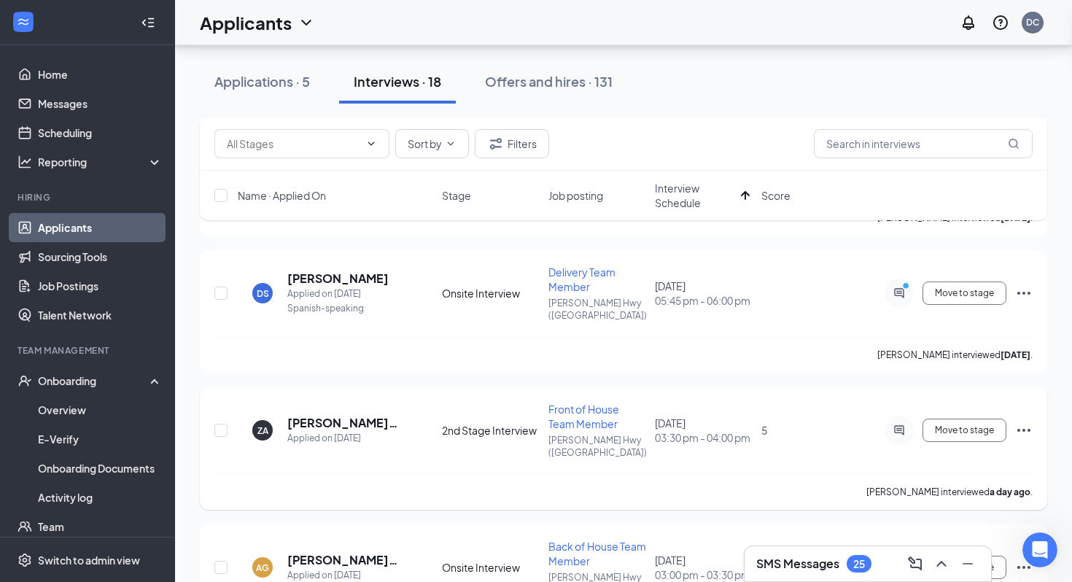
scroll to position [179, 0]
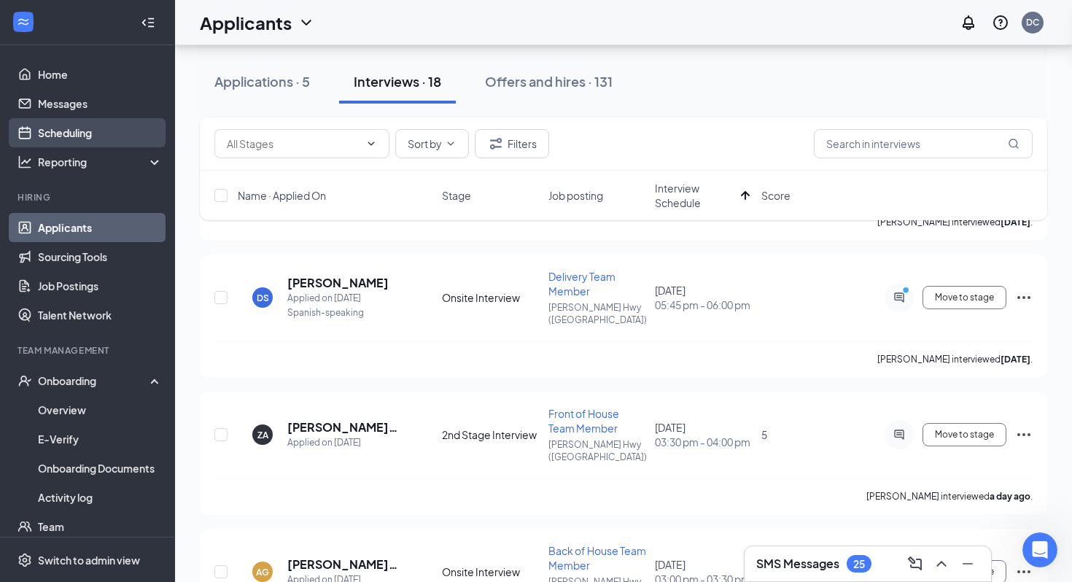
click at [130, 133] on link "Scheduling" at bounding box center [100, 132] width 125 height 29
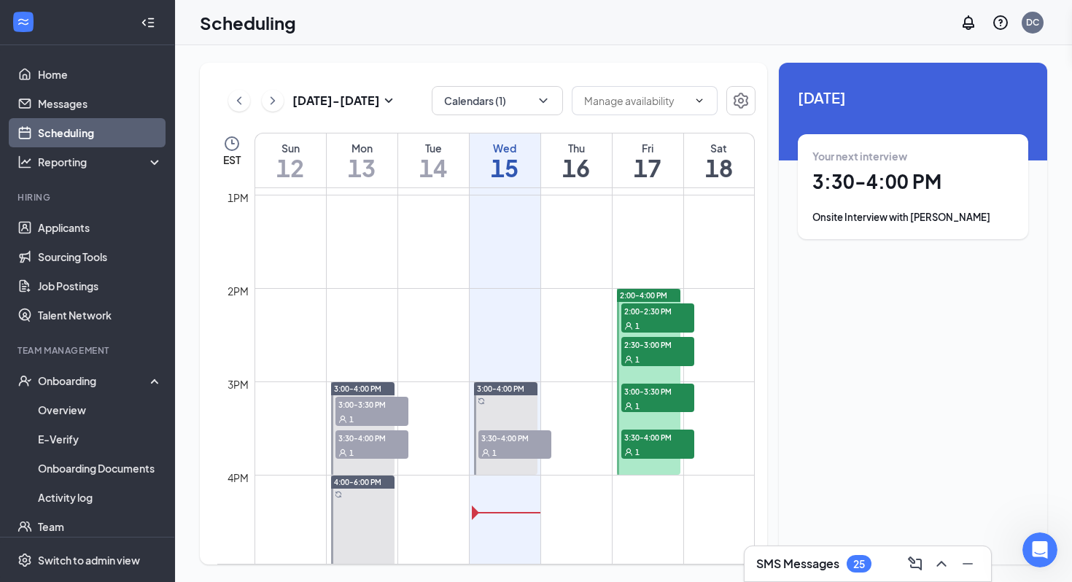
scroll to position [1172, 0]
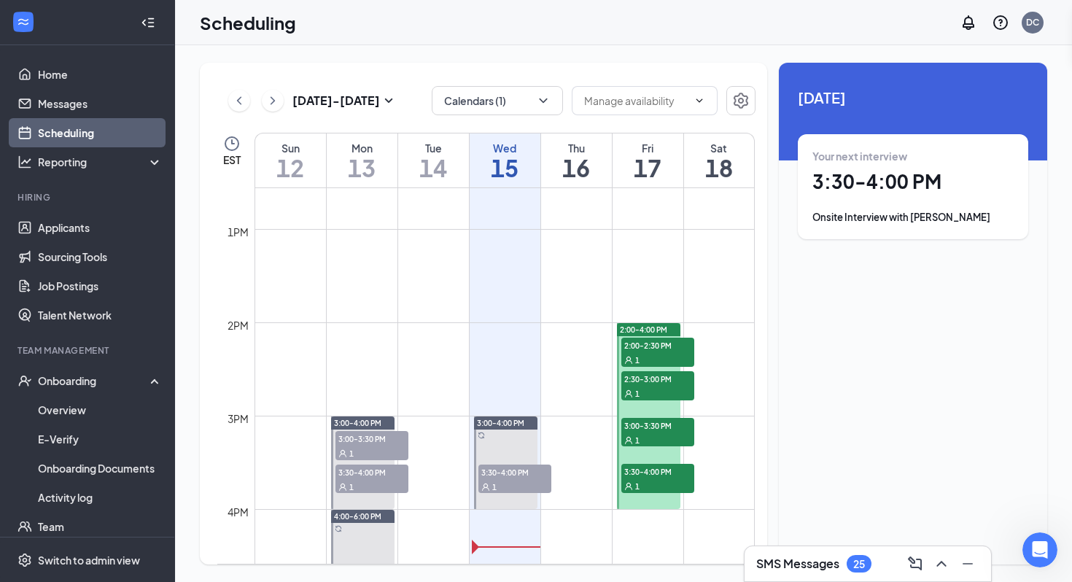
click at [639, 346] on span "2:00-2:30 PM" at bounding box center [657, 345] width 73 height 15
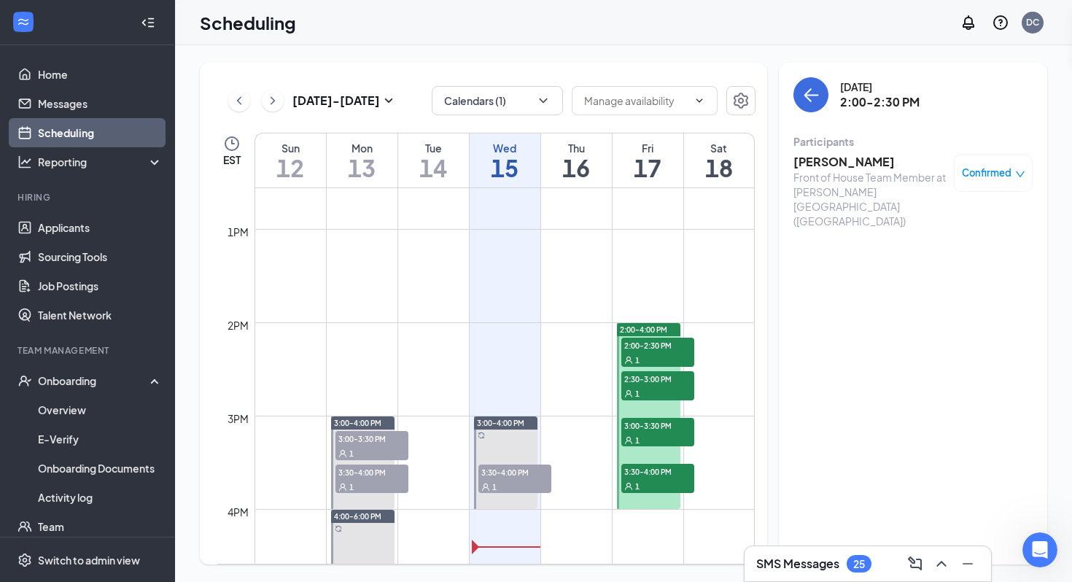
click at [645, 387] on div "1" at bounding box center [657, 393] width 73 height 15
click at [655, 432] on div "1" at bounding box center [657, 439] width 73 height 15
click at [658, 483] on div "1" at bounding box center [657, 485] width 73 height 15
click at [845, 562] on div "SMS Messages 25" at bounding box center [813, 563] width 115 height 17
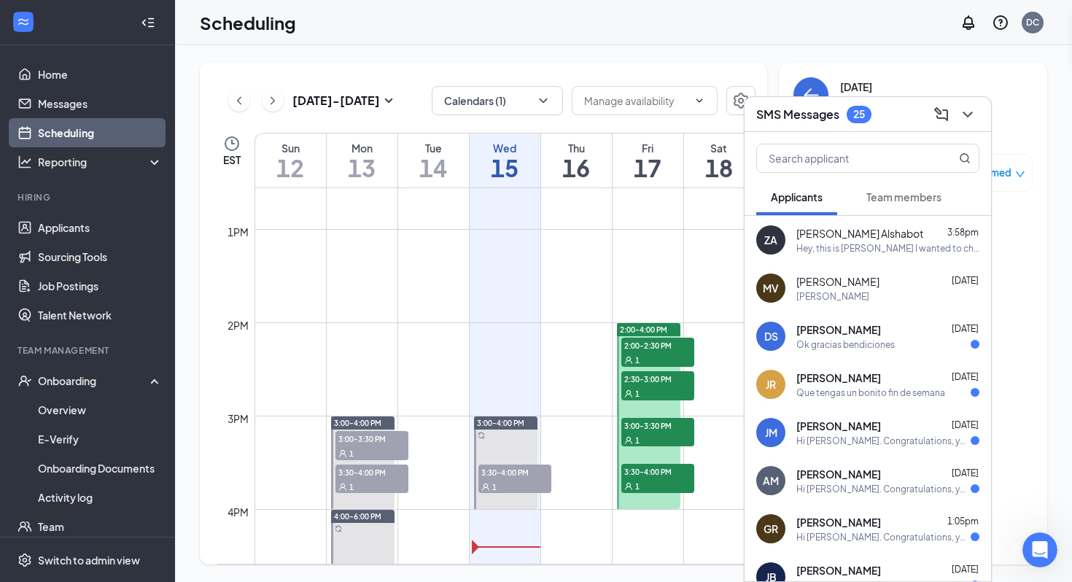
click at [852, 112] on div "25" at bounding box center [858, 114] width 25 height 17
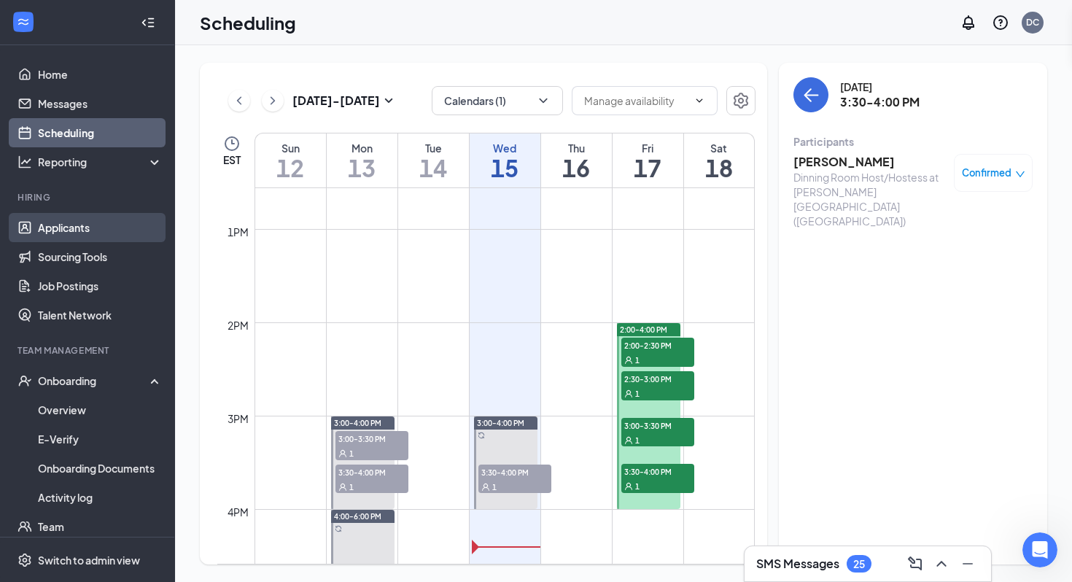
click at [101, 216] on link "Applicants" at bounding box center [100, 227] width 125 height 29
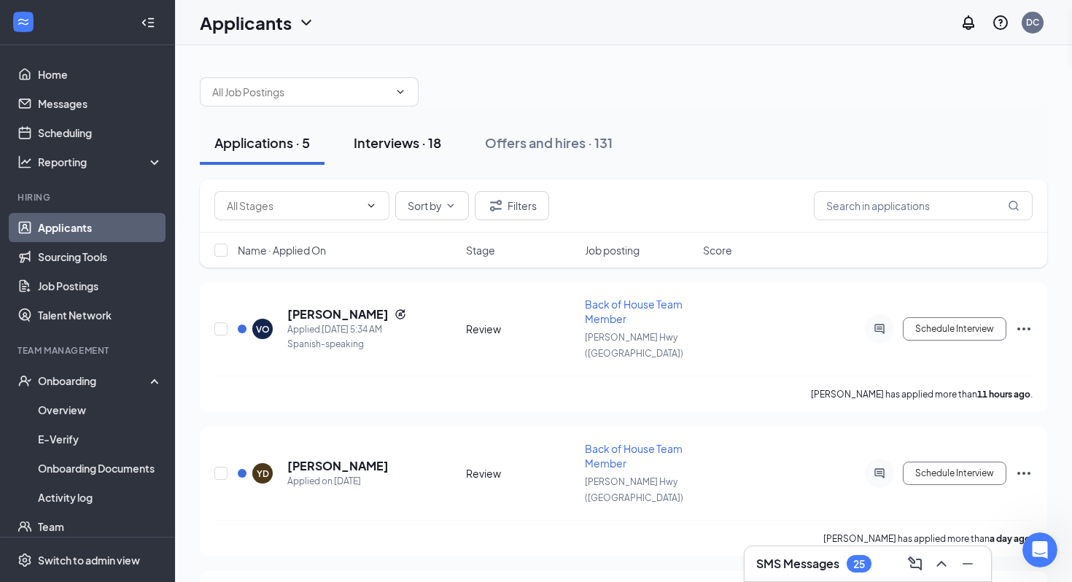
click at [397, 150] on div "Interviews · 18" at bounding box center [397, 142] width 87 height 18
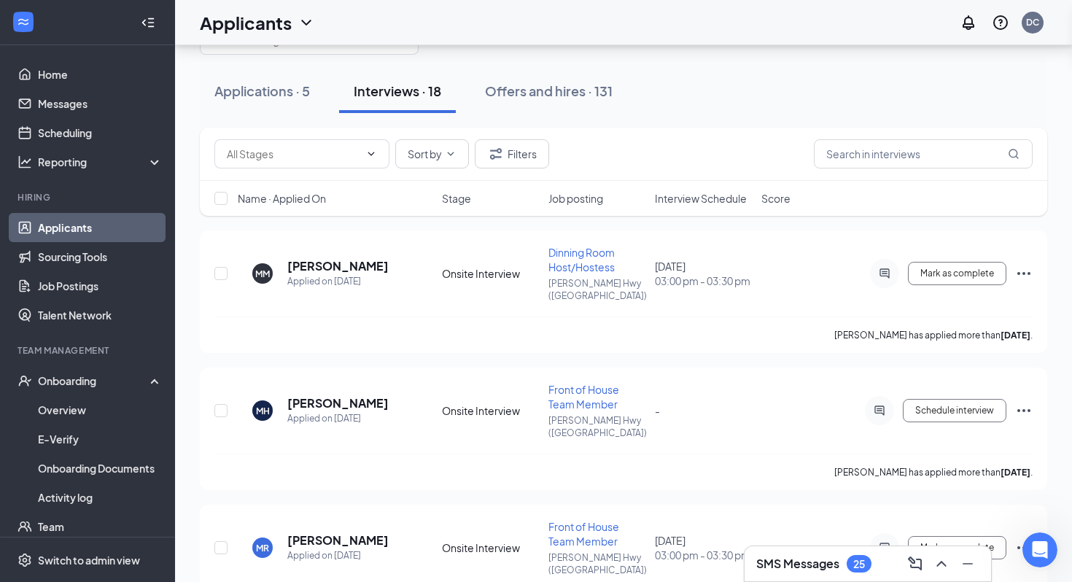
scroll to position [55, 0]
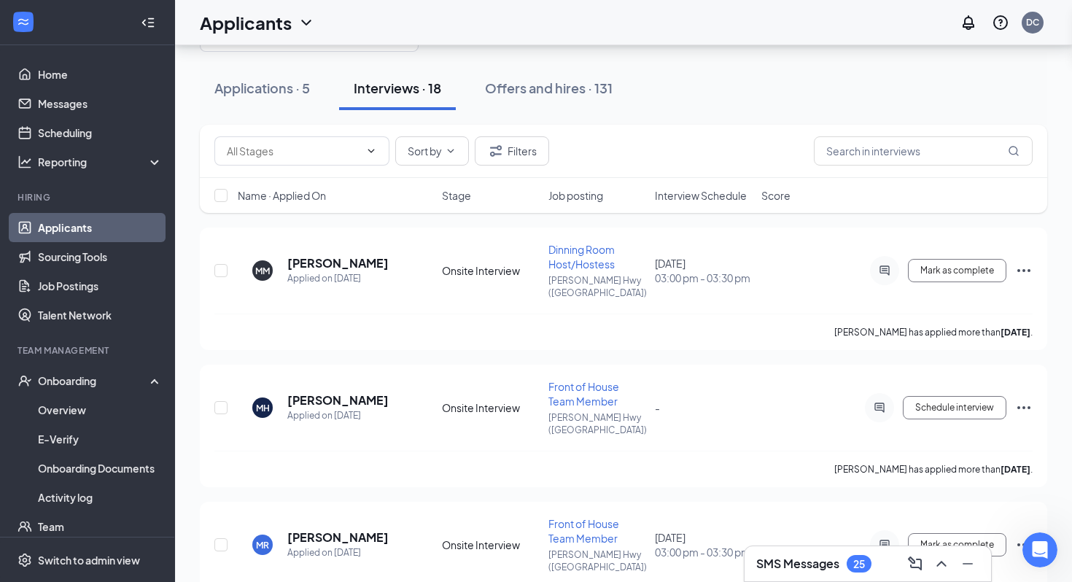
click at [700, 198] on span "Interview Schedule" at bounding box center [701, 195] width 92 height 15
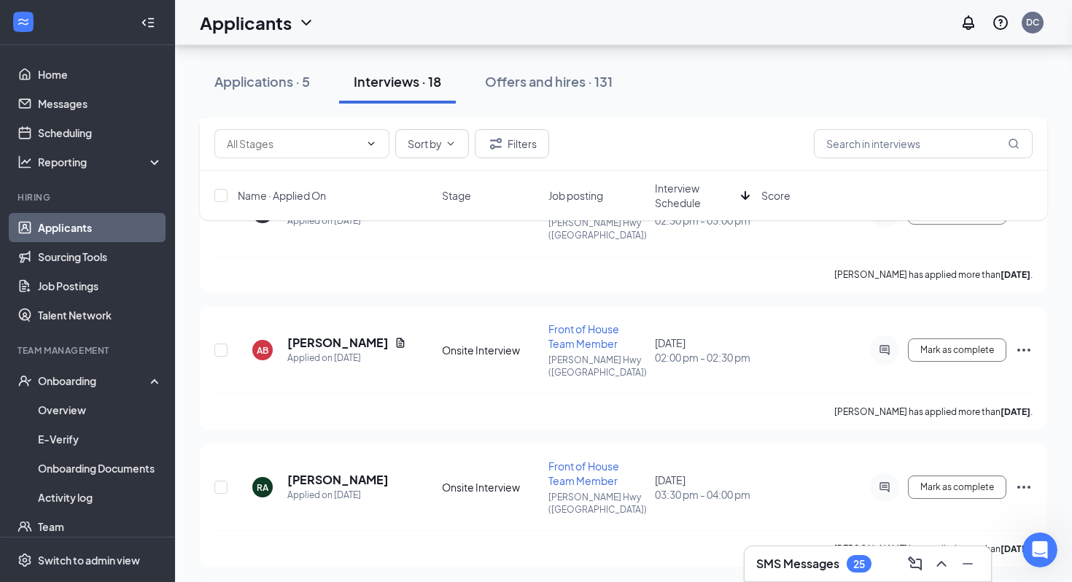
scroll to position [1320, 0]
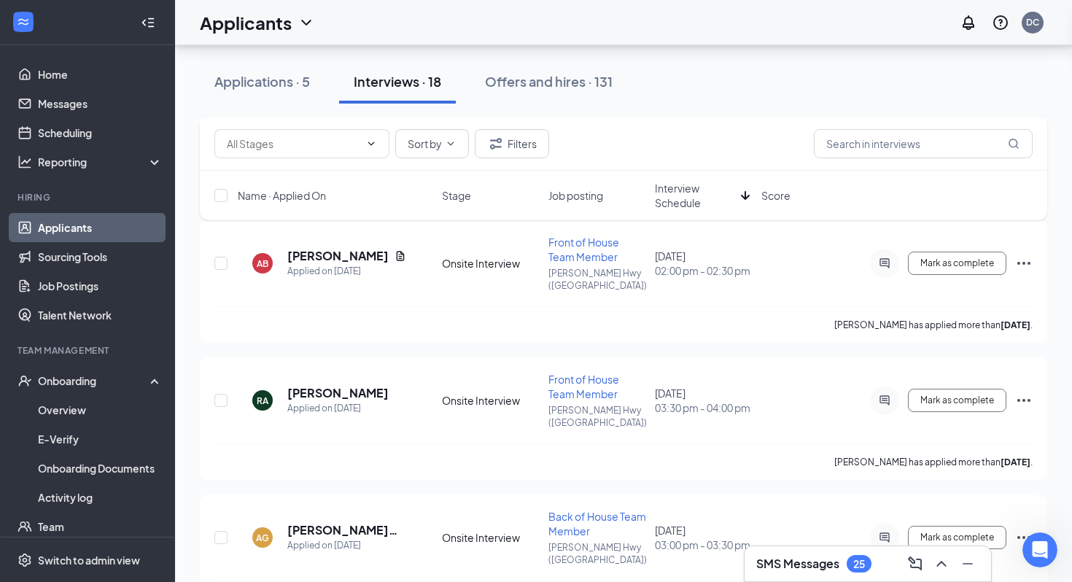
click at [561, 46] on div "Applications · 5 Interviews · 18 Offers and hires · 131" at bounding box center [623, 81] width 847 height 73
click at [561, 81] on div "Offers and hires · 131" at bounding box center [549, 81] width 128 height 18
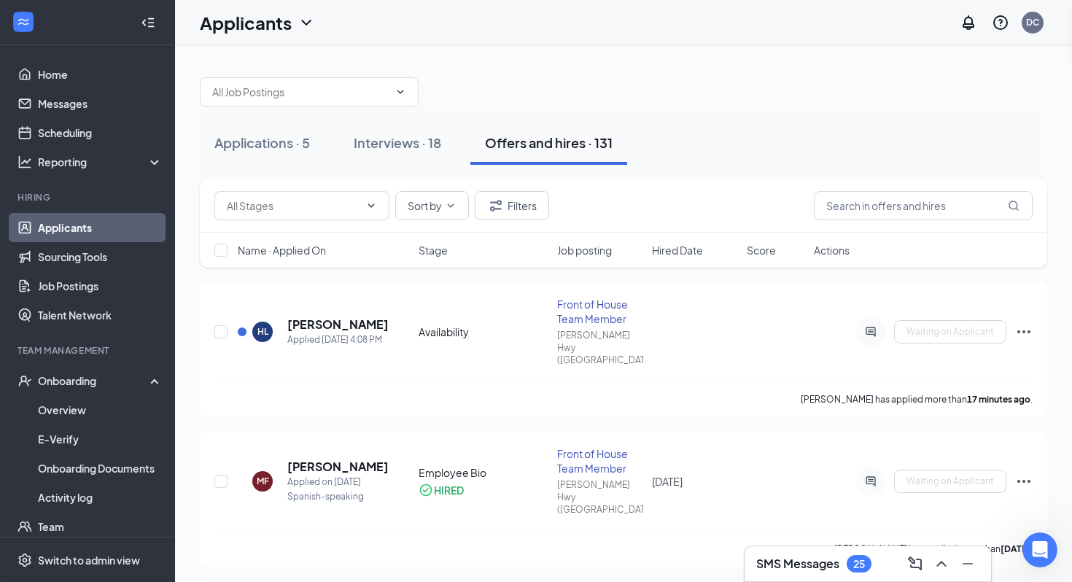
click at [696, 252] on span "Hired Date" at bounding box center [677, 250] width 51 height 15
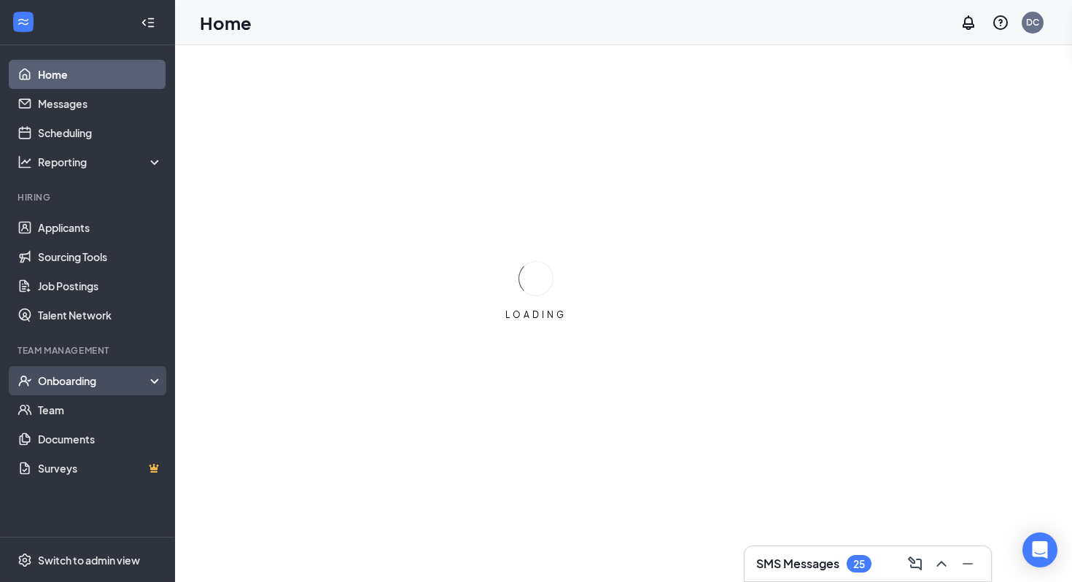
click at [131, 383] on div "Onboarding" at bounding box center [94, 380] width 112 height 15
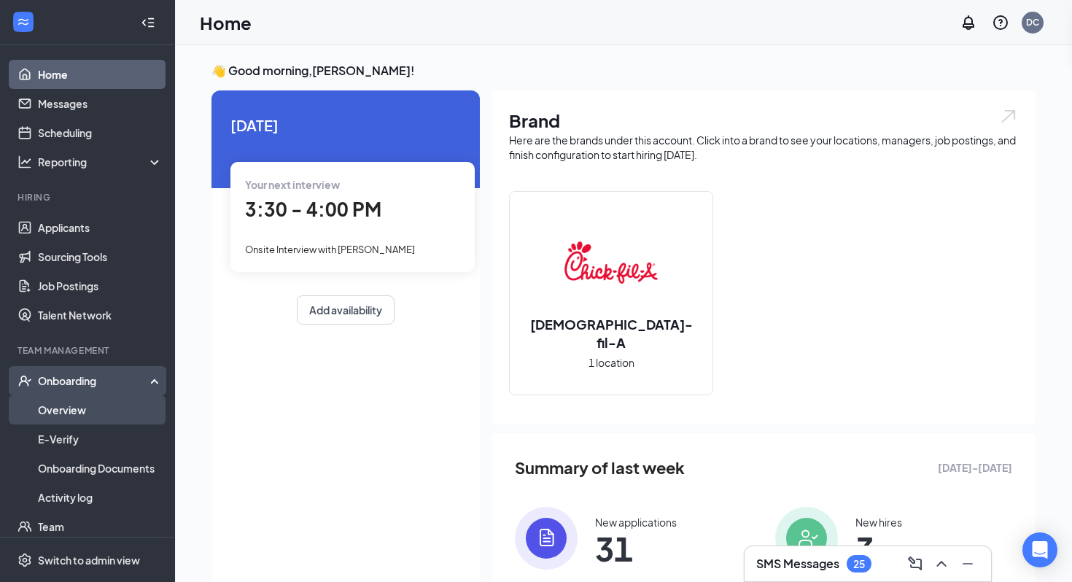
click at [98, 421] on link "Overview" at bounding box center [100, 409] width 125 height 29
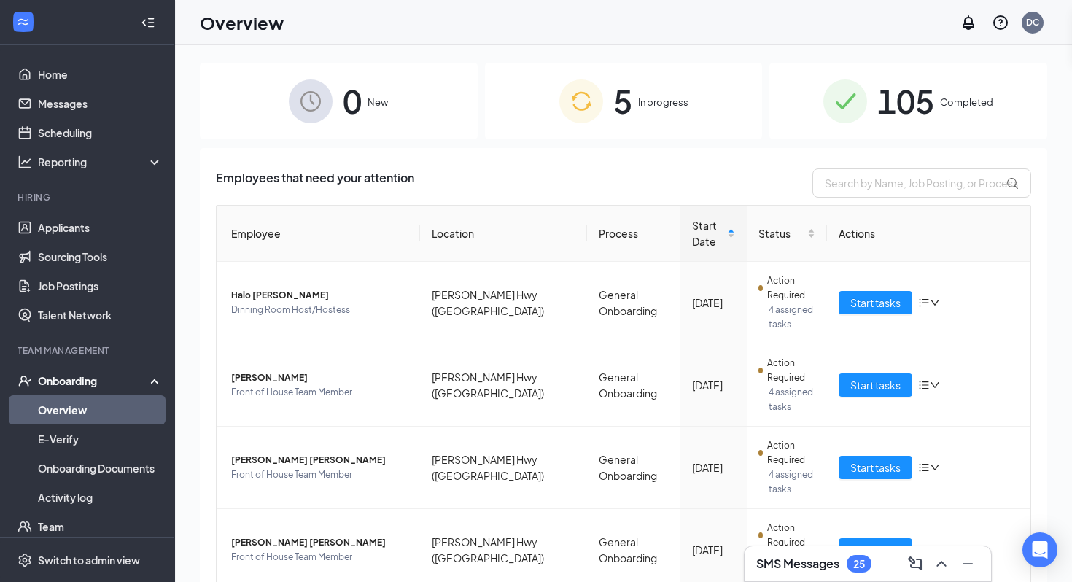
click at [615, 129] on div "5 In progress" at bounding box center [624, 101] width 278 height 77
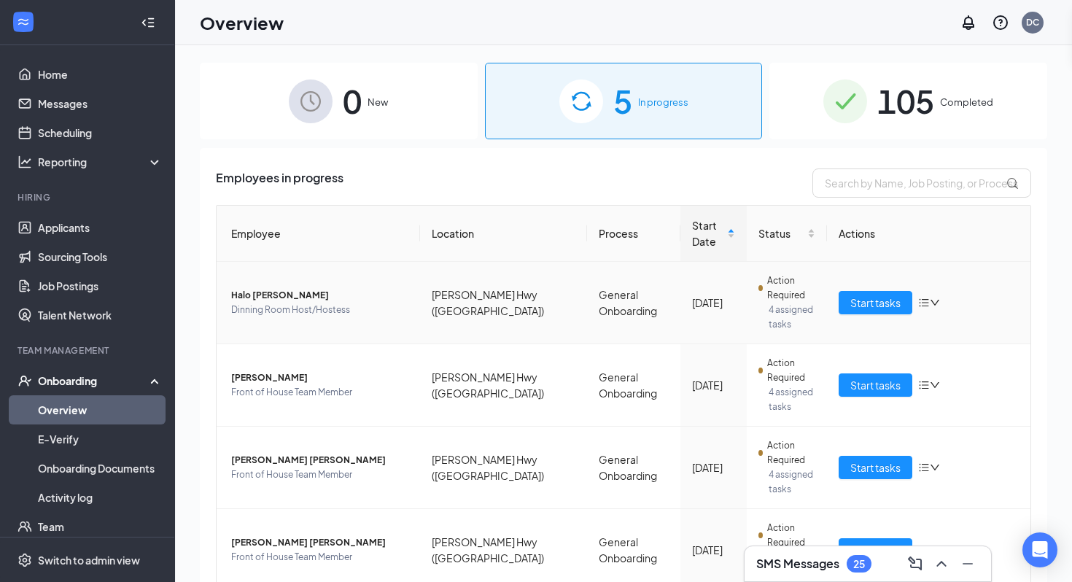
click at [282, 288] on span "Halo [PERSON_NAME]" at bounding box center [319, 295] width 177 height 15
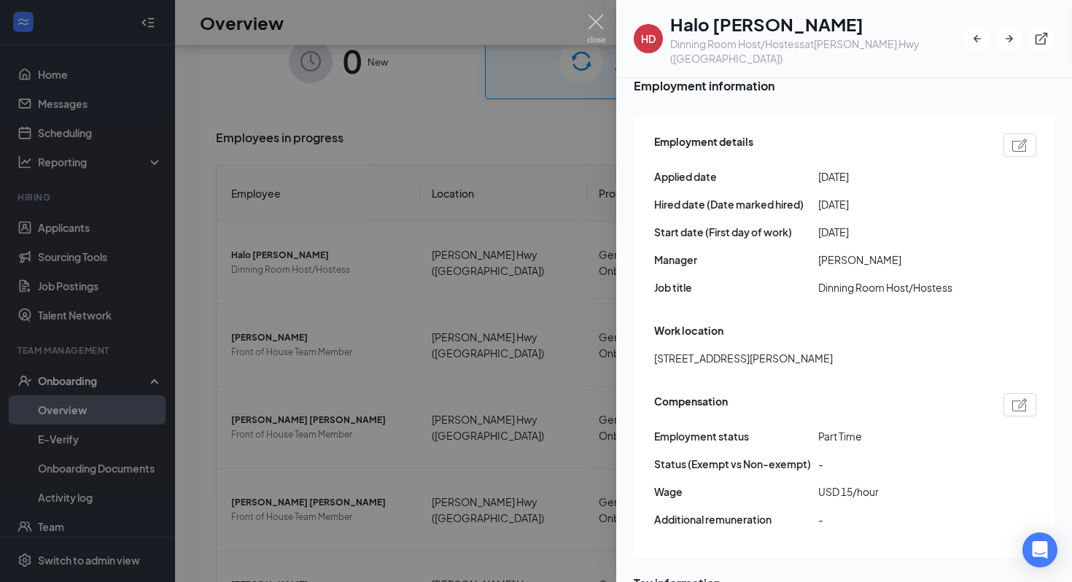
scroll to position [721, 0]
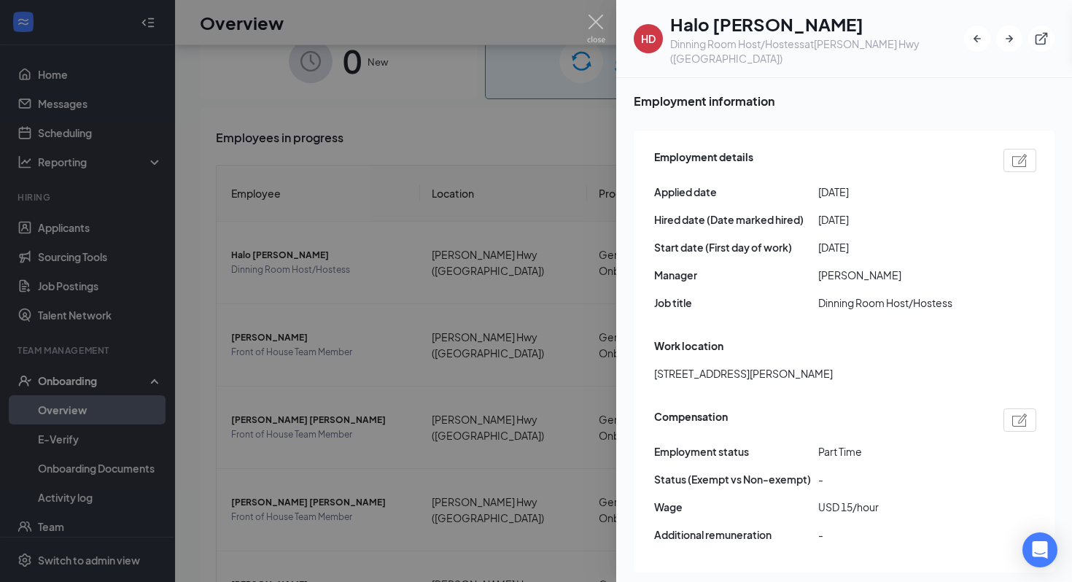
click at [1022, 413] on img at bounding box center [1019, 419] width 15 height 13
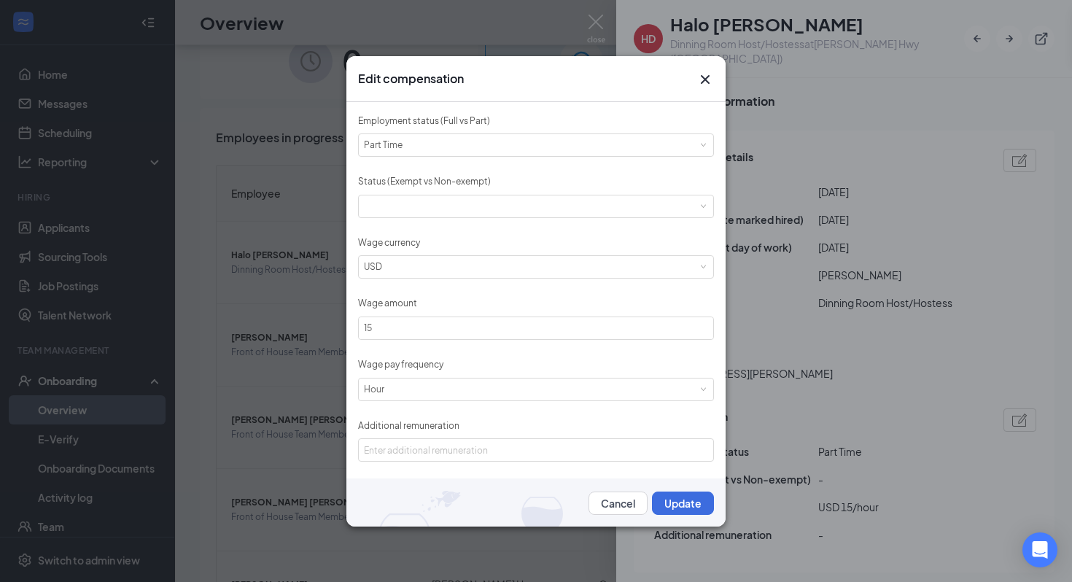
scroll to position [1, 0]
click at [630, 502] on button "Cancel" at bounding box center [617, 502] width 59 height 23
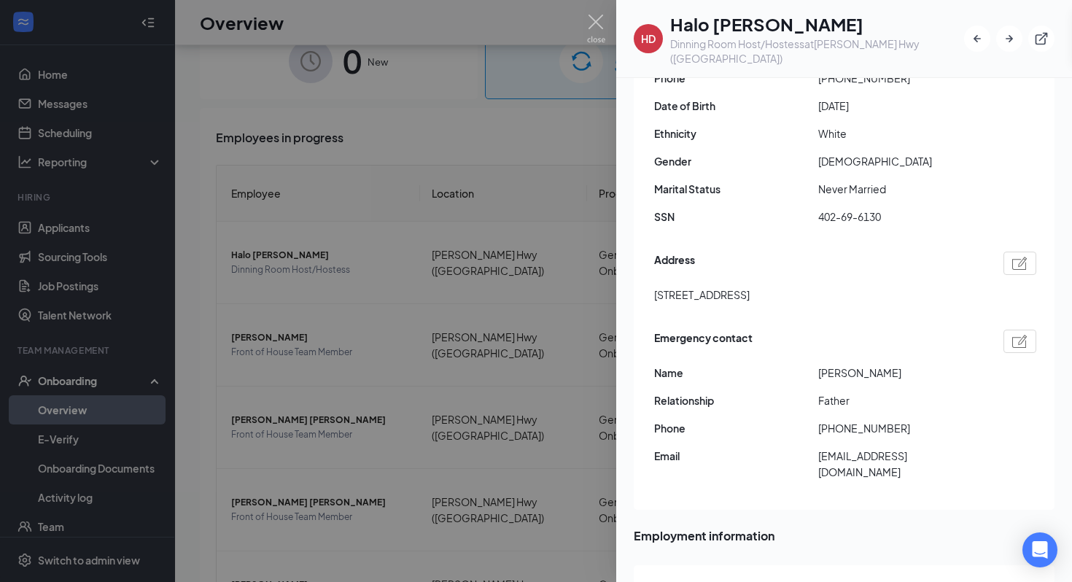
scroll to position [0, 0]
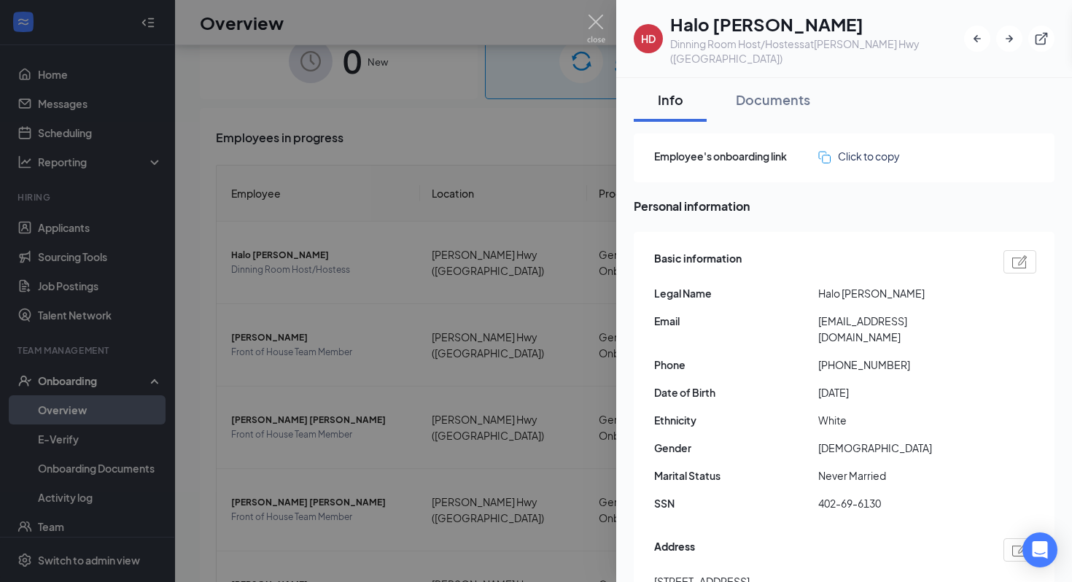
click at [507, 392] on div at bounding box center [536, 291] width 1072 height 582
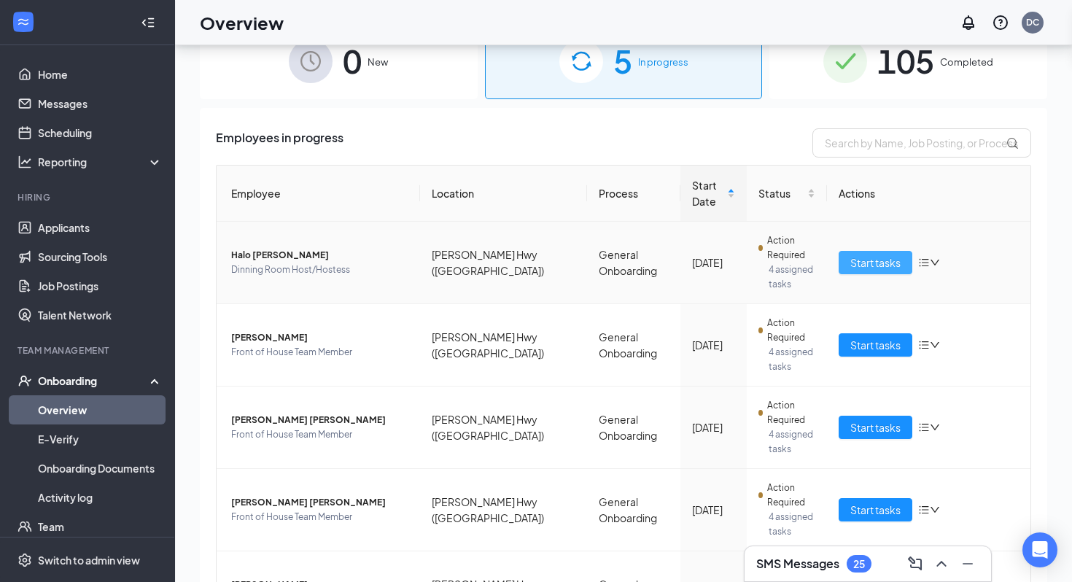
click at [859, 254] on span "Start tasks" at bounding box center [875, 262] width 50 height 16
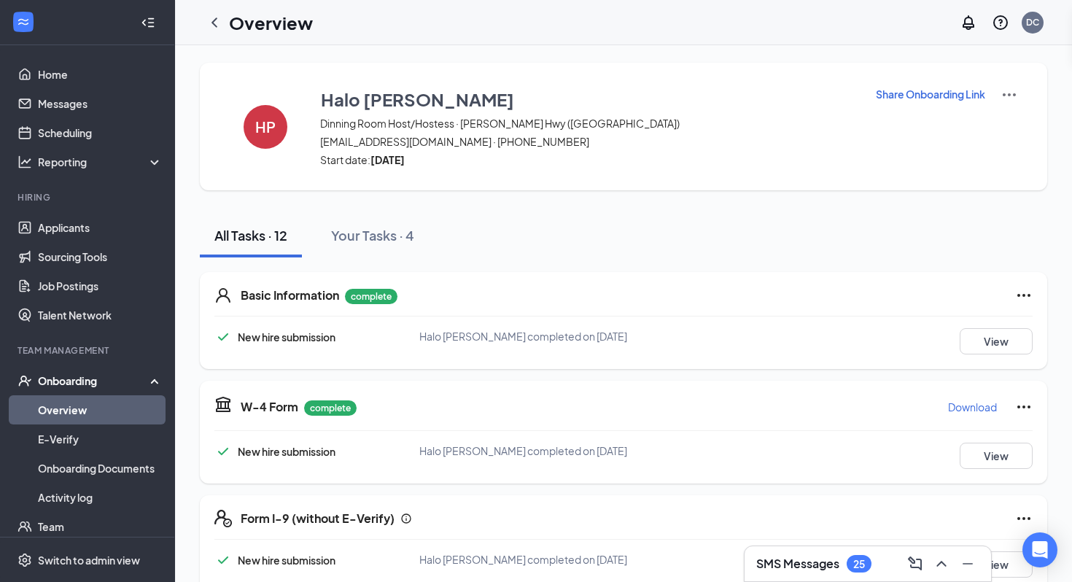
click at [1019, 298] on icon "Ellipses" at bounding box center [1023, 295] width 17 height 17
click at [1000, 338] on button "View" at bounding box center [996, 341] width 73 height 26
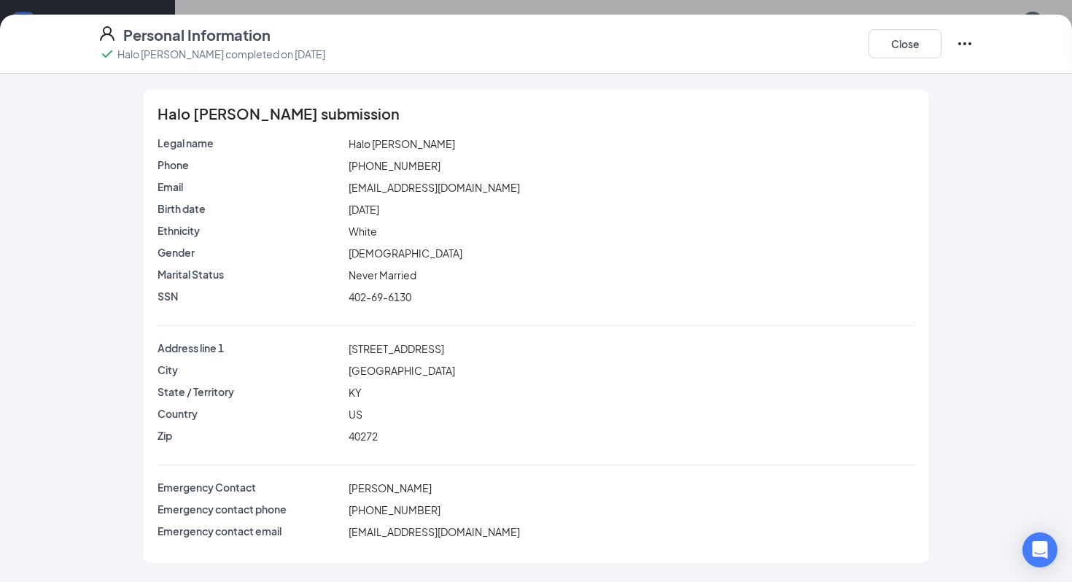
scroll to position [500, 0]
click at [911, 50] on button "Close" at bounding box center [904, 43] width 73 height 29
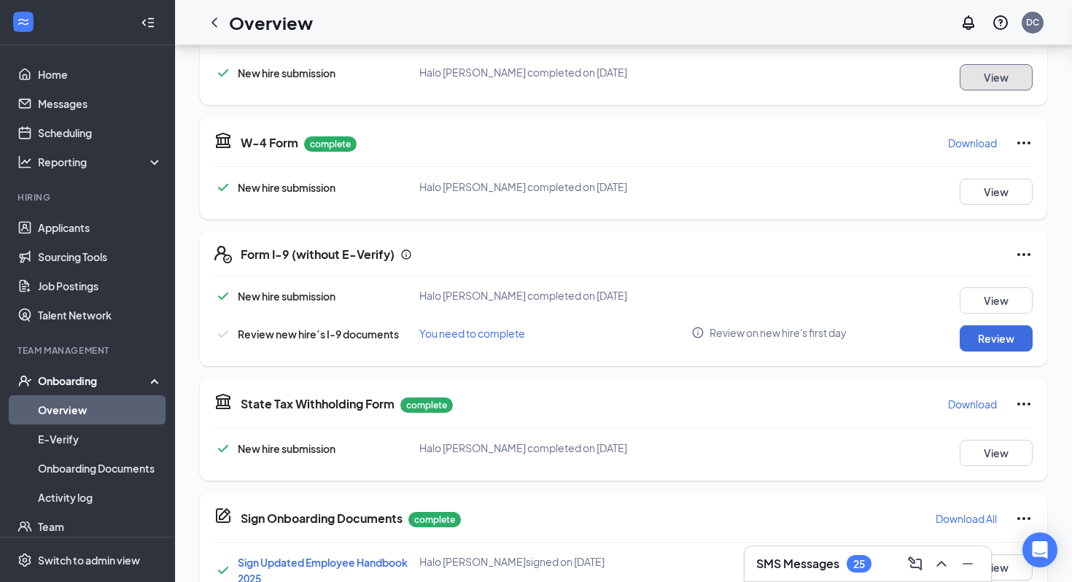
scroll to position [707, 0]
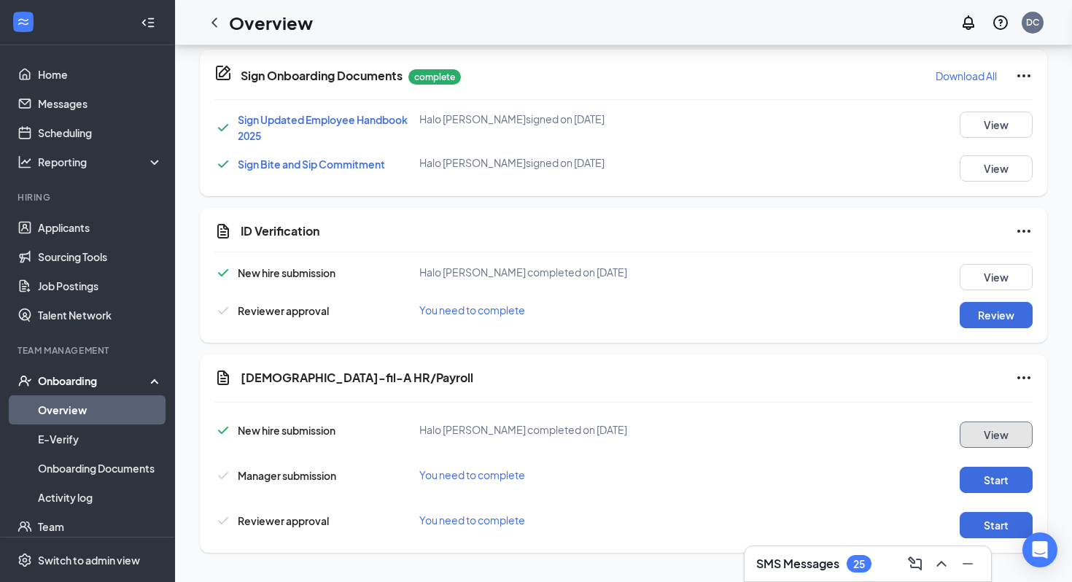
click at [991, 435] on button "View" at bounding box center [996, 434] width 73 height 26
click at [977, 276] on button "View" at bounding box center [996, 277] width 73 height 26
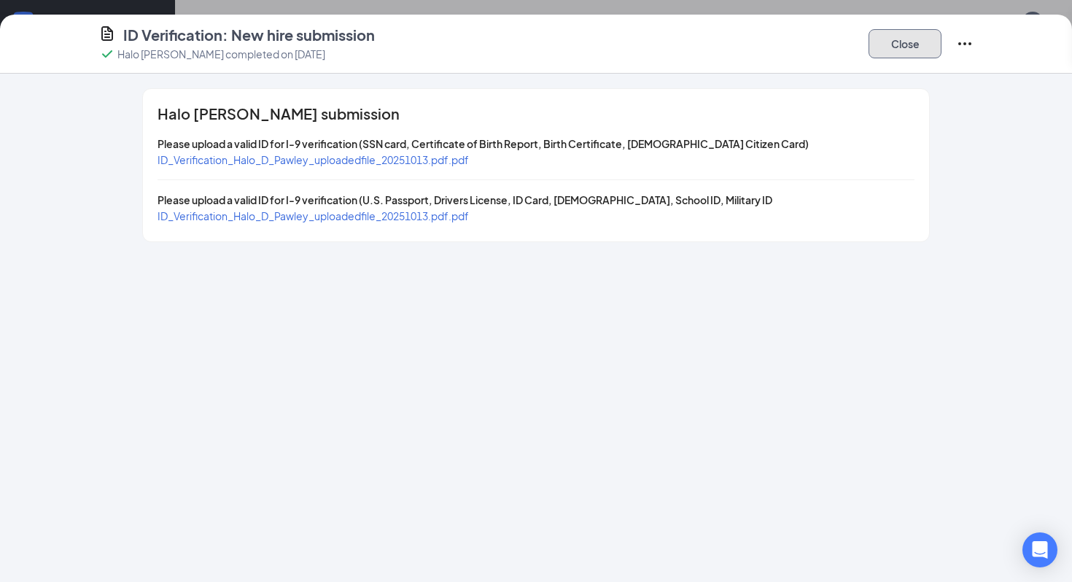
click at [894, 49] on button "Close" at bounding box center [904, 43] width 73 height 29
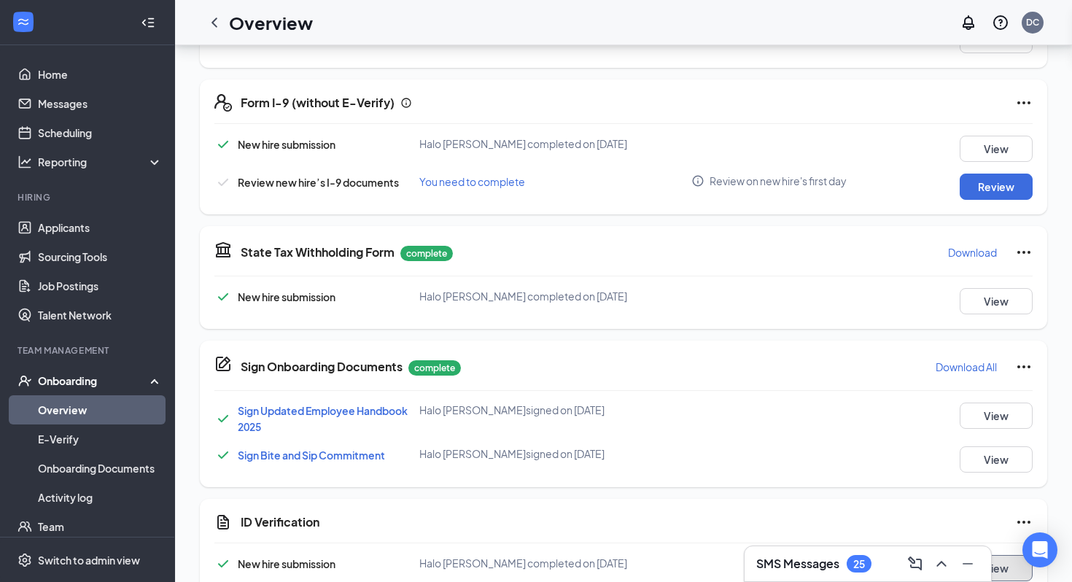
scroll to position [405, 0]
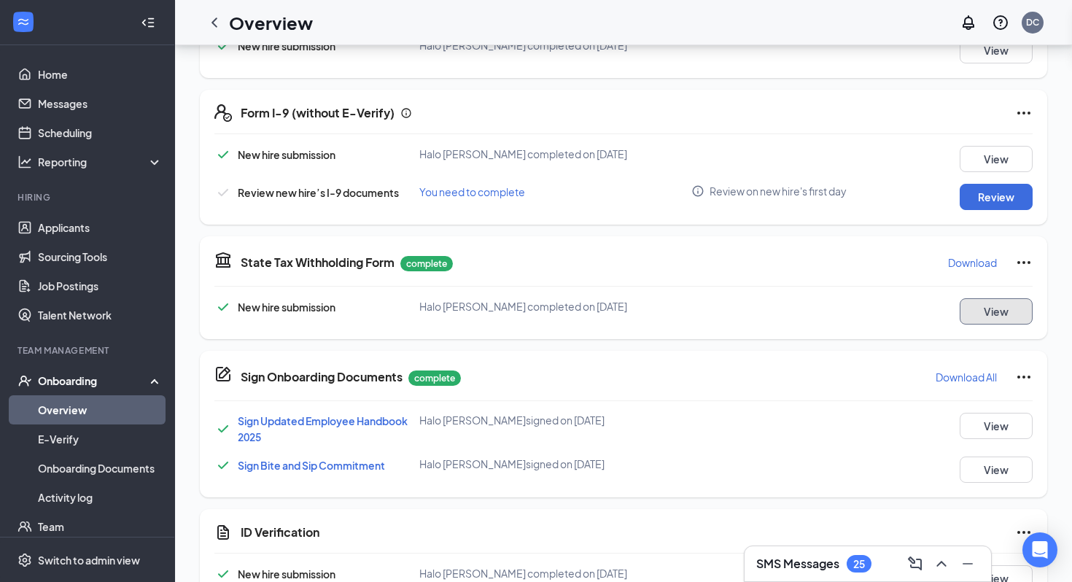
click at [984, 302] on button "View" at bounding box center [996, 311] width 73 height 26
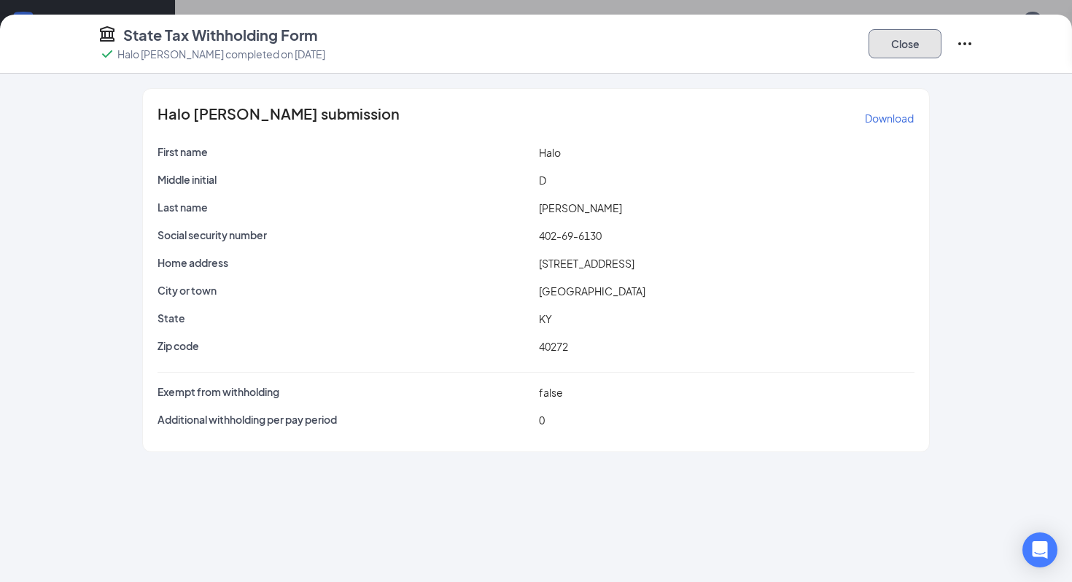
click at [888, 34] on button "Close" at bounding box center [904, 43] width 73 height 29
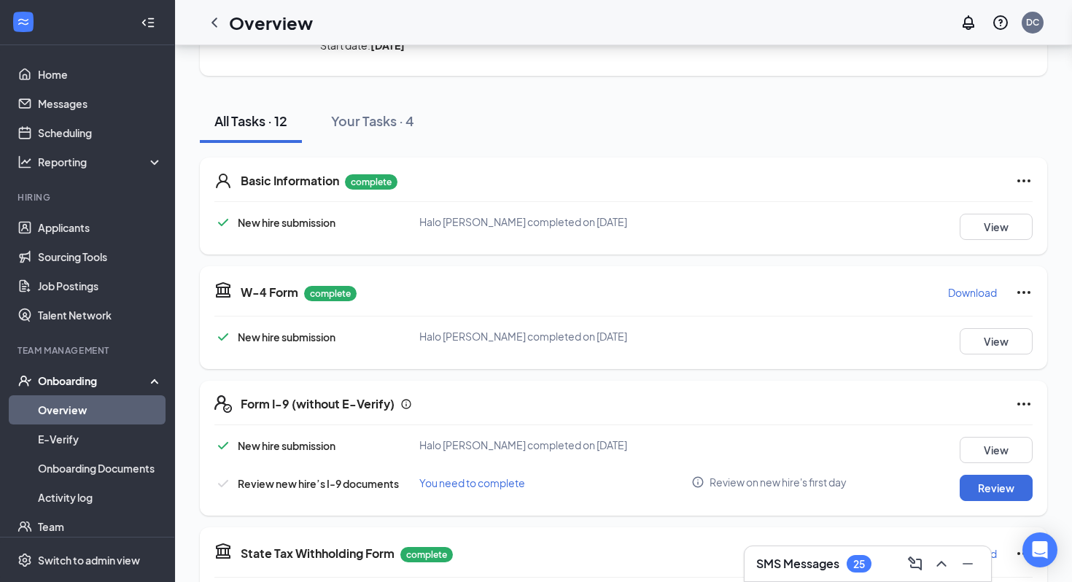
scroll to position [108, 0]
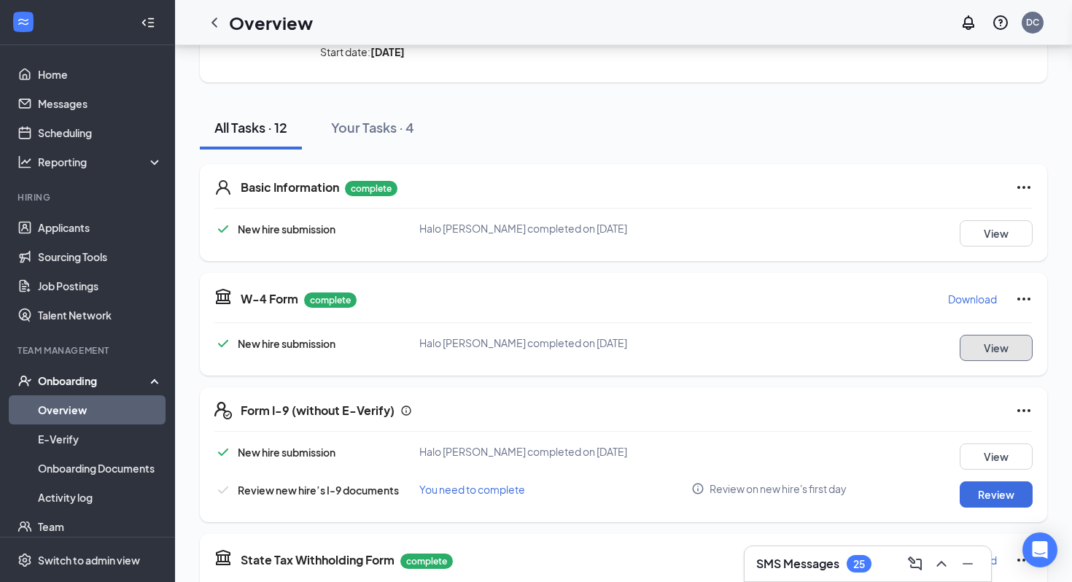
click at [992, 351] on button "View" at bounding box center [996, 348] width 73 height 26
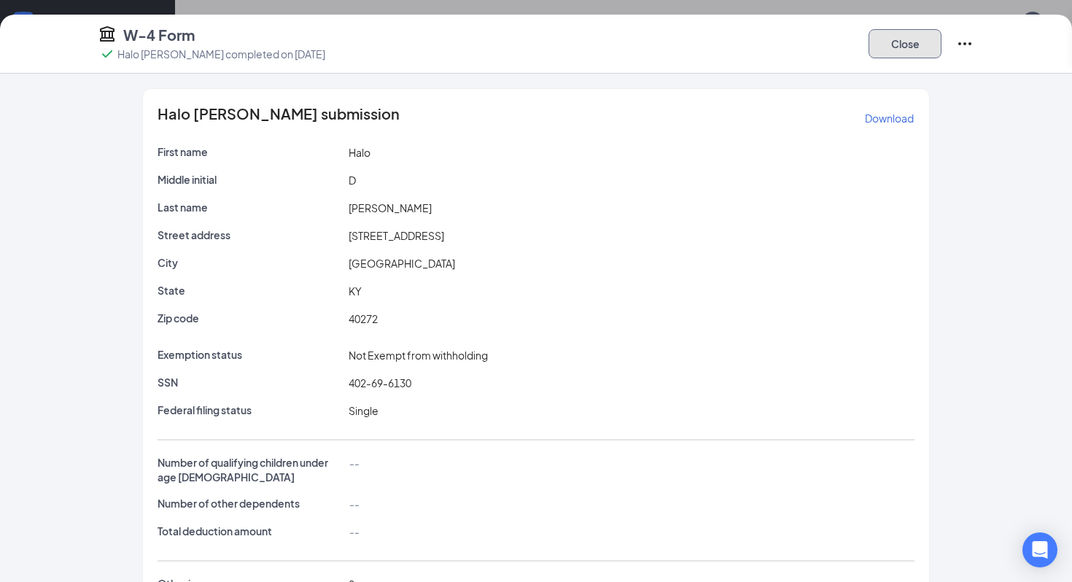
click at [928, 47] on button "Close" at bounding box center [904, 43] width 73 height 29
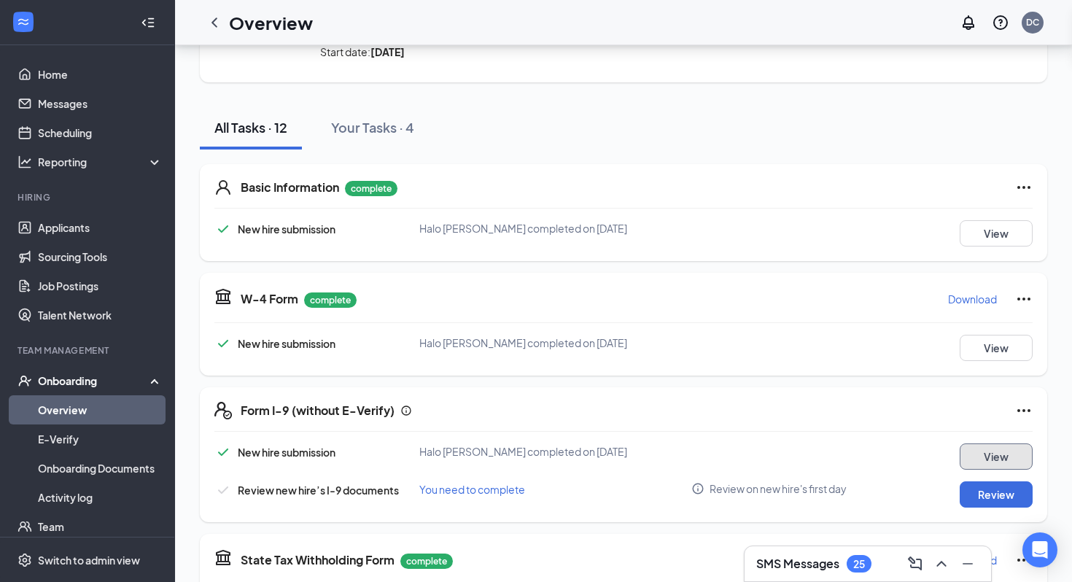
click at [995, 450] on button "View" at bounding box center [996, 456] width 73 height 26
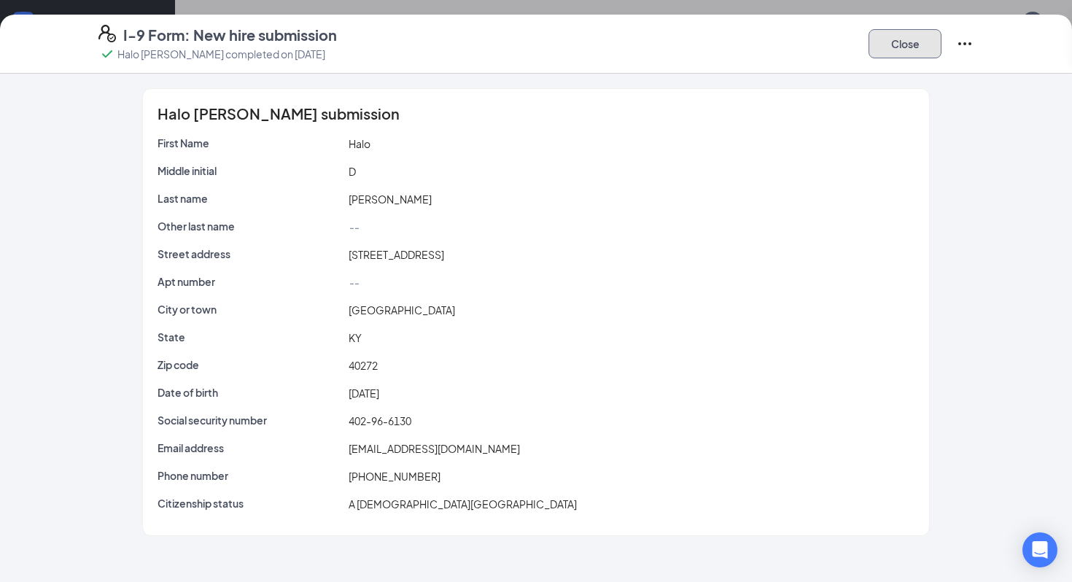
click at [910, 55] on button "Close" at bounding box center [904, 43] width 73 height 29
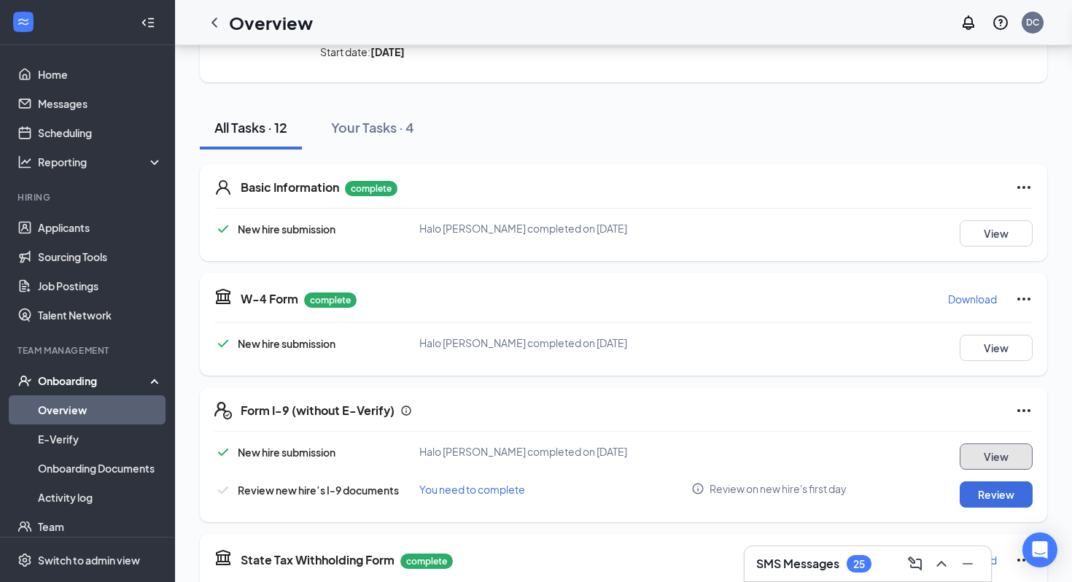
click at [991, 463] on button "View" at bounding box center [996, 456] width 73 height 26
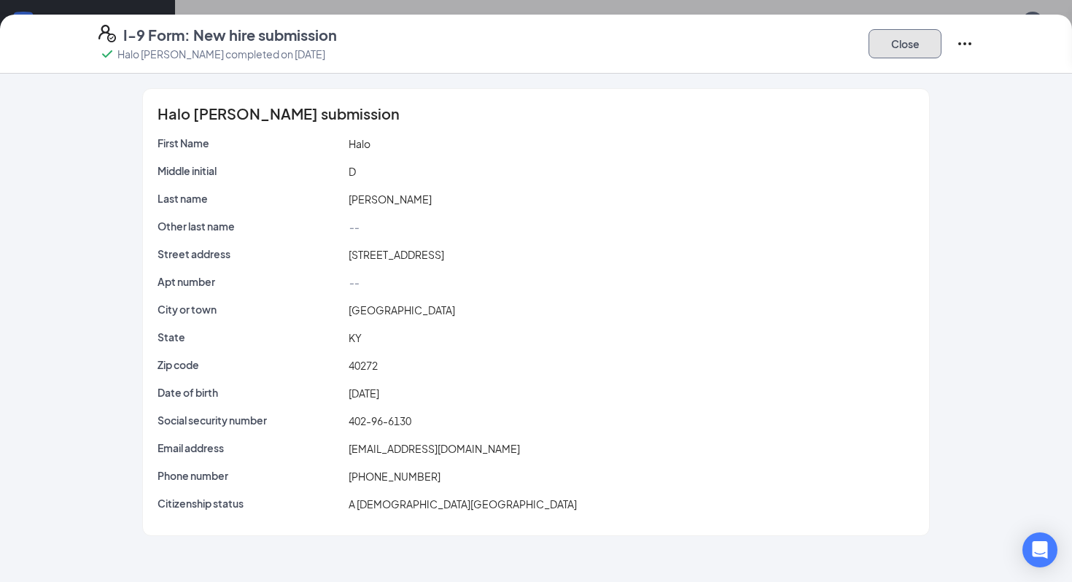
click at [916, 40] on button "Close" at bounding box center [904, 43] width 73 height 29
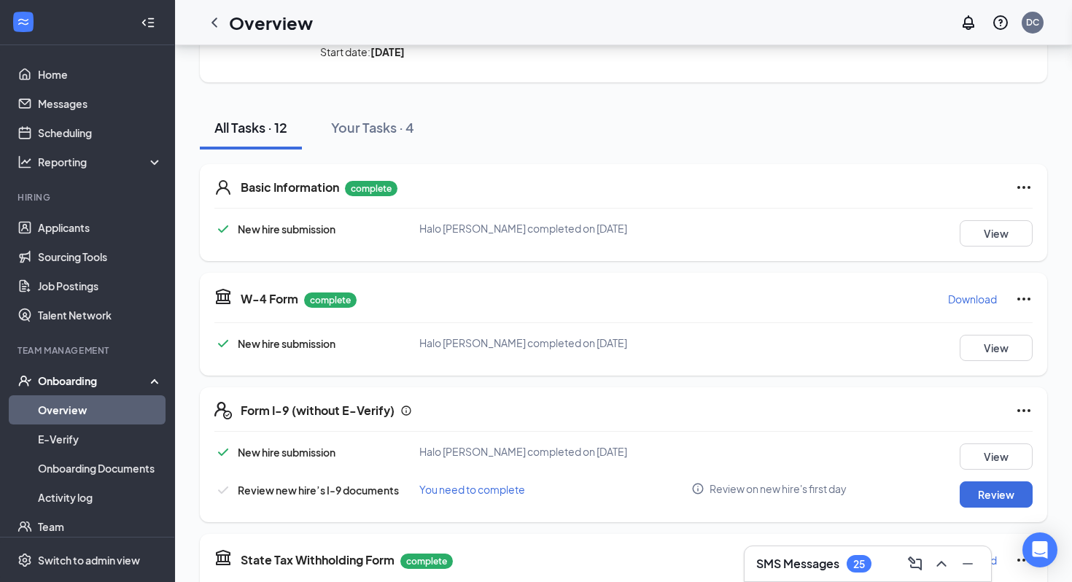
click at [1021, 416] on icon "Ellipses" at bounding box center [1023, 410] width 17 height 17
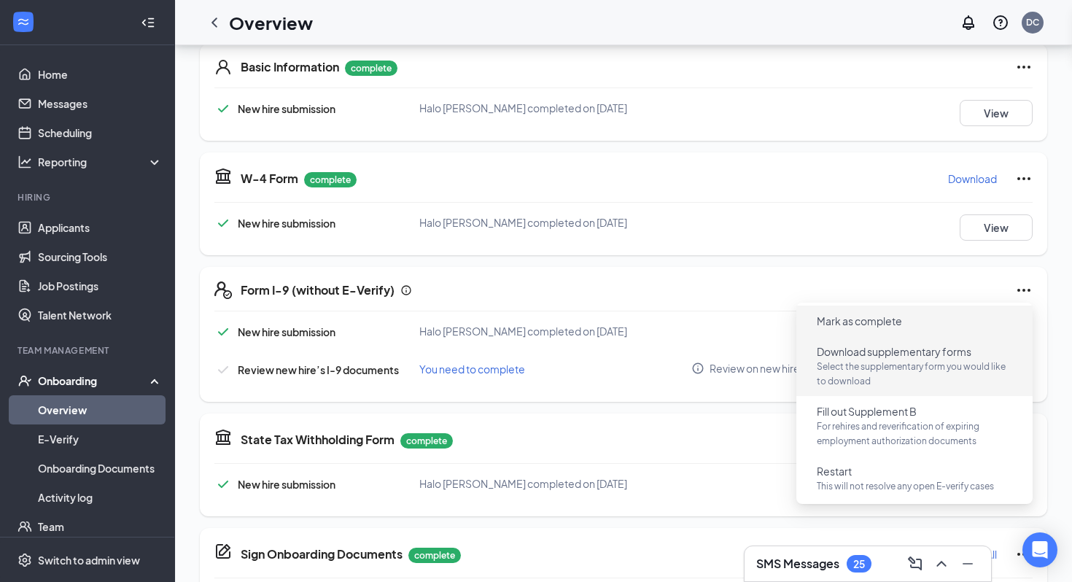
scroll to position [237, 0]
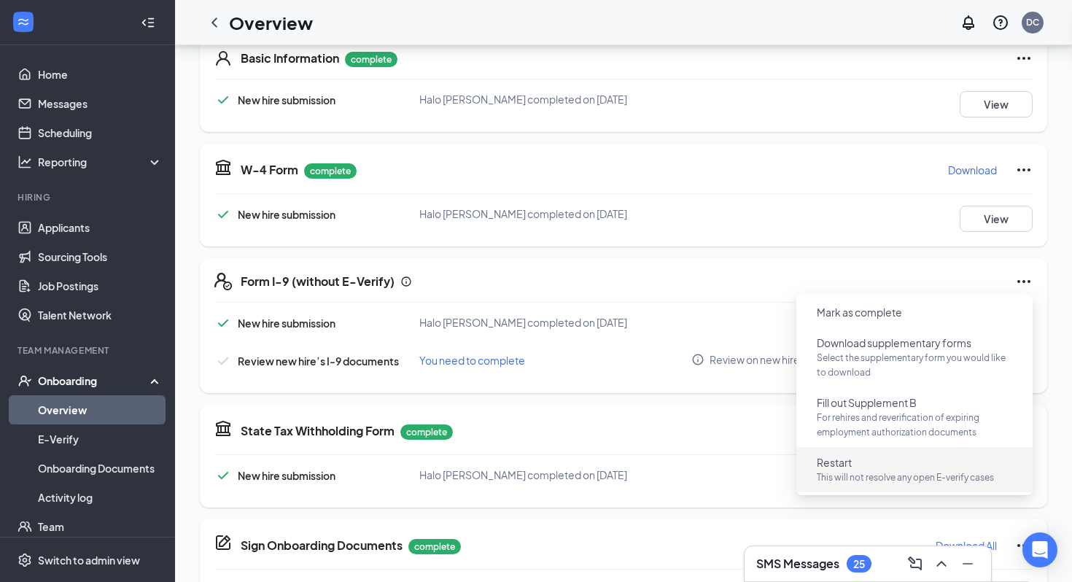
click at [958, 475] on p "This will not resolve any open E-verify cases" at bounding box center [914, 477] width 195 height 15
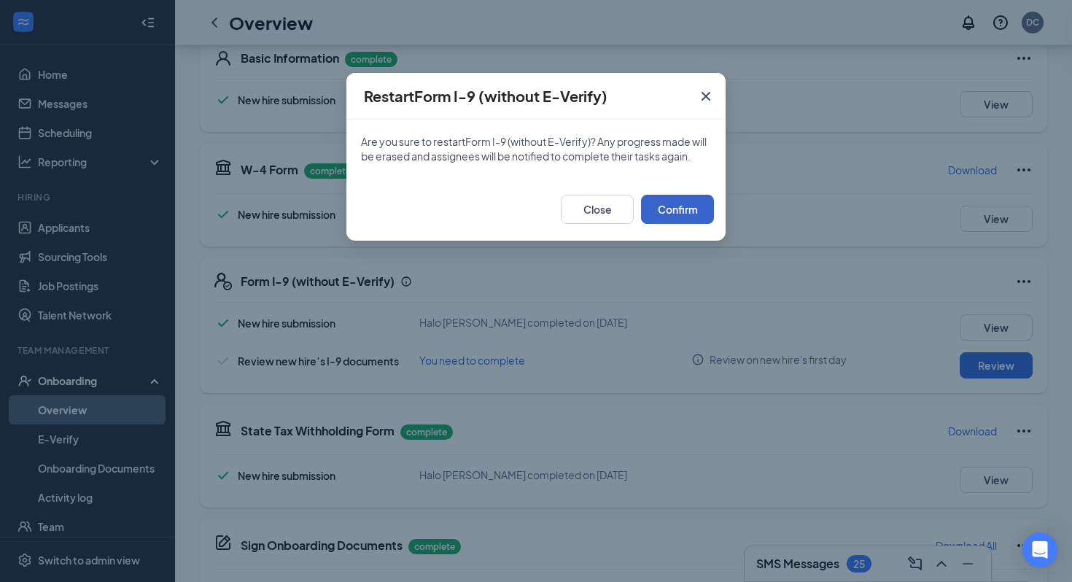
click at [666, 207] on button "Confirm" at bounding box center [677, 209] width 73 height 29
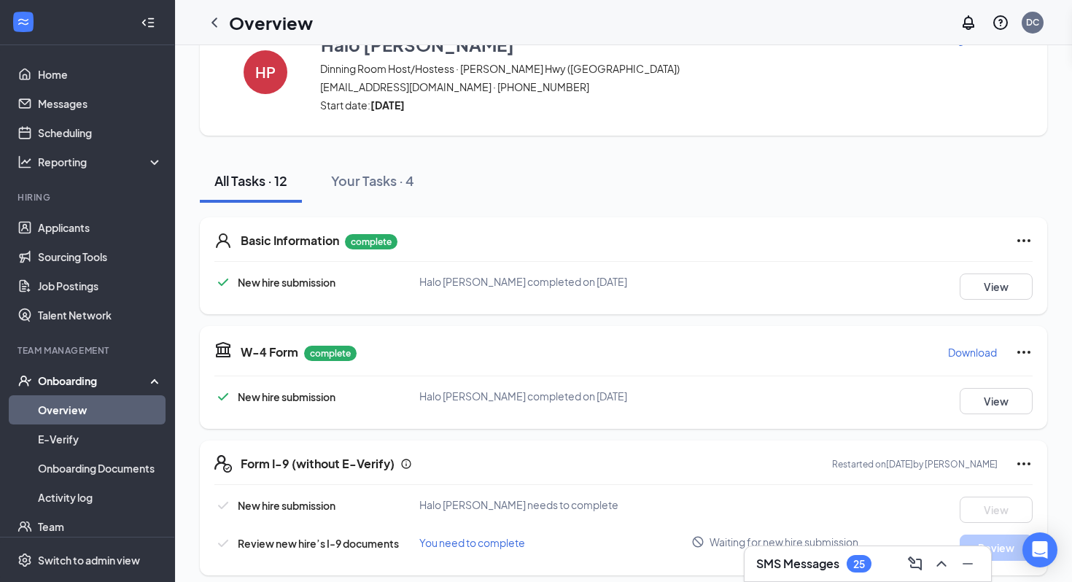
scroll to position [0, 0]
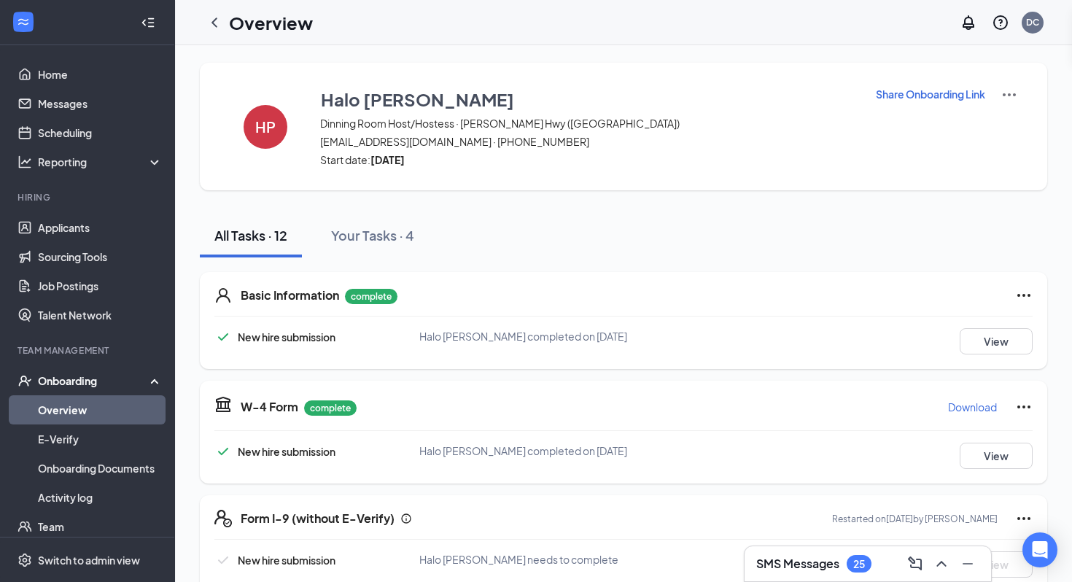
click at [98, 400] on link "Overview" at bounding box center [100, 409] width 125 height 29
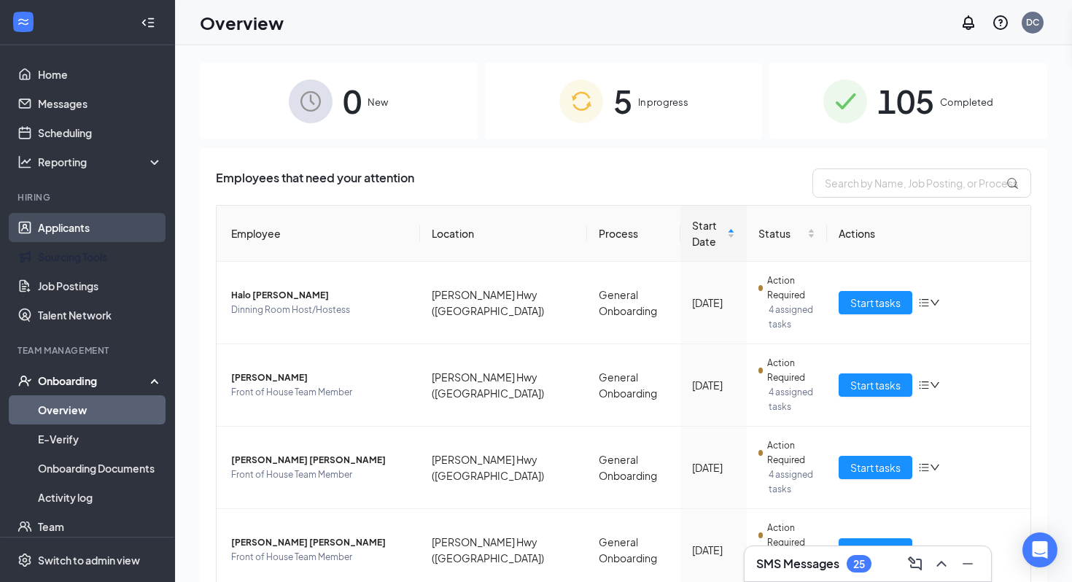
click at [83, 239] on link "Applicants" at bounding box center [100, 227] width 125 height 29
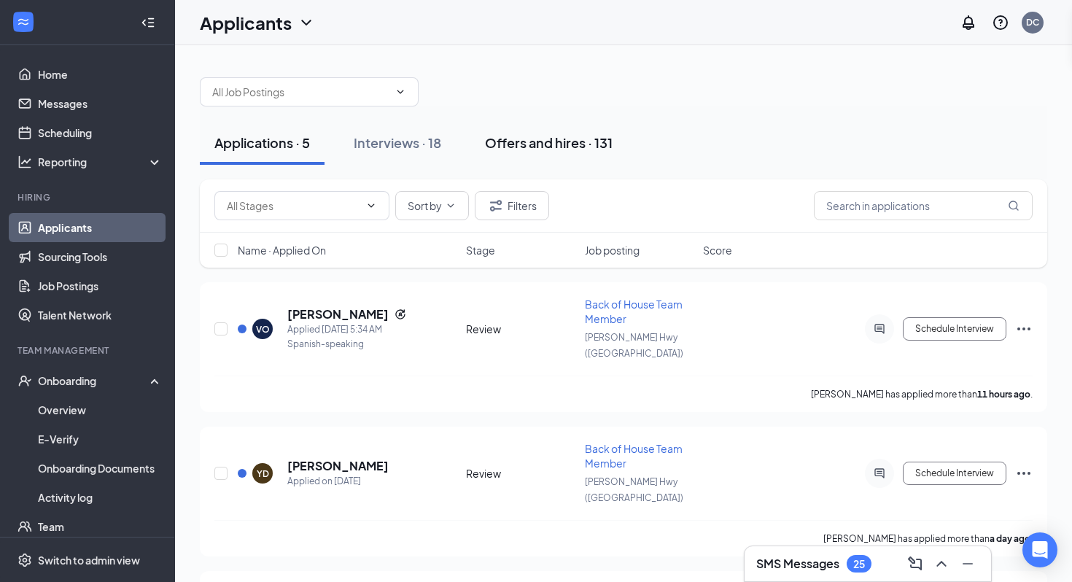
click at [576, 139] on div "Offers and hires · 131" at bounding box center [549, 142] width 128 height 18
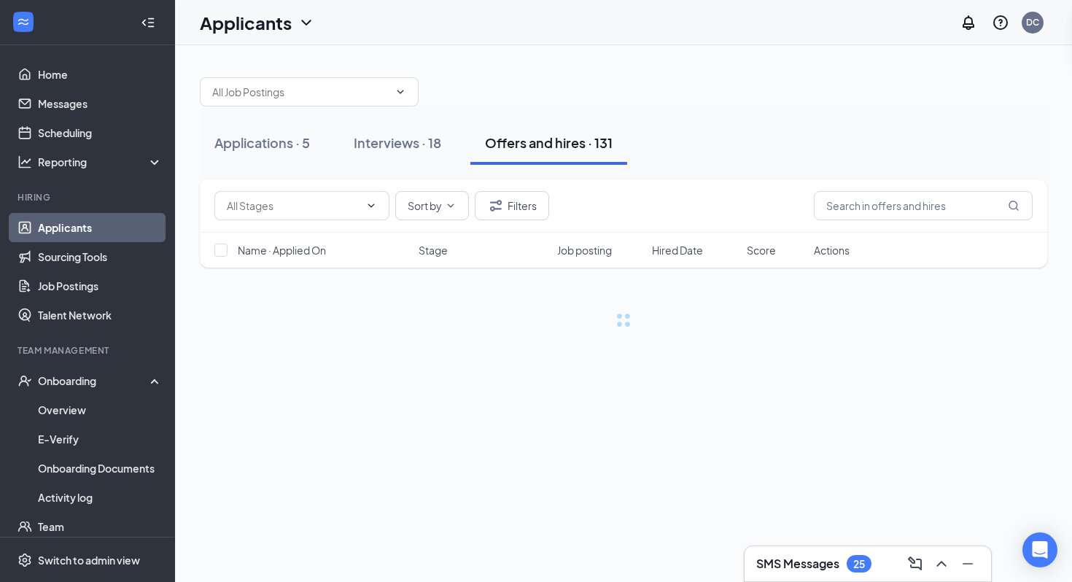
click at [659, 251] on span "Hired Date" at bounding box center [677, 250] width 51 height 15
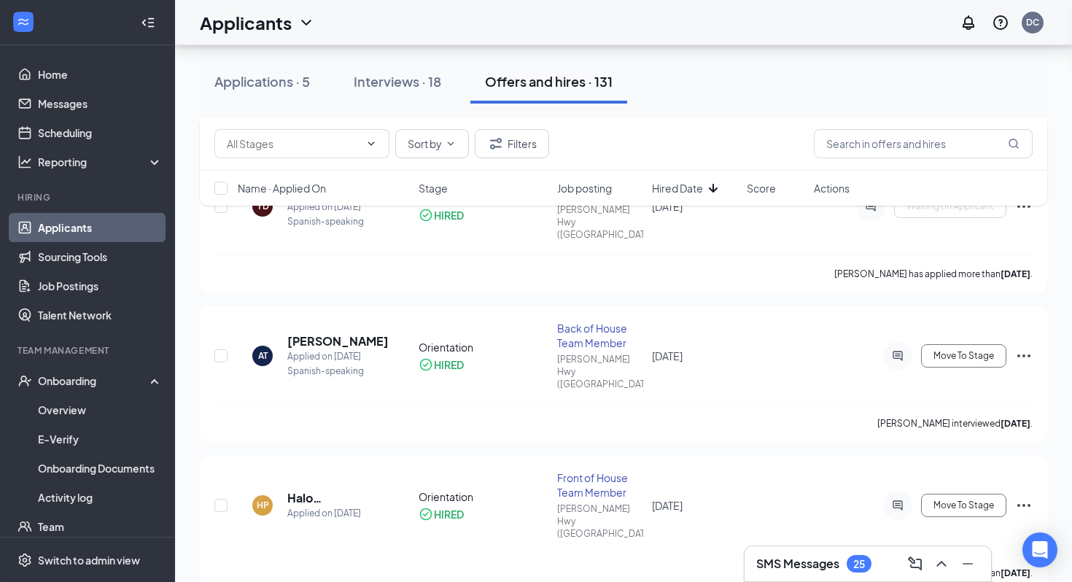
scroll to position [588, 0]
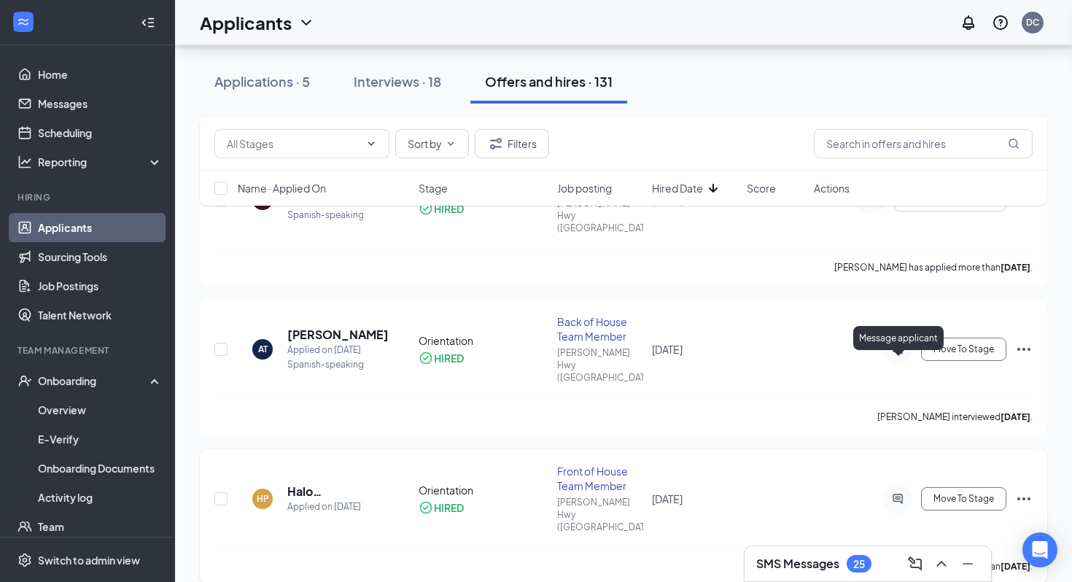
click at [901, 494] on icon "ActiveChat" at bounding box center [896, 498] width 9 height 9
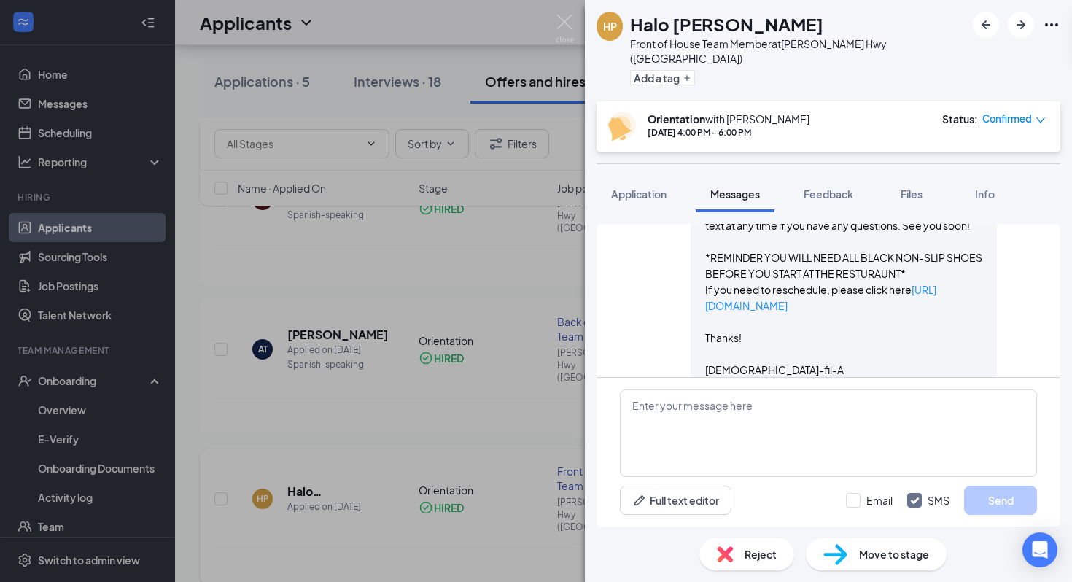
scroll to position [1413, 0]
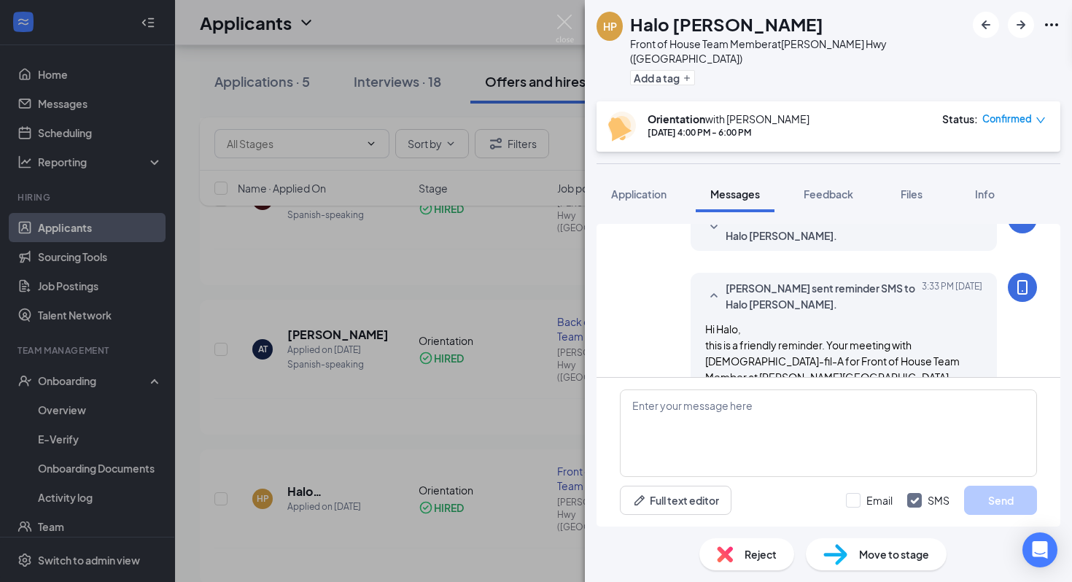
scroll to position [762, 0]
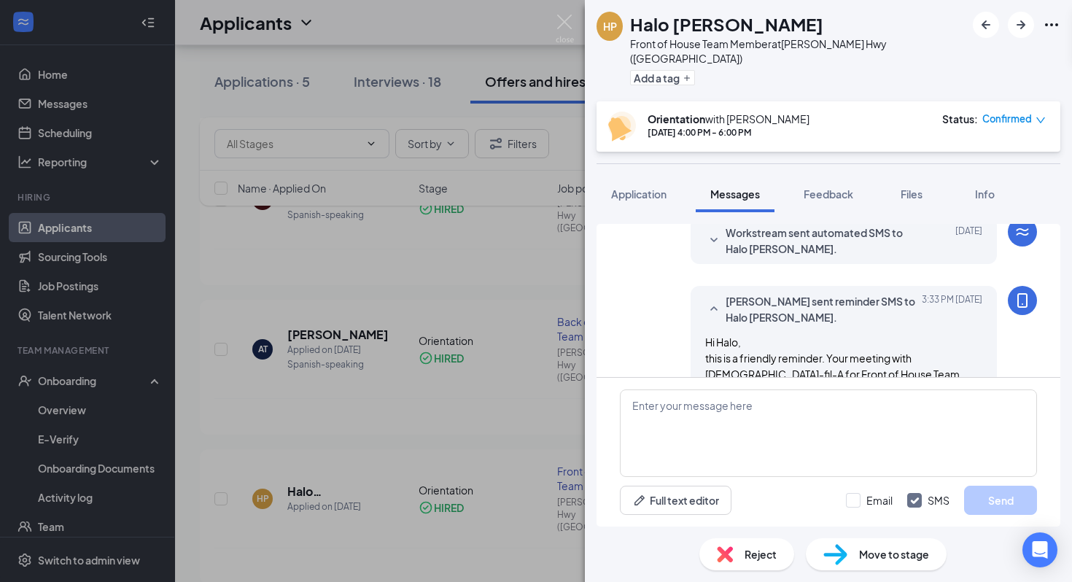
click at [820, 257] on span "Workstream sent automated SMS to Halo [PERSON_NAME]." at bounding box center [820, 241] width 191 height 32
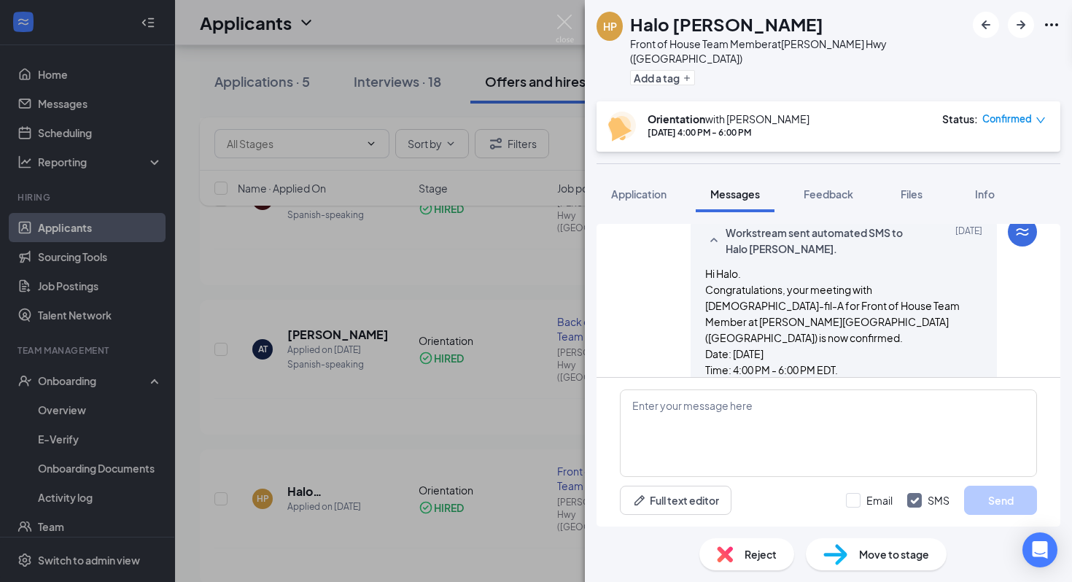
click at [818, 257] on span "Workstream sent automated SMS to Halo [PERSON_NAME]." at bounding box center [820, 241] width 191 height 32
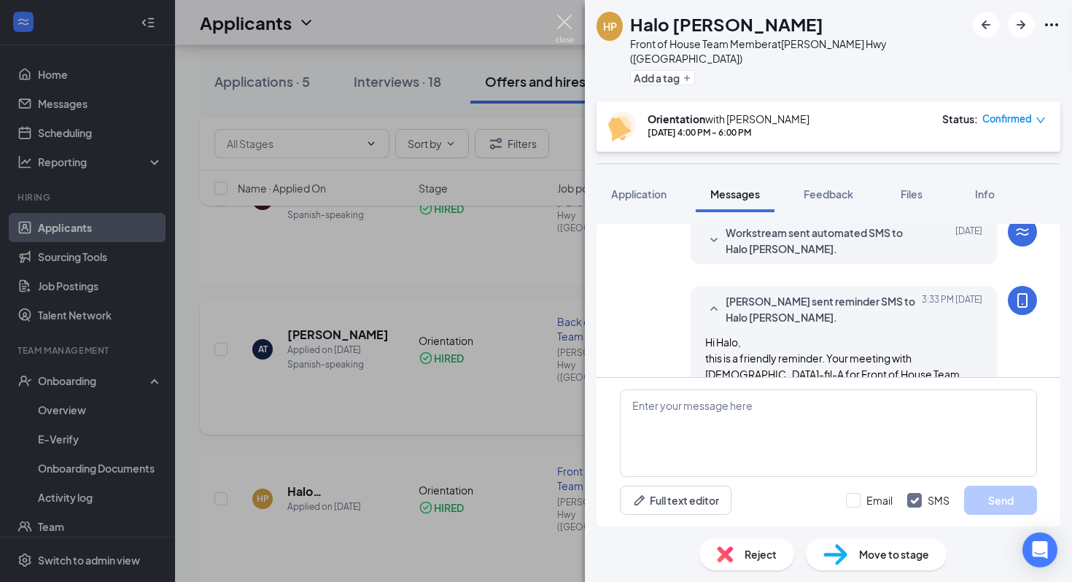
click at [558, 23] on img at bounding box center [565, 29] width 18 height 28
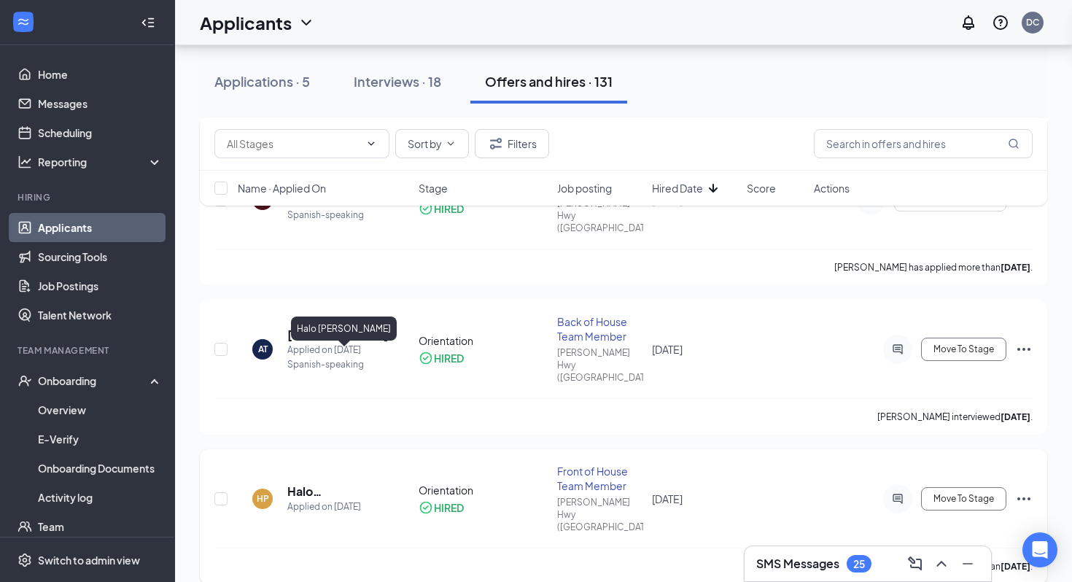
click at [335, 483] on h5 "Halo [PERSON_NAME]" at bounding box center [340, 491] width 106 height 16
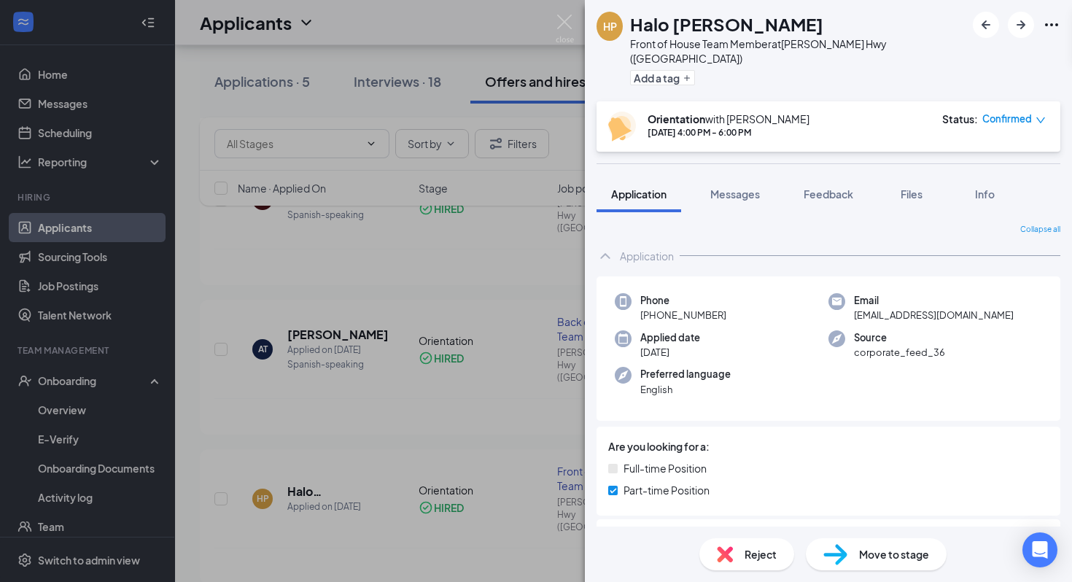
click at [505, 314] on div "HP Halo [PERSON_NAME] Front of House Team Member at [PERSON_NAME][GEOGRAPHIC_DA…" at bounding box center [536, 291] width 1072 height 582
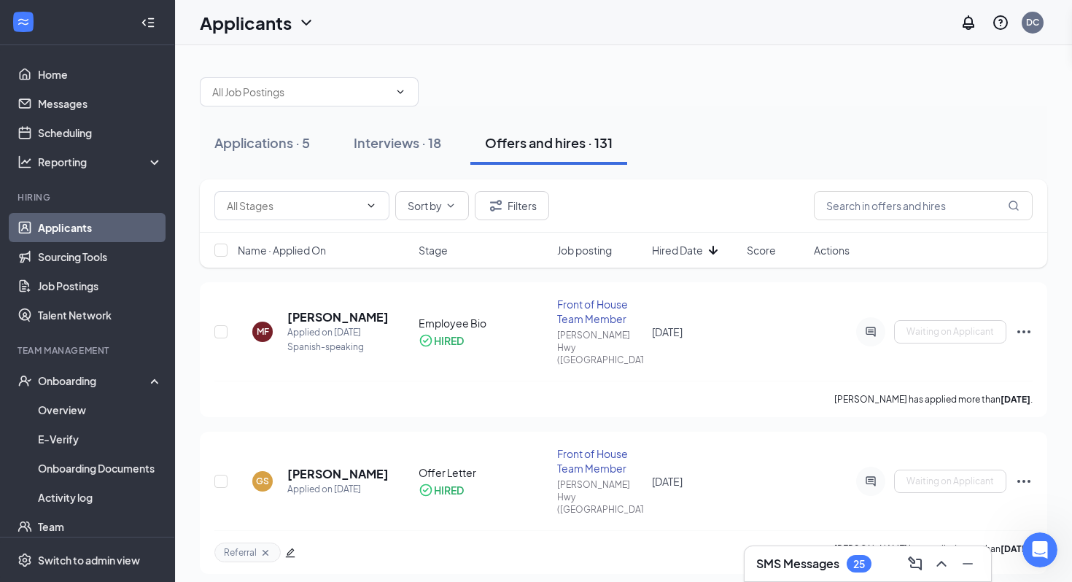
scroll to position [1710, 0]
